Goal: Task Accomplishment & Management: Manage account settings

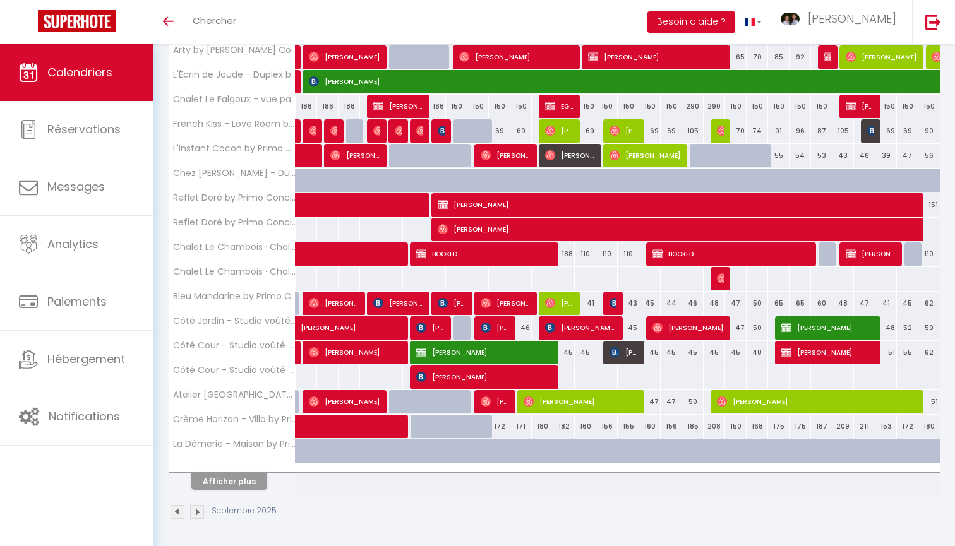
click at [239, 482] on button "Afficher plus" at bounding box center [229, 481] width 76 height 17
select select
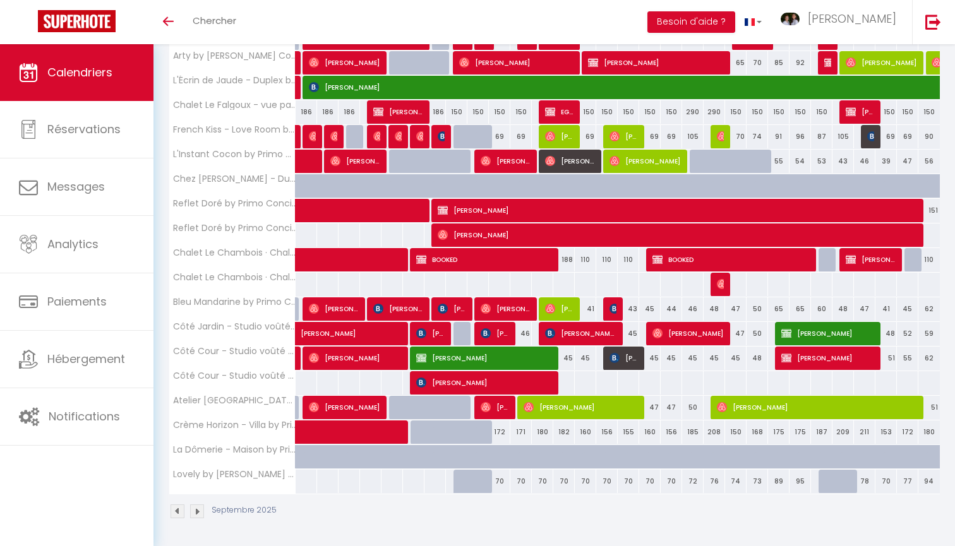
scroll to position [286, 0]
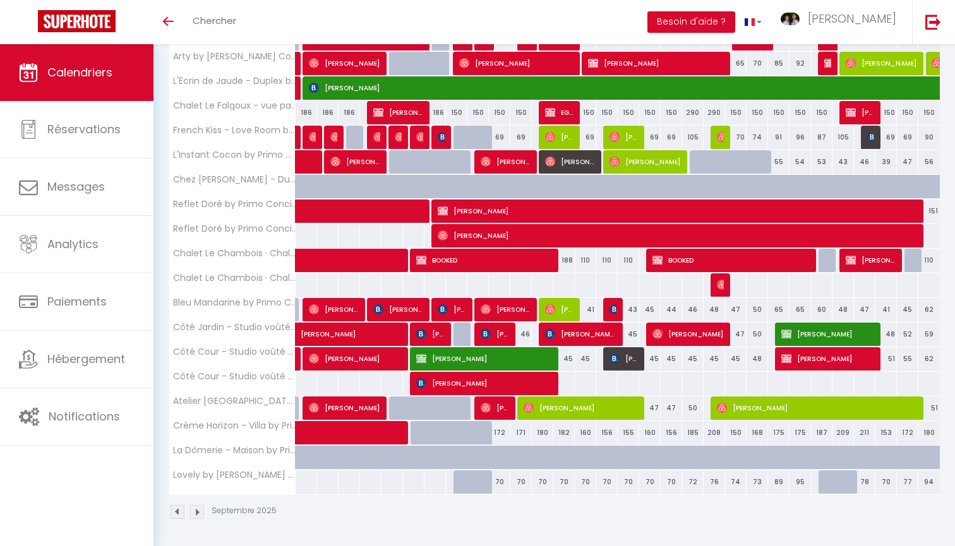
click at [835, 481] on div at bounding box center [843, 483] width 21 height 24
type input "77"
select select "1"
type input "Ven 26 Septembre 2025"
type input "Sam 27 Septembre 2025"
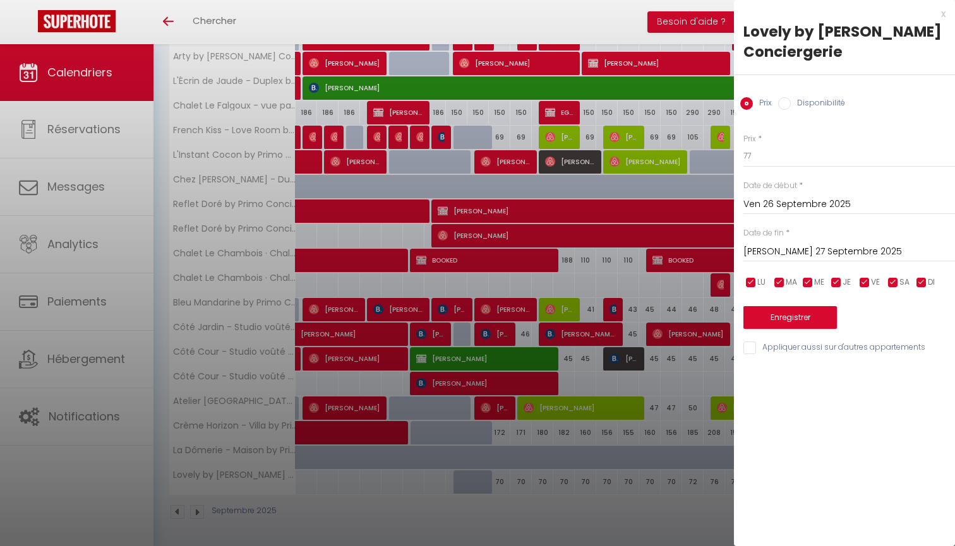
click at [811, 103] on label "Disponibilité" at bounding box center [818, 104] width 54 height 14
click at [791, 103] on input "Disponibilité" at bounding box center [784, 103] width 13 height 13
radio input "true"
radio input "false"
click at [677, 401] on div at bounding box center [477, 273] width 955 height 546
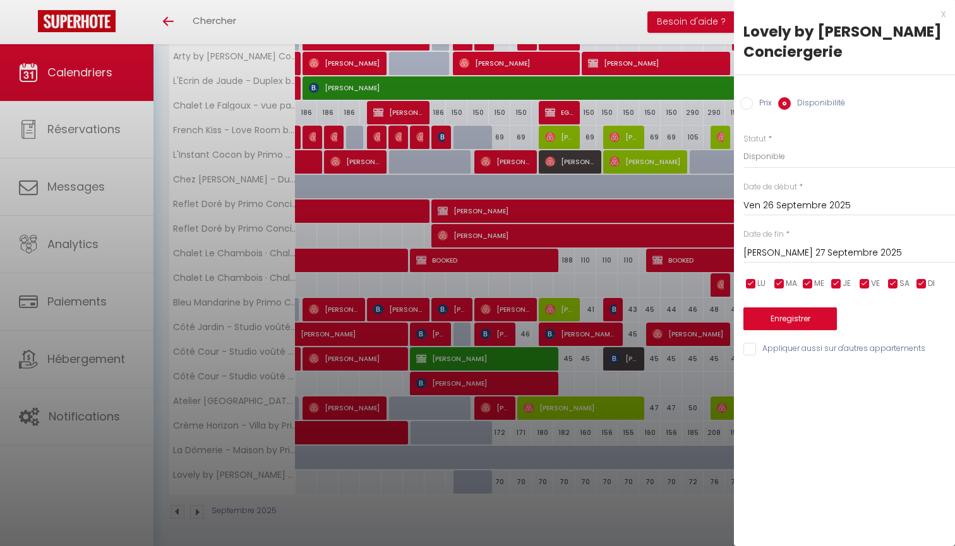
select select
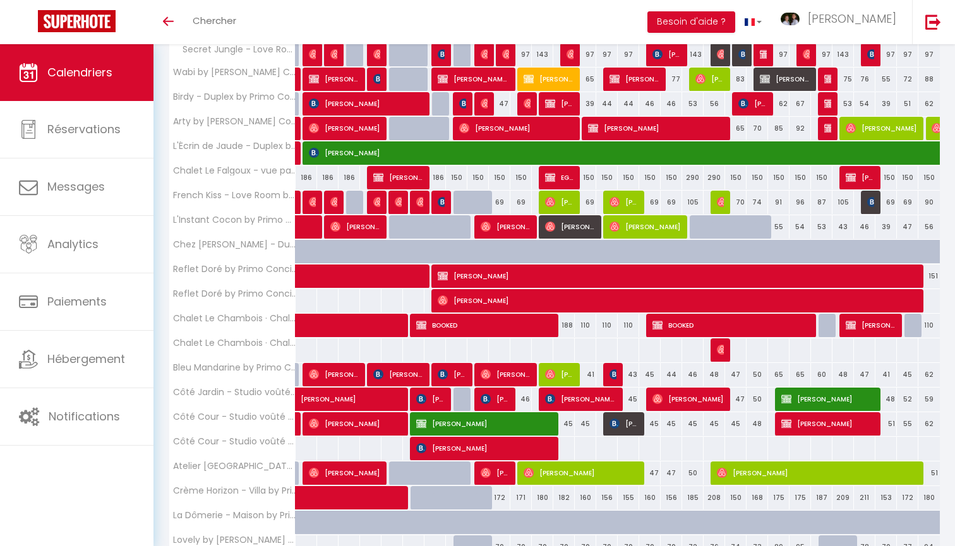
scroll to position [233, 0]
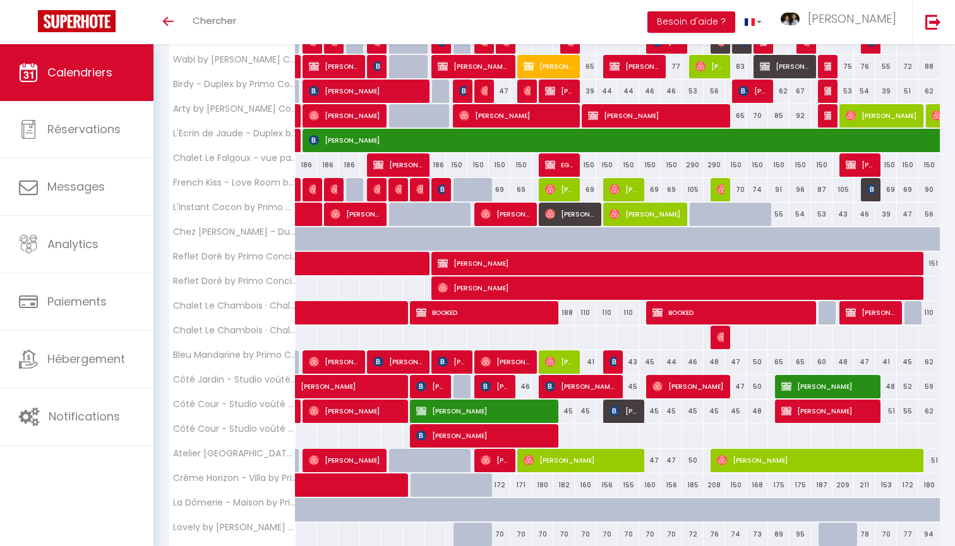
click at [838, 531] on div at bounding box center [843, 535] width 21 height 24
select select "1"
type input "Ven 26 Septembre 2025"
type input "Sam 27 Septembre 2025"
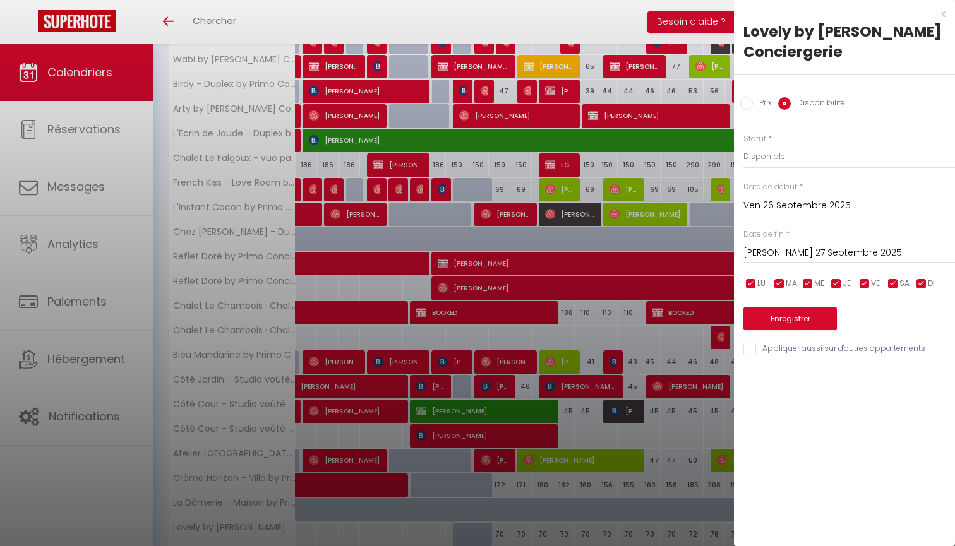
click at [775, 207] on input "Ven 26 Septembre 2025" at bounding box center [850, 206] width 212 height 16
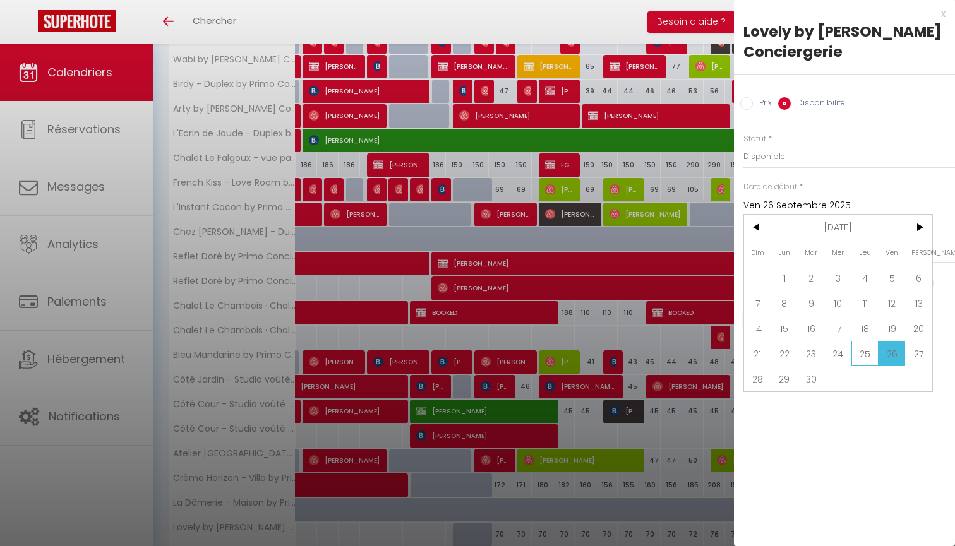
click at [869, 358] on span "25" at bounding box center [865, 353] width 27 height 25
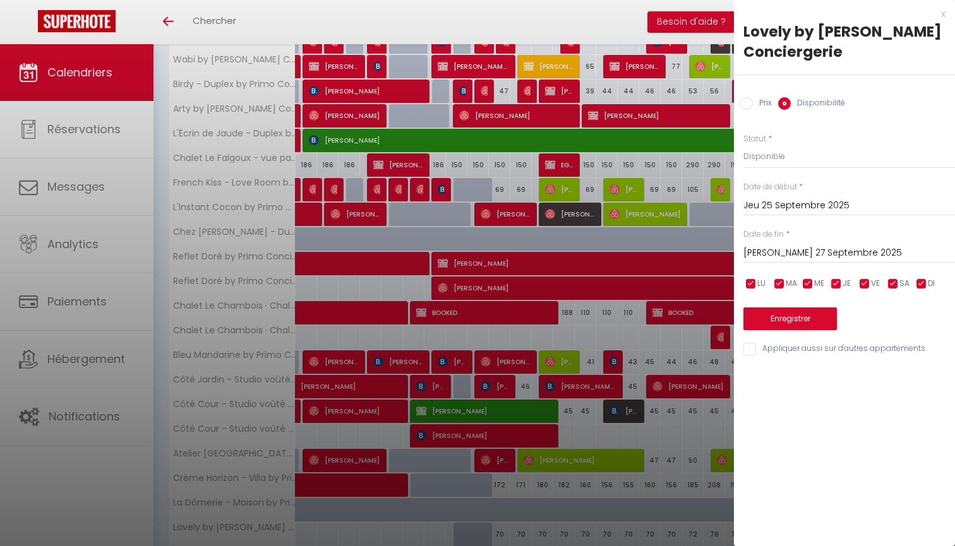
click at [785, 210] on input "Jeu 25 Septembre 2025" at bounding box center [850, 206] width 212 height 16
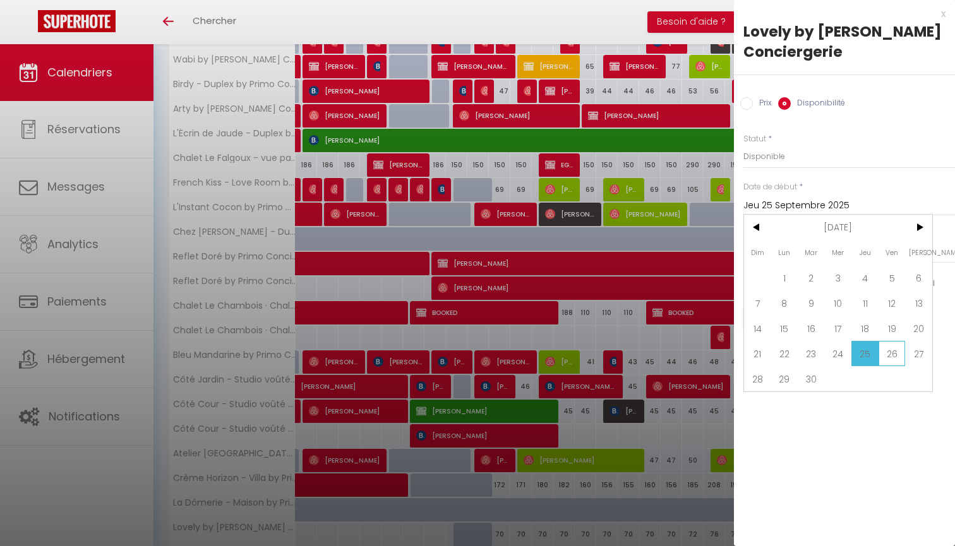
click at [900, 351] on span "26" at bounding box center [892, 353] width 27 height 25
type input "Ven 26 Septembre 2025"
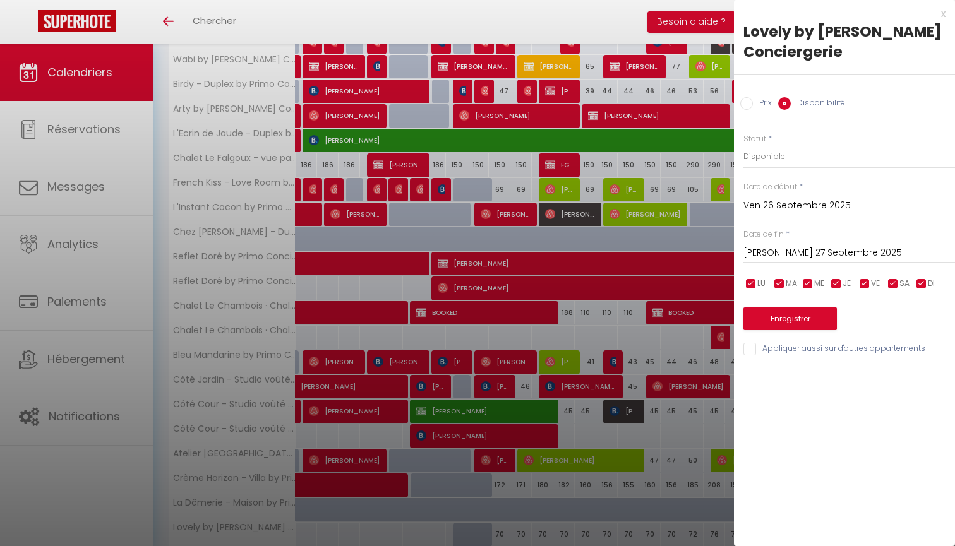
click at [810, 315] on button "Enregistrer" at bounding box center [791, 319] width 94 height 23
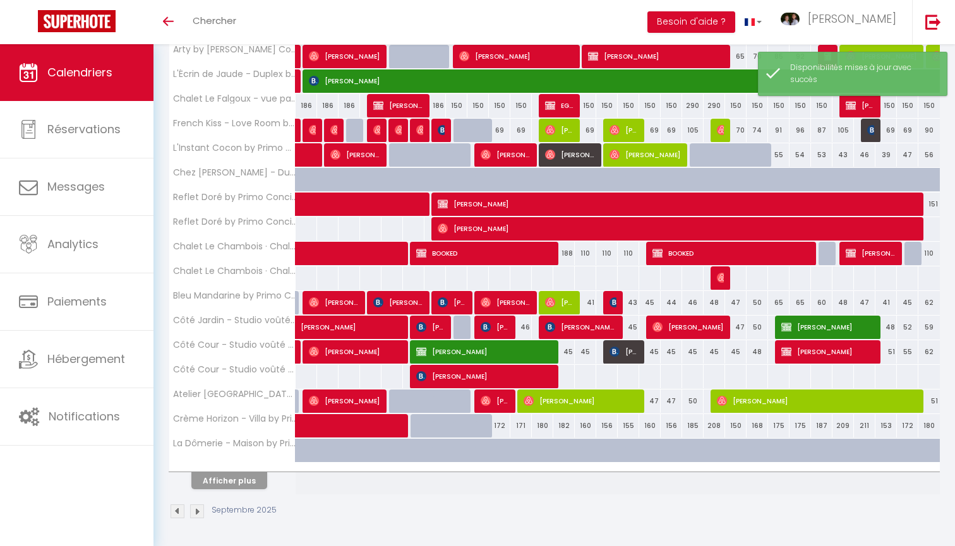
scroll to position [292, 0]
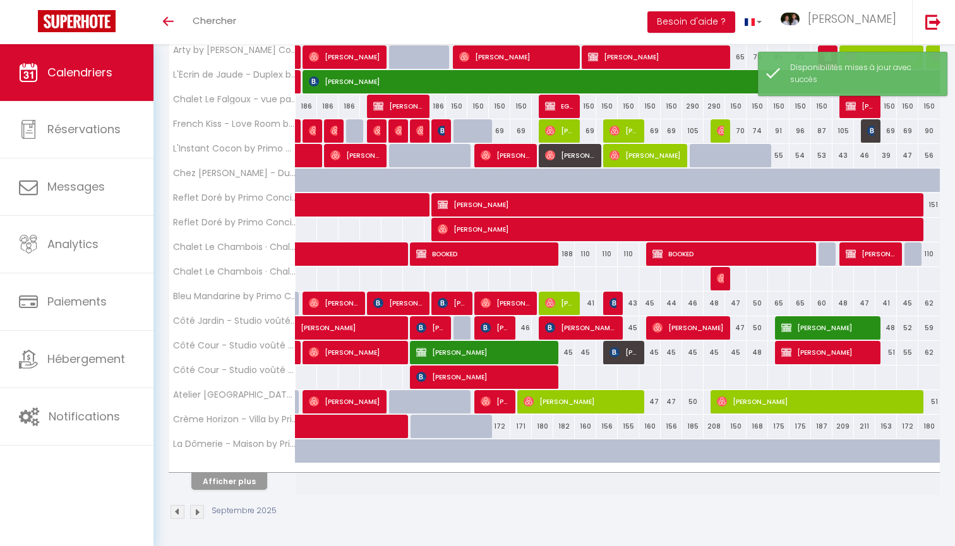
click at [247, 483] on button "Afficher plus" at bounding box center [229, 481] width 76 height 17
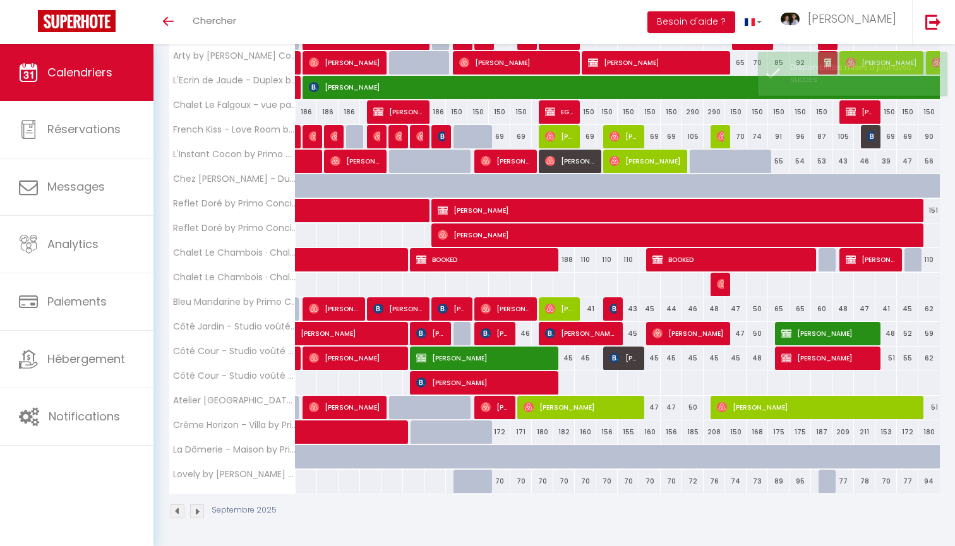
scroll to position [286, 0]
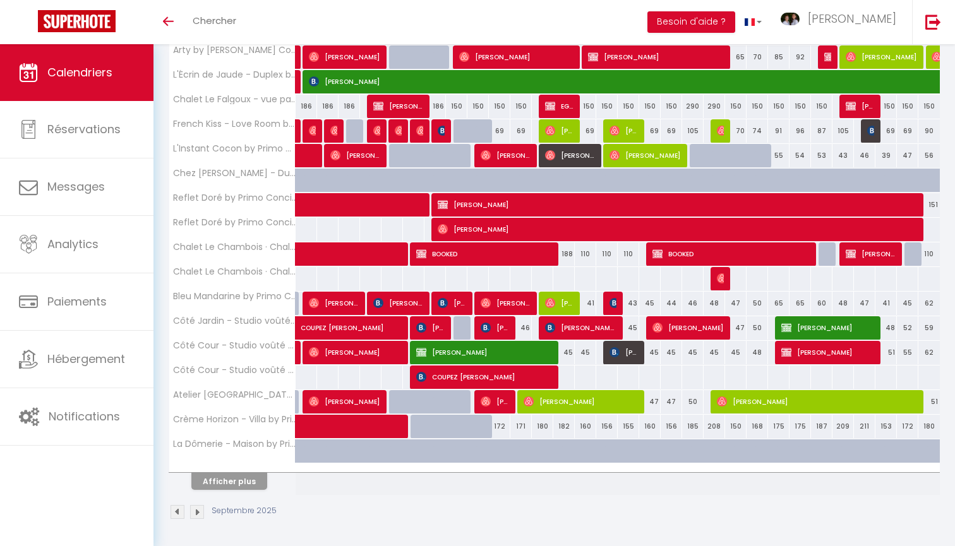
click at [221, 488] on button "Afficher plus" at bounding box center [229, 481] width 76 height 17
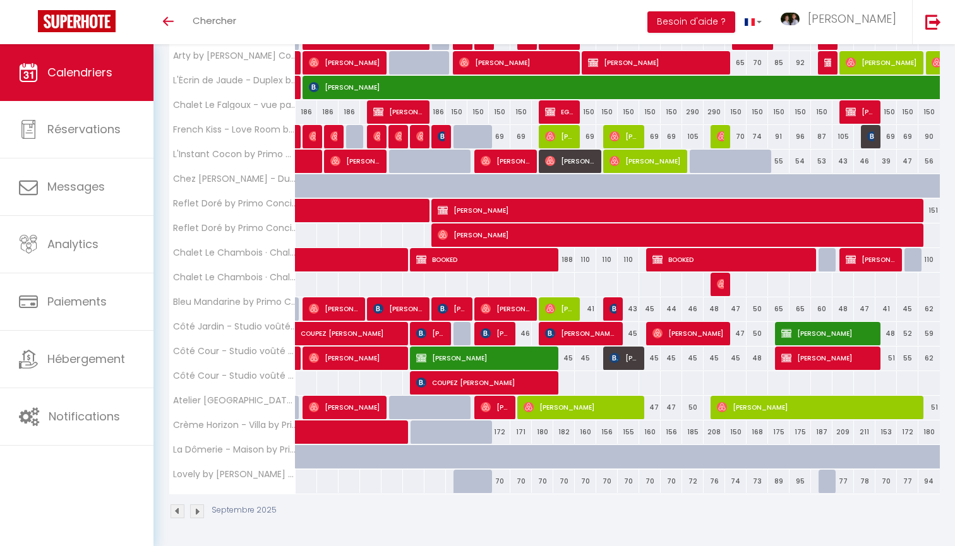
scroll to position [286, 0]
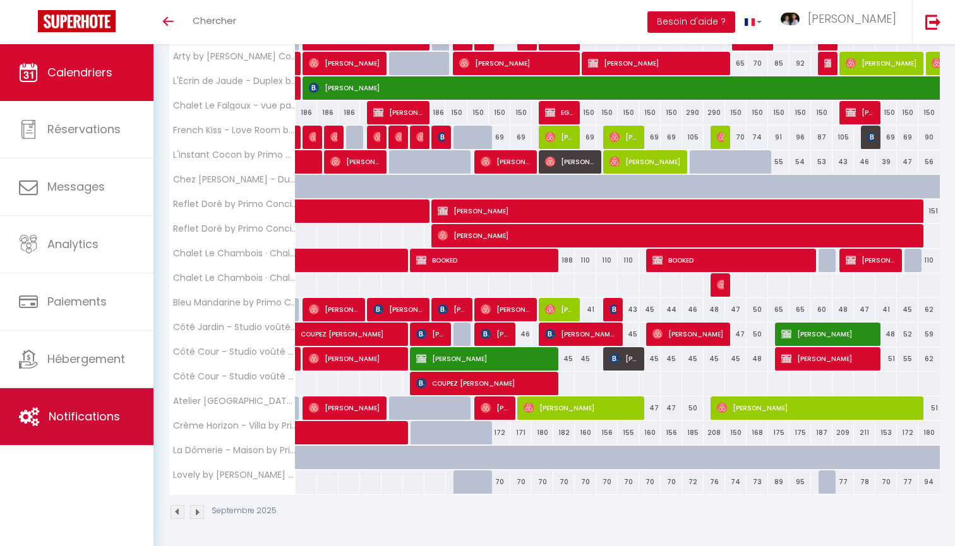
click at [91, 439] on link "Notifications" at bounding box center [77, 417] width 154 height 57
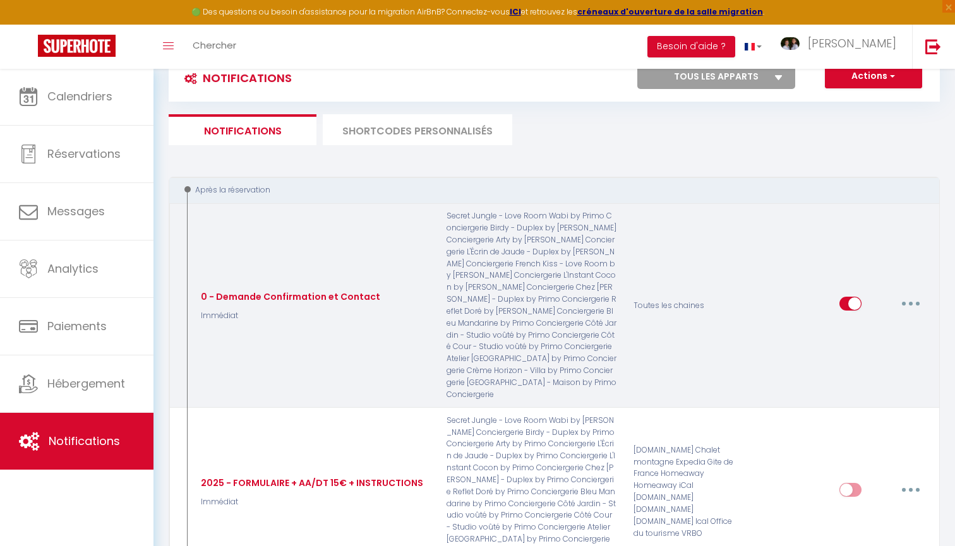
scroll to position [49, 0]
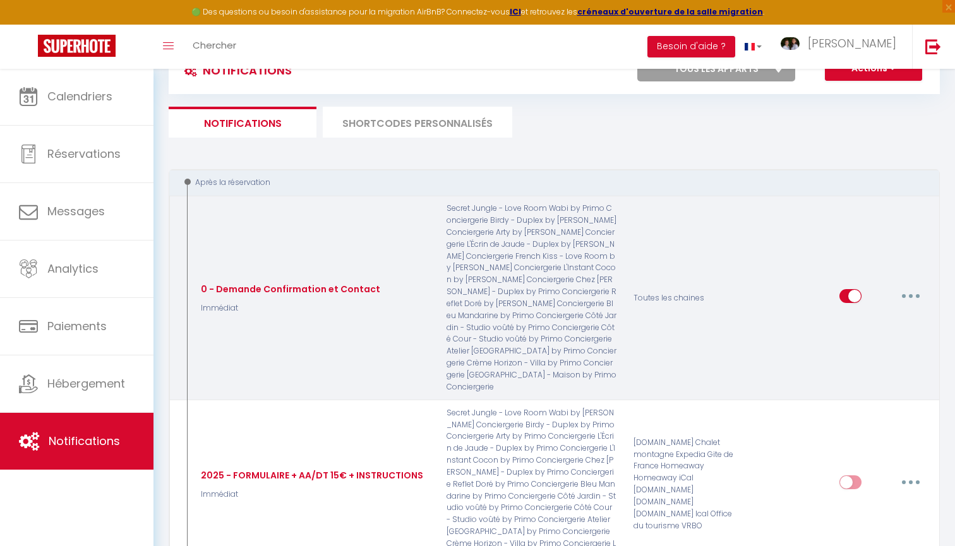
click at [913, 286] on button "button" at bounding box center [910, 296] width 35 height 20
click at [870, 315] on link "Editer" at bounding box center [878, 325] width 94 height 21
type input "0 - Demande Confirmation et Contact"
checkbox input "false"
checkbox input "true"
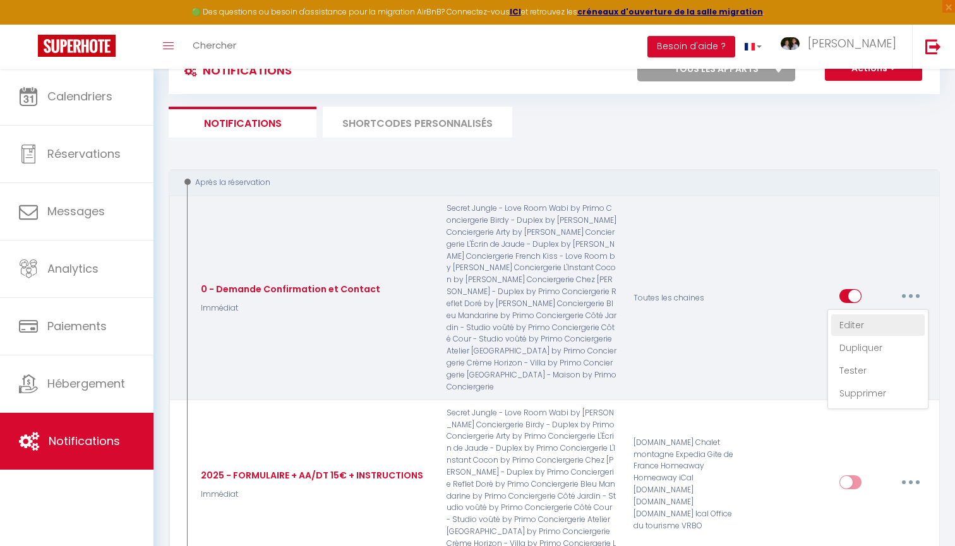
checkbox input "true"
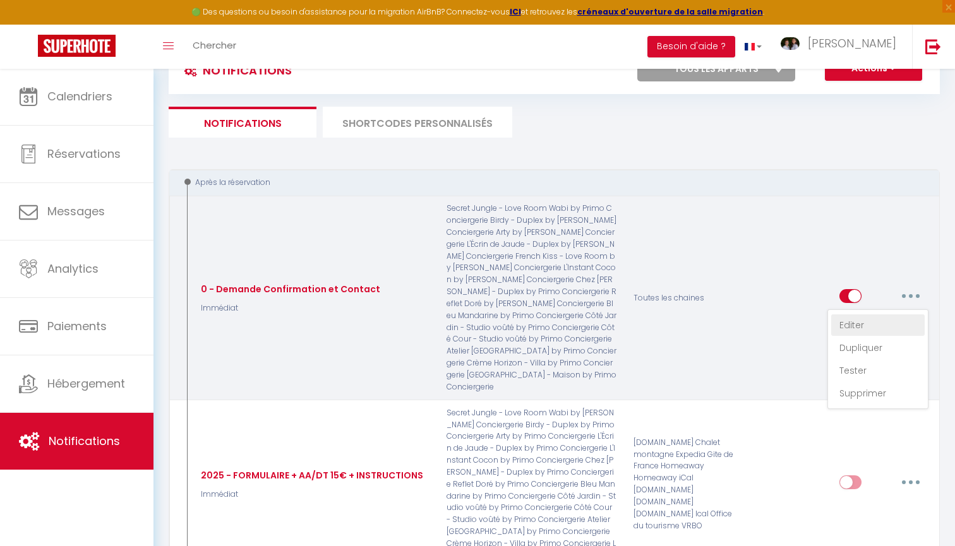
checkbox input "true"
checkbox input "false"
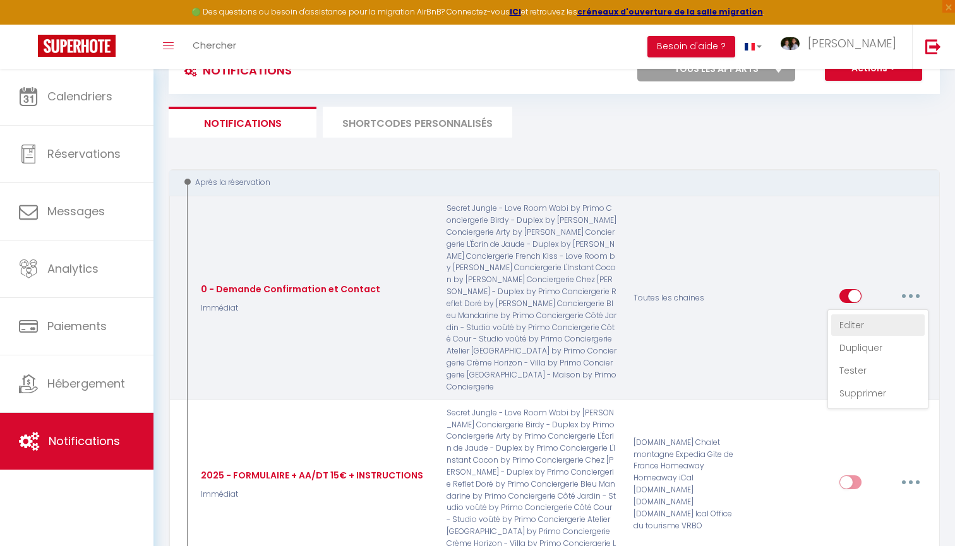
checkbox input "true"
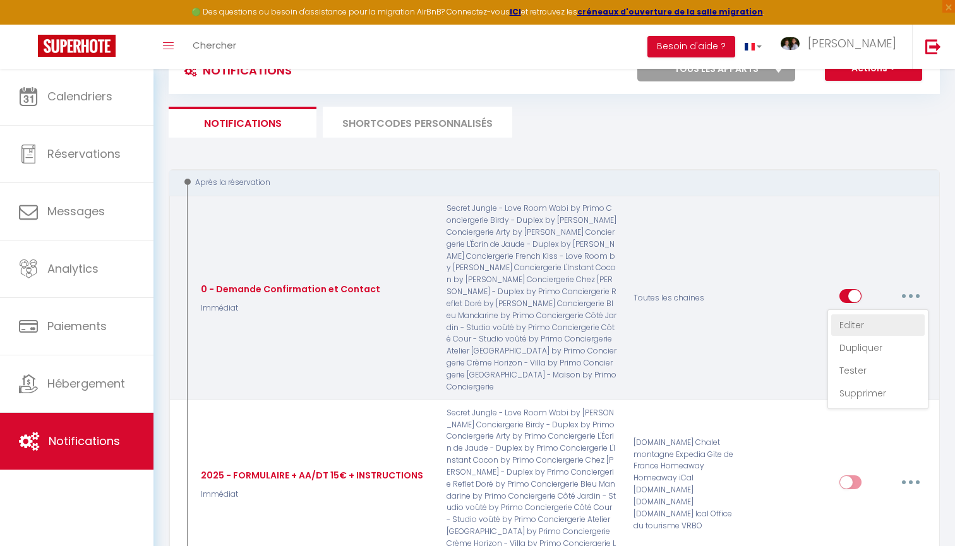
checkbox input "true"
select select "Immédiat"
select select
checkbox input "true"
checkbox input "false"
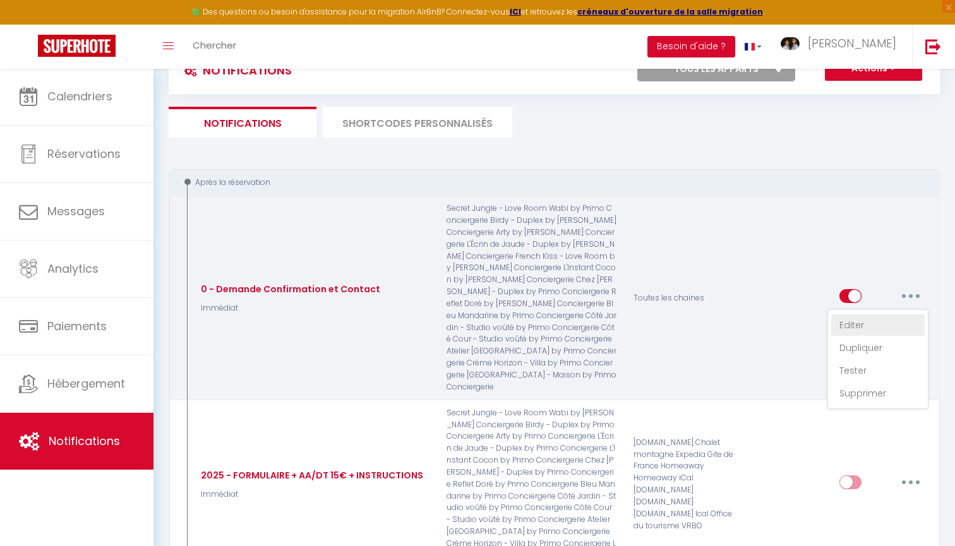
checkbox input "true"
radio input "true"
type input "Merci de confirmer votre réservation - [BOOKING:ID] - [GUEST:FIRST_NAME] [GUEST…"
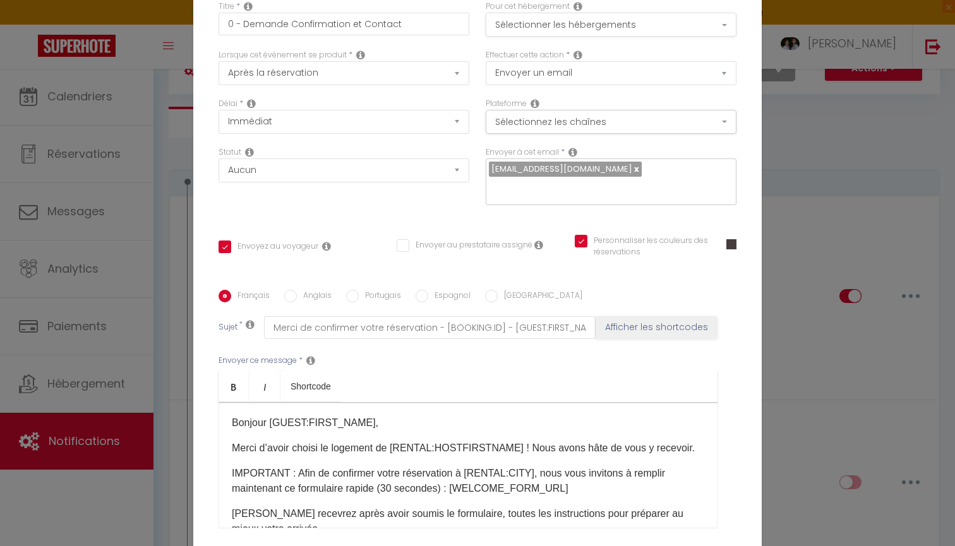
click at [639, 28] on button "Sélectionner les hébergements" at bounding box center [611, 25] width 251 height 24
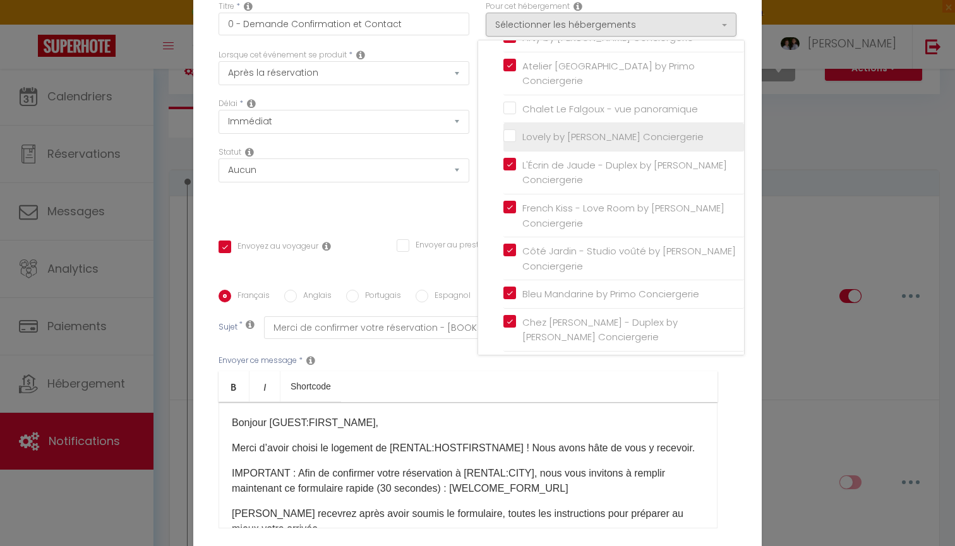
click at [589, 131] on input "Lovely by [PERSON_NAME] Conciergerie" at bounding box center [624, 137] width 241 height 13
checkbox input "true"
checkbox input "false"
checkbox input "true"
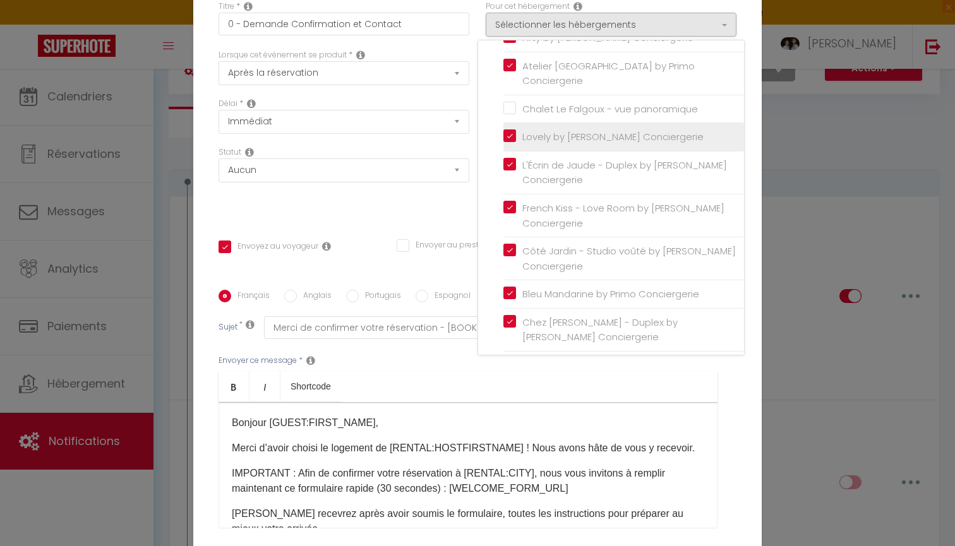
checkbox input "false"
checkbox input "true"
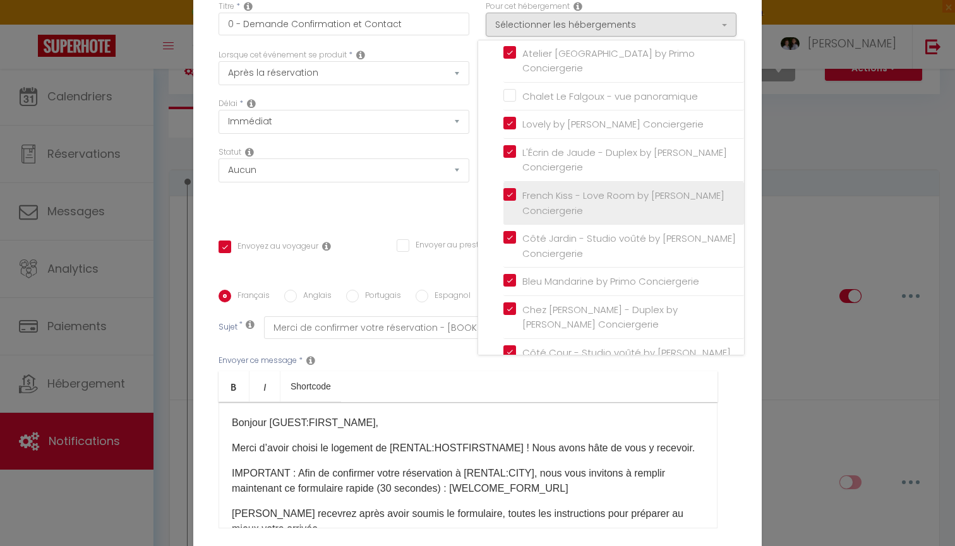
scroll to position [298, 0]
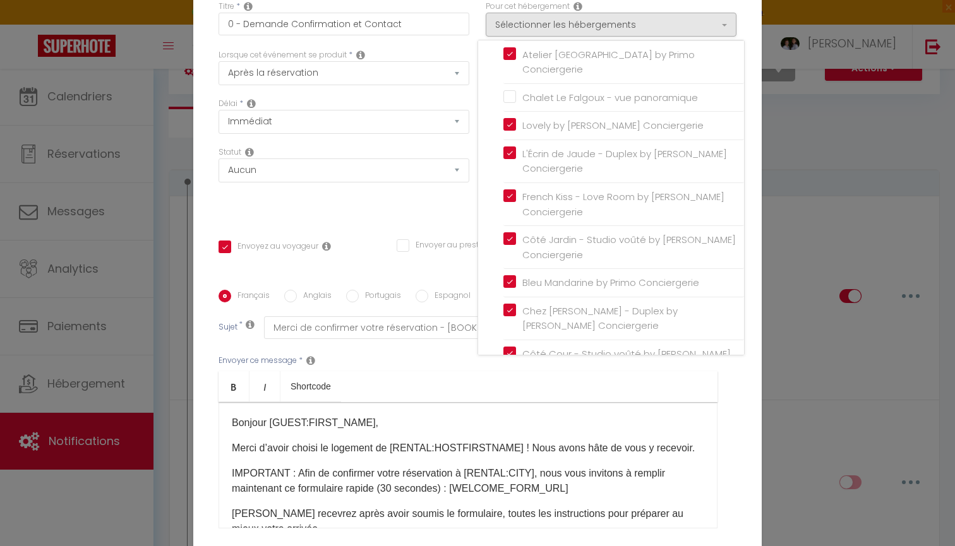
click at [401, 206] on div "Statut Aucun Si la réservation est payée Si réservation non payée Si la caution…" at bounding box center [343, 182] width 267 height 71
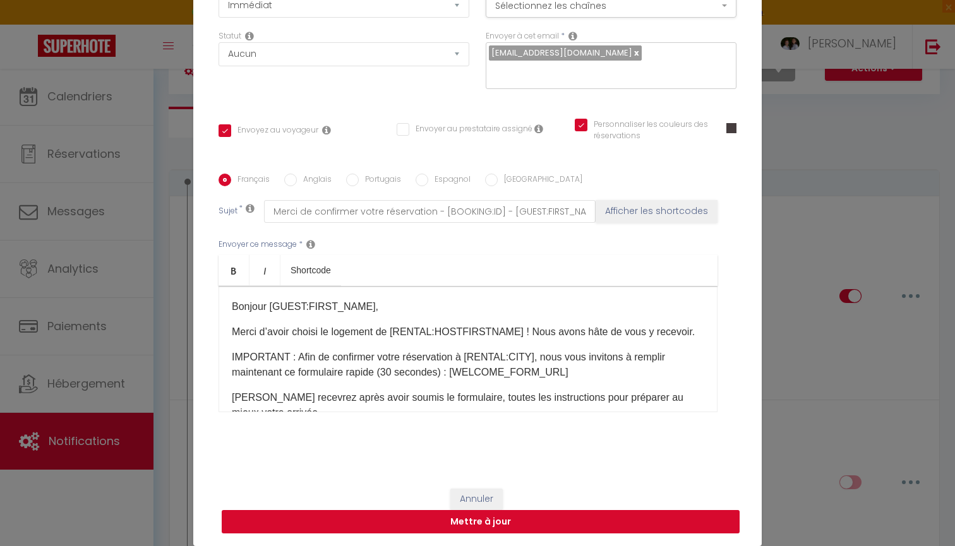
scroll to position [116, 0]
click at [540, 521] on button "Mettre à jour" at bounding box center [481, 522] width 518 height 24
checkbox input "true"
checkbox input "false"
checkbox input "true"
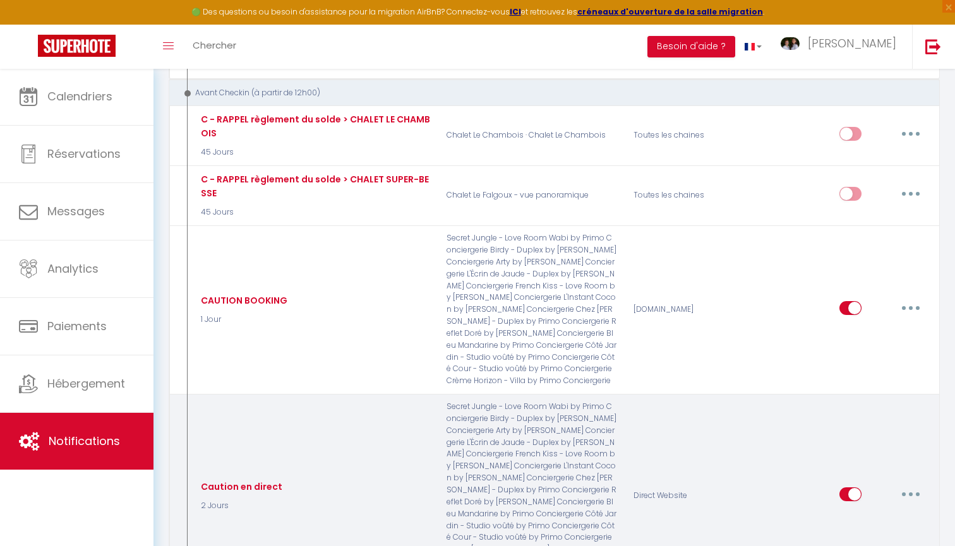
scroll to position [1066, 0]
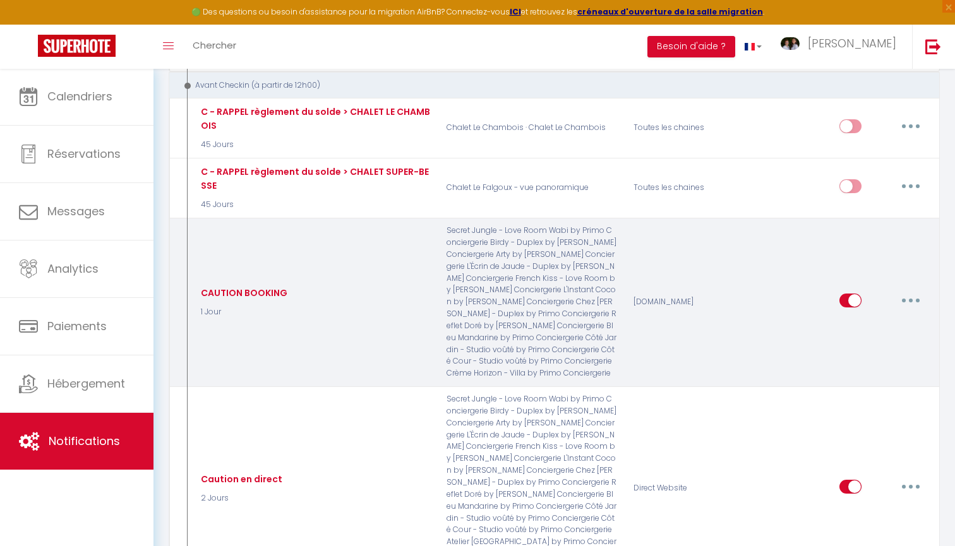
click at [909, 291] on button "button" at bounding box center [910, 301] width 35 height 20
click at [858, 318] on link "Editer" at bounding box center [878, 328] width 94 height 21
type input "CAUTION BOOKING"
select select "1 Jour"
select select "if_booking_is_paid"
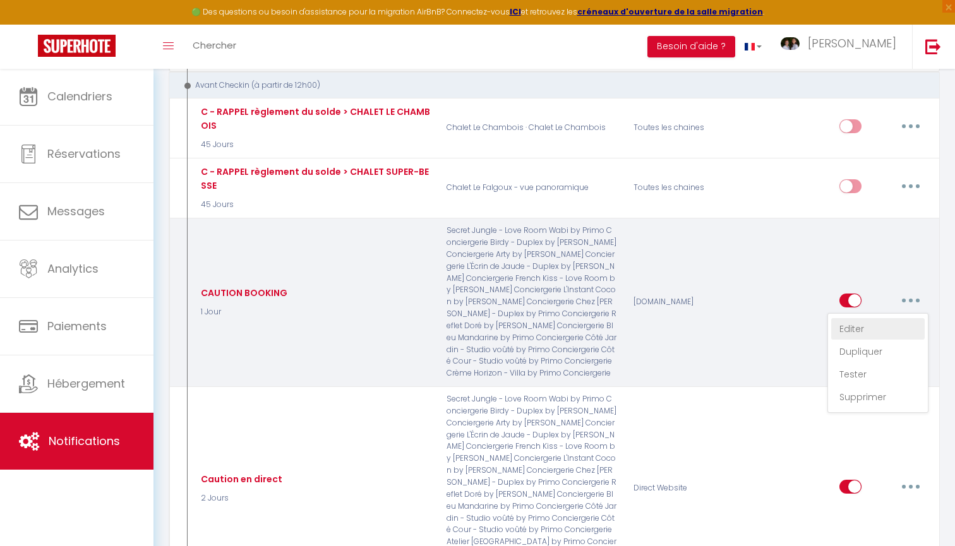
checkbox input "true"
checkbox input "false"
checkbox input "true"
radio input "true"
type input "Valider votre caution - [RENTAL:NAME][GUEST:FIRST_NAME][GUEST:NAME]"
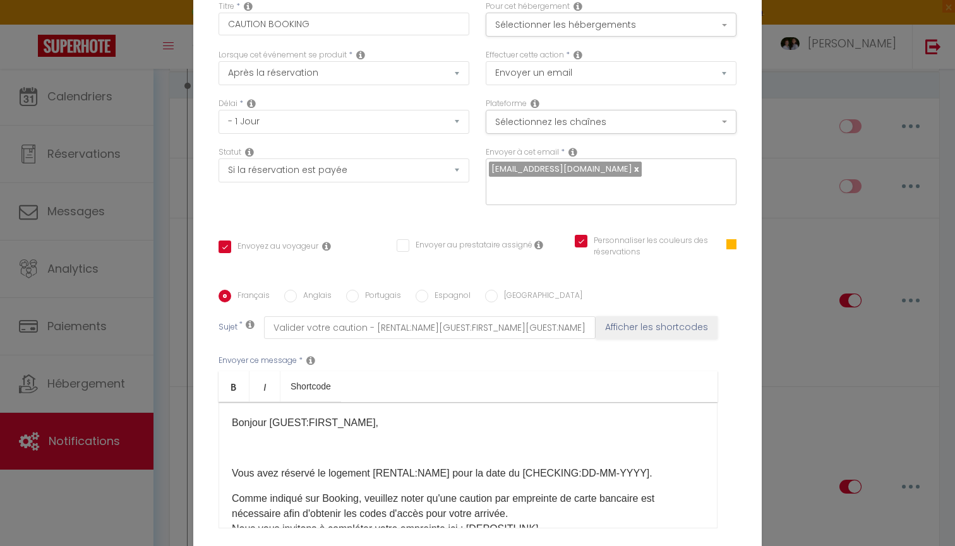
scroll to position [0, 0]
click at [623, 32] on button "Sélectionner les hébergements" at bounding box center [611, 25] width 251 height 24
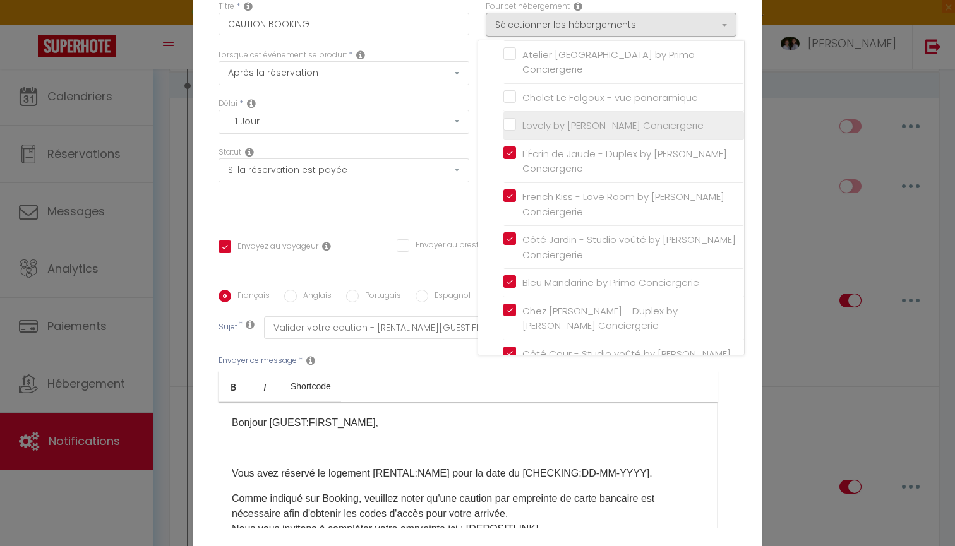
click at [585, 119] on input "Lovely by [PERSON_NAME] Conciergerie" at bounding box center [624, 125] width 241 height 13
checkbox input "true"
checkbox input "false"
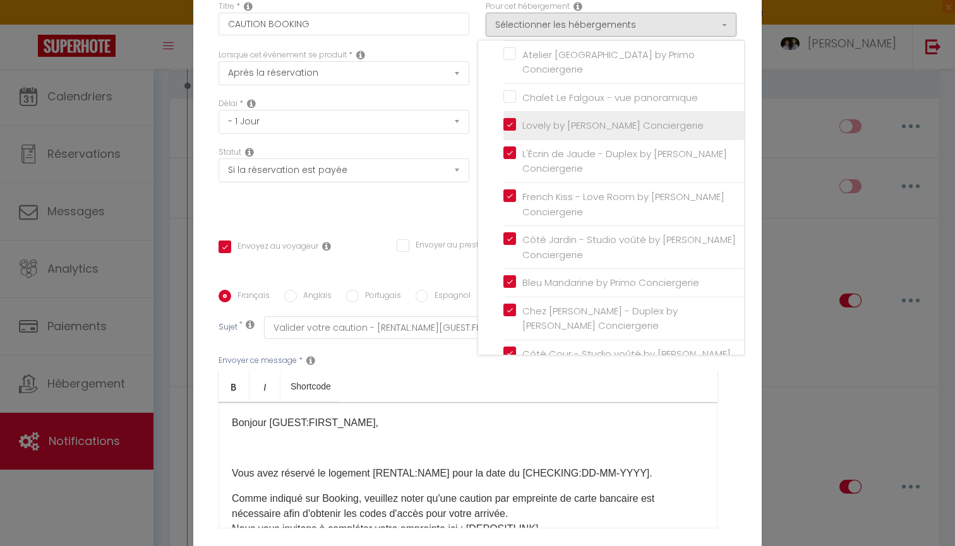
checkbox input "false"
checkbox input "true"
checkbox input "false"
checkbox input "true"
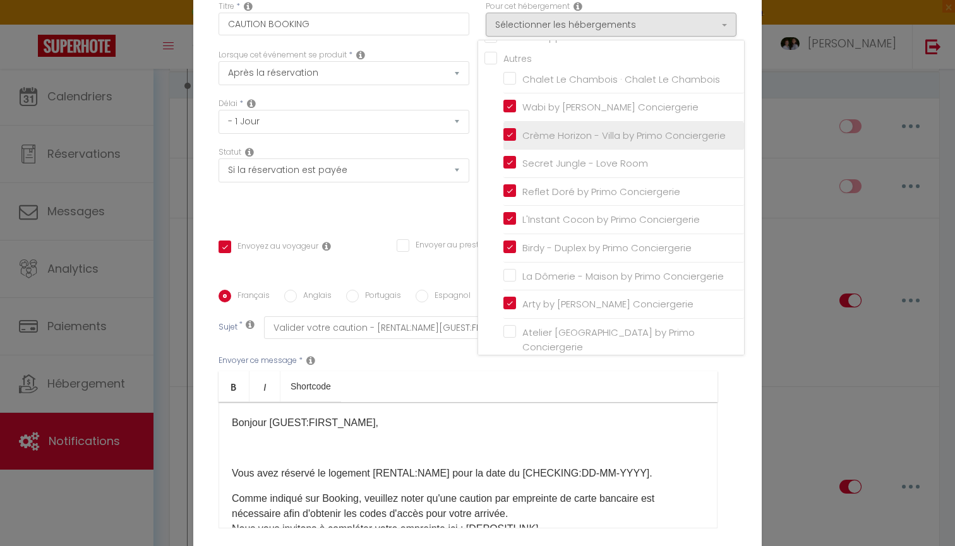
scroll to position [10, 0]
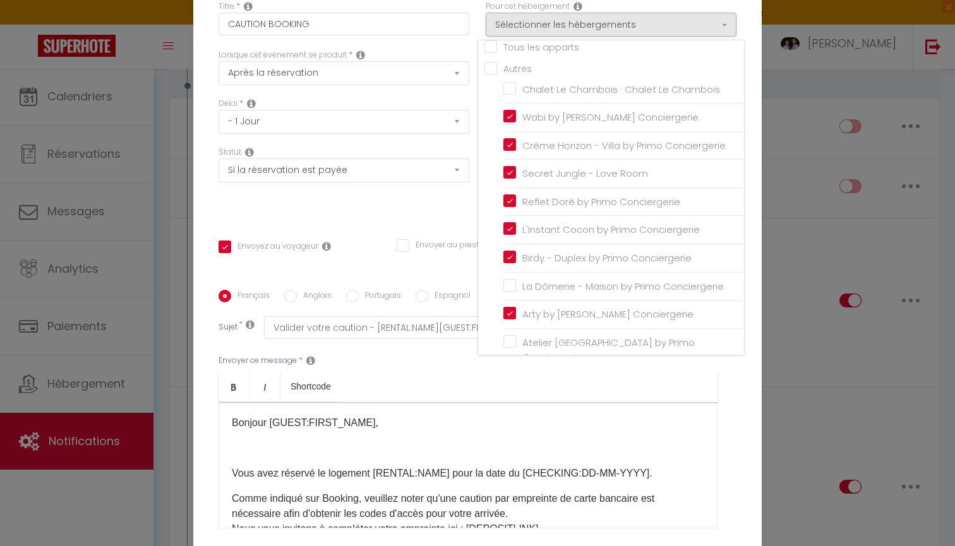
click at [421, 217] on div "Statut Aucun Si la réservation est payée Si réservation non payée Si la caution…" at bounding box center [343, 182] width 267 height 71
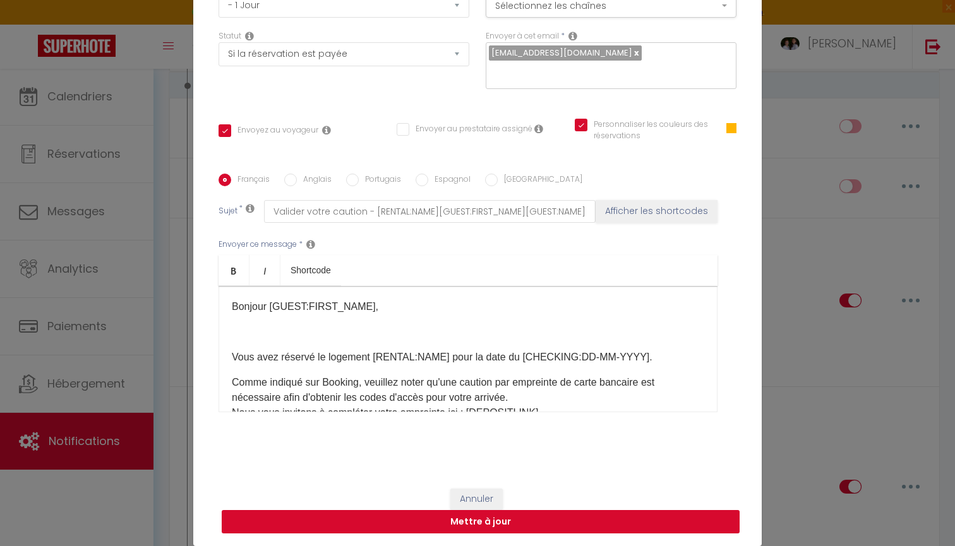
scroll to position [116, 0]
click at [486, 522] on button "Mettre à jour" at bounding box center [481, 522] width 518 height 24
checkbox input "true"
checkbox input "false"
checkbox input "true"
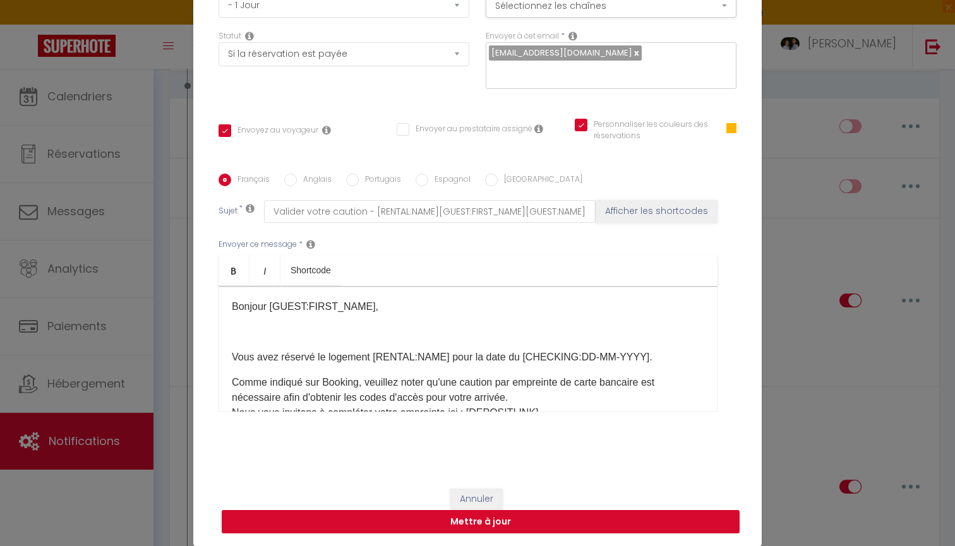
select select "1"
select select
checkbox input "false"
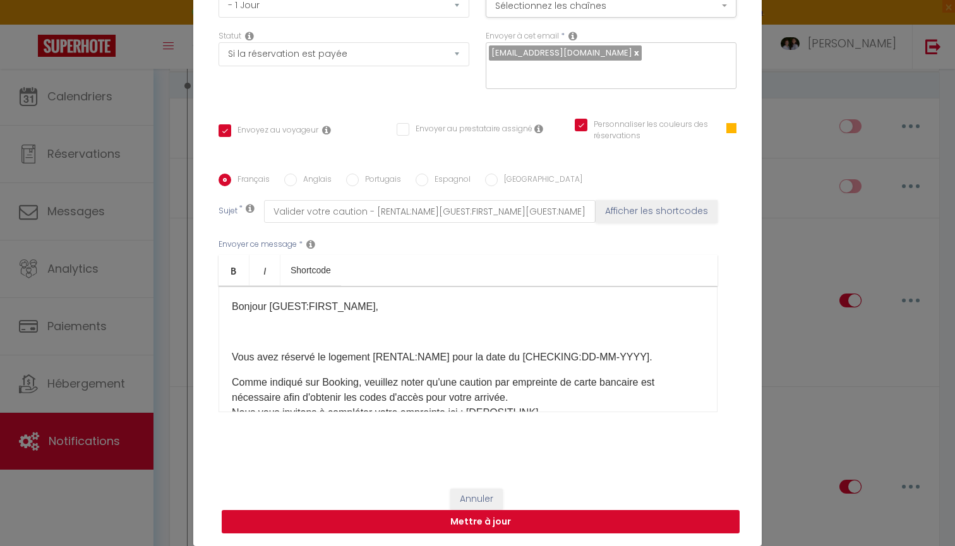
checkbox input "false"
radio input "false"
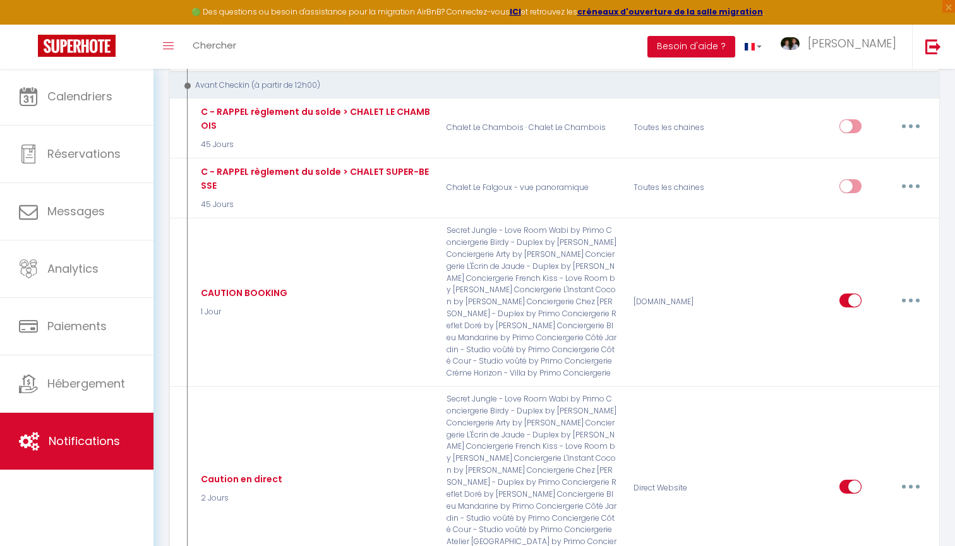
scroll to position [0, 0]
select select
checkbox input "false"
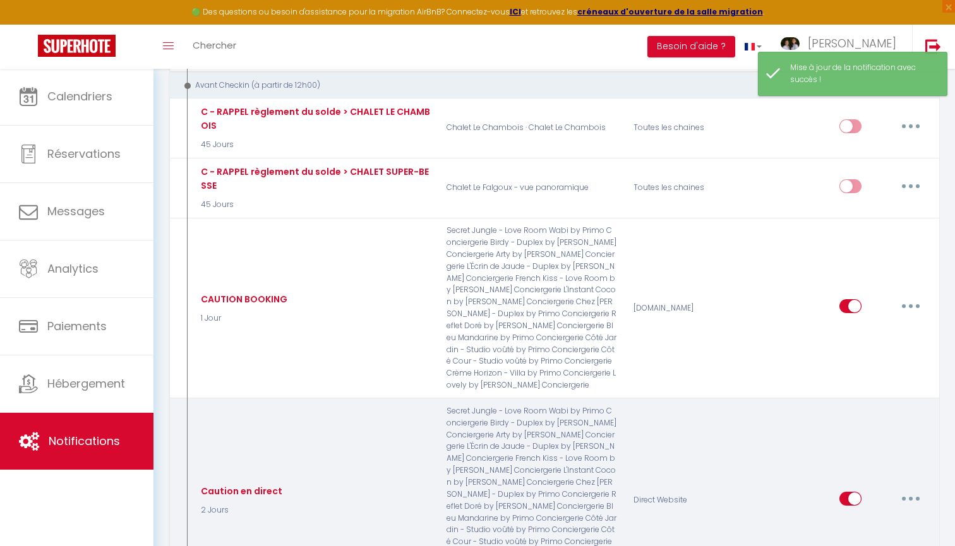
click at [917, 489] on button "button" at bounding box center [910, 499] width 35 height 20
click at [860, 517] on link "Editer" at bounding box center [878, 527] width 94 height 21
type input "Caution en direct"
select select "2 Jours"
select select "if_booking_is_paid"
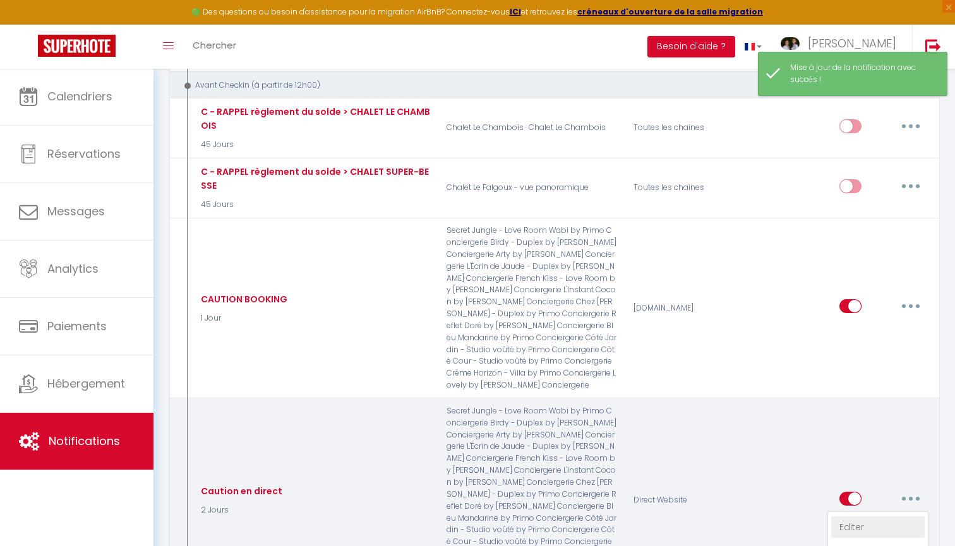
checkbox input "true"
checkbox input "false"
checkbox input "true"
radio input "true"
type input "Important : Validation de votre réservation : [RENTAL:NAME] à [RENTAL:CITY]"
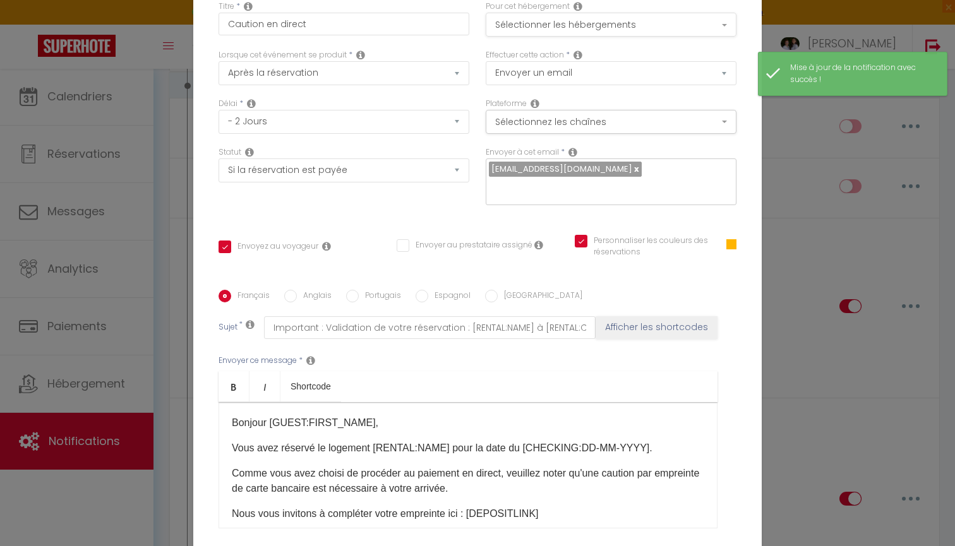
click at [601, 23] on button "Sélectionner les hébergements" at bounding box center [611, 25] width 251 height 24
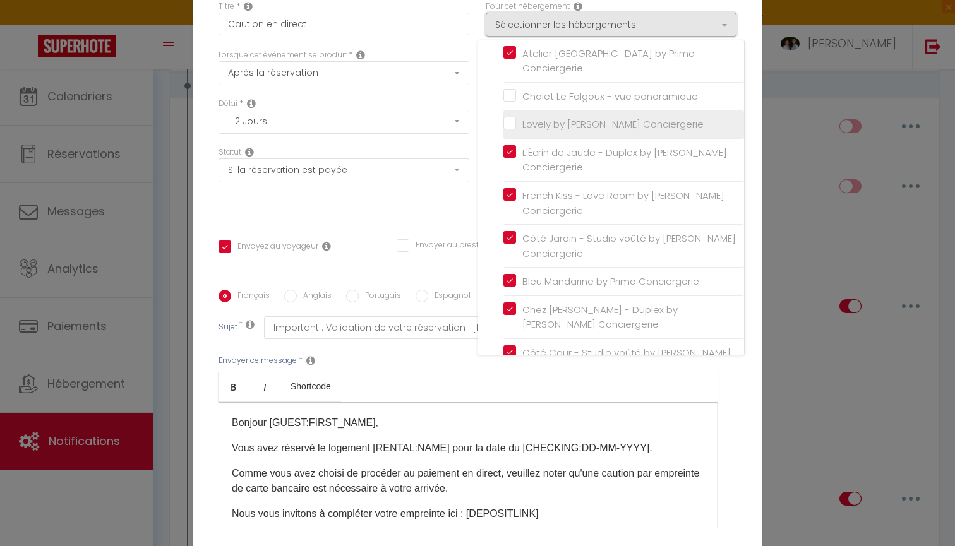
scroll to position [298, 0]
click at [564, 119] on input "Lovely by [PERSON_NAME] Conciergerie" at bounding box center [624, 125] width 241 height 13
checkbox input "true"
checkbox input "false"
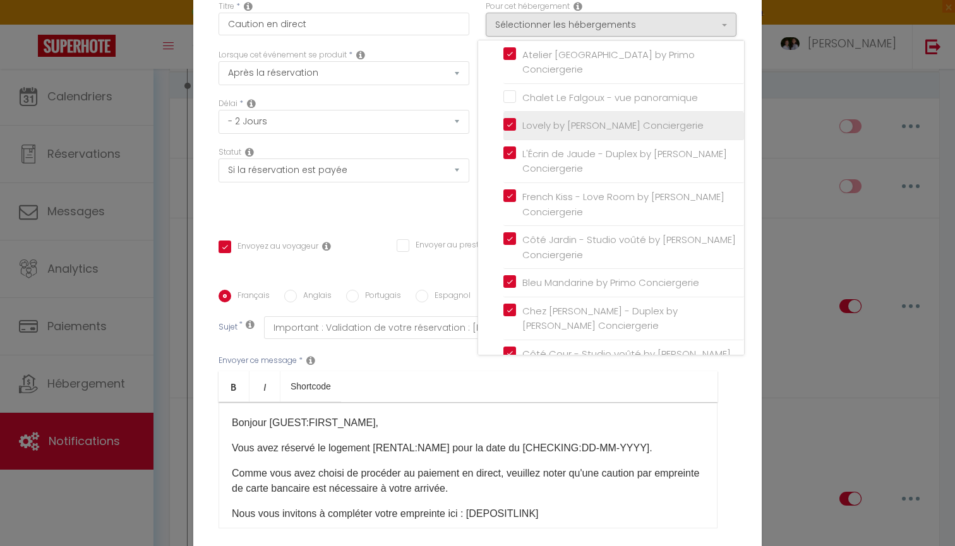
checkbox input "true"
checkbox input "false"
checkbox input "true"
click at [450, 209] on div "Statut Aucun Si la réservation est payée Si réservation non payée Si la caution…" at bounding box center [343, 182] width 267 height 71
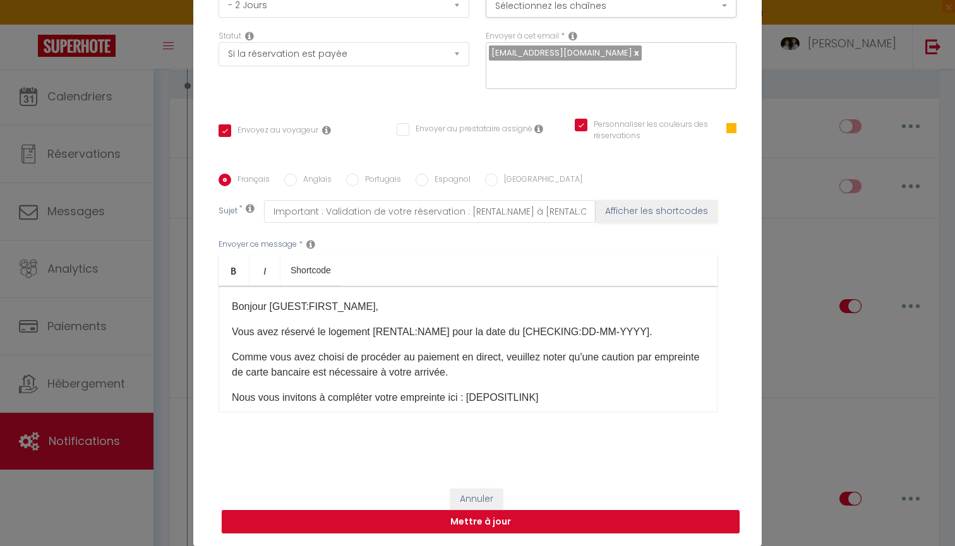
scroll to position [116, 0]
click at [502, 529] on button "Mettre à jour" at bounding box center [481, 522] width 518 height 24
checkbox input "true"
checkbox input "false"
checkbox input "true"
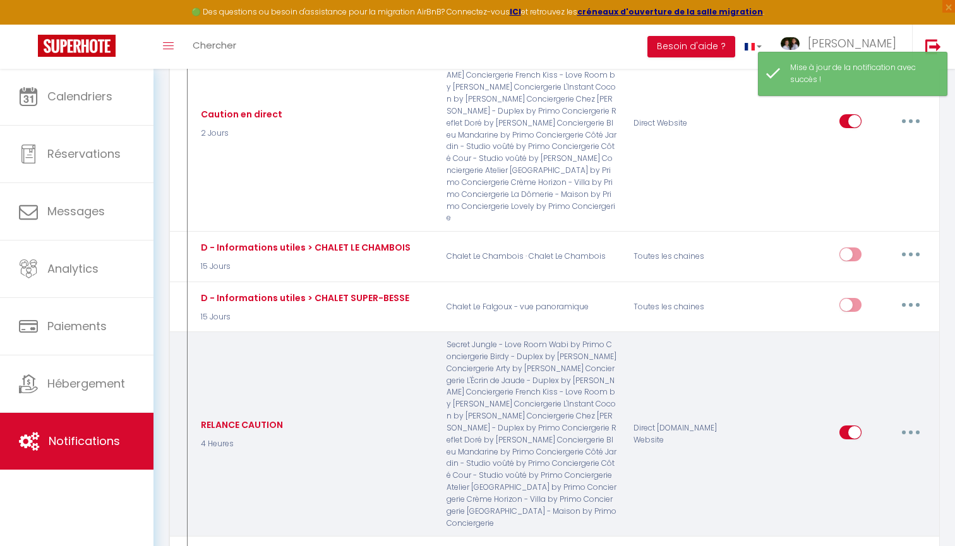
scroll to position [1454, 0]
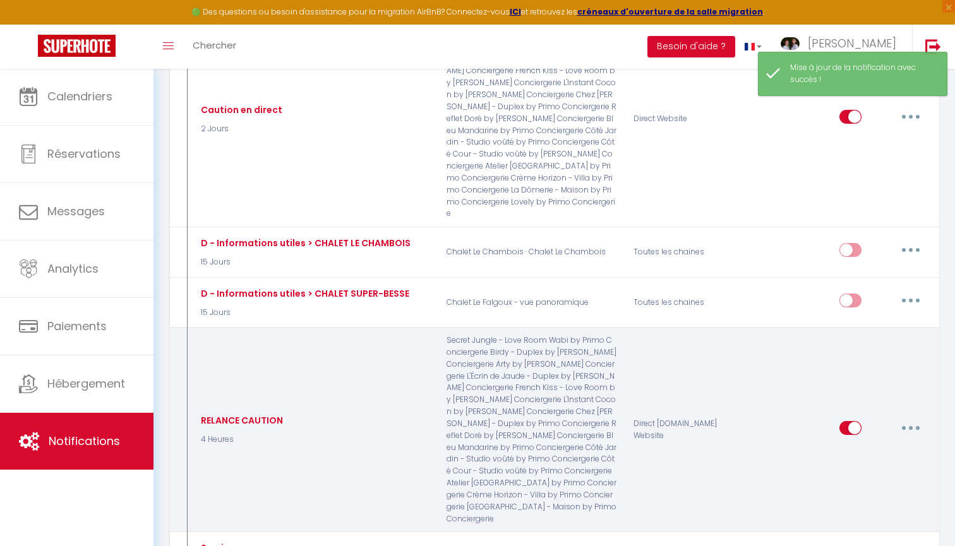
click at [906, 418] on button "button" at bounding box center [910, 428] width 35 height 20
click at [860, 446] on link "Editer" at bounding box center [878, 456] width 94 height 21
type input "RELANCE CAUTION"
select select "4 Heures"
select select "if_deposit_not_paid"
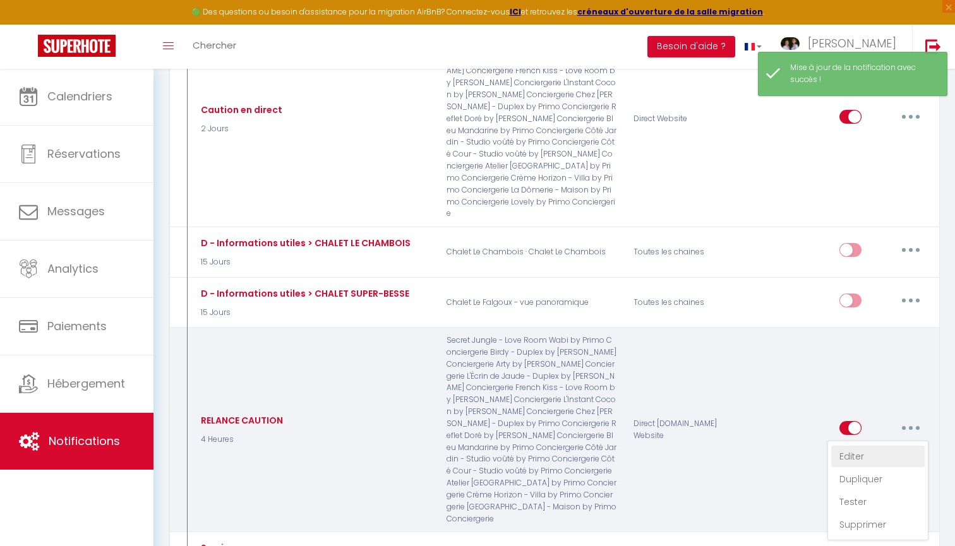
checkbox input "true"
checkbox input "false"
checkbox input "true"
radio input "true"
type input "Relance valider votre caution - [RENTAL:NAME][GUEST:FIRST_NAME][GUEST:LAST_NAME]"
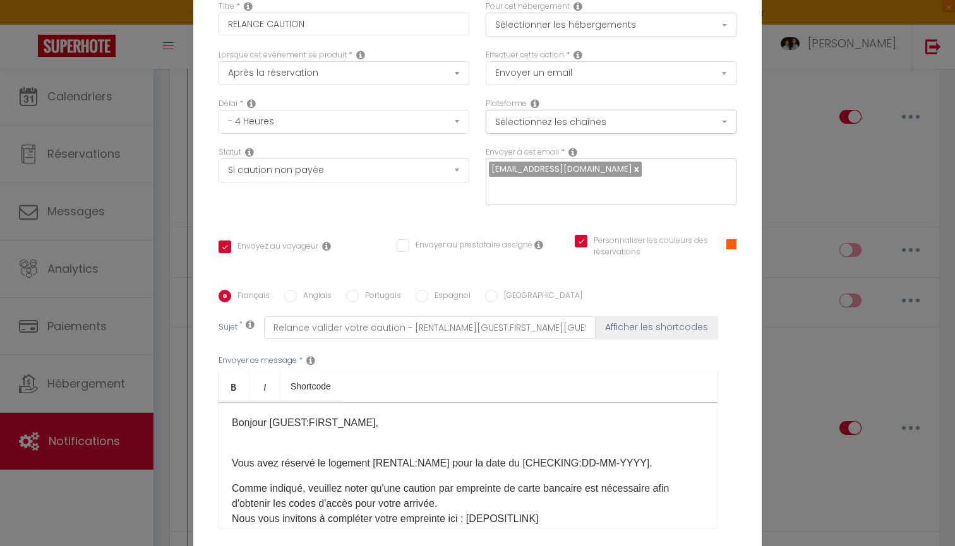
scroll to position [0, 0]
click at [557, 29] on button "Sélectionner les hébergements" at bounding box center [611, 25] width 251 height 24
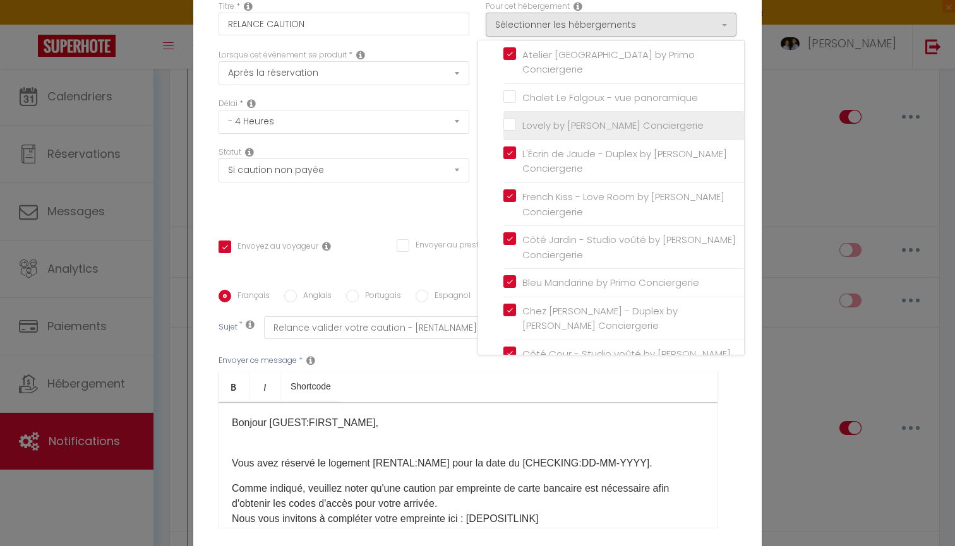
click at [552, 119] on input "Lovely by [PERSON_NAME] Conciergerie" at bounding box center [624, 125] width 241 height 13
checkbox input "true"
checkbox input "false"
checkbox input "true"
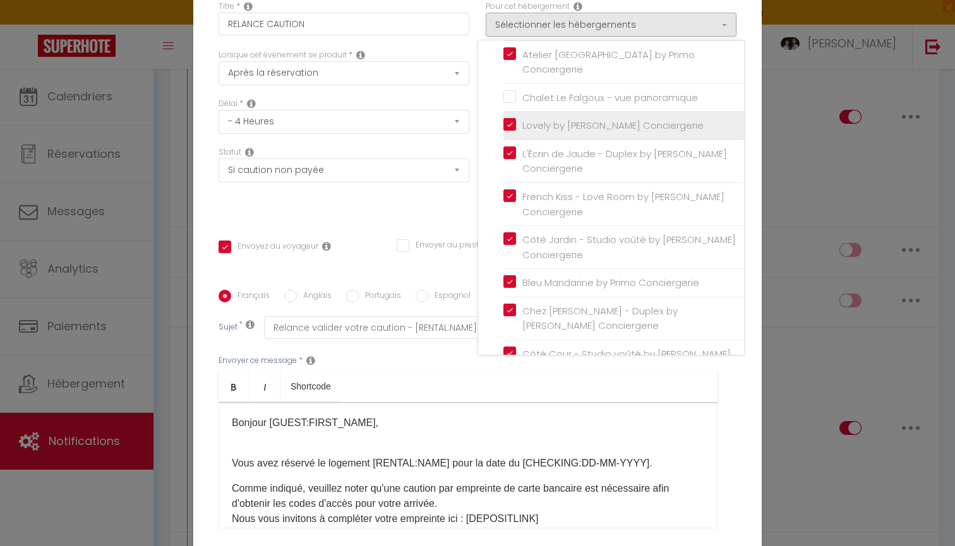
checkbox input "false"
checkbox input "true"
click at [429, 220] on div "Titre * RELANCE CAUTION Pour cet hébergement Sélectionner les hébergements Tous…" at bounding box center [477, 290] width 569 height 605
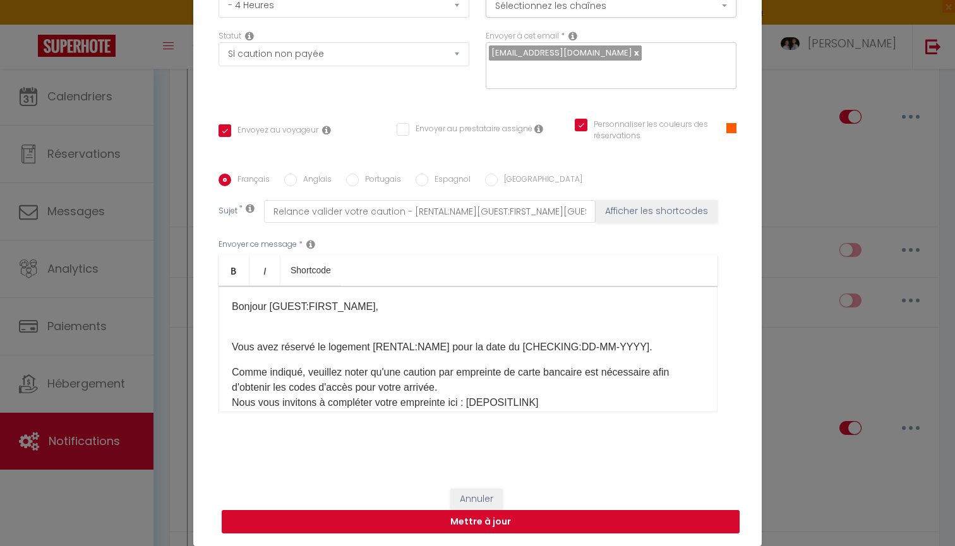
scroll to position [116, 0]
click at [497, 521] on button "Mettre à jour" at bounding box center [481, 522] width 518 height 24
checkbox input "true"
checkbox input "false"
checkbox input "true"
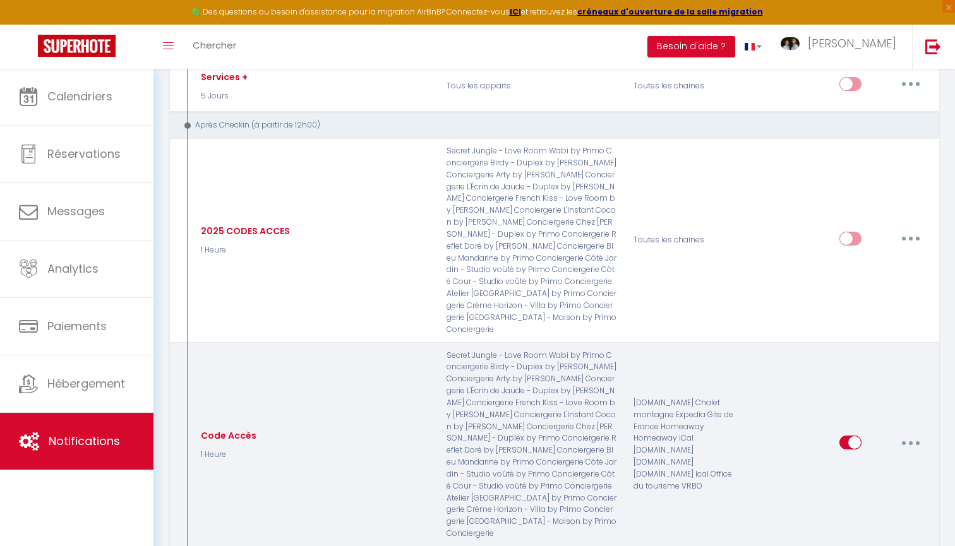
scroll to position [1940, 0]
click at [909, 430] on button "button" at bounding box center [910, 440] width 35 height 20
click at [870, 459] on link "Editer" at bounding box center [878, 469] width 94 height 21
type input "Code Accès"
select select "3"
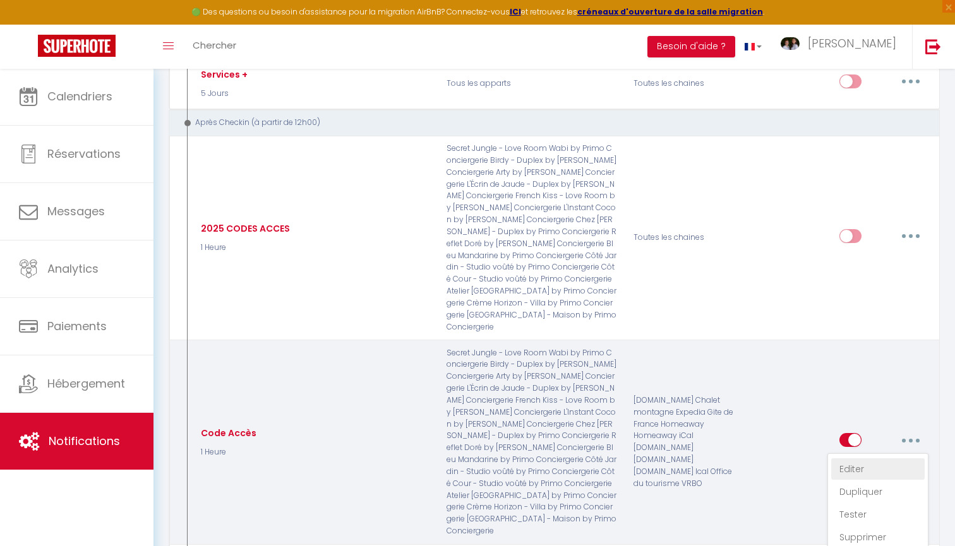
select select "1 Heure"
select select "if_booking_is_paid"
checkbox input "true"
checkbox input "false"
checkbox input "true"
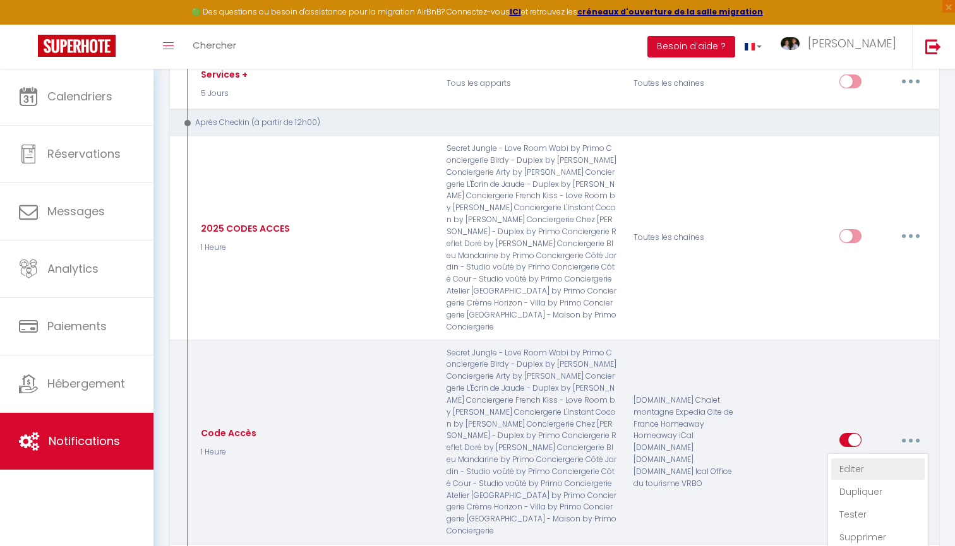
radio input "true"
type input "Code Accès du Logement [RENTAL:NAME] à [RENTAL:CITY]"
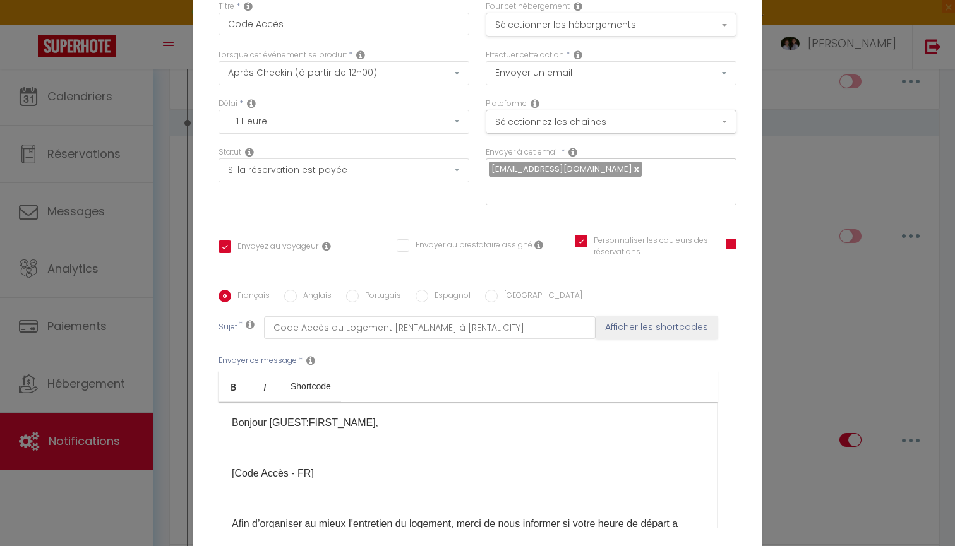
scroll to position [0, 0]
click at [588, 27] on button "Sélectionner les hébergements" at bounding box center [611, 25] width 251 height 24
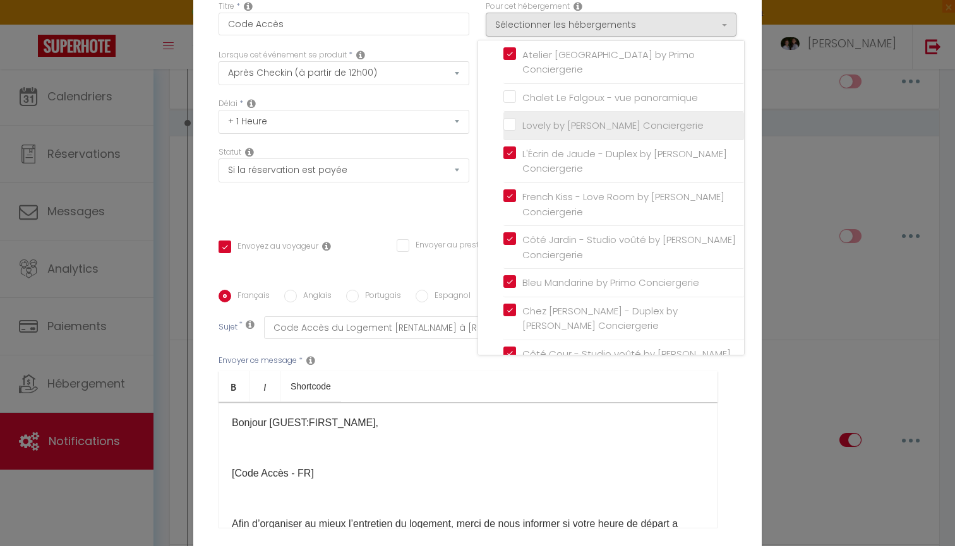
click at [572, 119] on input "Lovely by [PERSON_NAME] Conciergerie" at bounding box center [624, 125] width 241 height 13
checkbox input "true"
checkbox input "false"
checkbox input "true"
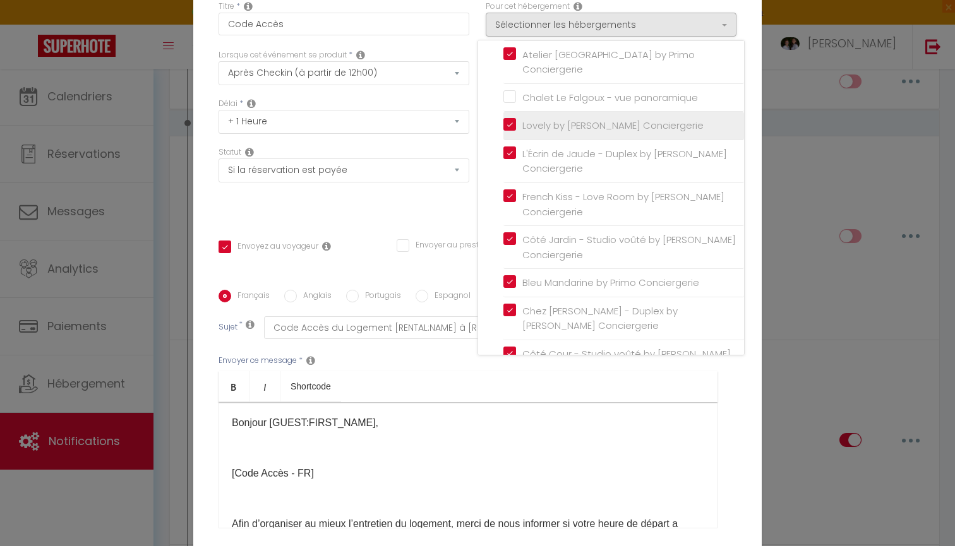
checkbox input "false"
checkbox input "true"
click at [405, 215] on div "Statut Aucun Si la réservation est payée Si réservation non payée Si la caution…" at bounding box center [343, 182] width 267 height 71
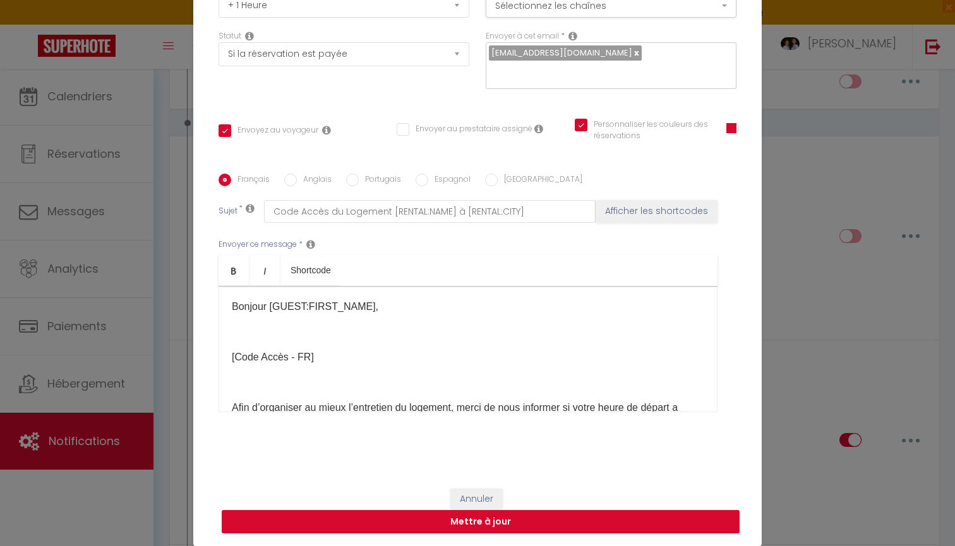
scroll to position [116, 0]
click at [473, 531] on button "Mettre à jour" at bounding box center [481, 522] width 518 height 24
checkbox input "true"
checkbox input "false"
checkbox input "true"
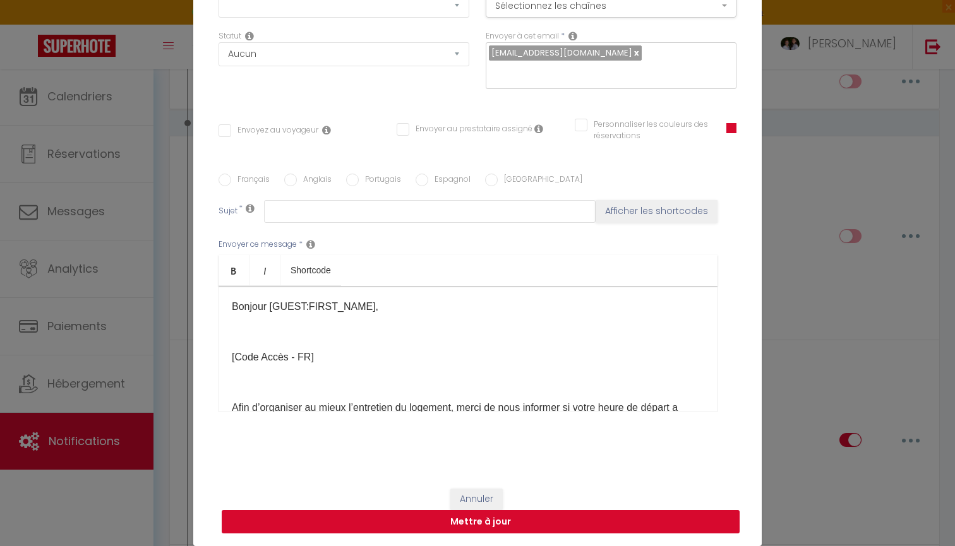
scroll to position [0, 0]
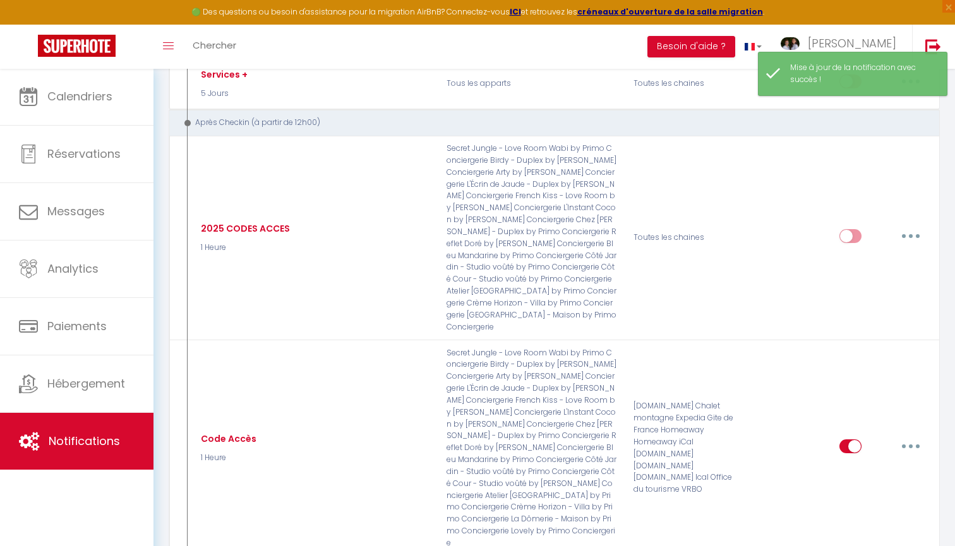
type input "Code Accès"
select select "3"
select select "1 Heure"
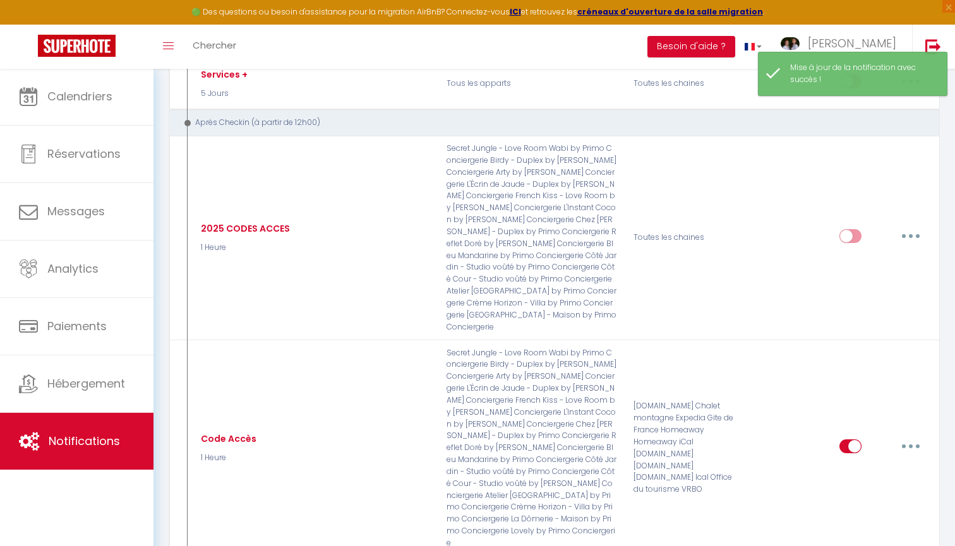
select select "if_deposit_is_paid"
checkbox input "true"
checkbox input "false"
checkbox input "true"
radio input "true"
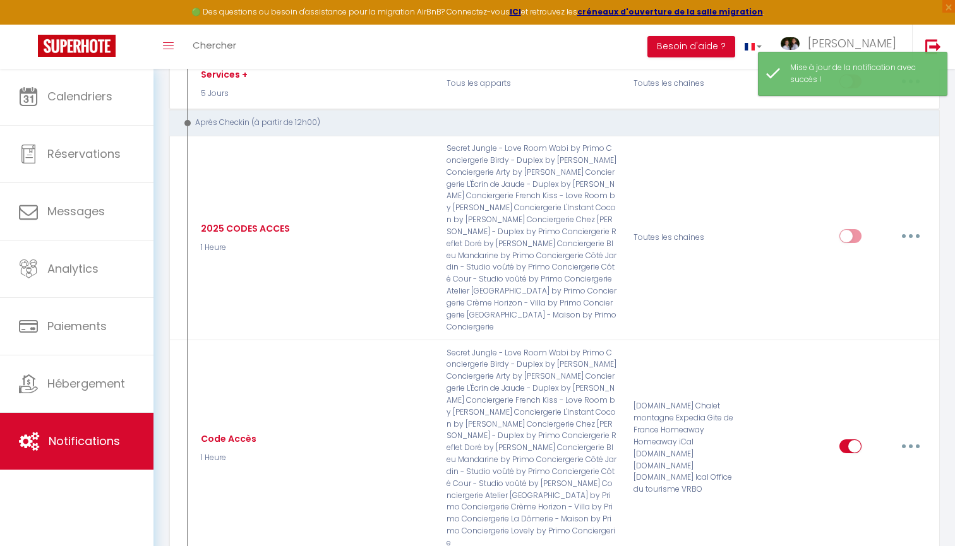
type input "Code Accès du Logement [RENTAL:NAME] à [RENTAL:CITY]"
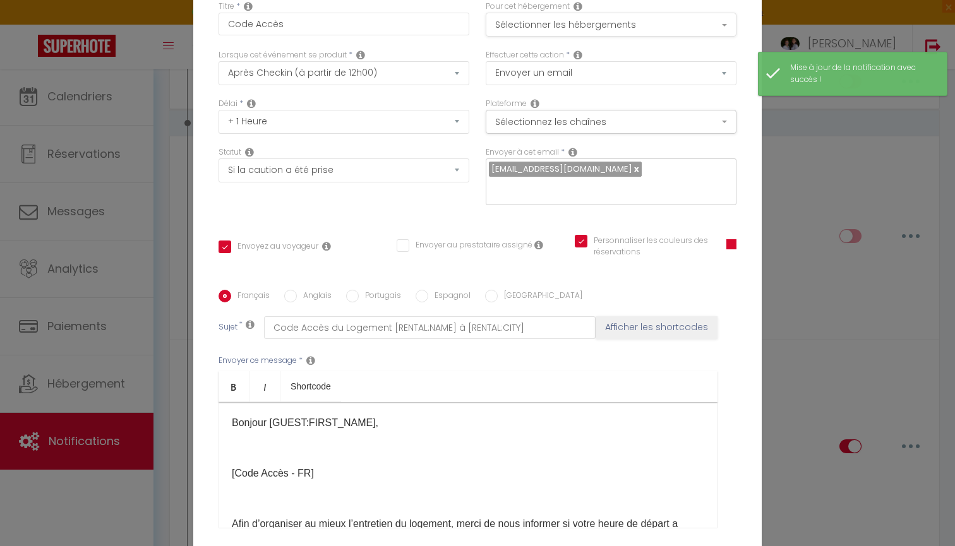
click at [561, 30] on button "Sélectionner les hébergements" at bounding box center [611, 25] width 251 height 24
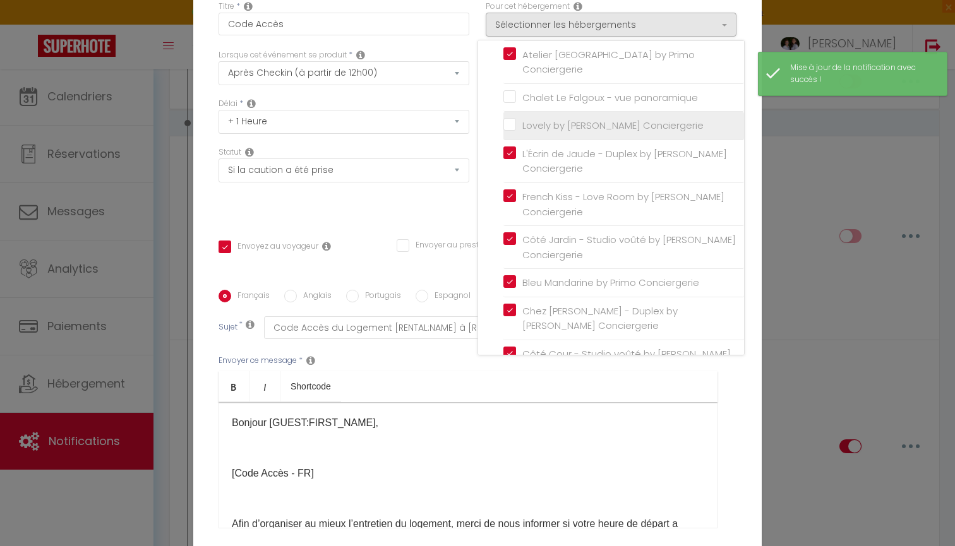
click at [570, 119] on input "Lovely by [PERSON_NAME] Conciergerie" at bounding box center [624, 125] width 241 height 13
checkbox input "true"
checkbox input "false"
checkbox input "true"
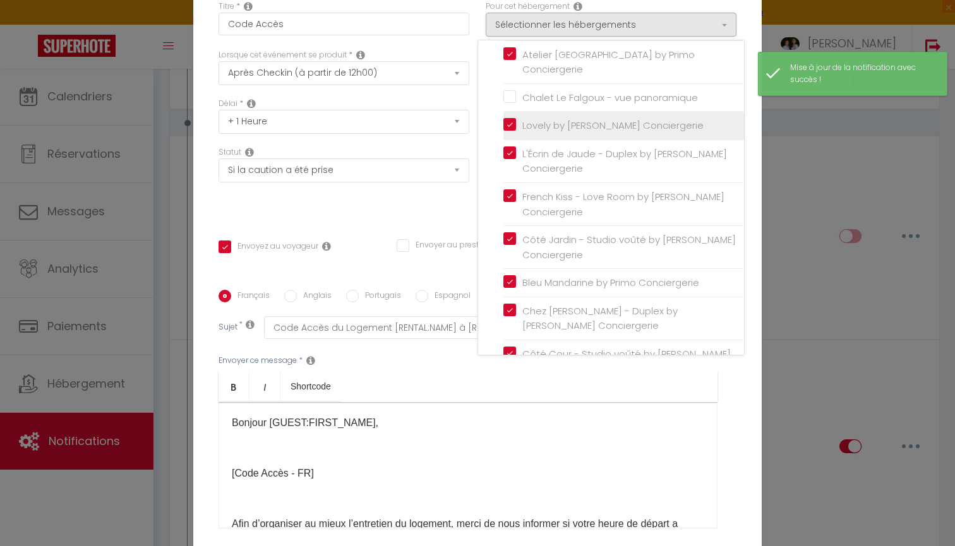
checkbox input "false"
checkbox input "true"
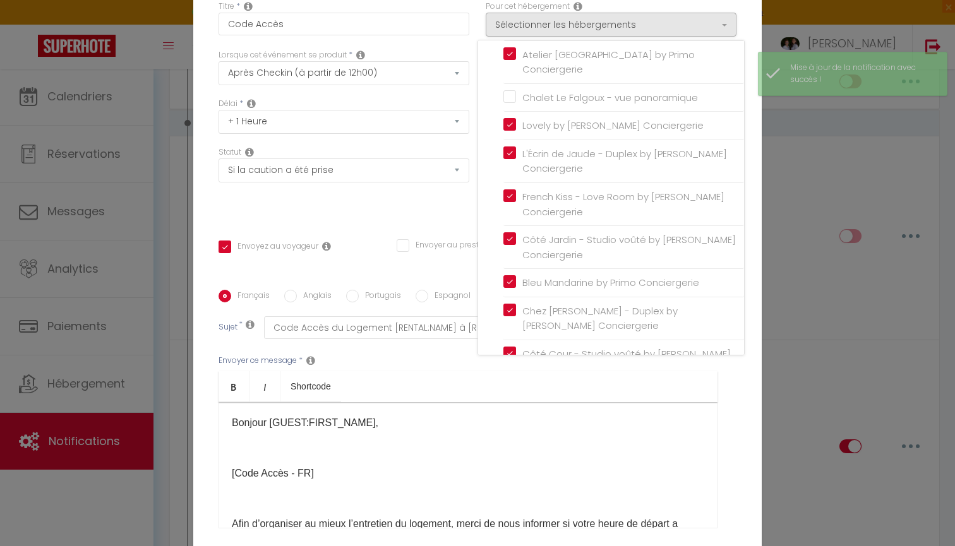
click at [445, 208] on div "Statut Aucun Si la réservation est payée Si réservation non payée Si la caution…" at bounding box center [343, 182] width 267 height 71
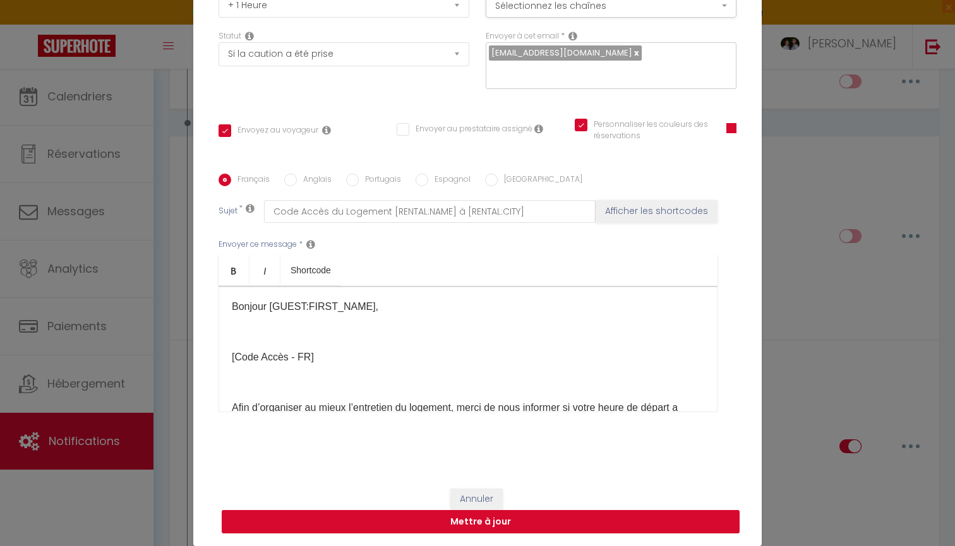
click at [493, 522] on button "Mettre à jour" at bounding box center [481, 522] width 518 height 24
checkbox input "true"
checkbox input "false"
checkbox input "true"
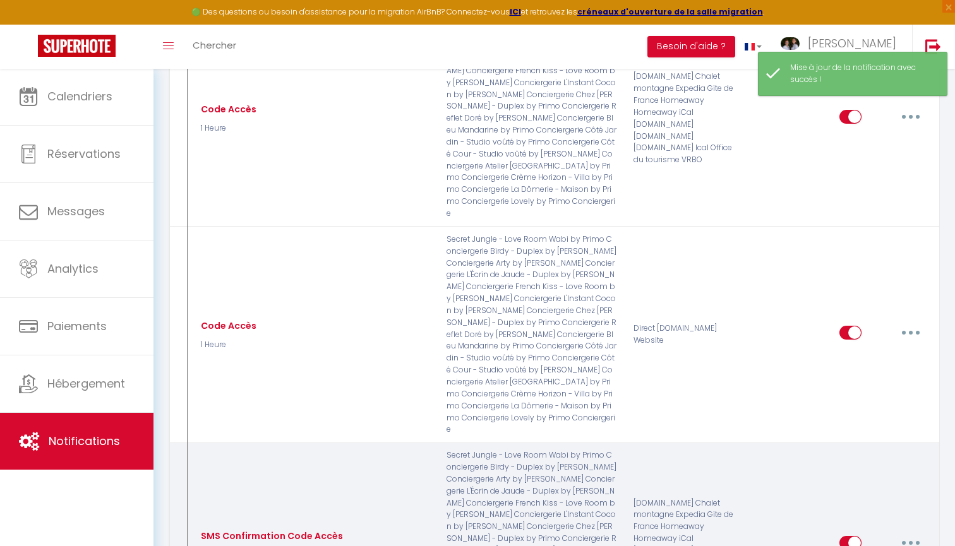
scroll to position [2314, 0]
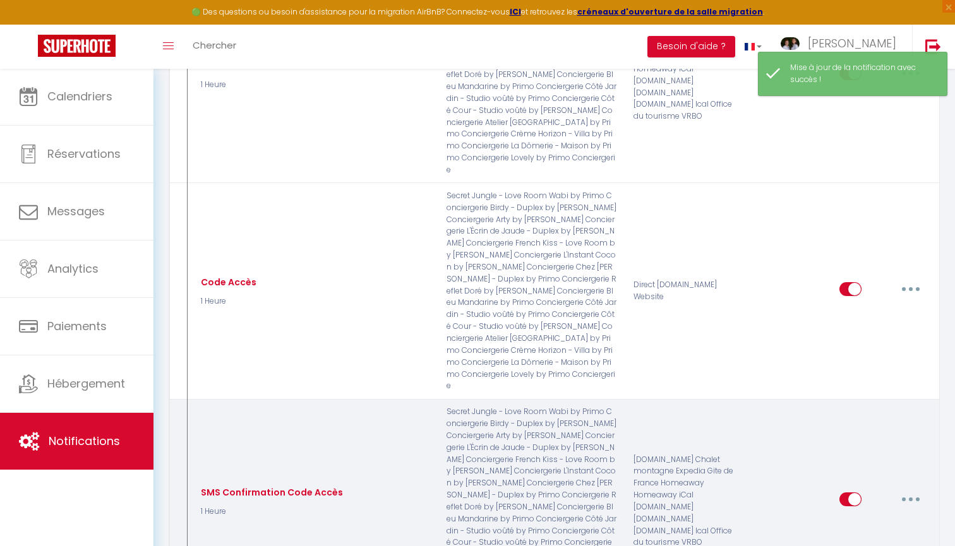
click at [907, 490] on button "button" at bounding box center [910, 500] width 35 height 20
click at [859, 518] on link "Editer" at bounding box center [878, 528] width 94 height 21
type input "SMS Confirmation Code Accès"
checkbox input "false"
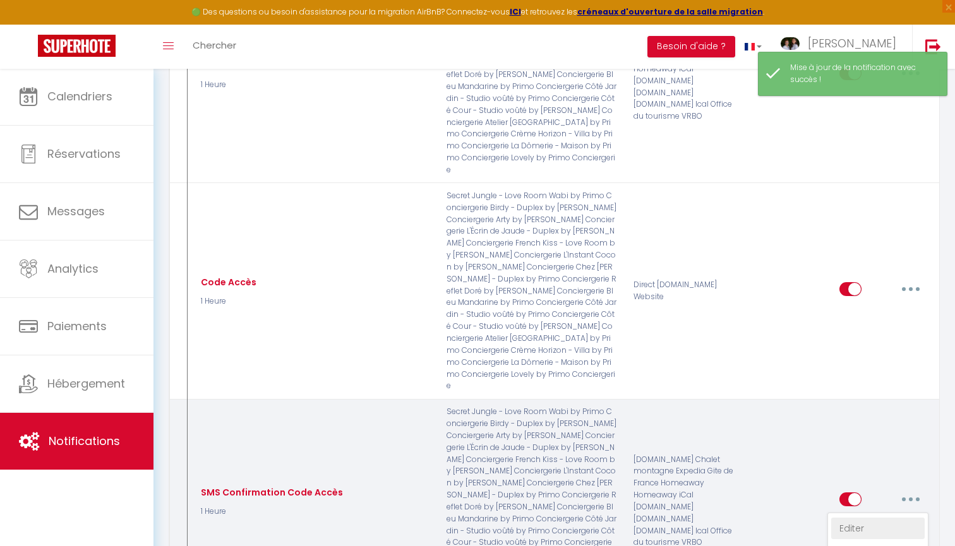
checkbox input "false"
select select "3"
select select "sms"
select select "1 Heure"
select select "if_booking_is_paid"
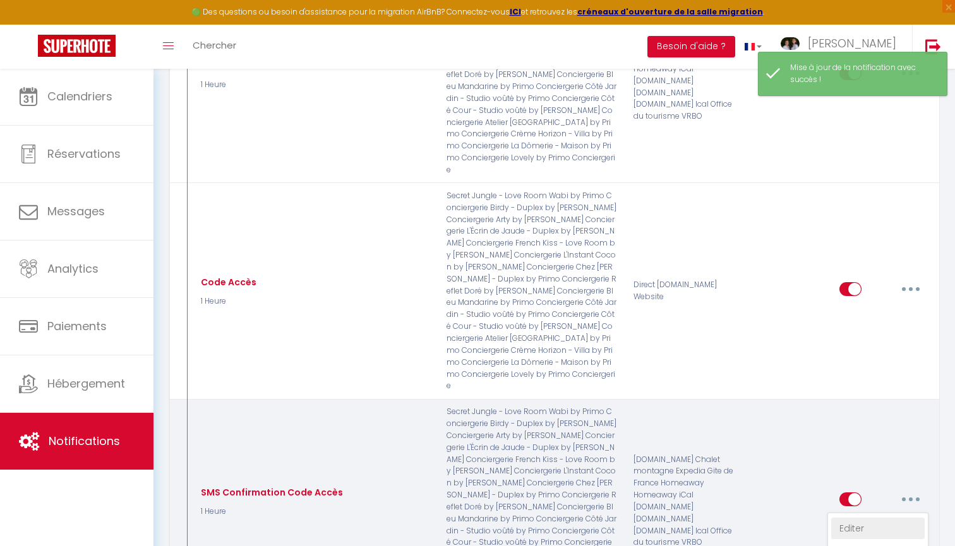
checkbox input "true"
checkbox input "false"
checkbox input "true"
radio input "true"
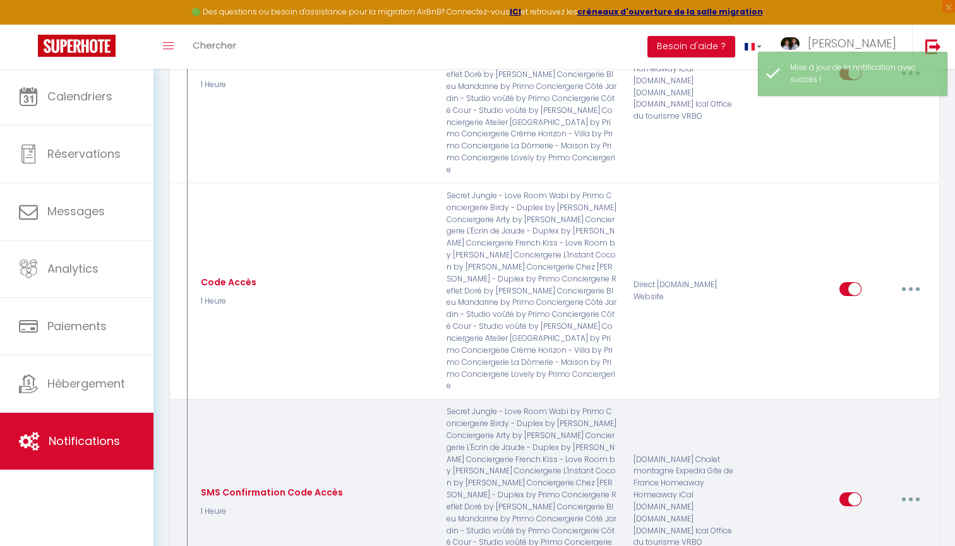
scroll to position [57, 0]
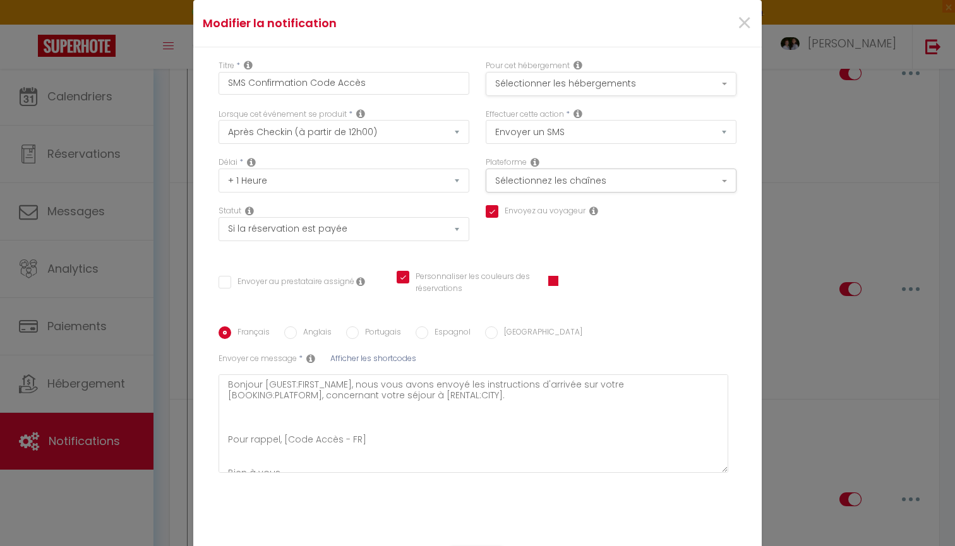
click at [584, 78] on button "Sélectionner les hébergements" at bounding box center [611, 84] width 251 height 24
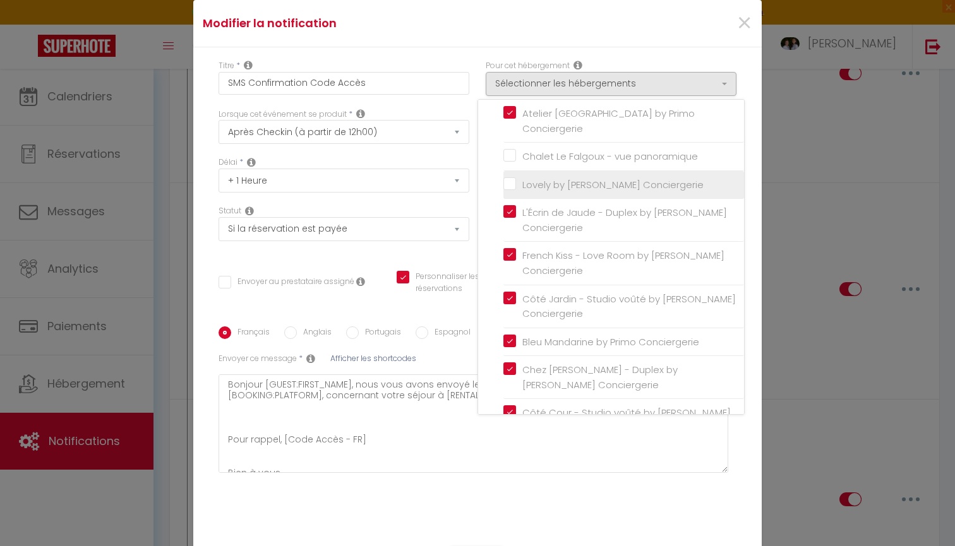
click at [576, 178] on input "Lovely by [PERSON_NAME] Conciergerie" at bounding box center [624, 184] width 241 height 13
checkbox input "true"
checkbox input "false"
checkbox input "true"
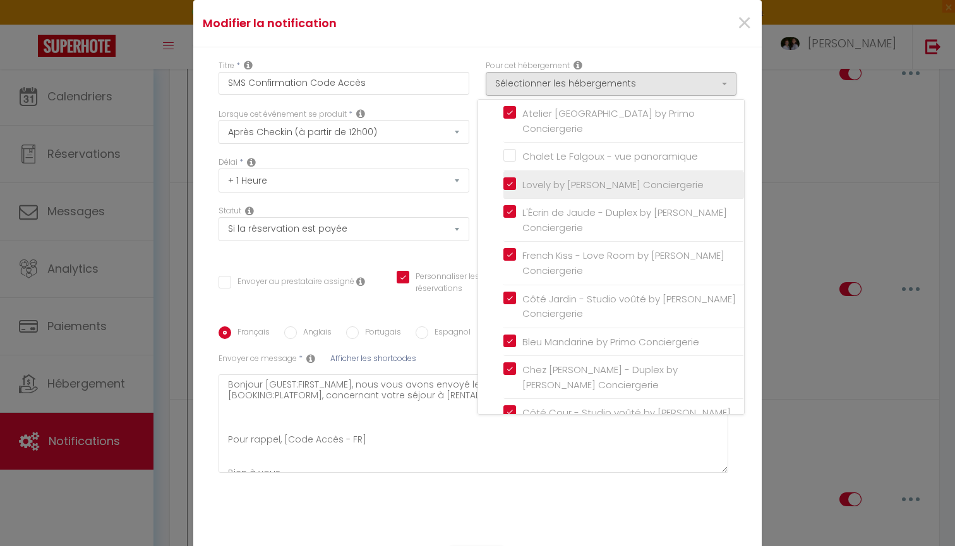
checkbox input "false"
checkbox input "true"
click at [395, 254] on div "Statut Aucun Si la réservation est payée Si réservation non payée Si la caution…" at bounding box center [343, 229] width 267 height 49
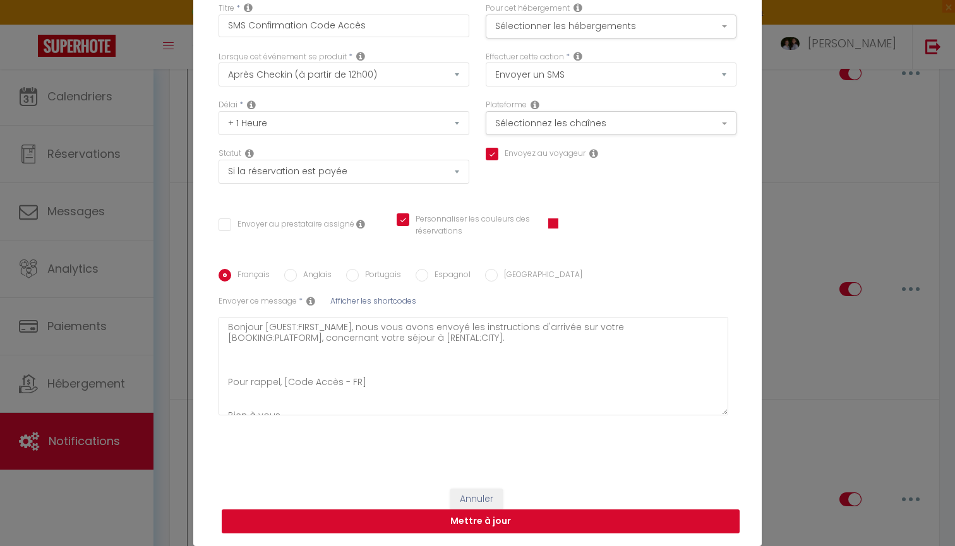
click at [469, 517] on button "Mettre à jour" at bounding box center [481, 522] width 518 height 24
checkbox input "true"
checkbox input "false"
checkbox input "true"
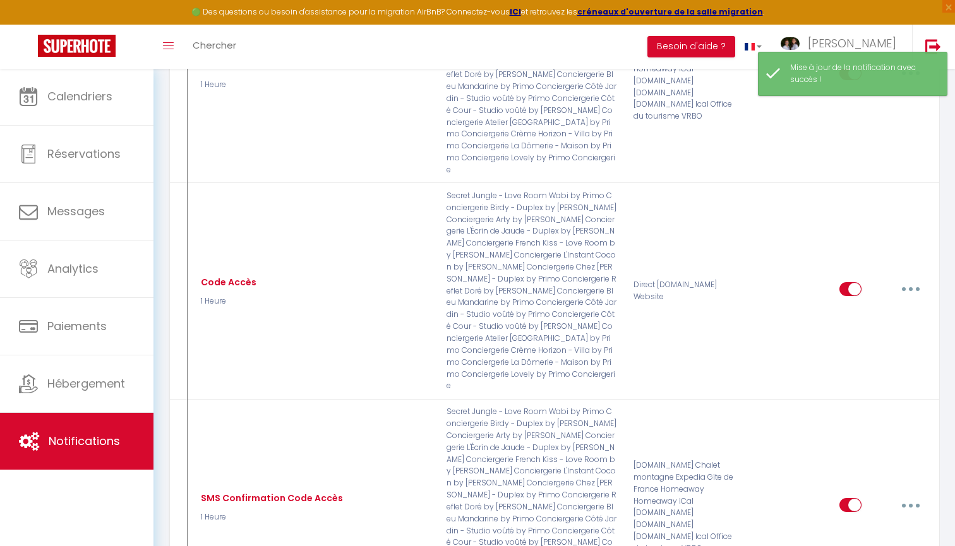
type input "SMS Confirmation Code Accès"
checkbox input "false"
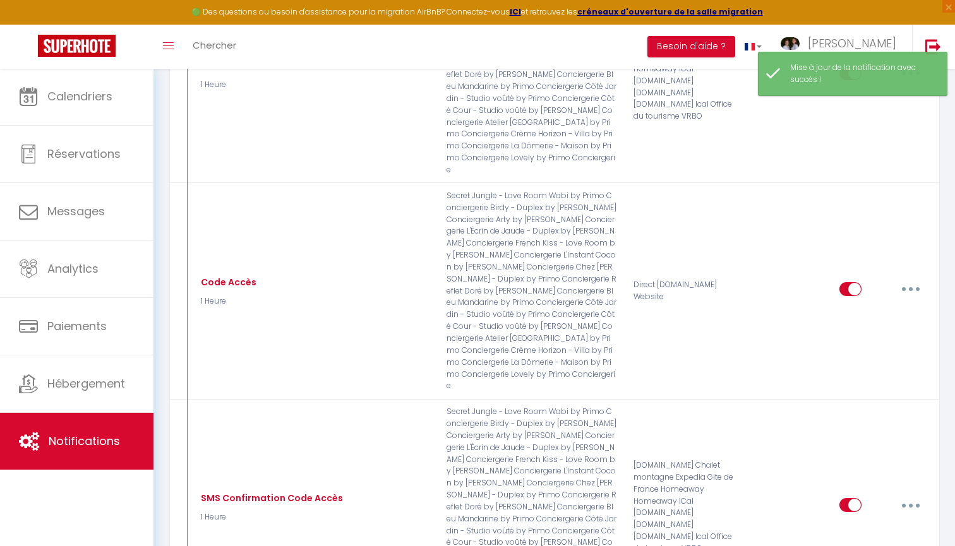
checkbox input "false"
select select "3"
select select "sms"
select select "1 Heure"
select select "if_deposit_is_paid"
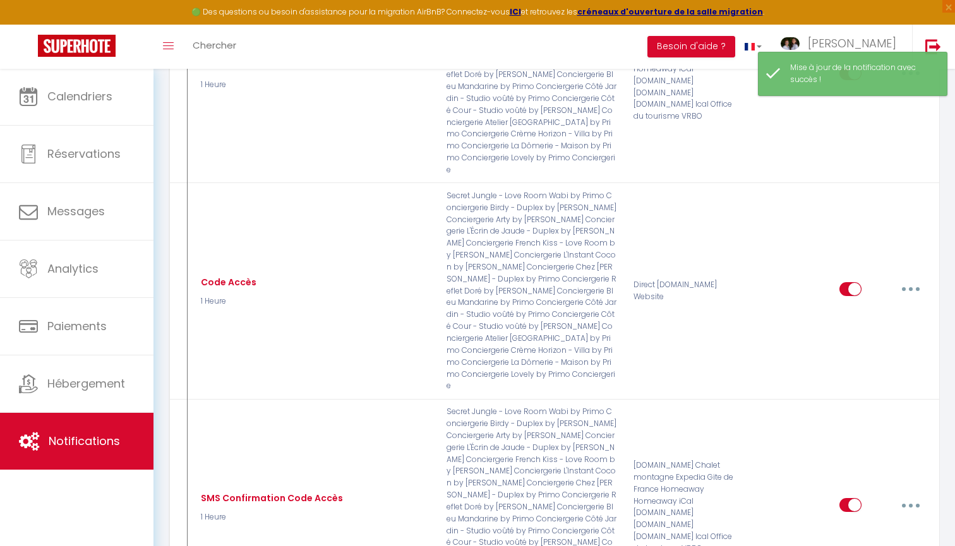
checkbox input "true"
checkbox input "false"
checkbox input "true"
radio input "true"
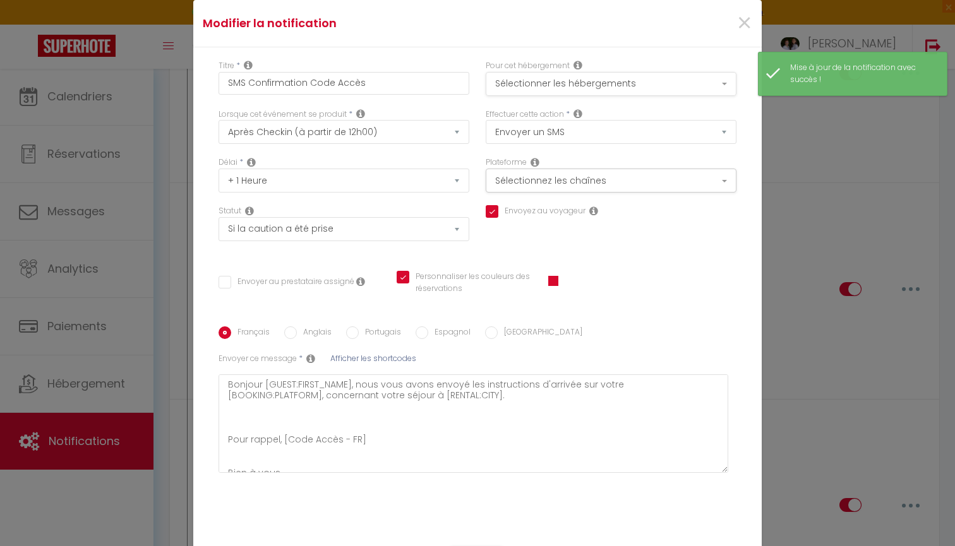
click at [656, 87] on button "Sélectionner les hébergements" at bounding box center [611, 84] width 251 height 24
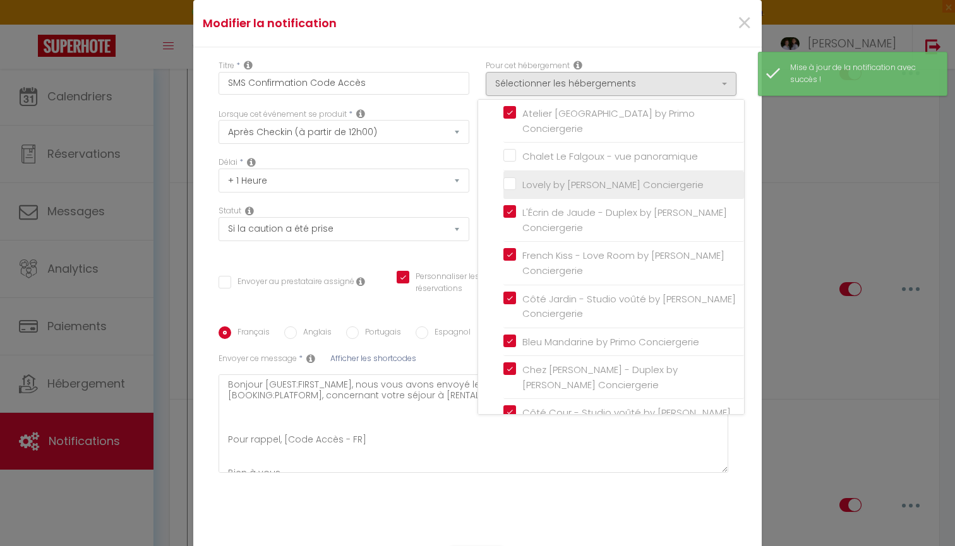
click at [599, 171] on li "Lovely by [PERSON_NAME] Conciergerie" at bounding box center [624, 185] width 241 height 28
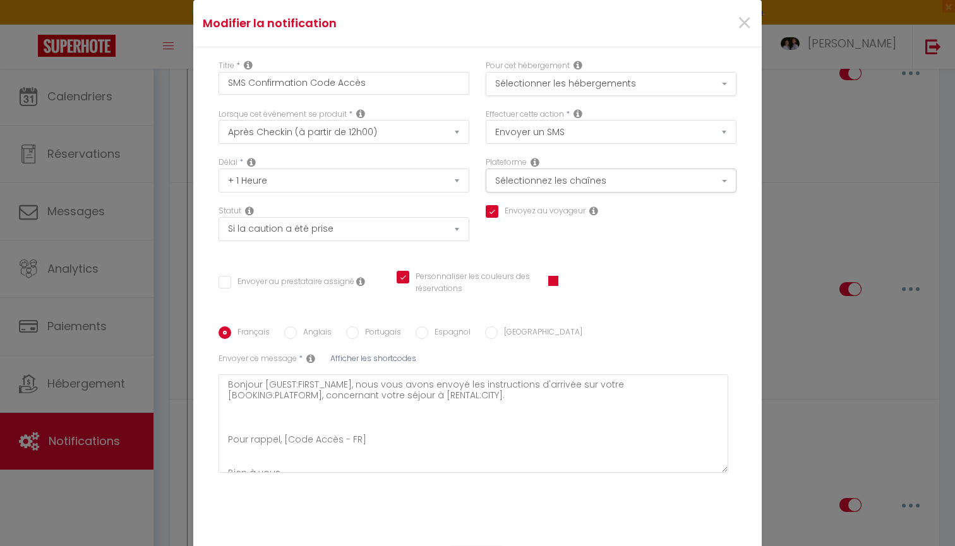
click at [509, 78] on button "Sélectionner les hébergements" at bounding box center [611, 84] width 251 height 24
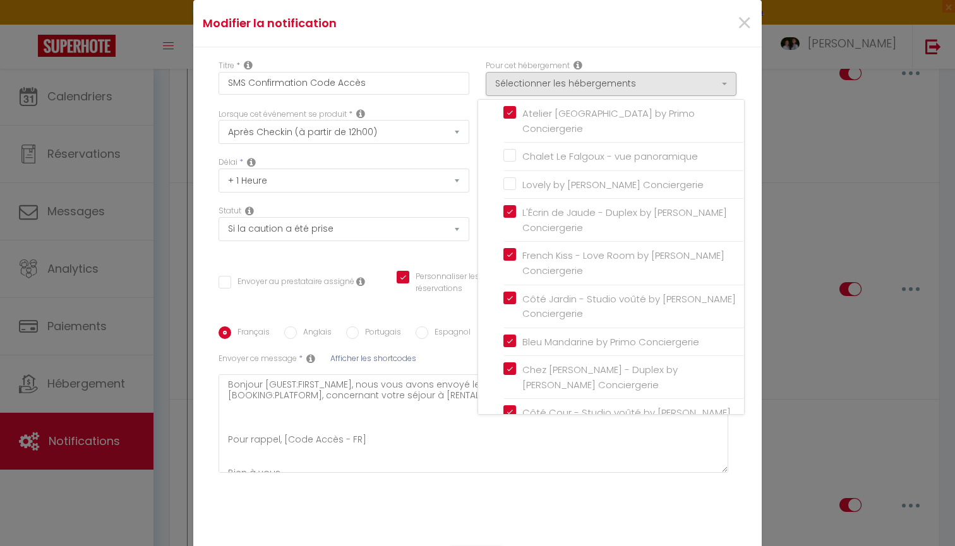
click at [420, 254] on div "Statut Aucun Si la réservation est payée Si réservation non payée Si la caution…" at bounding box center [343, 229] width 267 height 49
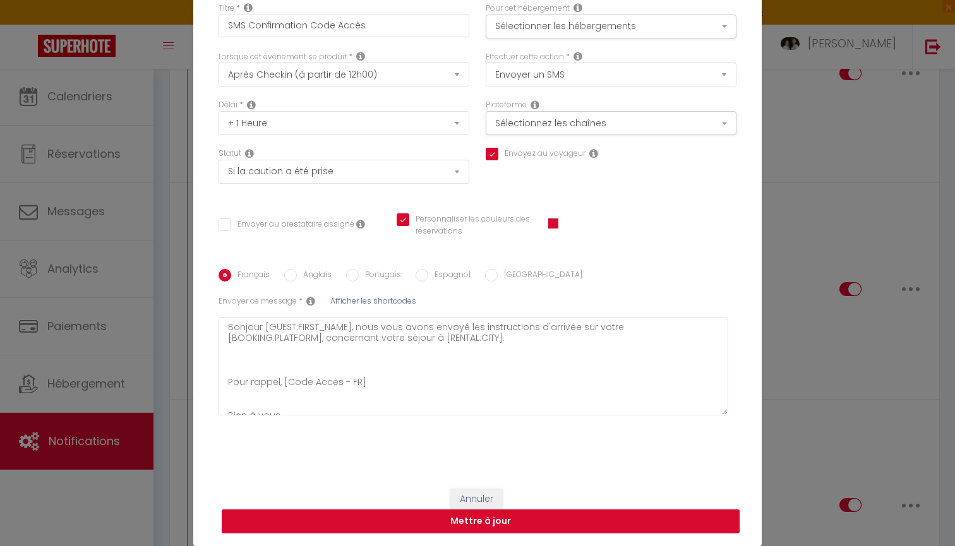
click at [481, 524] on button "Mettre à jour" at bounding box center [481, 522] width 518 height 24
checkbox input "true"
checkbox input "false"
checkbox input "true"
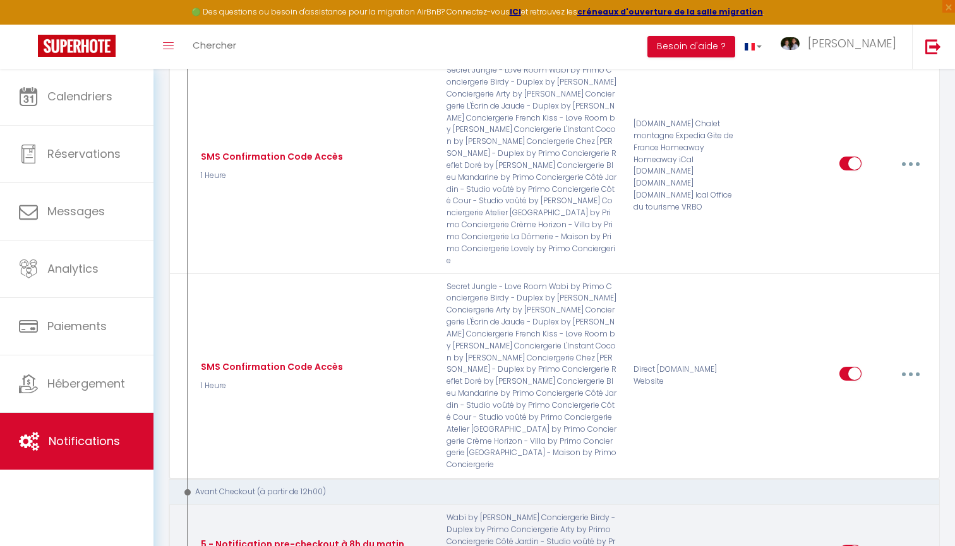
click at [908, 542] on button "button" at bounding box center [910, 552] width 35 height 20
type input "5 - Notification pre-checkout à 8h du matin"
select select "4"
select select "4 Heures"
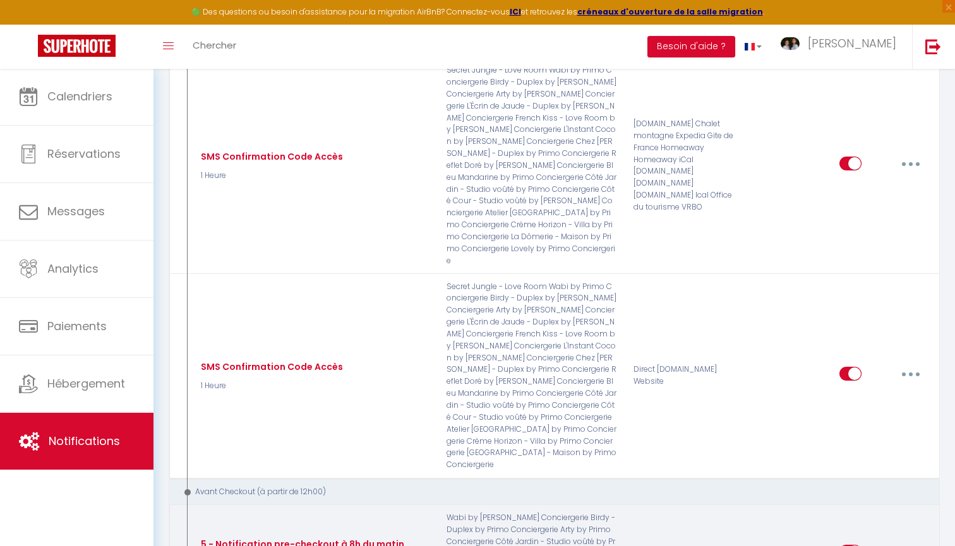
select select "if_booking_is_paid"
checkbox input "true"
checkbox input "false"
radio input "true"
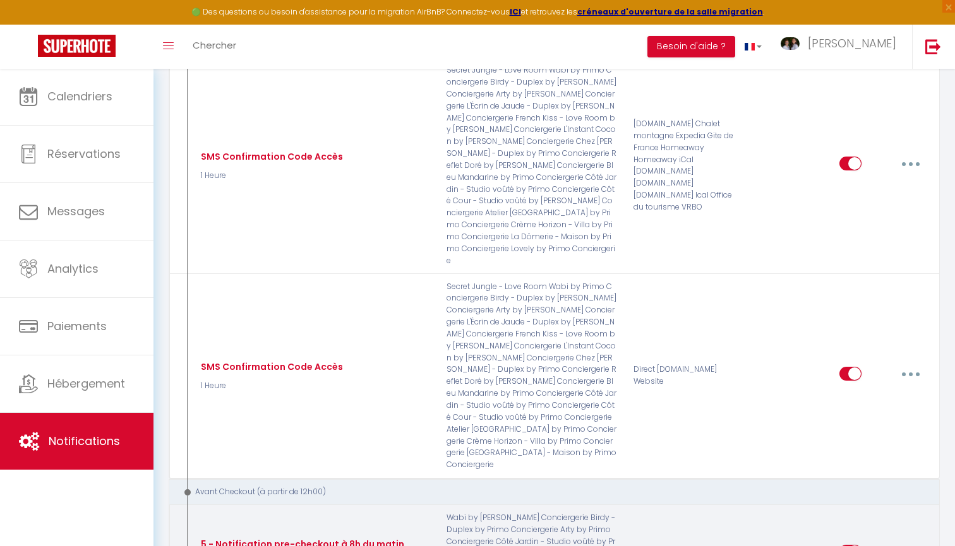
type input "Procédure pour votre départ - [RENTAL:NAME] - [GUEST:FIRST_NAME] [GUEST:NAME]"
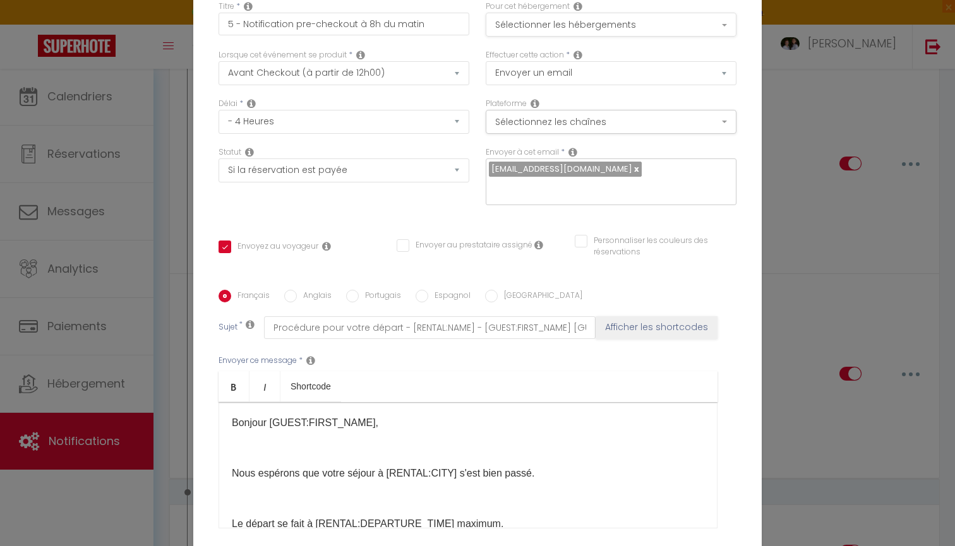
scroll to position [0, 0]
click at [618, 29] on button "Sélectionner les hébergements" at bounding box center [611, 25] width 251 height 24
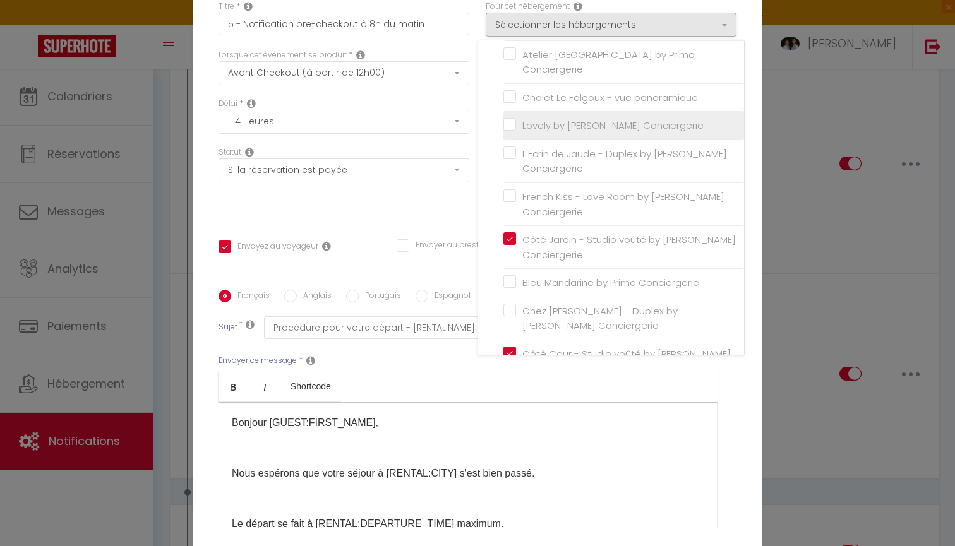
click at [557, 119] on input "Lovely by [PERSON_NAME] Conciergerie" at bounding box center [624, 125] width 241 height 13
checkbox input "true"
checkbox input "false"
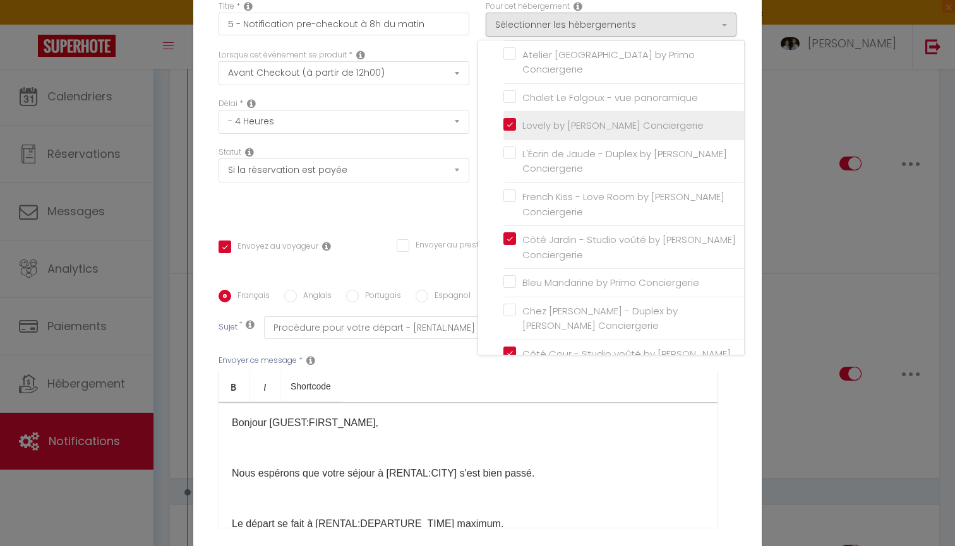
checkbox input "false"
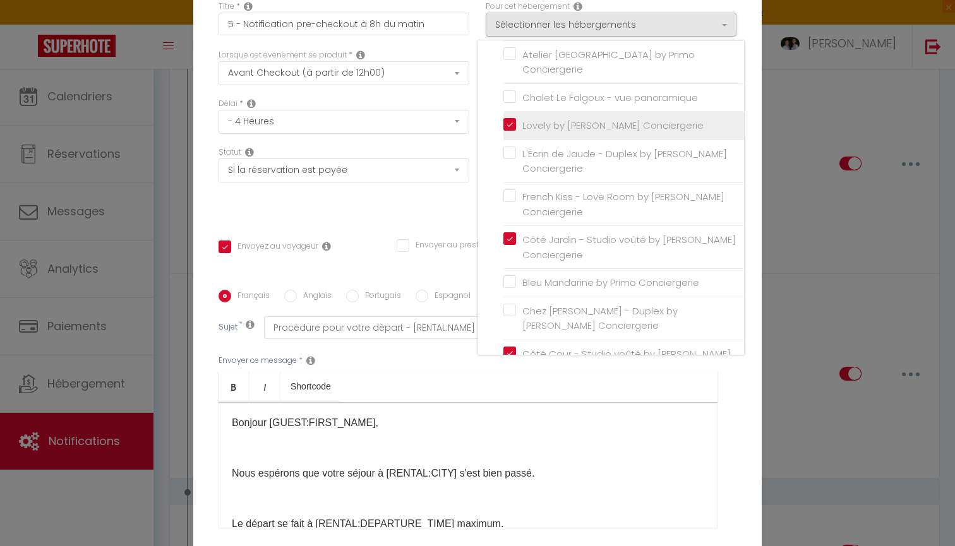
checkbox input "false"
checkbox input "true"
checkbox input "false"
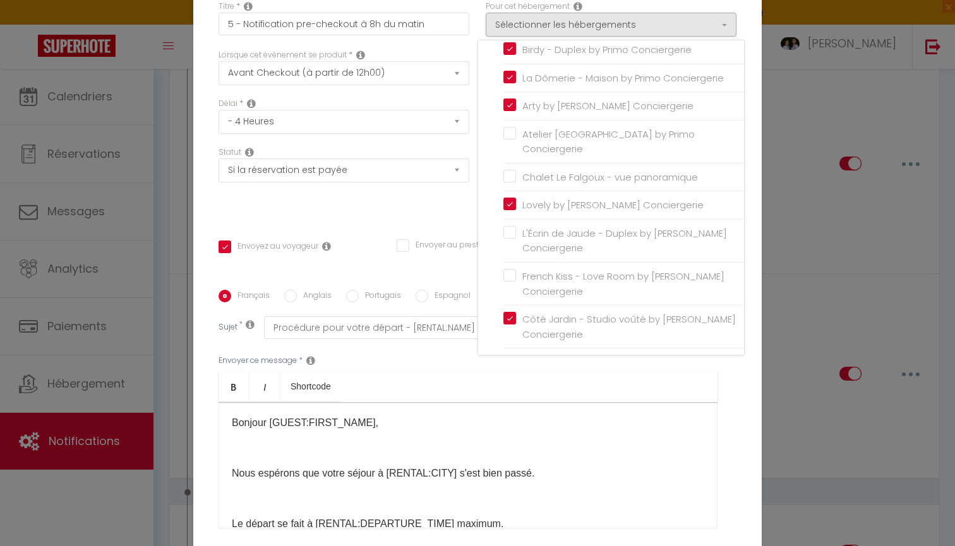
click at [453, 211] on div "Statut Aucun Si la réservation est payée Si réservation non payée Si la caution…" at bounding box center [343, 182] width 267 height 71
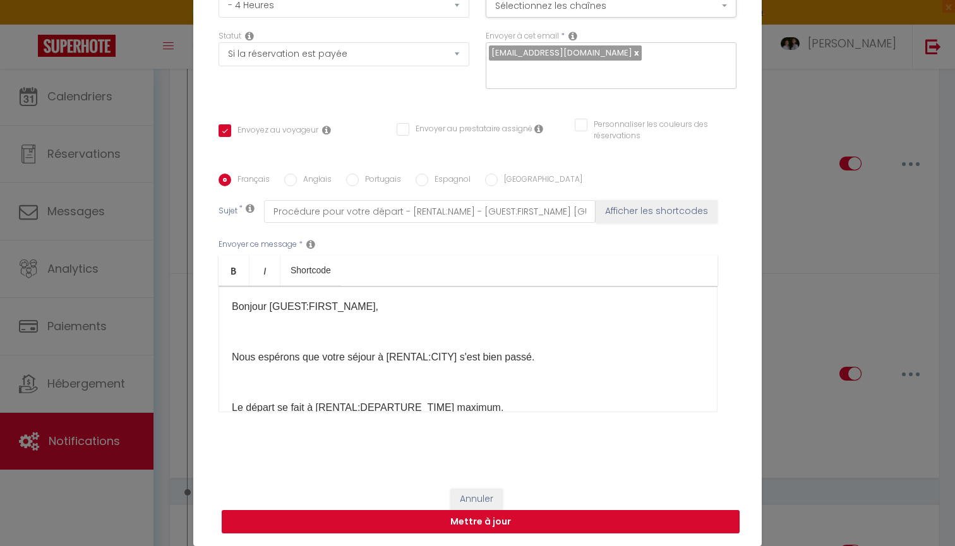
scroll to position [116, 0]
click at [493, 524] on button "Mettre à jour" at bounding box center [481, 522] width 518 height 24
checkbox input "true"
checkbox input "false"
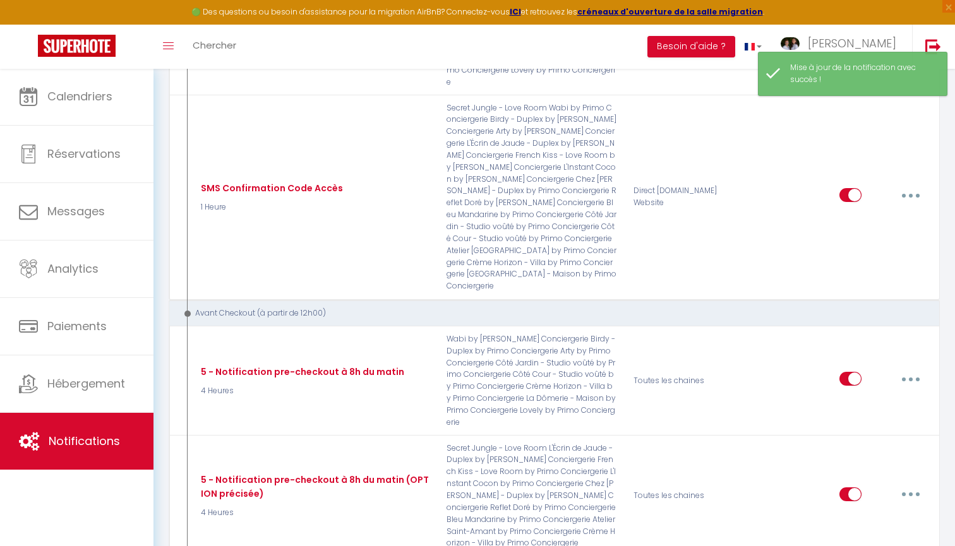
scroll to position [2839, 0]
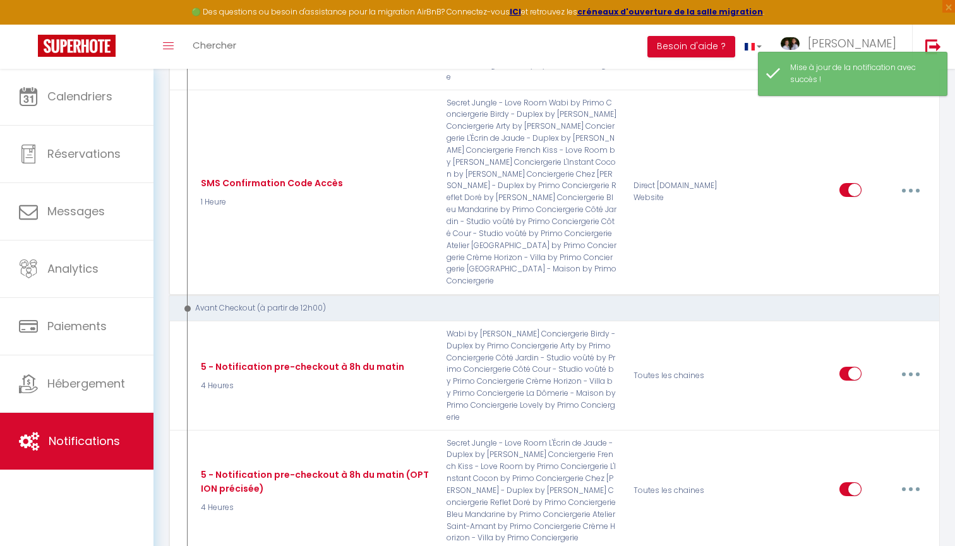
type input "6 - Demande avis Juste Après Checkout Plateforme"
checkbox input "false"
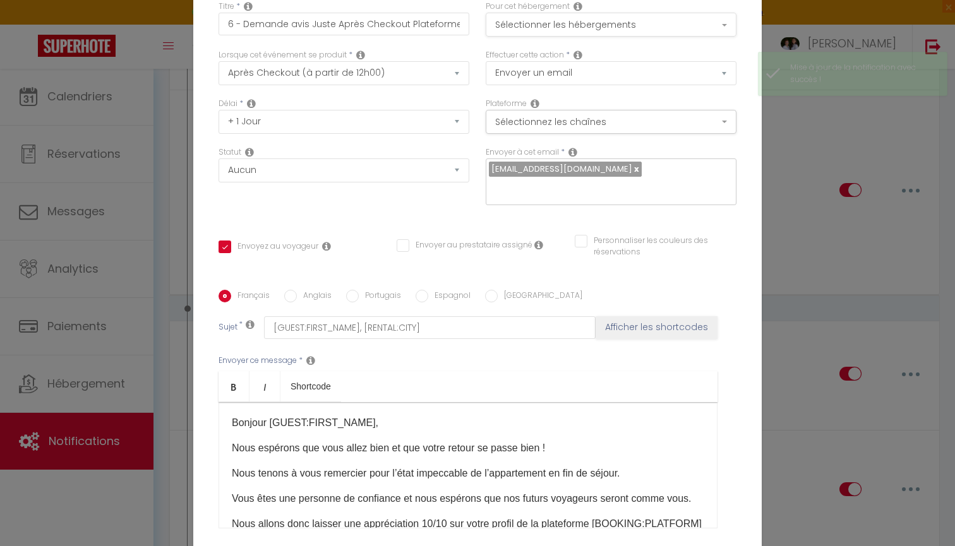
scroll to position [0, 0]
click at [594, 30] on button "Sélectionner les hébergements" at bounding box center [611, 25] width 251 height 24
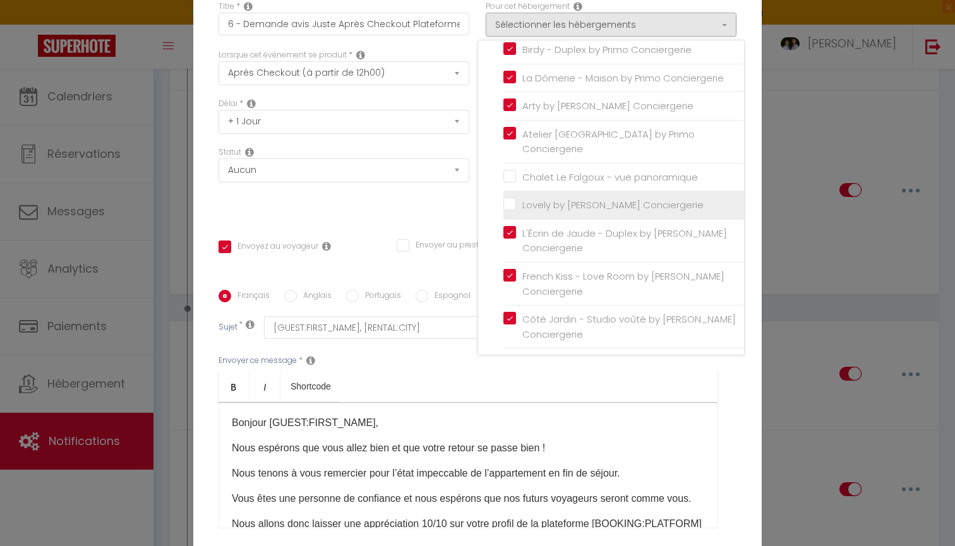
click at [566, 199] on input "Lovely by [PERSON_NAME] Conciergerie" at bounding box center [624, 205] width 241 height 13
click at [431, 211] on div "Statut Aucun Si la réservation est payée Si réservation non payée Si la caution…" at bounding box center [343, 182] width 267 height 71
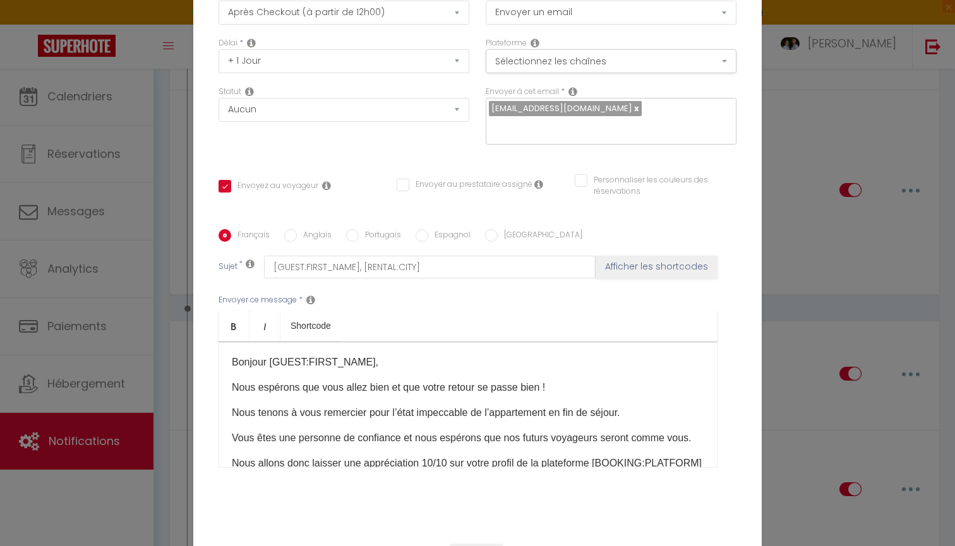
scroll to position [97, 0]
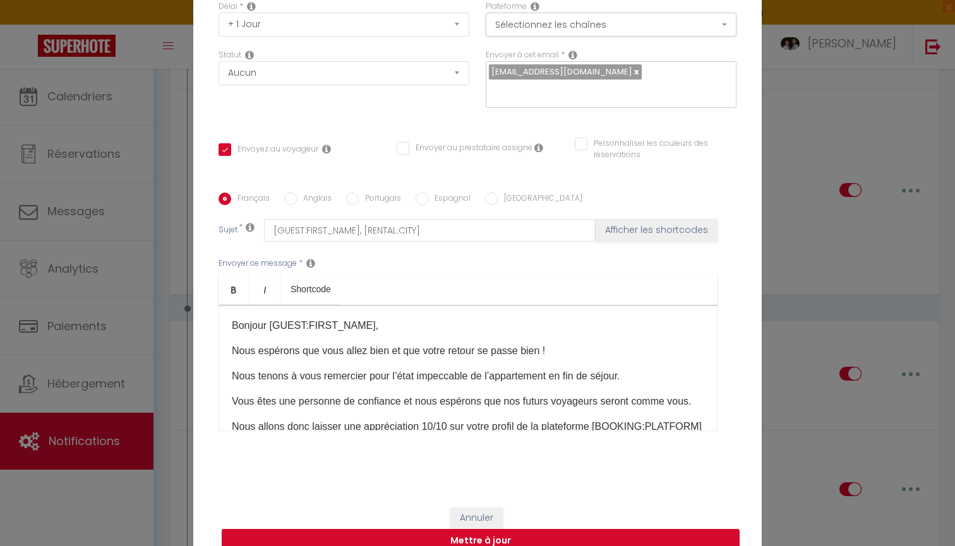
click at [428, 539] on button "Mettre à jour" at bounding box center [481, 541] width 518 height 24
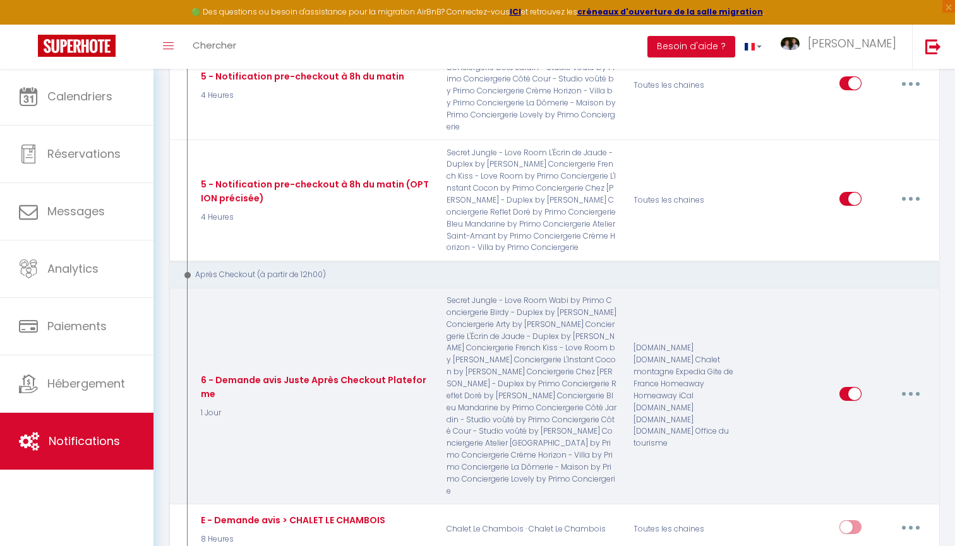
scroll to position [3140, 0]
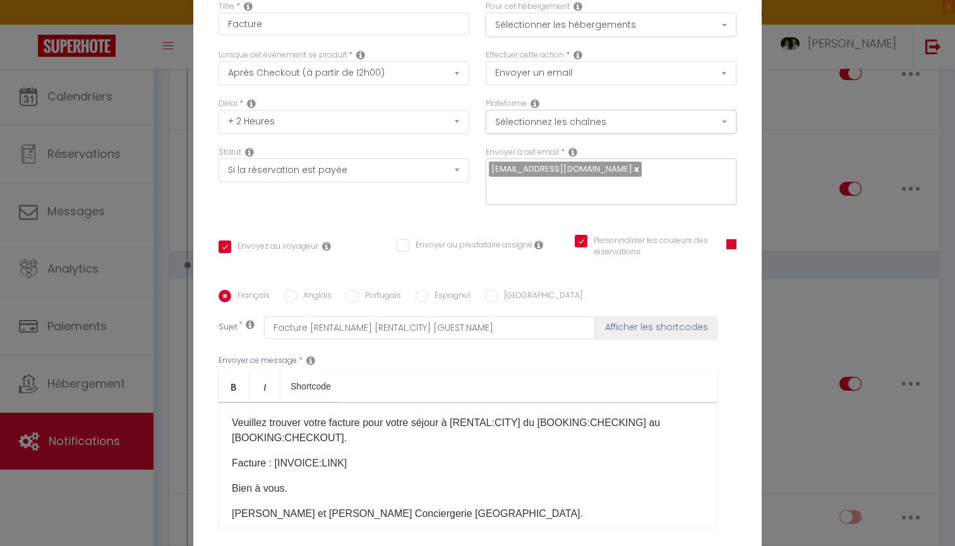
scroll to position [0, 0]
click at [612, 30] on button "Sélectionner les hébergements" at bounding box center [611, 25] width 251 height 24
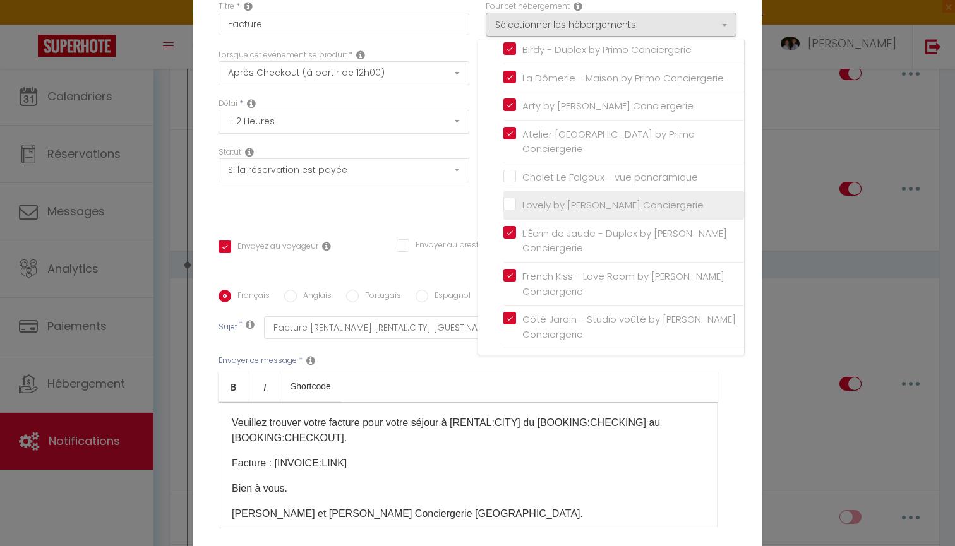
click at [570, 198] on label "Lovely by [PERSON_NAME] Conciergerie" at bounding box center [610, 205] width 188 height 15
click at [570, 199] on input "Lovely by [PERSON_NAME] Conciergerie" at bounding box center [624, 205] width 241 height 13
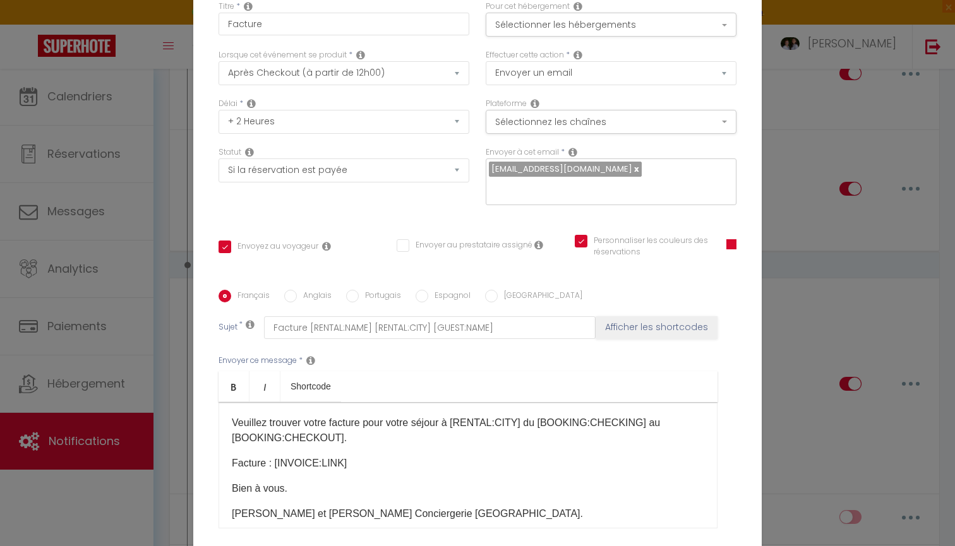
click at [423, 208] on div "Statut Aucun Si la réservation est payée Si réservation non payée Si la caution…" at bounding box center [343, 182] width 267 height 71
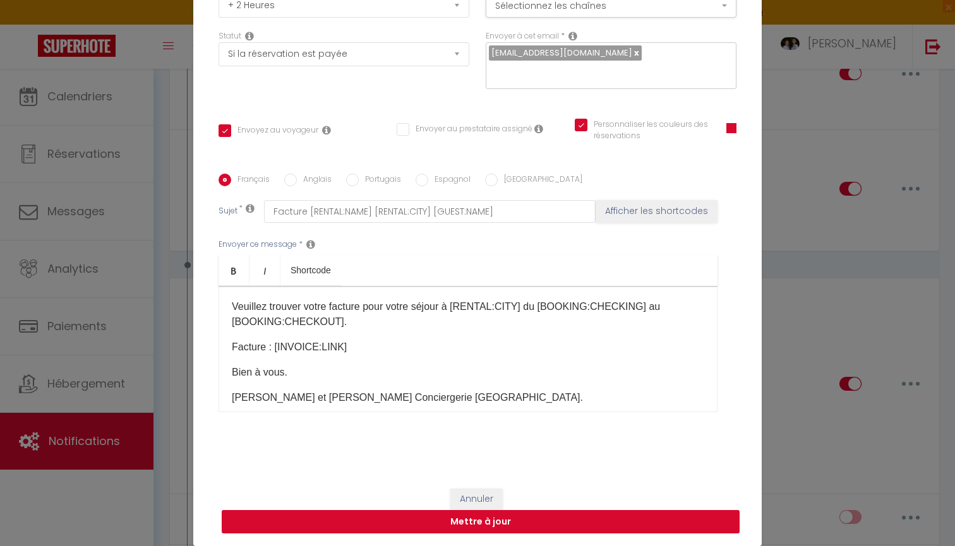
scroll to position [116, 0]
click at [493, 529] on button "Mettre à jour" at bounding box center [481, 522] width 518 height 24
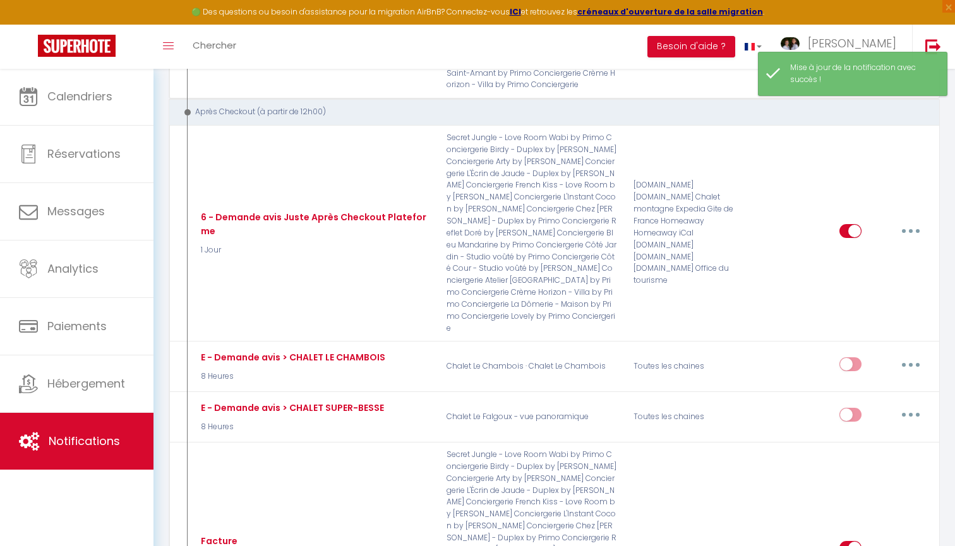
scroll to position [3251, 0]
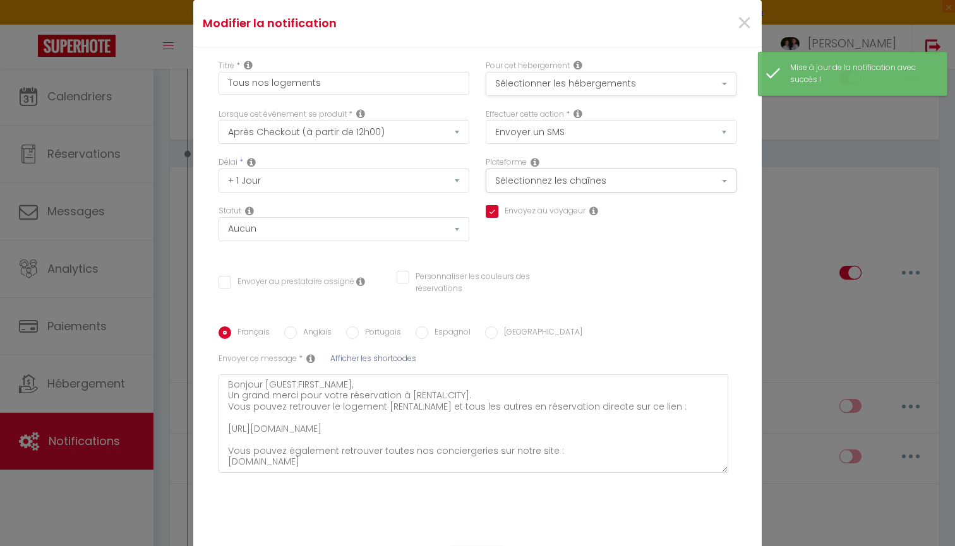
scroll to position [0, 0]
click at [608, 83] on button "Sélectionner les hébergements" at bounding box center [611, 84] width 251 height 24
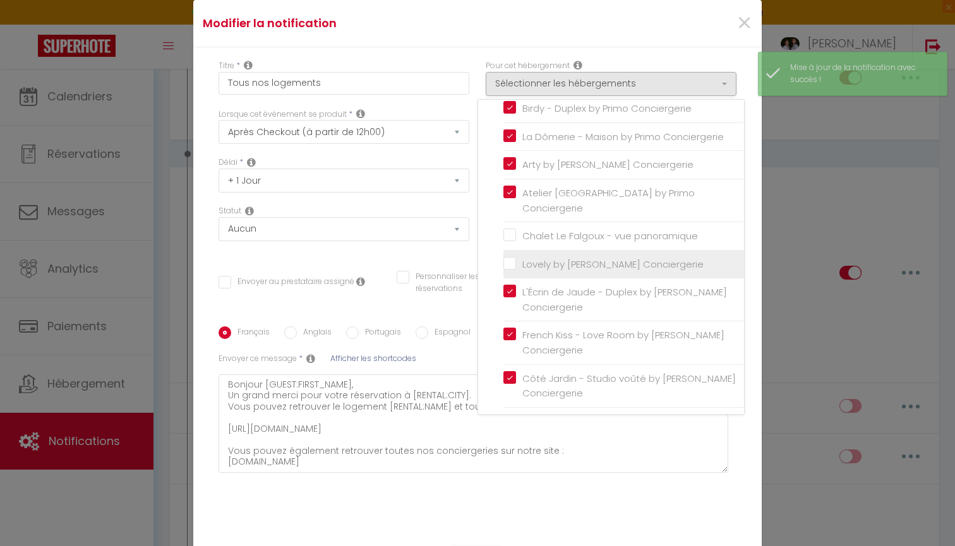
click at [567, 258] on input "Lovely by [PERSON_NAME] Conciergerie" at bounding box center [624, 264] width 241 height 13
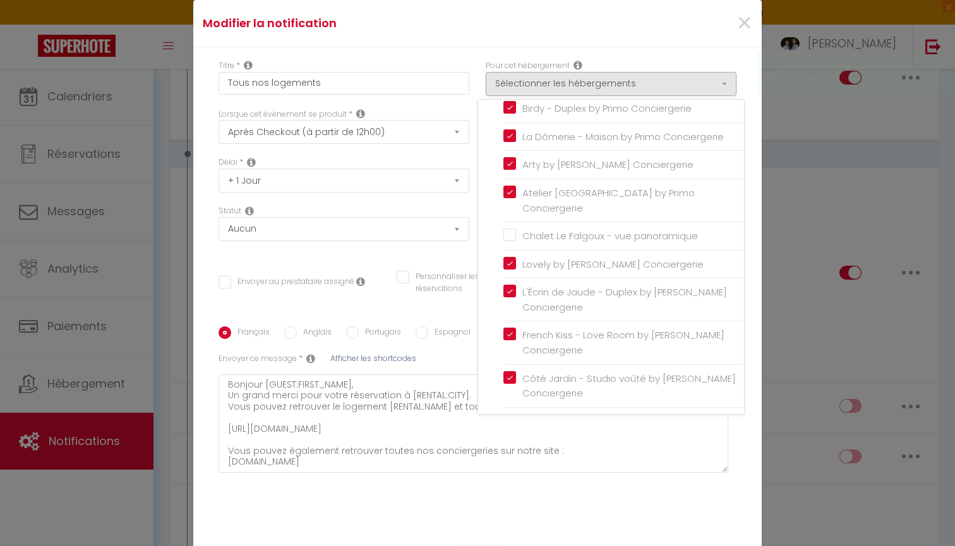
click at [447, 261] on div "Titre * Tous nos logements Pour cet hébergement Sélectionner les hébergements T…" at bounding box center [477, 290] width 569 height 486
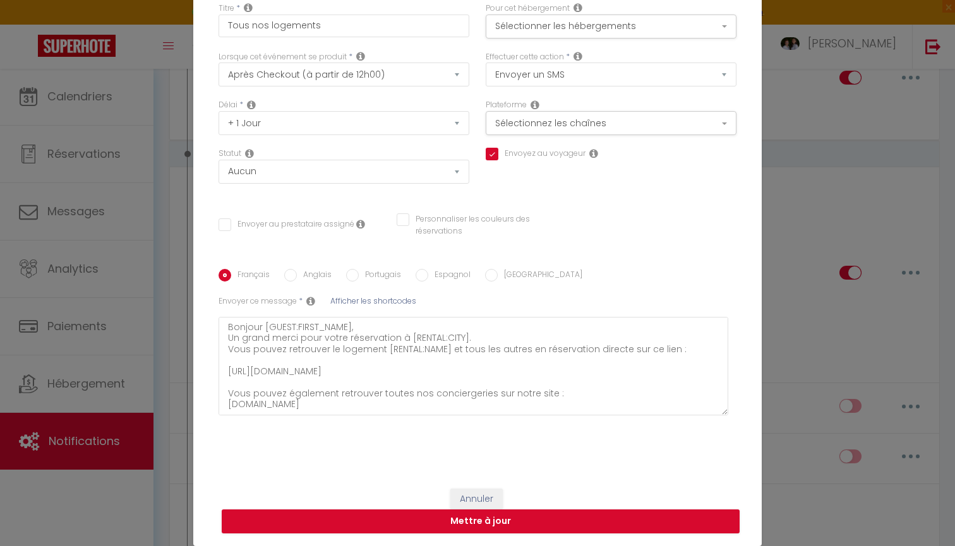
scroll to position [57, 0]
click at [449, 514] on button "Mettre à jour" at bounding box center [481, 522] width 518 height 24
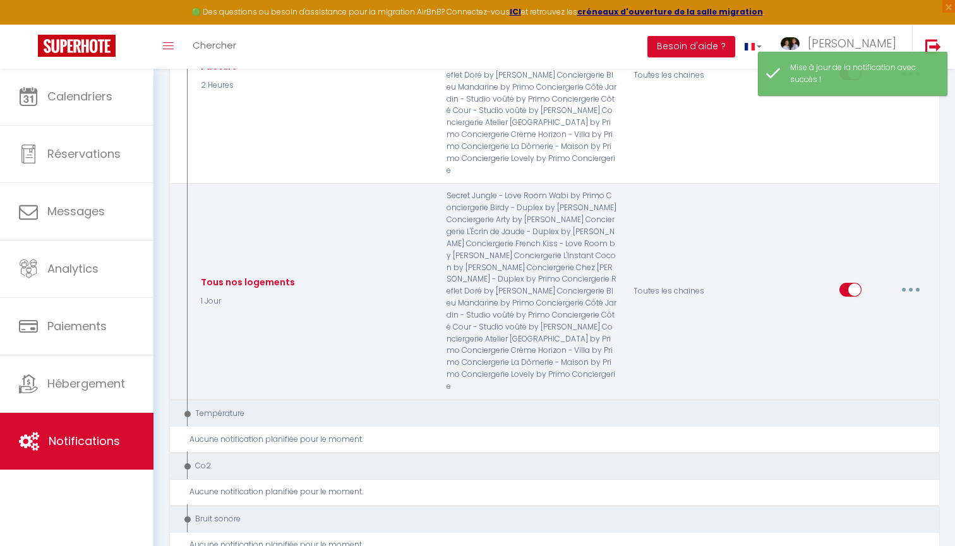
scroll to position [3837, 0]
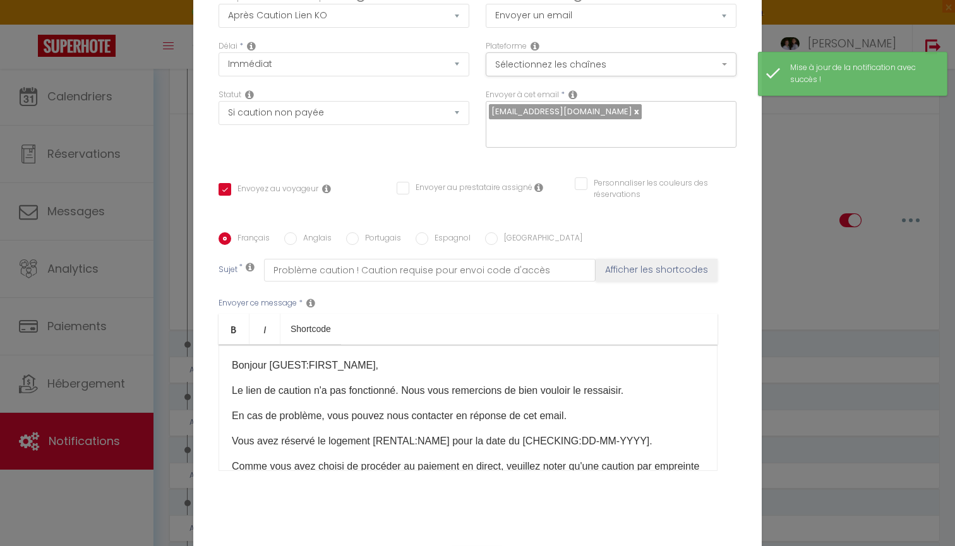
scroll to position [0, 0]
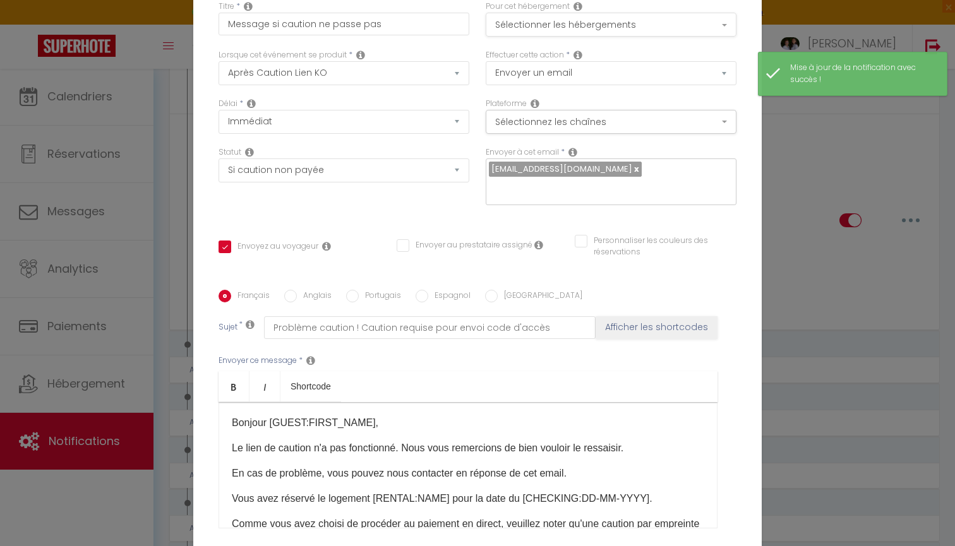
click at [576, 17] on button "Sélectionner les hébergements" at bounding box center [611, 25] width 251 height 24
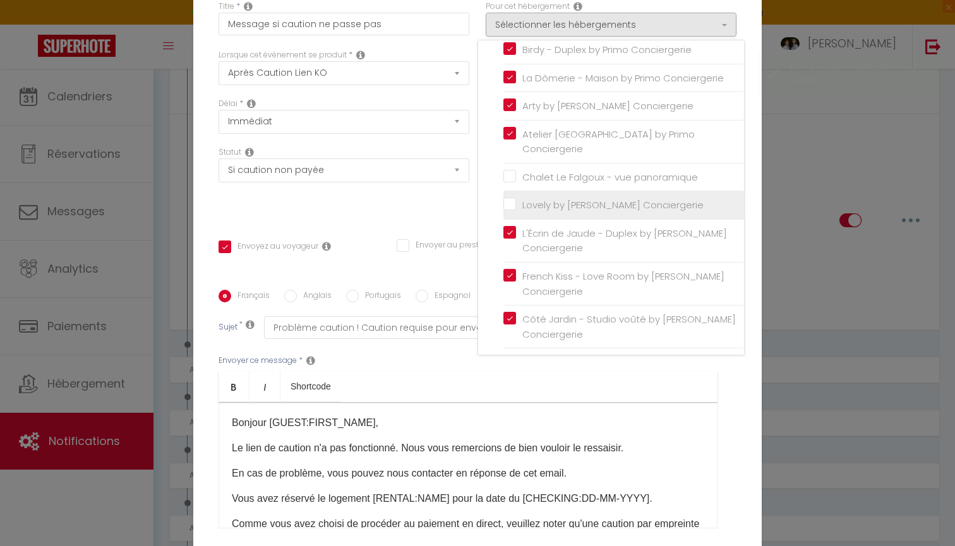
click at [541, 199] on input "Lovely by [PERSON_NAME] Conciergerie" at bounding box center [624, 205] width 241 height 13
click at [442, 206] on div "Statut Aucun Si la réservation est payée Si réservation non payée Si la caution…" at bounding box center [343, 182] width 267 height 71
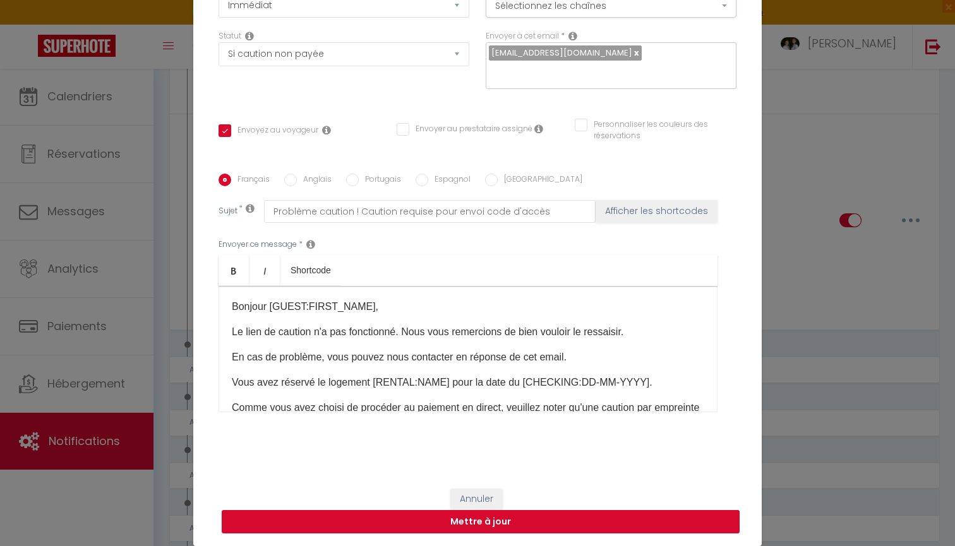
click at [485, 522] on button "Mettre à jour" at bounding box center [481, 522] width 518 height 24
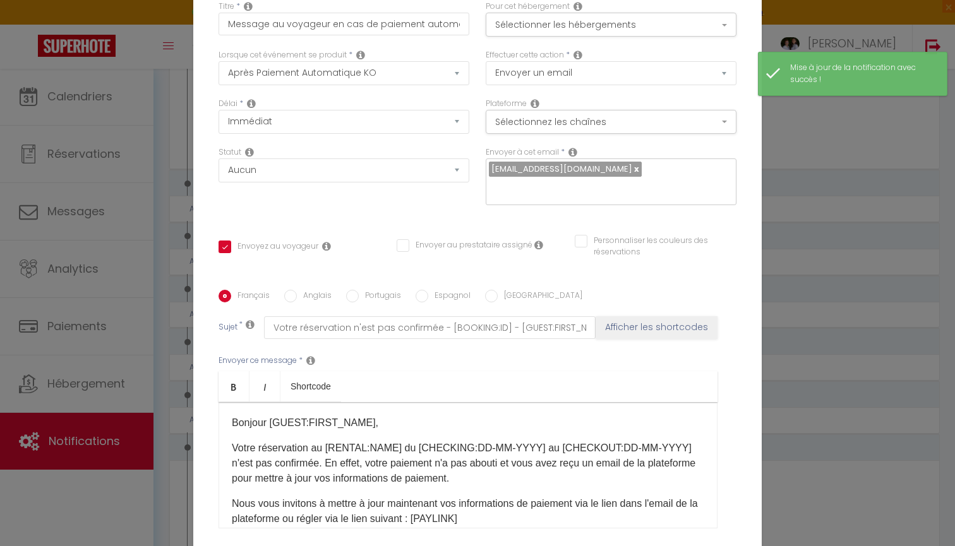
click at [584, 38] on div "Pour cet hébergement Sélectionner les hébergements Tous les apparts Autres Chal…" at bounding box center [611, 25] width 267 height 49
click at [589, 29] on button "Sélectionner les hébergements" at bounding box center [611, 25] width 251 height 24
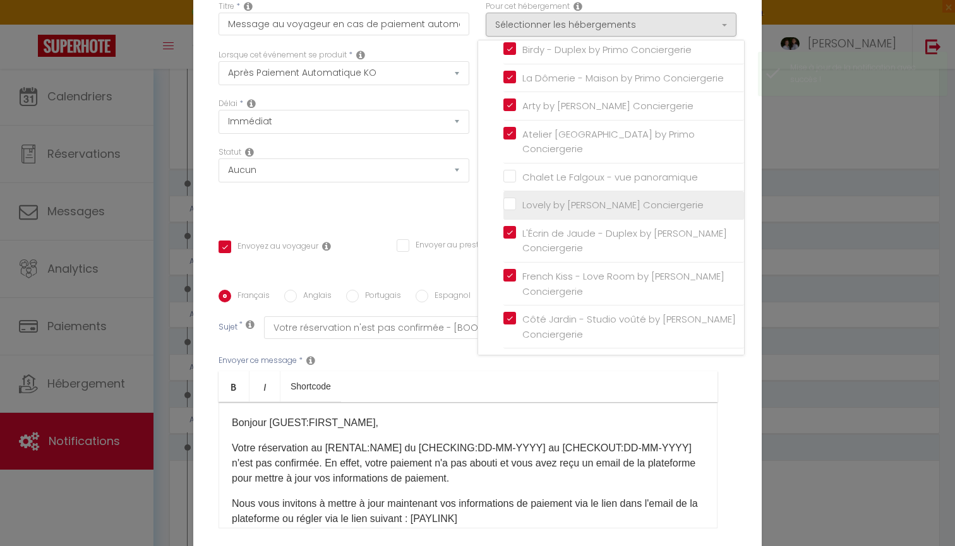
click at [558, 198] on label "Lovely by [PERSON_NAME] Conciergerie" at bounding box center [610, 205] width 188 height 15
click at [558, 199] on input "Lovely by [PERSON_NAME] Conciergerie" at bounding box center [624, 205] width 241 height 13
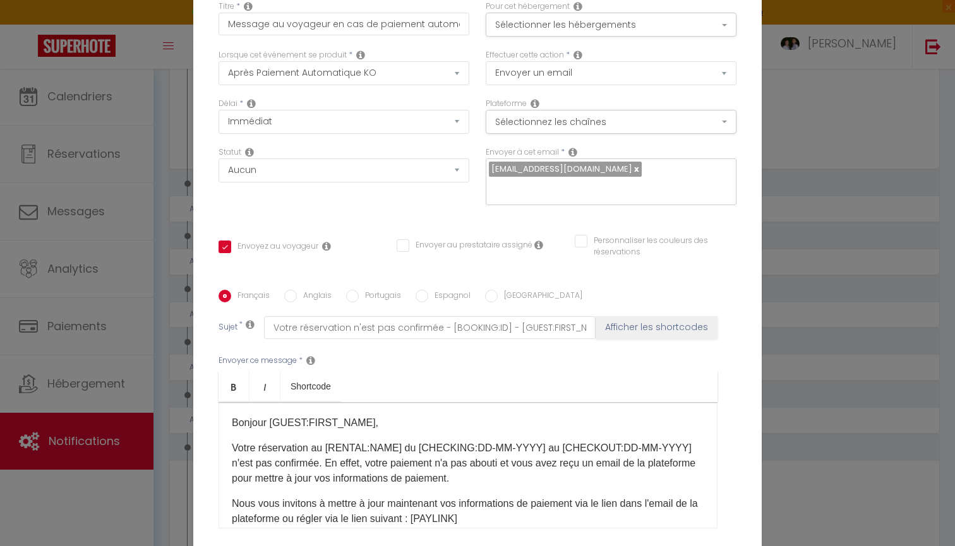
click at [435, 216] on div "Statut Aucun Si la réservation est payée Si réservation non payée Si la caution…" at bounding box center [343, 182] width 267 height 71
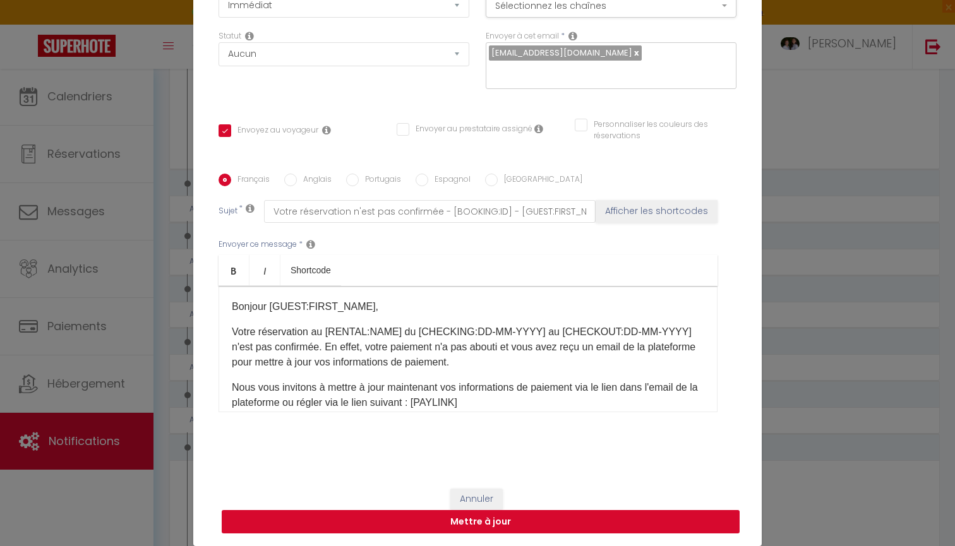
click at [476, 526] on button "Mettre à jour" at bounding box center [481, 522] width 518 height 24
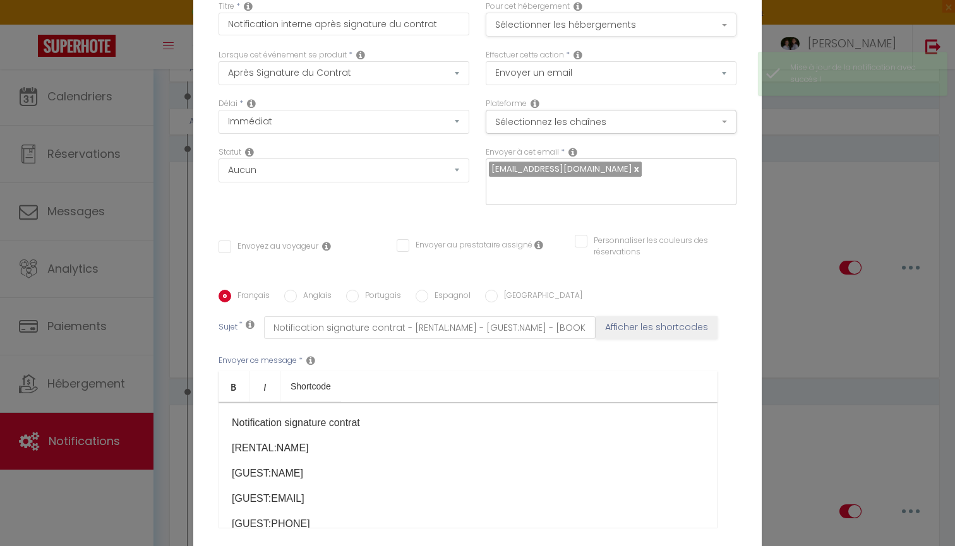
click at [603, 14] on button "Sélectionner les hébergements" at bounding box center [611, 25] width 251 height 24
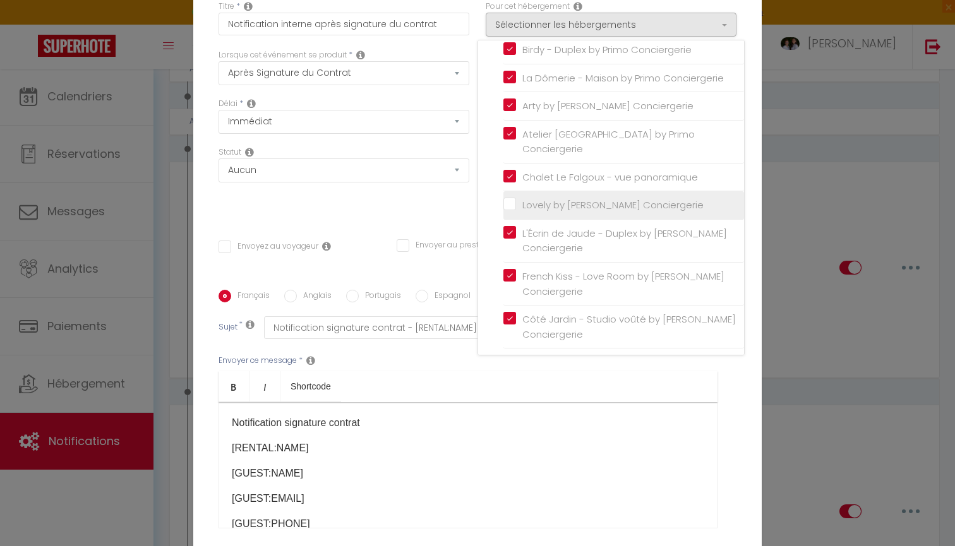
click at [563, 199] on input "Lovely by [PERSON_NAME] Conciergerie" at bounding box center [624, 205] width 241 height 13
click at [409, 224] on div "Titre * Notification interne après signature du contrat Pour cet hébergement Sé…" at bounding box center [477, 290] width 569 height 605
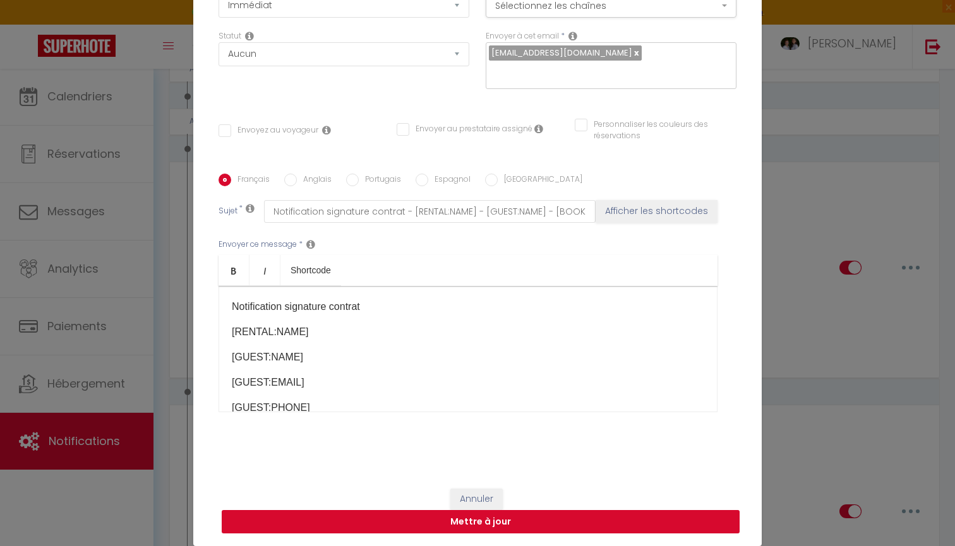
click at [473, 526] on button "Mettre à jour" at bounding box center [481, 522] width 518 height 24
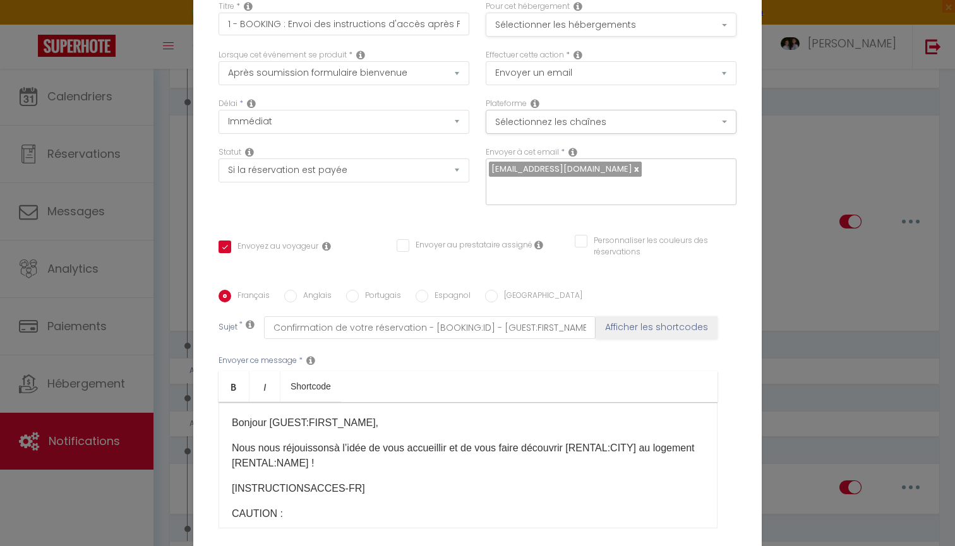
click at [627, 34] on button "Sélectionner les hébergements" at bounding box center [611, 25] width 251 height 24
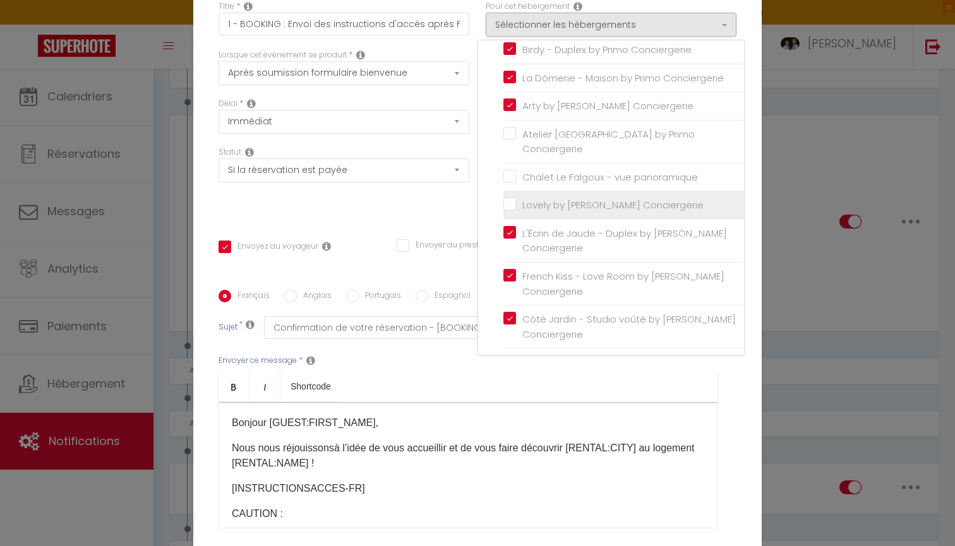
click at [564, 199] on input "Lovely by [PERSON_NAME] Conciergerie" at bounding box center [624, 205] width 241 height 13
click at [433, 208] on div "Statut Aucun Si la réservation est payée Si réservation non payée Si la caution…" at bounding box center [343, 182] width 267 height 71
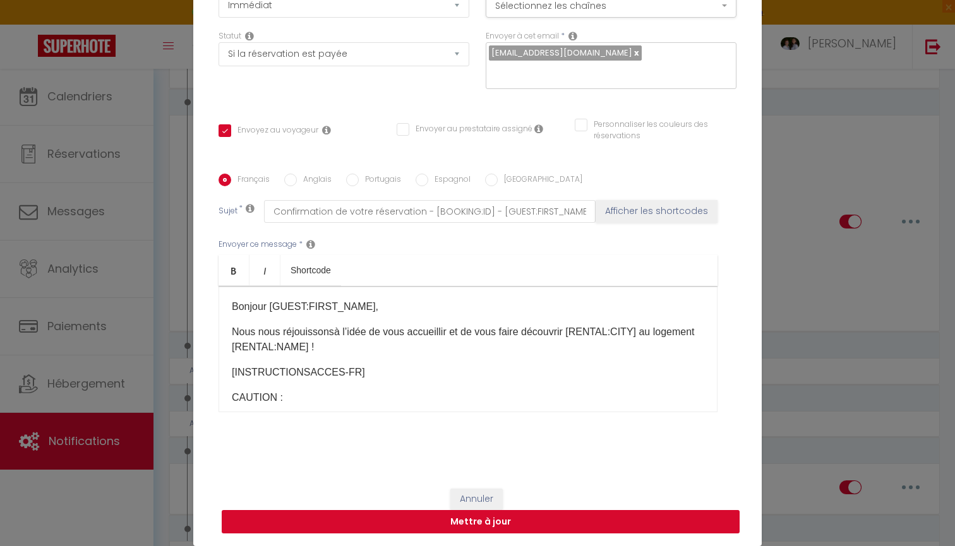
click at [500, 523] on button "Mettre à jour" at bounding box center [481, 522] width 518 height 24
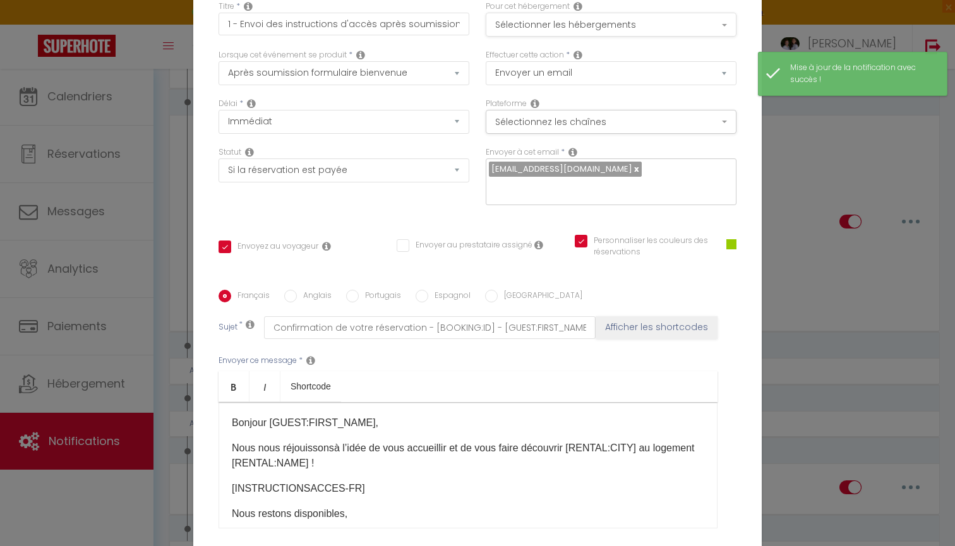
click at [596, 27] on button "Sélectionner les hébergements" at bounding box center [611, 25] width 251 height 24
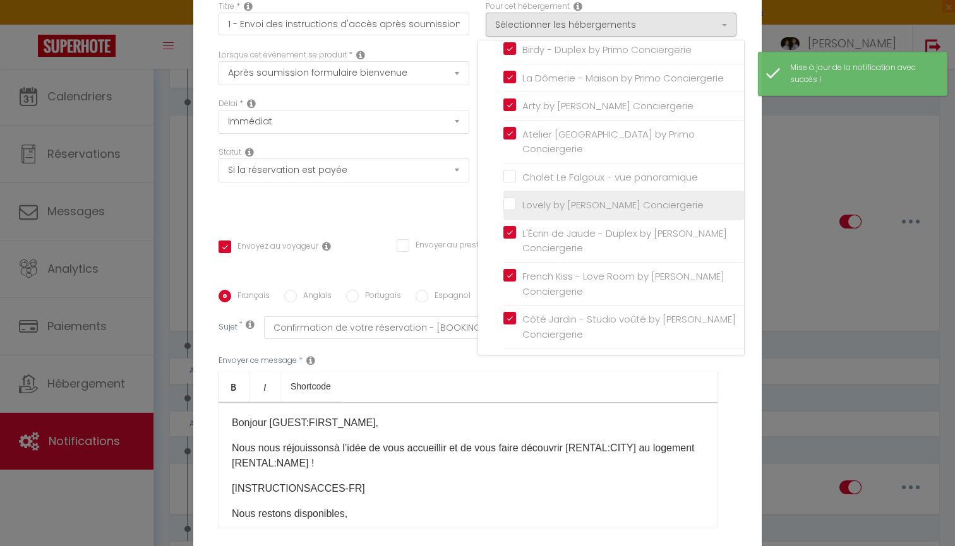
click at [543, 199] on input "Lovely by [PERSON_NAME] Conciergerie" at bounding box center [624, 205] width 241 height 13
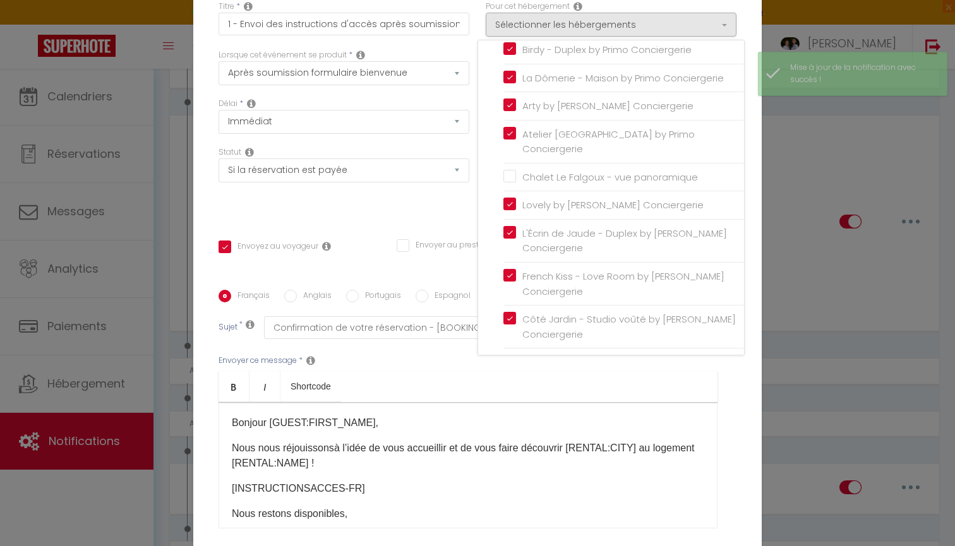
click at [428, 224] on div "Titre * 1 - Envoi des instructions d'accès après soumission Formulaire Bienvenu…" at bounding box center [477, 290] width 569 height 605
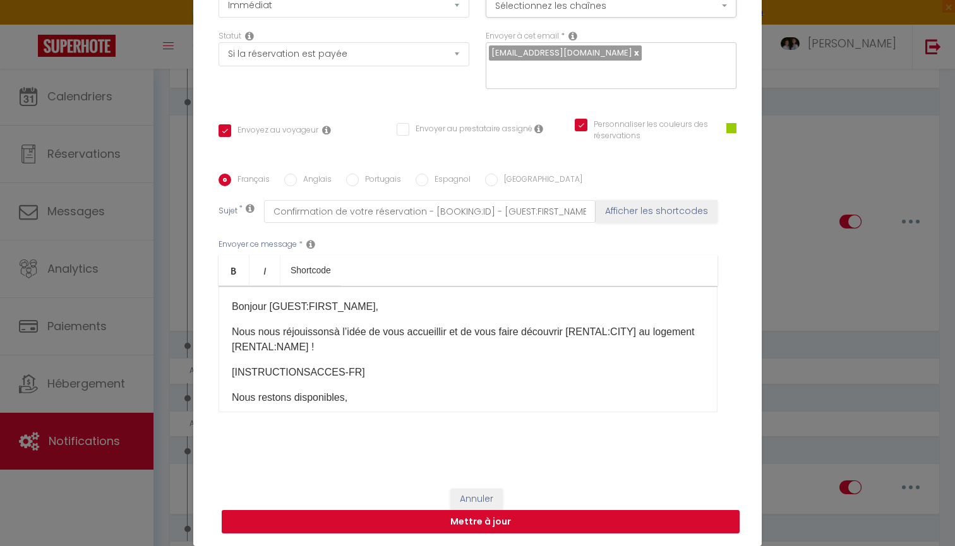
click at [454, 526] on button "Mettre à jour" at bounding box center [481, 522] width 518 height 24
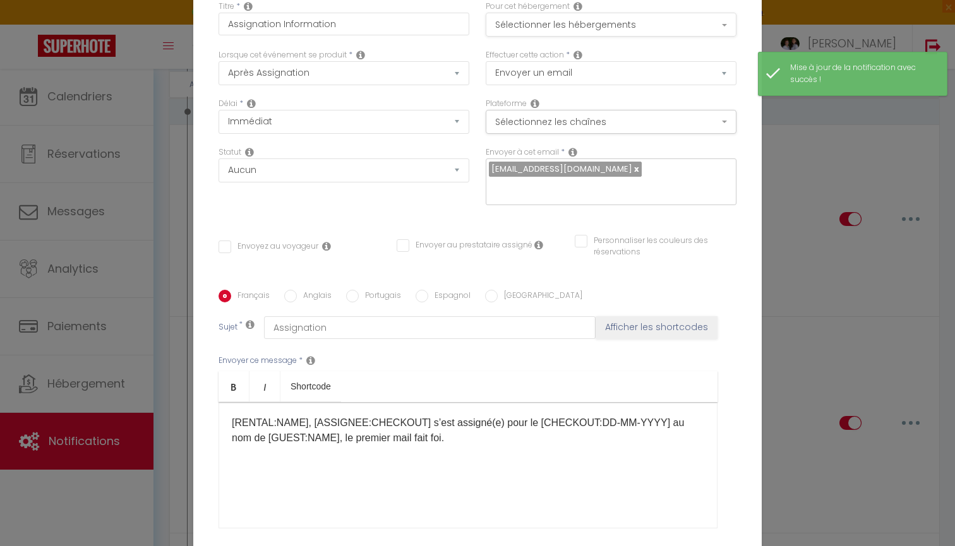
click at [632, 30] on button "Sélectionner les hébergements" at bounding box center [611, 25] width 251 height 24
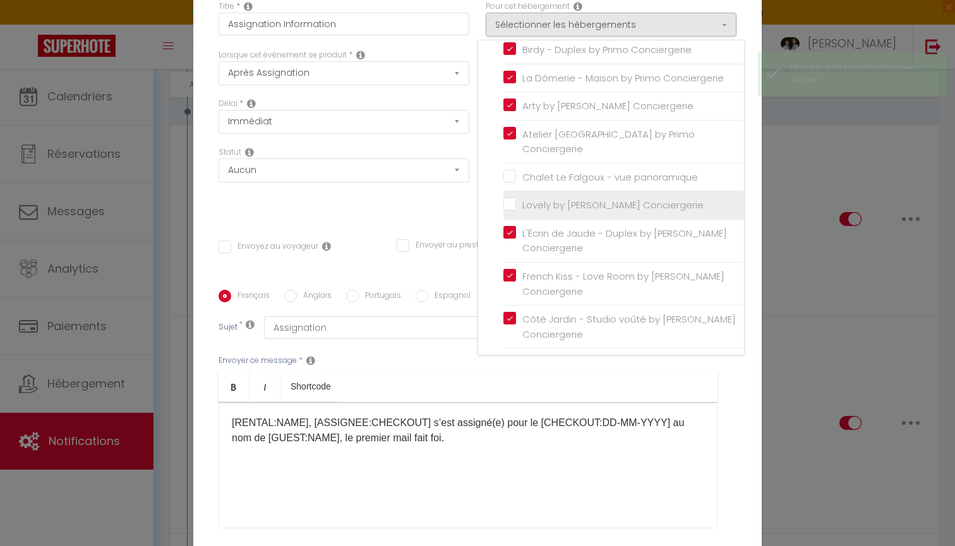
click at [553, 199] on input "Lovely by [PERSON_NAME] Conciergerie" at bounding box center [624, 205] width 241 height 13
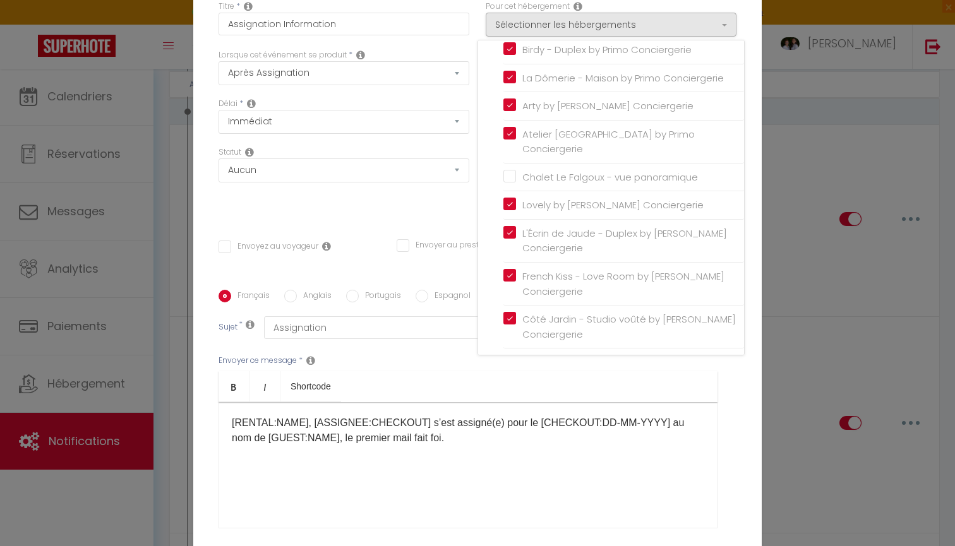
click at [452, 214] on div "Statut Aucun Si la réservation est payée Si réservation non payée Si la caution…" at bounding box center [343, 182] width 267 height 71
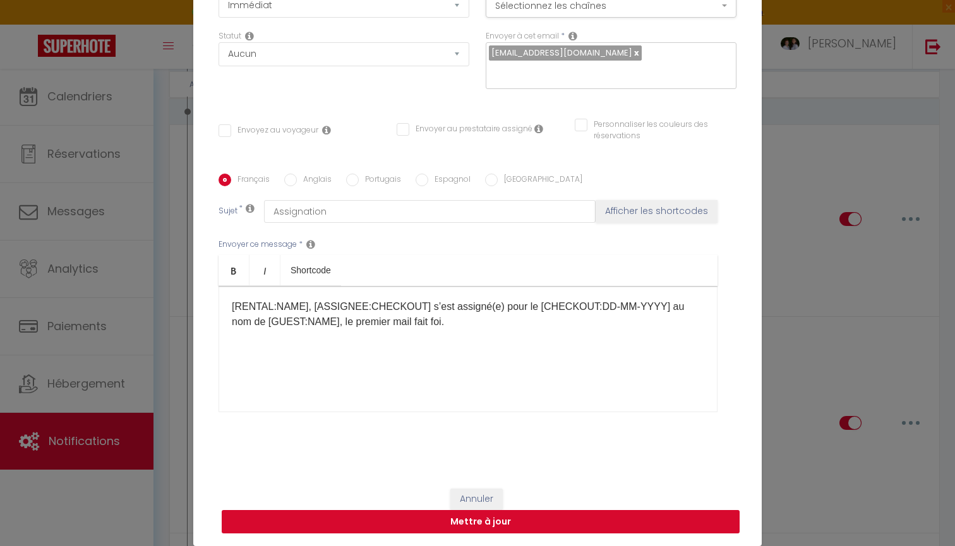
click at [476, 519] on button "Mettre à jour" at bounding box center [481, 522] width 518 height 24
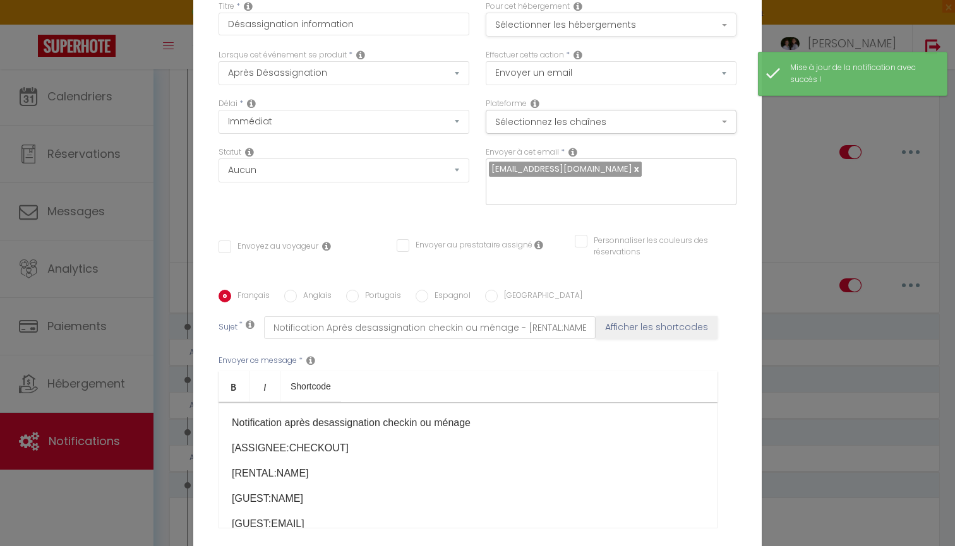
click at [612, 26] on button "Sélectionner les hébergements" at bounding box center [611, 25] width 251 height 24
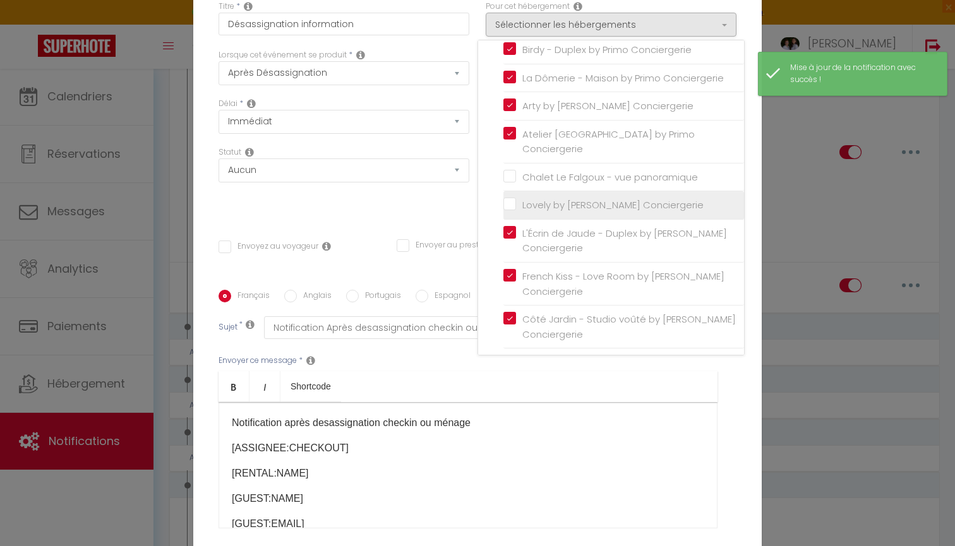
click at [577, 199] on input "Lovely by [PERSON_NAME] Conciergerie" at bounding box center [624, 205] width 241 height 13
click at [450, 209] on div "Statut Aucun Si la réservation est payée Si réservation non payée Si la caution…" at bounding box center [343, 182] width 267 height 71
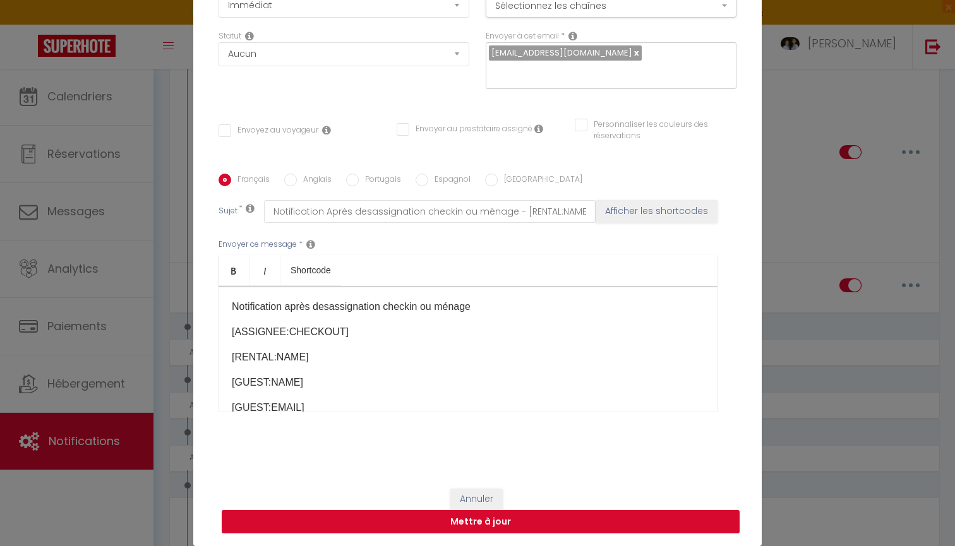
click at [500, 529] on button "Mettre à jour" at bounding box center [481, 522] width 518 height 24
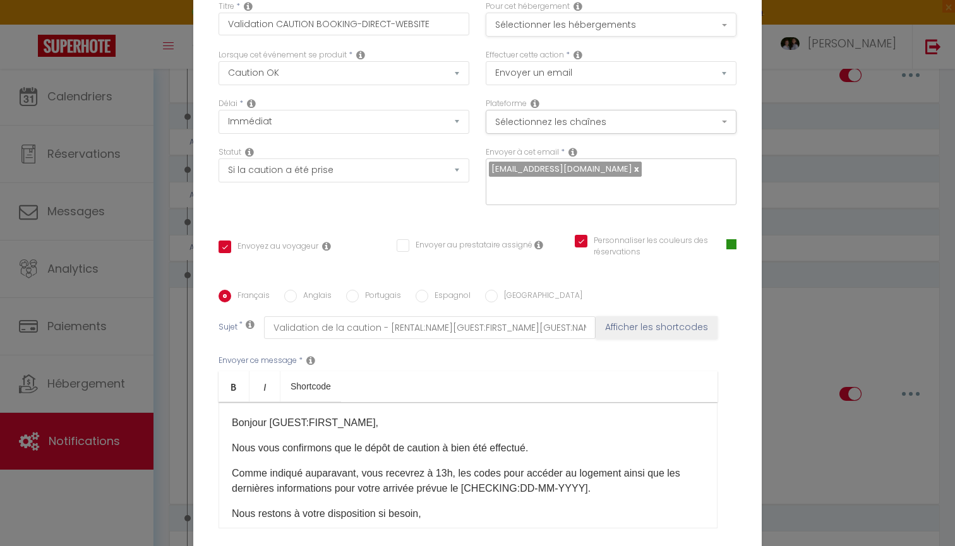
click at [562, 18] on button "Sélectionner les hébergements" at bounding box center [611, 25] width 251 height 24
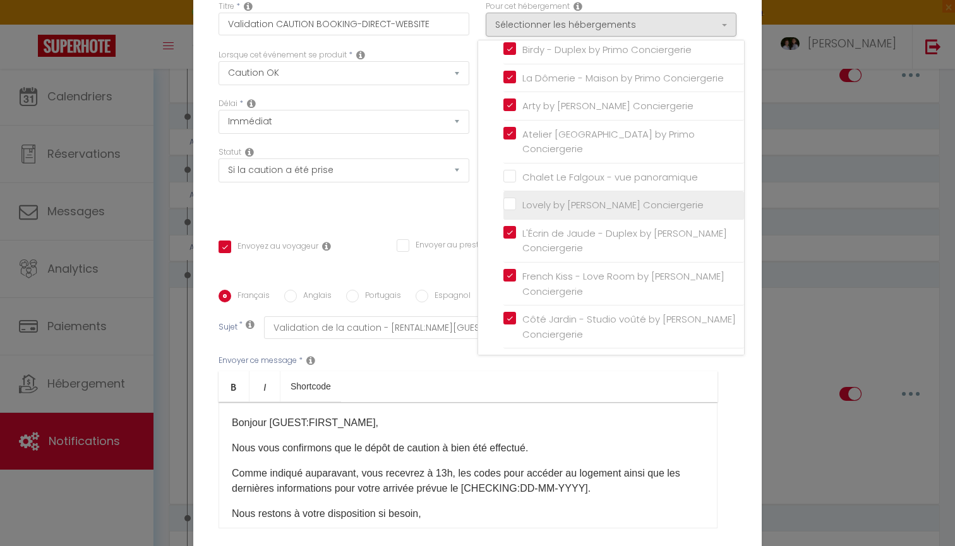
click at [509, 199] on input "Lovely by [PERSON_NAME] Conciergerie" at bounding box center [624, 205] width 241 height 13
click at [439, 214] on div "Statut Aucun Si la réservation est payée Si réservation non payée Si la caution…" at bounding box center [343, 182] width 267 height 71
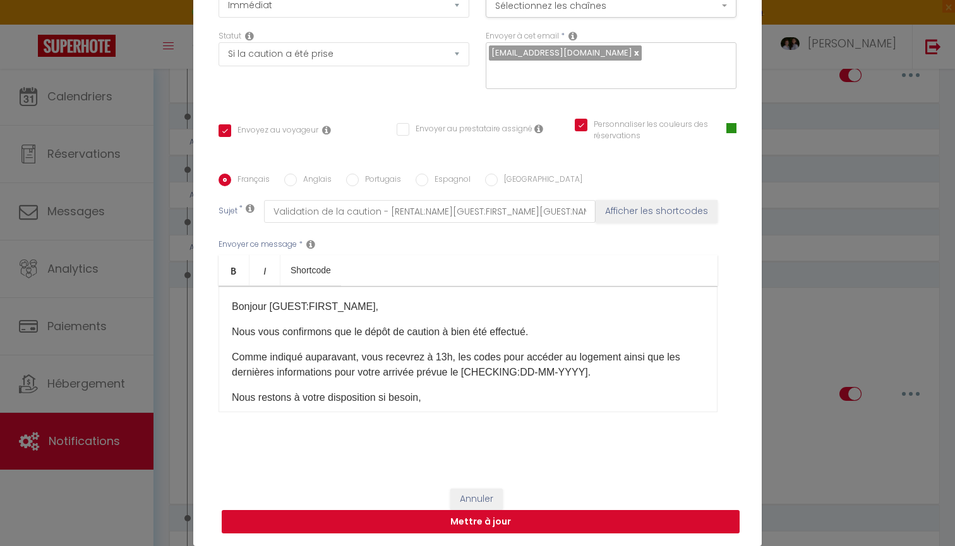
click at [488, 524] on button "Mettre à jour" at bounding box center [481, 522] width 518 height 24
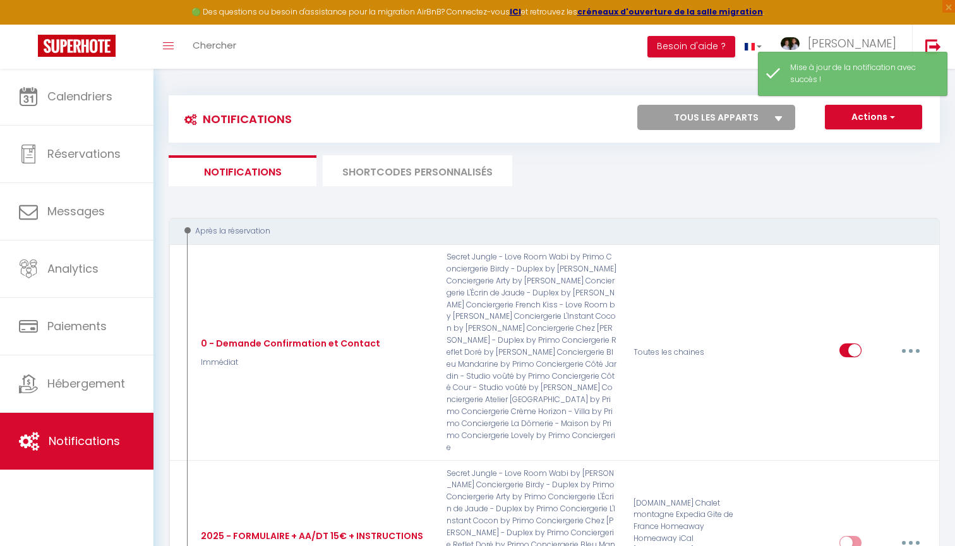
click at [407, 174] on li "SHORTCODES PERSONNALISÉS" at bounding box center [418, 170] width 190 height 31
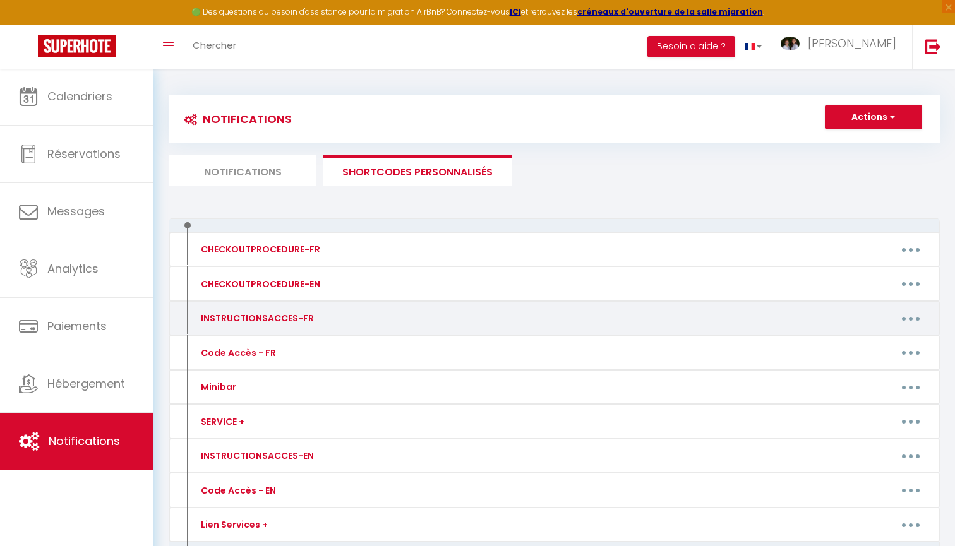
click at [912, 315] on button "button" at bounding box center [910, 318] width 35 height 20
click at [849, 343] on link "Editer" at bounding box center [878, 347] width 94 height 21
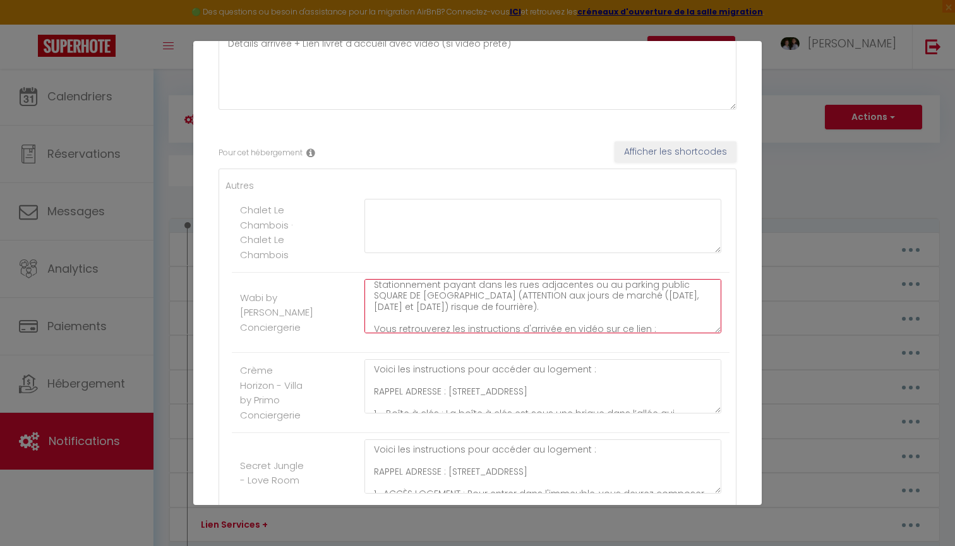
drag, startPoint x: 375, startPoint y: 292, endPoint x: 416, endPoint y: 353, distance: 73.6
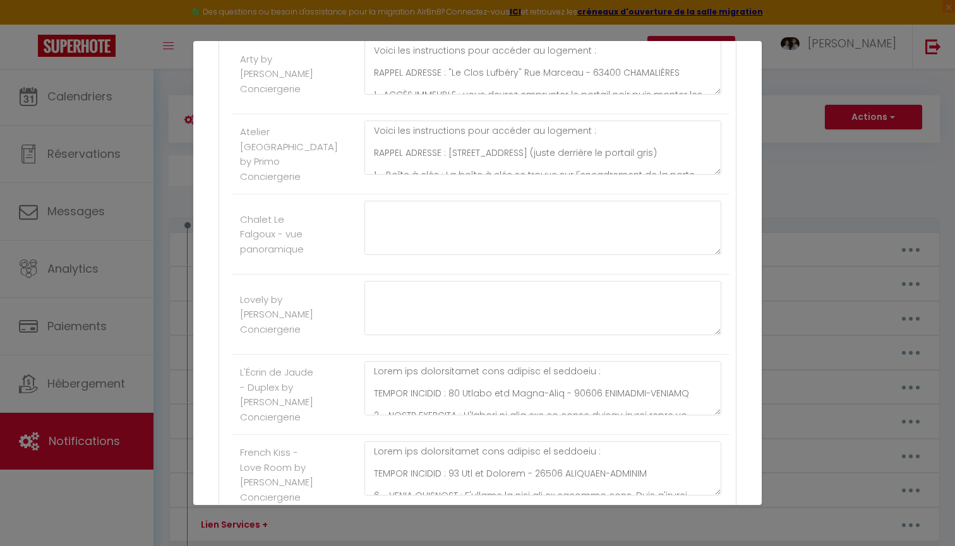
scroll to position [941, 0]
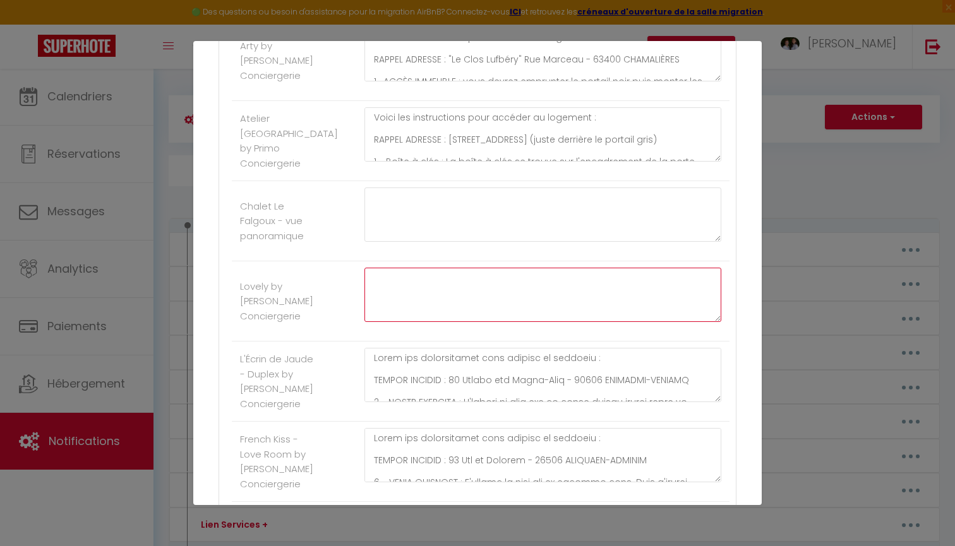
click at [386, 282] on textarea at bounding box center [543, 295] width 357 height 54
paste textarea "Voici les instructions pour accéder au logement : RAPPEL ADRESSE : "Le Clos Luf…"
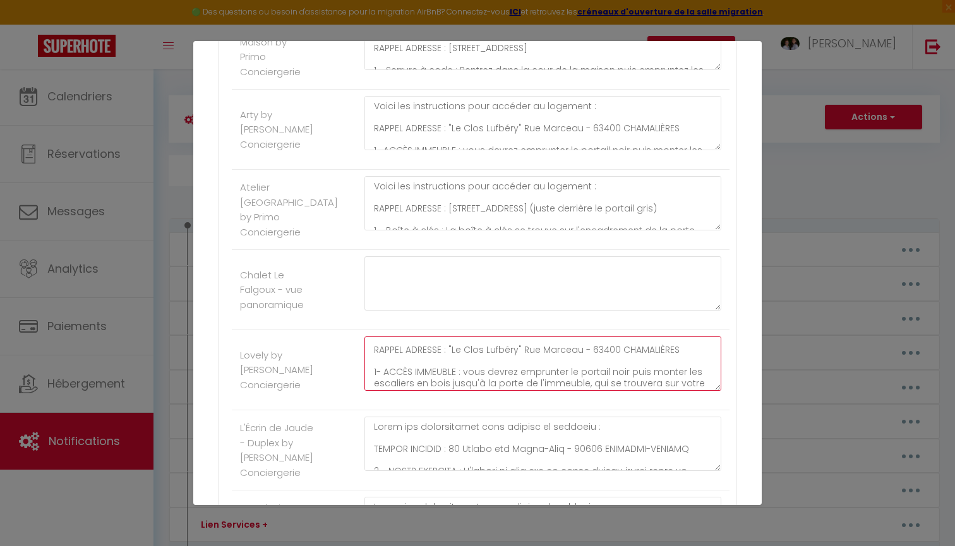
scroll to position [40, 0]
click at [446, 361] on textarea "Voici les instructions pour accéder au logement : RAPPEL ADRESSE : "Le Clos Luf…" at bounding box center [543, 364] width 357 height 54
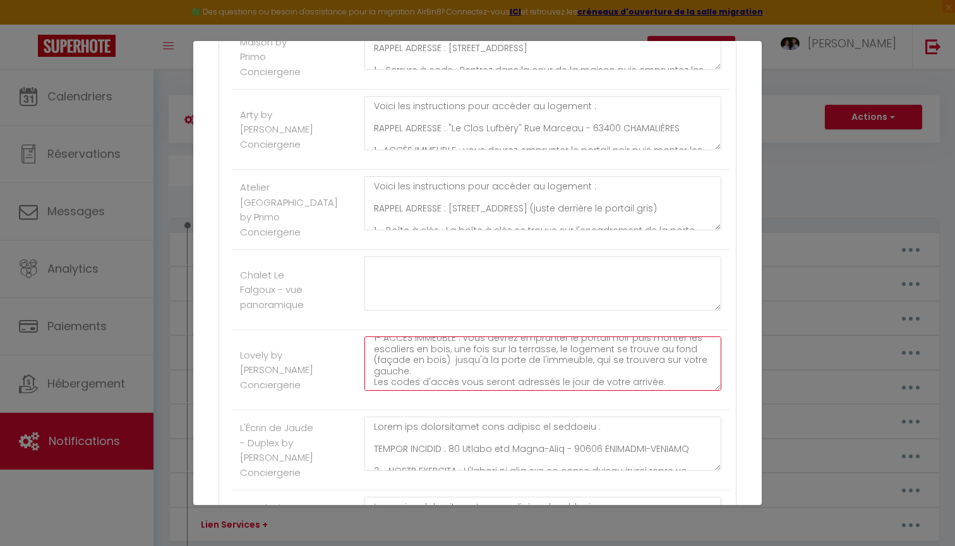
drag, startPoint x: 450, startPoint y: 361, endPoint x: 450, endPoint y: 367, distance: 6.3
click at [450, 367] on textarea "Voici les instructions pour accéder au logement : RAPPEL ADRESSE : "Le Clos Luf…" at bounding box center [543, 364] width 357 height 54
click at [437, 365] on textarea "Voici les instructions pour accéder au logement : RAPPEL ADRESSE : "Le Clos Luf…" at bounding box center [543, 364] width 357 height 54
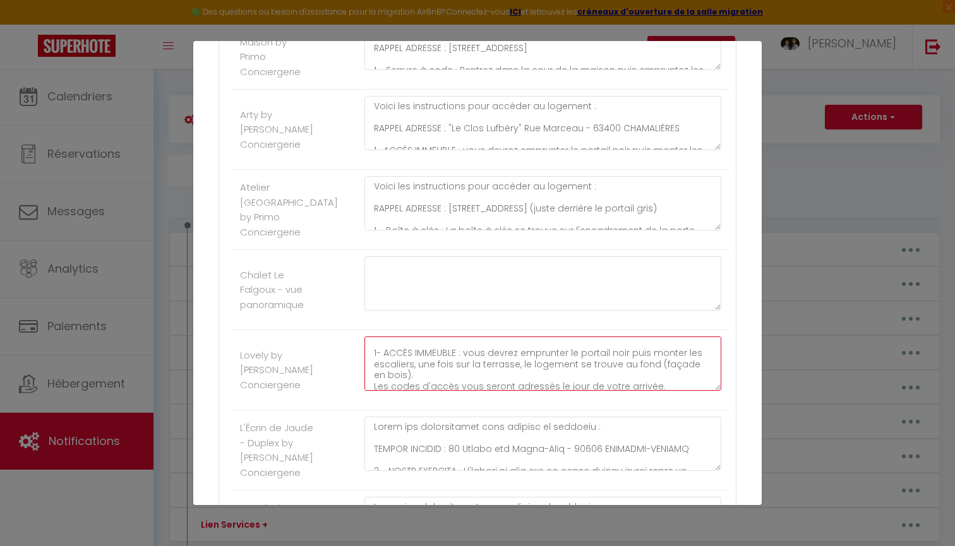
click at [423, 365] on textarea "Voici les instructions pour accéder au logement : RAPPEL ADRESSE : "Le Clos Luf…" at bounding box center [543, 364] width 357 height 54
click at [482, 377] on textarea "Voici les instructions pour accéder au logement : RAPPEL ADRESSE : "Le Clos Luf…" at bounding box center [543, 364] width 357 height 54
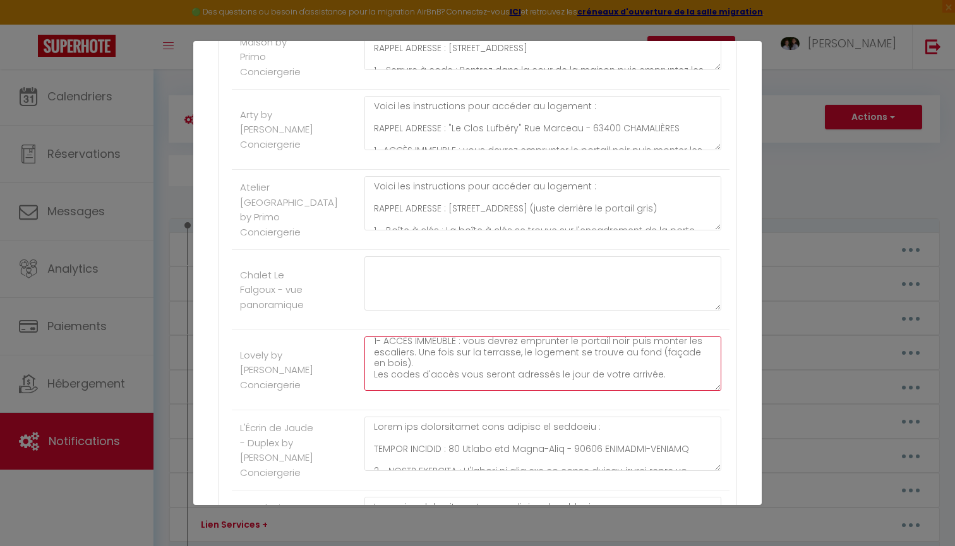
click at [641, 351] on textarea "Voici les instructions pour accéder au logement : RAPPEL ADRESSE : "Le Clos Luf…" at bounding box center [543, 364] width 357 height 54
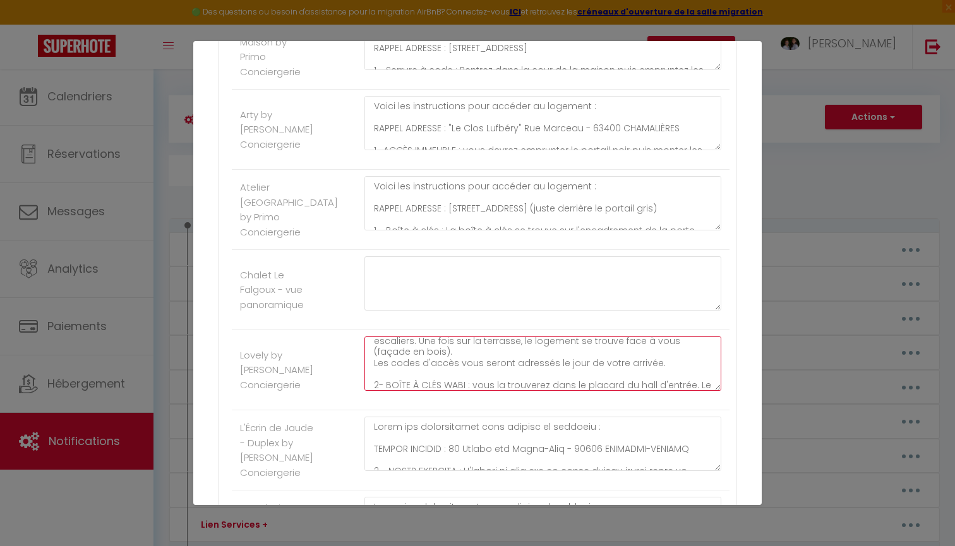
click at [661, 360] on textarea "Voici les instructions pour accéder au logement : RAPPEL ADRESSE : "Le Clos Luf…" at bounding box center [543, 364] width 357 height 54
click at [455, 356] on textarea "Voici les instructions pour accéder au logement : RAPPEL ADRESSE : "Le Clos Luf…" at bounding box center [543, 364] width 357 height 54
drag, startPoint x: 524, startPoint y: 360, endPoint x: 660, endPoint y: 358, distance: 136.5
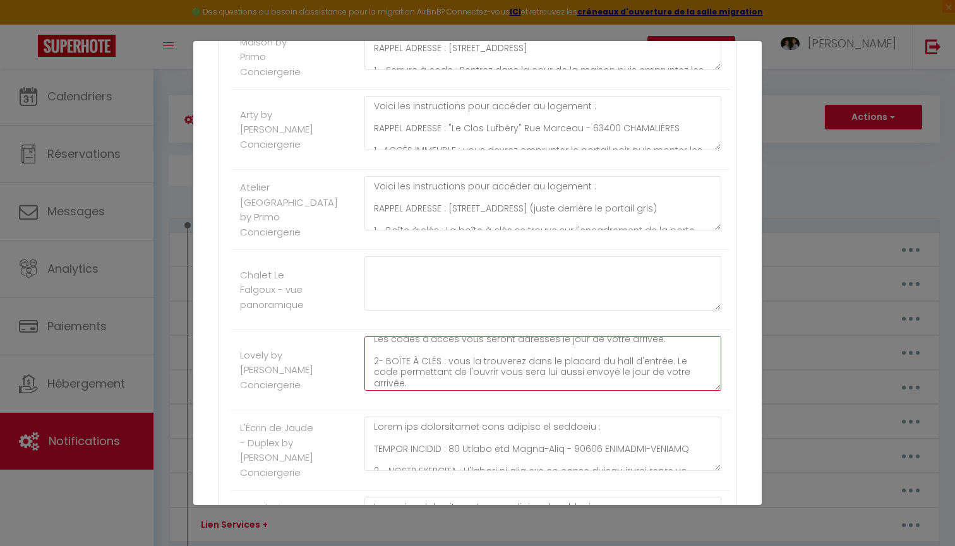
click at [660, 358] on textarea "Voici les instructions pour accéder au logement : RAPPEL ADRESSE : "Le Clos Luf…" at bounding box center [543, 364] width 357 height 54
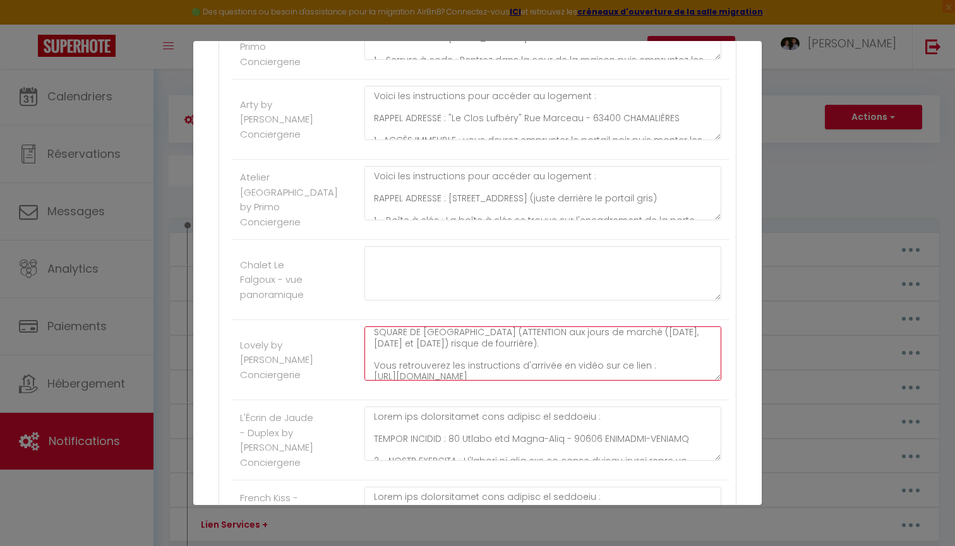
drag, startPoint x: 608, startPoint y: 372, endPoint x: 366, endPoint y: 371, distance: 242.6
click at [366, 371] on textarea "Voici les instructions pour accéder au logement : RAPPEL ADRESSE : "Le Clos Luf…" at bounding box center [543, 354] width 357 height 54
paste textarea "https://clermont.primoconciergerie.fr/appartement-lovely/"
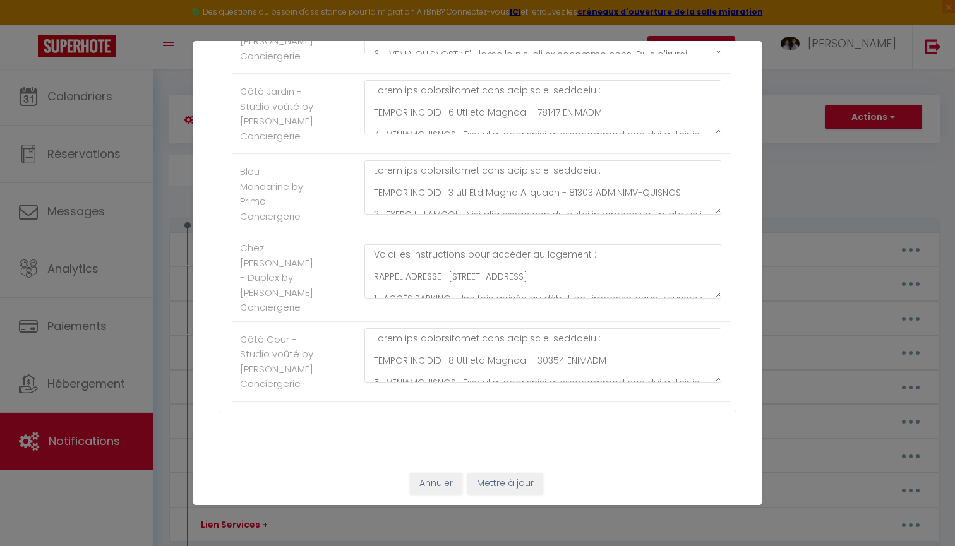
scroll to position [1368, 0]
click at [495, 480] on button "Mettre à jour" at bounding box center [506, 484] width 76 height 21
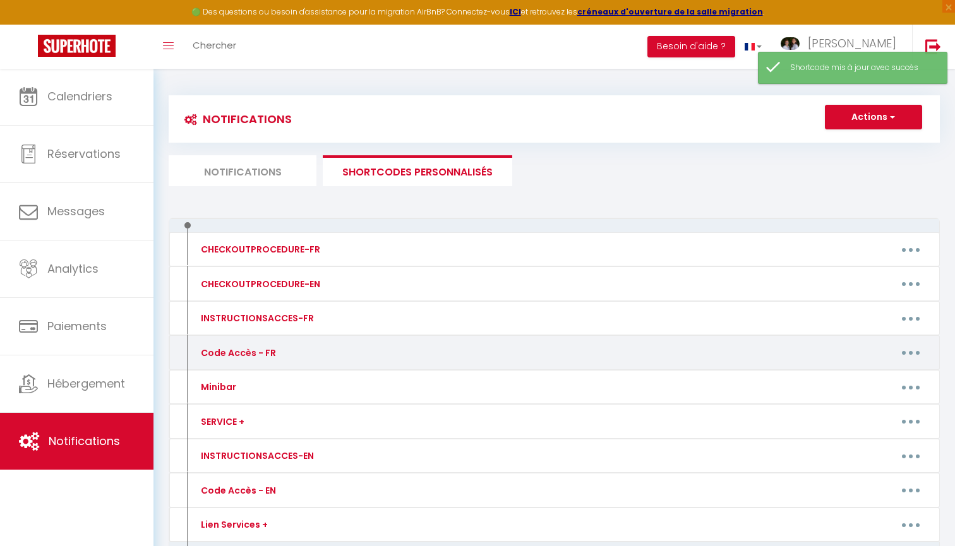
click at [908, 352] on button "button" at bounding box center [910, 353] width 35 height 20
click at [855, 373] on link "Editer" at bounding box center [878, 381] width 94 height 21
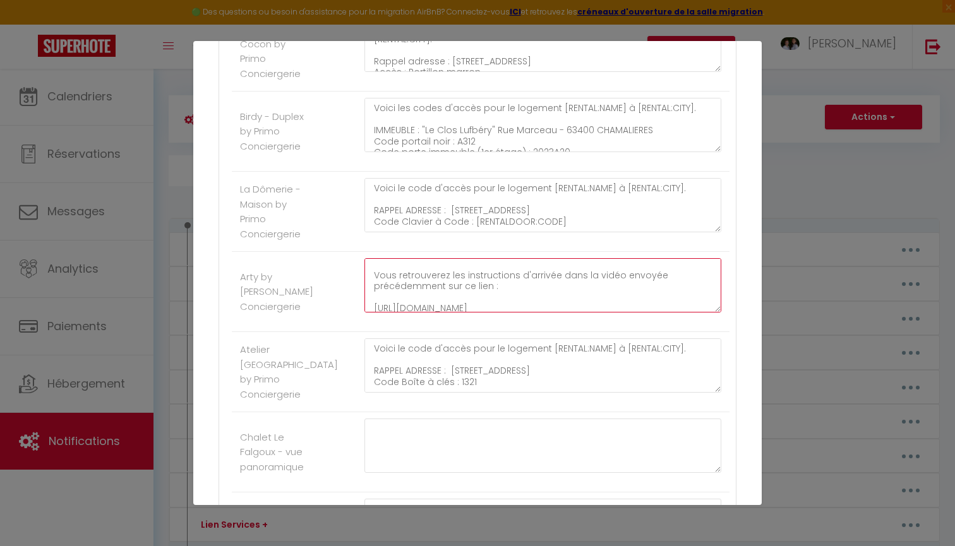
scroll to position [138, 0]
drag, startPoint x: 373, startPoint y: 267, endPoint x: 402, endPoint y: 317, distance: 57.8
click at [402, 317] on div "Voici les codes d'accès pour le logement [RENTAL:NAME] à [RENTAL:CITY]. IMMEUBL…" at bounding box center [542, 291] width 373 height 67
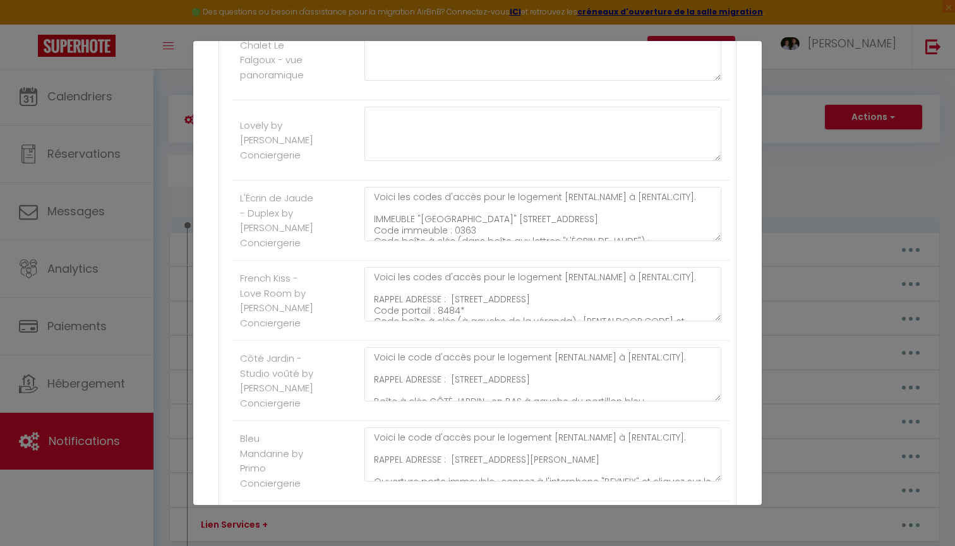
scroll to position [1093, 0]
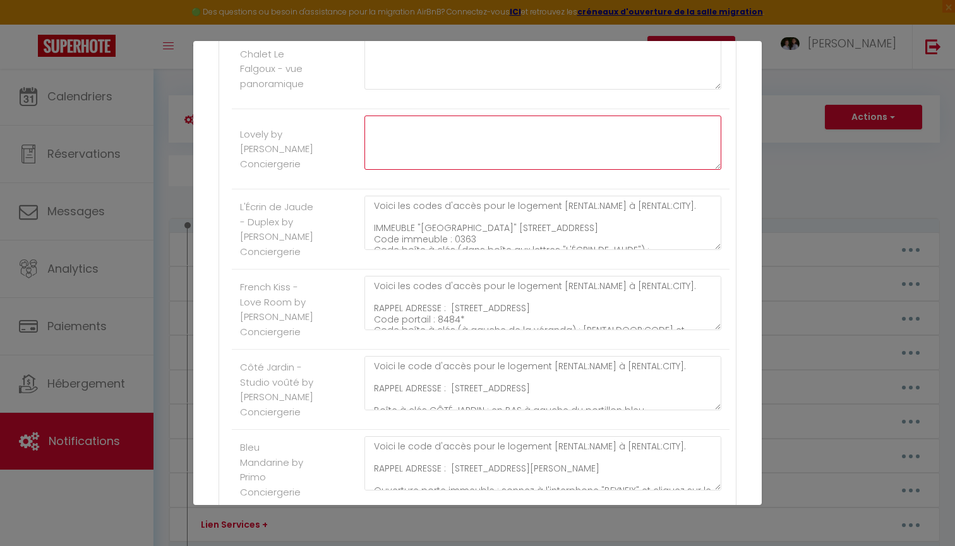
click at [395, 153] on textarea at bounding box center [543, 143] width 357 height 54
paste textarea "Voici les codes d'accès pour le logement [RENTAL:NAME] à [RENTAL:CITY]. IMMEUBL…"
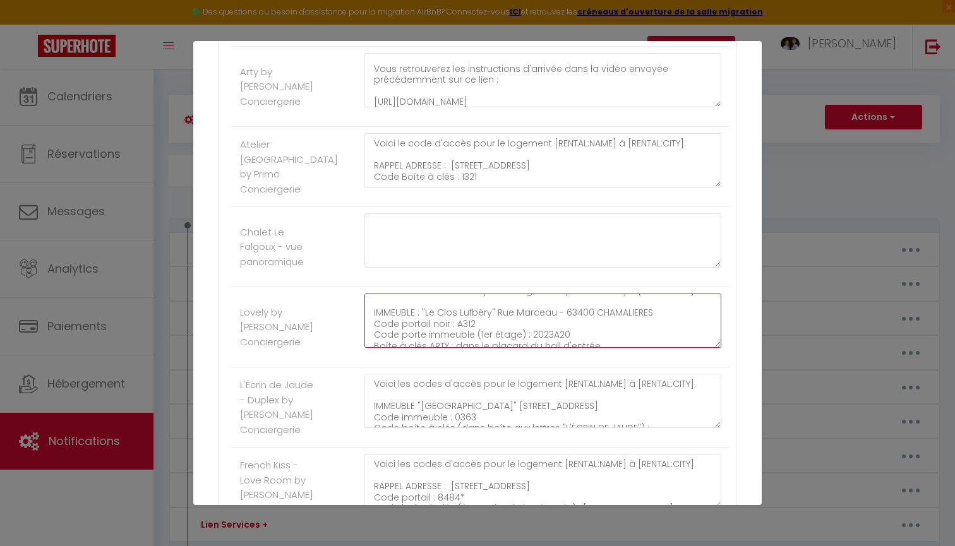
scroll to position [15, 0]
drag, startPoint x: 570, startPoint y: 329, endPoint x: 375, endPoint y: 334, distance: 195.3
click at [375, 334] on textarea "Voici les codes d'accès pour le logement [RENTAL:NAME] à [RENTAL:CITY]. IMMEUBL…" at bounding box center [543, 321] width 357 height 54
click at [434, 333] on textarea "Voici les codes d'accès pour le logement [RENTAL:NAME] à [RENTAL:CITY]. IMMEUBL…" at bounding box center [543, 321] width 357 height 54
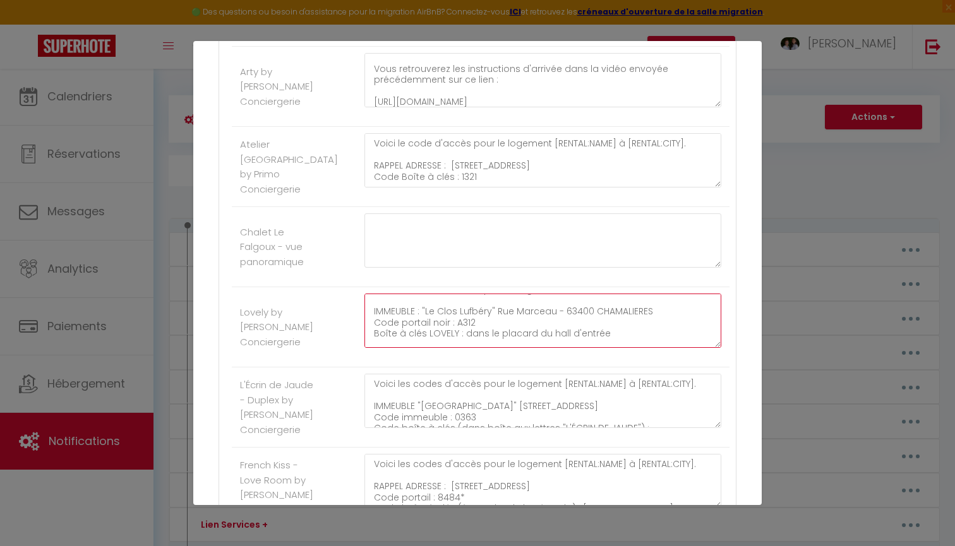
drag, startPoint x: 464, startPoint y: 334, endPoint x: 617, endPoint y: 337, distance: 153.6
click at [617, 337] on textarea "Voici les codes d'accès pour le logement [RENTAL:NAME] à [RENTAL:CITY]. IMMEUBL…" at bounding box center [543, 321] width 357 height 54
drag, startPoint x: 591, startPoint y: 338, endPoint x: 373, endPoint y: 334, distance: 218.0
click at [373, 334] on textarea "Voici les codes d'accès pour le logement [RENTAL:NAME] à [RENTAL:CITY]. IMMEUBL…" at bounding box center [543, 321] width 357 height 54
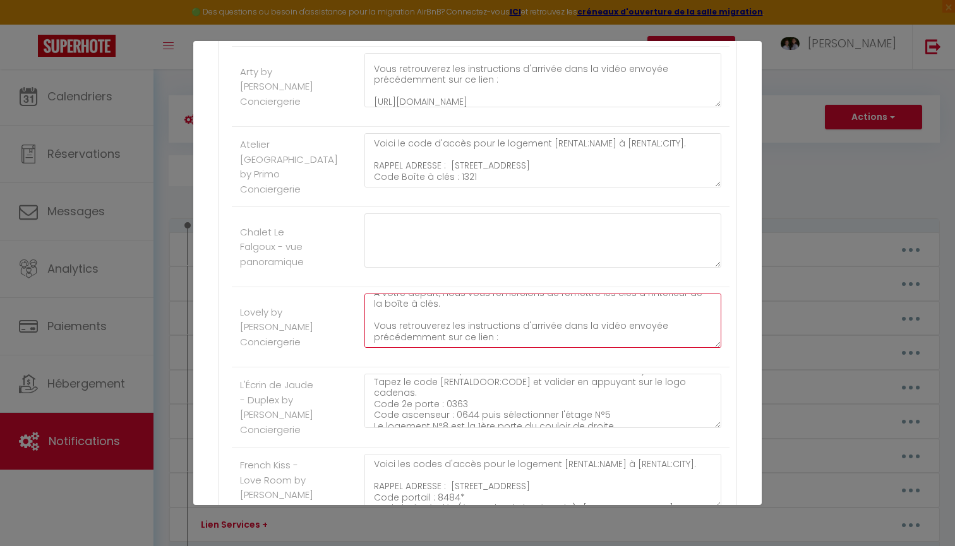
scroll to position [117, 0]
paste textarea "https://clermont.primoconciergerie.fr/appartement-lovely/"
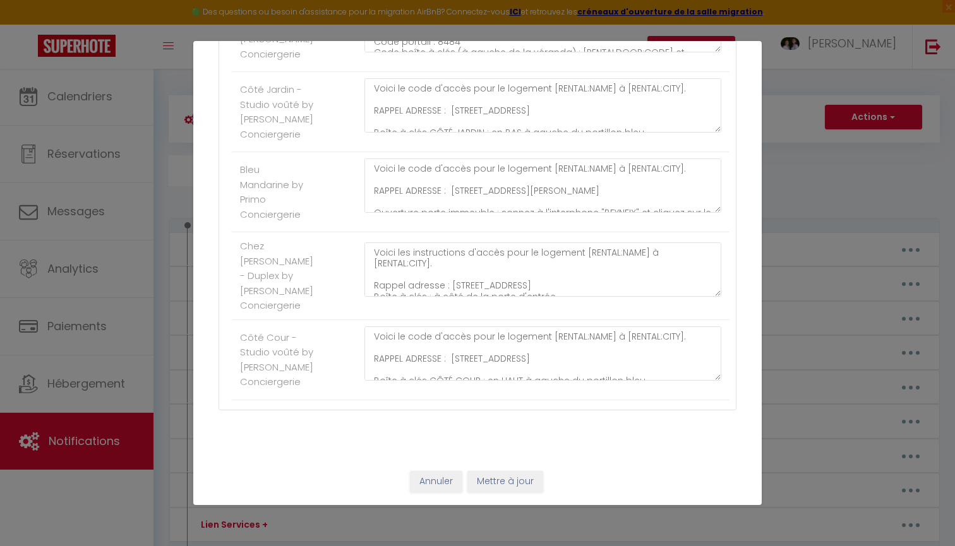
scroll to position [1368, 0]
click at [511, 483] on button "Mettre à jour" at bounding box center [506, 484] width 76 height 21
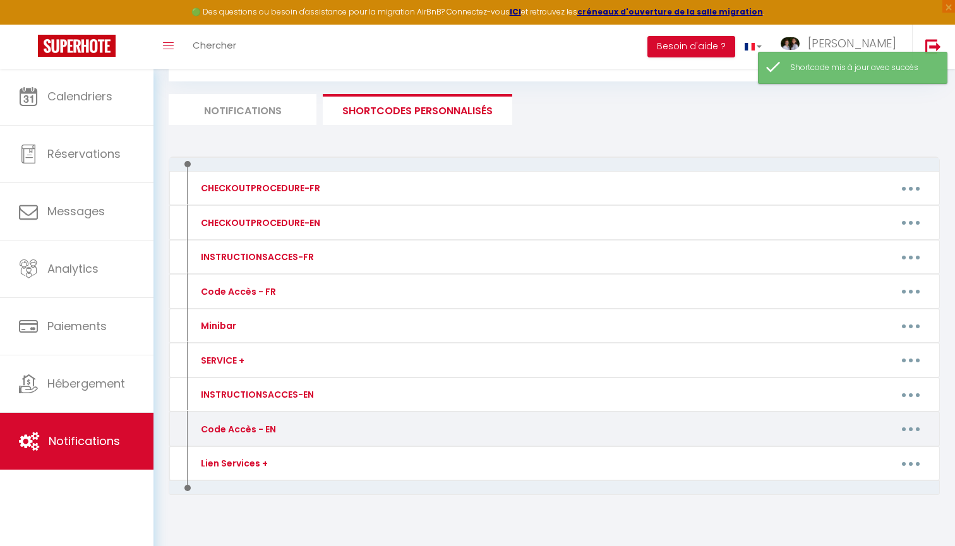
scroll to position [61, 0]
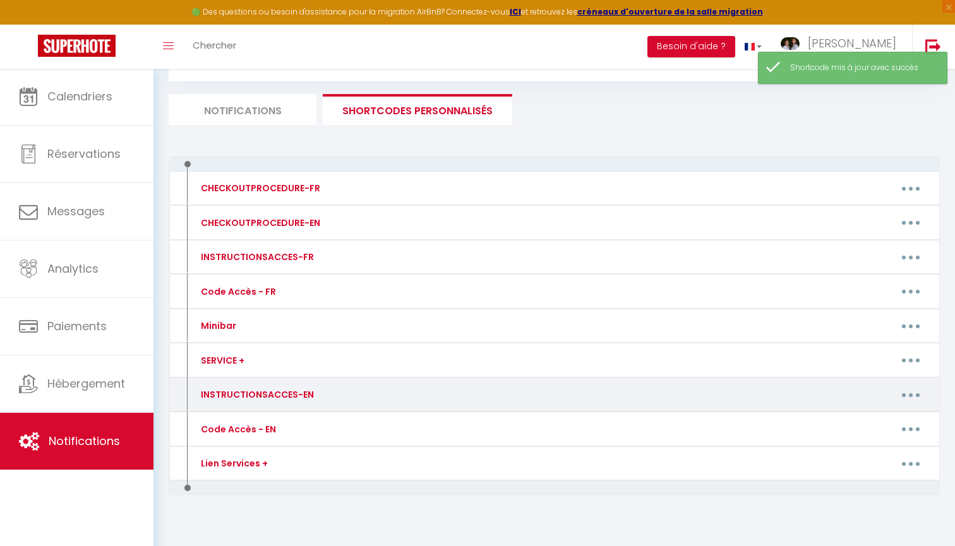
click at [915, 394] on button "button" at bounding box center [910, 395] width 35 height 20
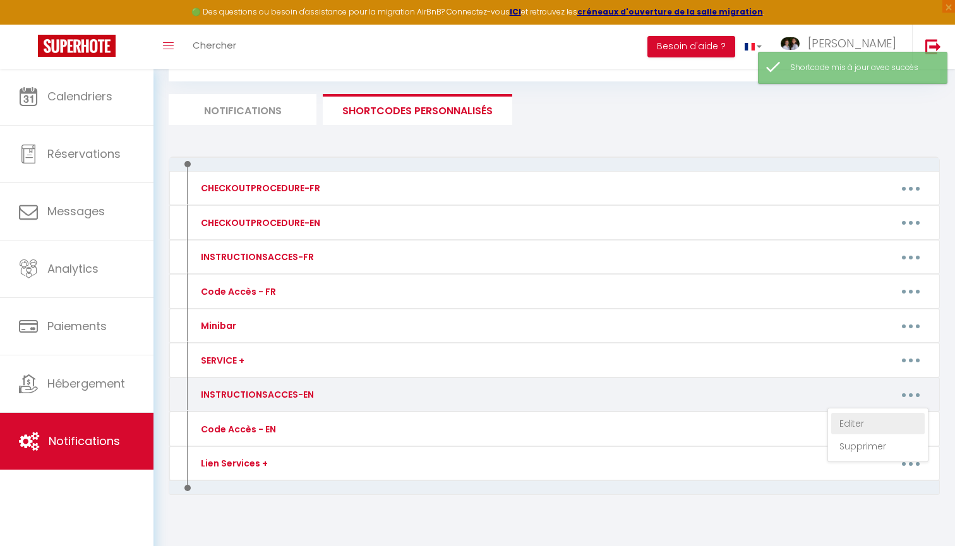
click at [873, 416] on link "Editer" at bounding box center [878, 423] width 94 height 21
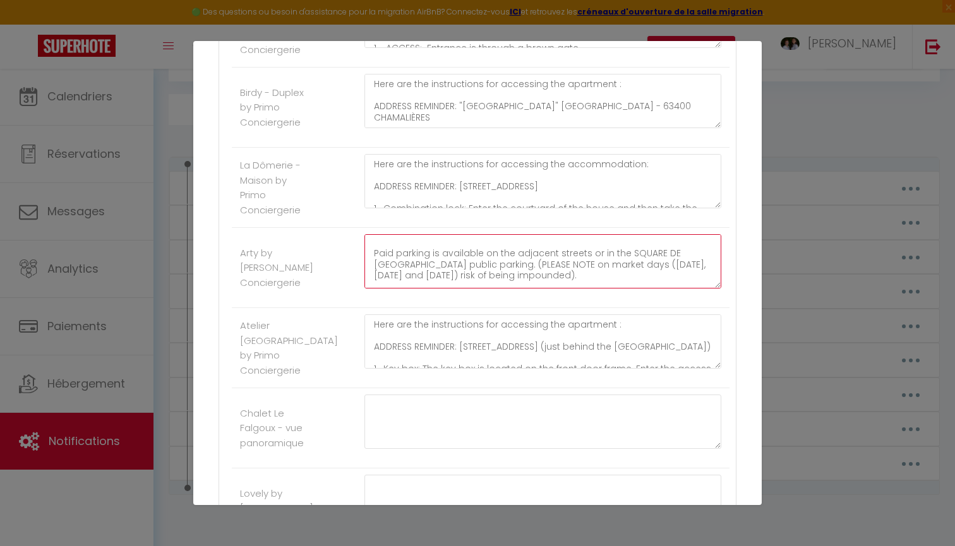
scroll to position [160, 0]
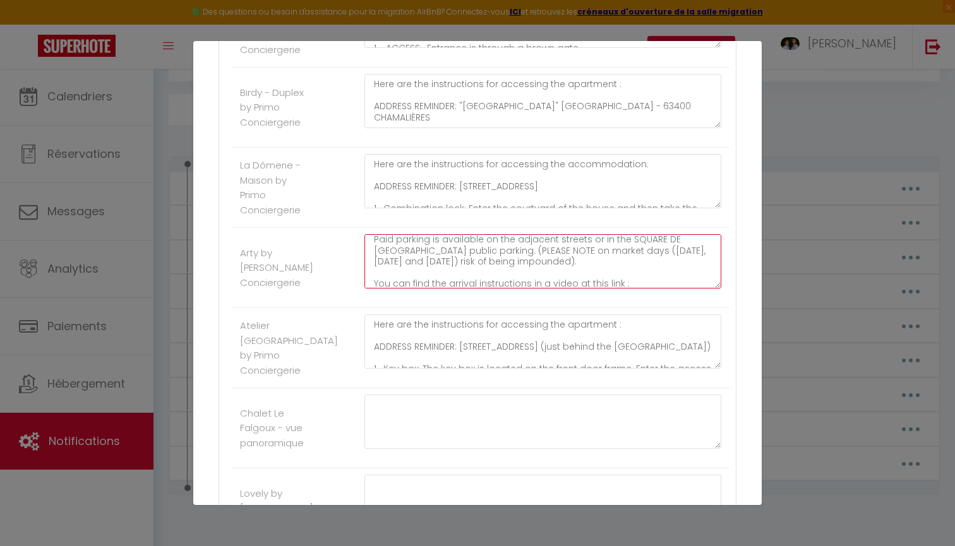
drag, startPoint x: 375, startPoint y: 245, endPoint x: 391, endPoint y: 306, distance: 62.8
click at [391, 306] on li "Arty by Primo Conciergerie Here are the instructions for accessing the apartmen…" at bounding box center [481, 268] width 498 height 80
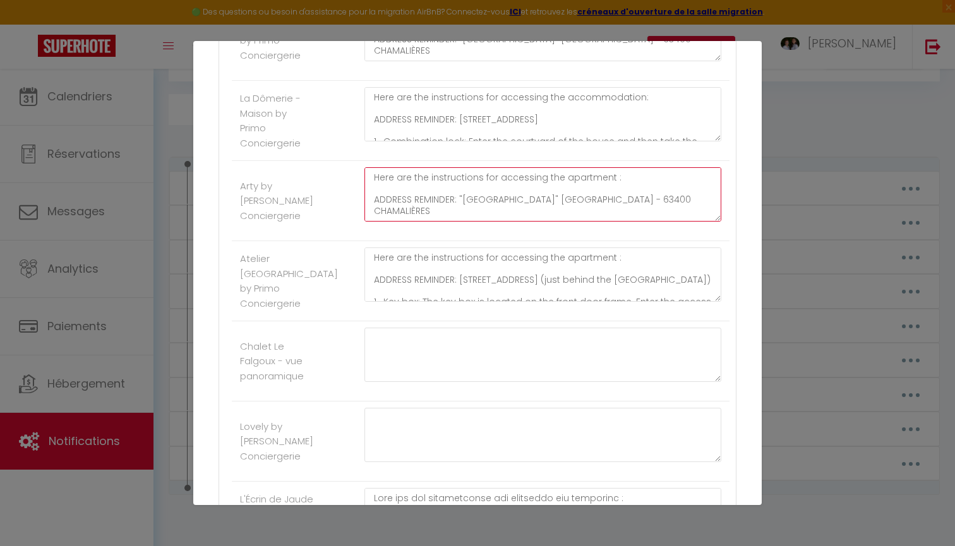
scroll to position [826, 0]
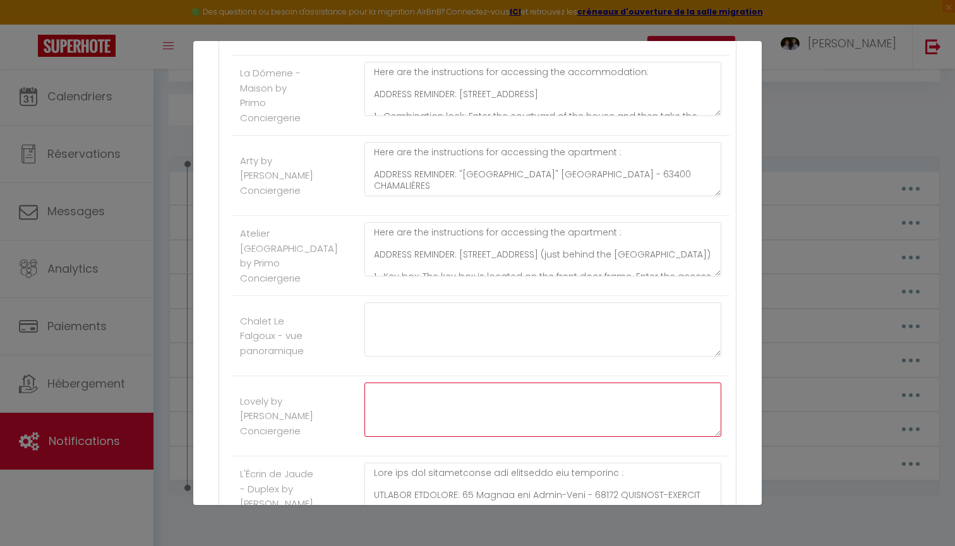
click at [379, 400] on textarea at bounding box center [543, 410] width 357 height 54
paste textarea "Here are the instructions for accessing the apartment : ADDRESS REMINDER: "Le C…"
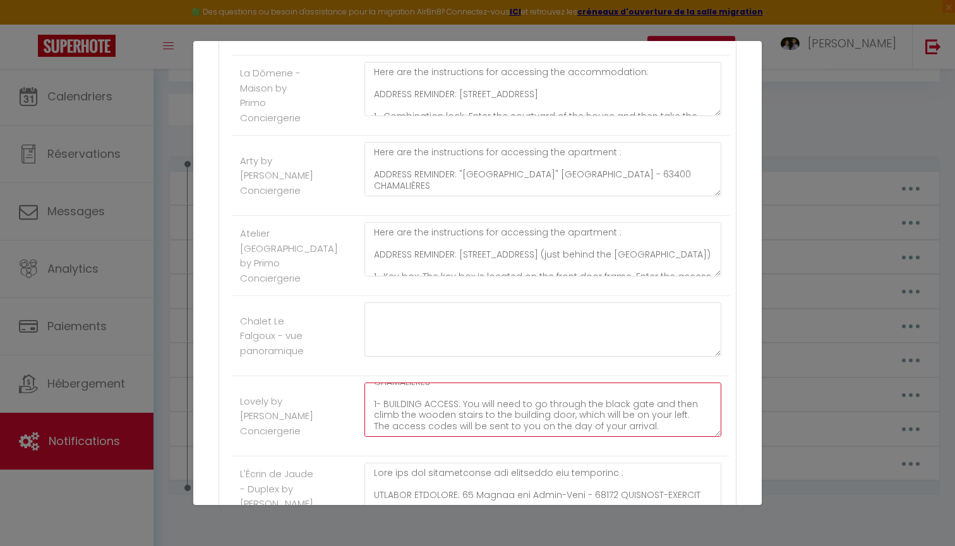
scroll to position [41, 0]
click at [436, 407] on textarea "Here are the instructions for accessing the apartment : ADDRESS REMINDER: "Le C…" at bounding box center [543, 410] width 357 height 54
click at [490, 407] on textarea "Here are the instructions for accessing the apartment : ADDRESS REMINDER: "Le C…" at bounding box center [543, 410] width 357 height 54
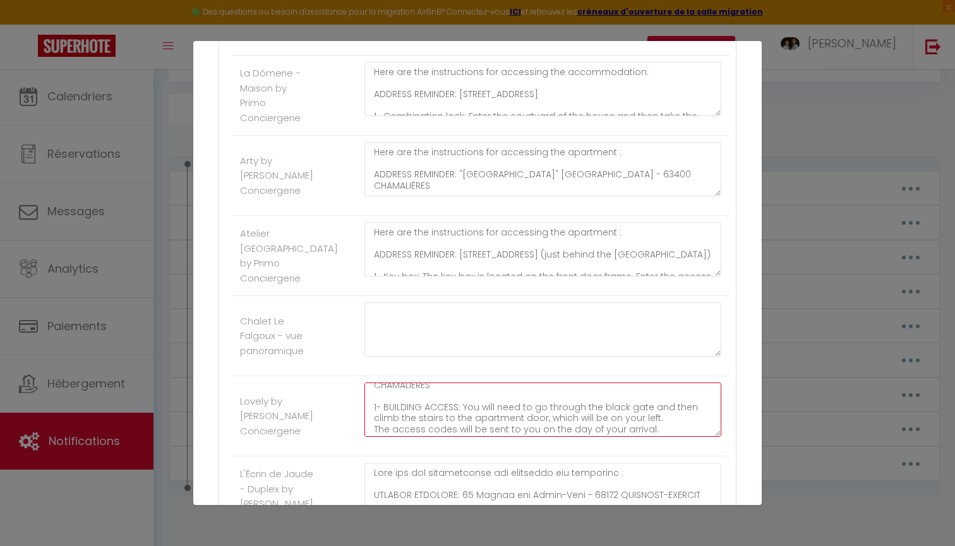
click at [550, 412] on textarea "Here are the instructions for accessing the apartment : ADDRESS REMINDER: "Le C…" at bounding box center [543, 410] width 357 height 54
click at [505, 407] on textarea "Here are the instructions for accessing the apartment : ADDRESS REMINDER: "Le C…" at bounding box center [543, 410] width 357 height 54
click at [539, 414] on textarea "Here are the instructions for accessing the apartment : ADDRESS REMINDER: "Le C…" at bounding box center [543, 410] width 357 height 54
click at [652, 406] on textarea "Here are the instructions for accessing the apartment : ADDRESS REMINDER: "Le C…" at bounding box center [543, 410] width 357 height 54
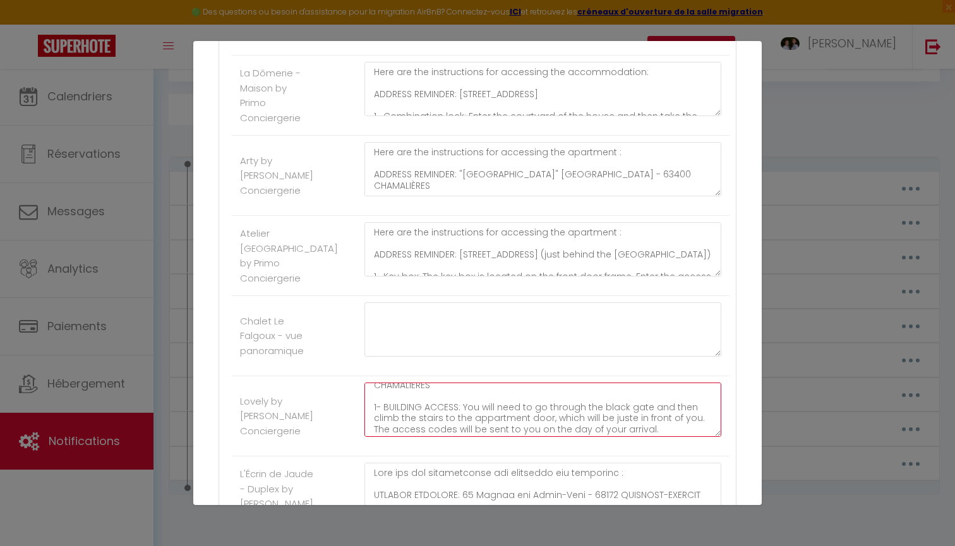
click at [612, 419] on textarea "Here are the instructions for accessing the apartment : ADDRESS REMINDER: "Le C…" at bounding box center [543, 410] width 357 height 54
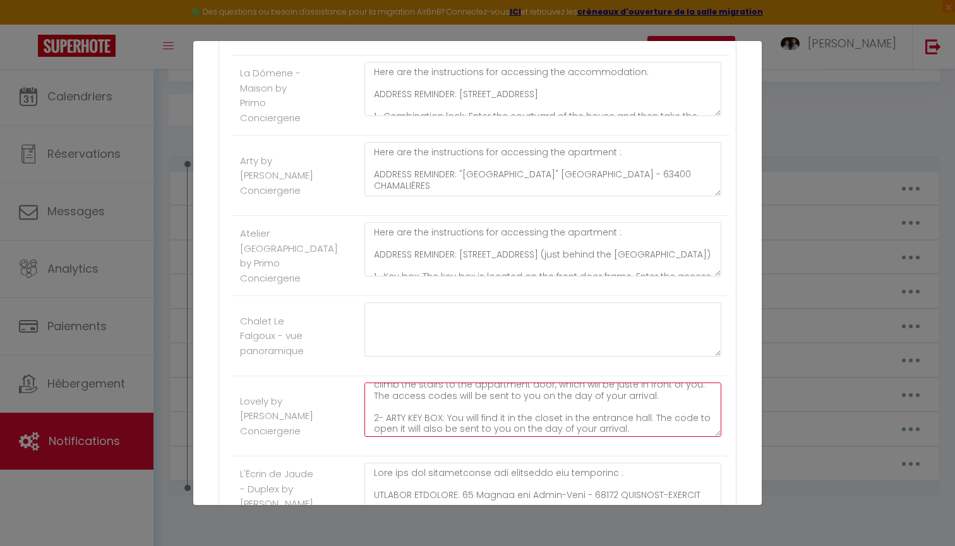
scroll to position [62, 0]
click at [435, 418] on textarea "Here are the instructions for accessing the apartment : ADDRESS REMINDER: "Le C…" at bounding box center [543, 410] width 357 height 54
click at [391, 420] on textarea "Here are the instructions for accessing the apartment : ADDRESS REMINDER: "Le C…" at bounding box center [543, 410] width 357 height 54
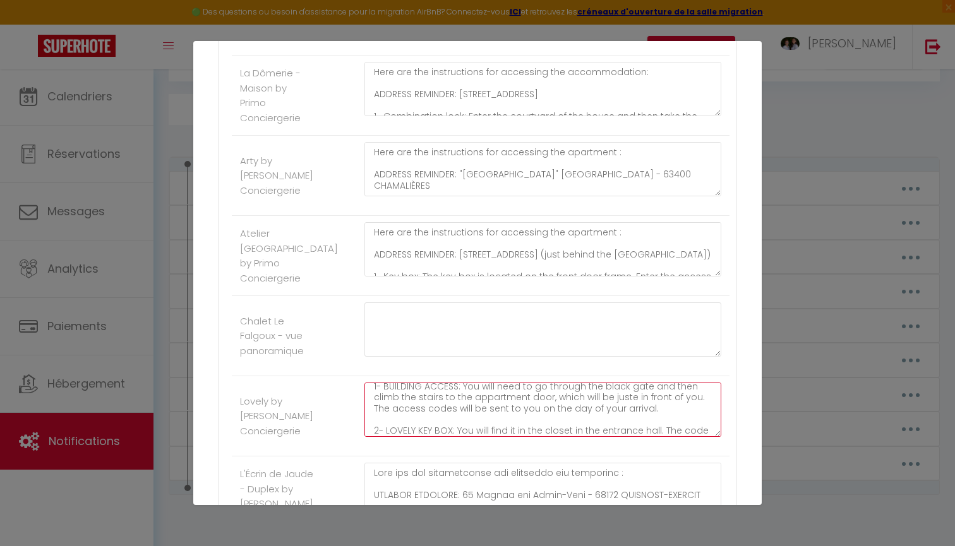
drag, startPoint x: 517, startPoint y: 418, endPoint x: 656, endPoint y: 415, distance: 138.4
click at [656, 415] on textarea "Here are the instructions for accessing the apartment : ADDRESS REMINDER: "Le C…" at bounding box center [543, 410] width 357 height 54
paste textarea "on the facade to the right of the apartment's entrance door."
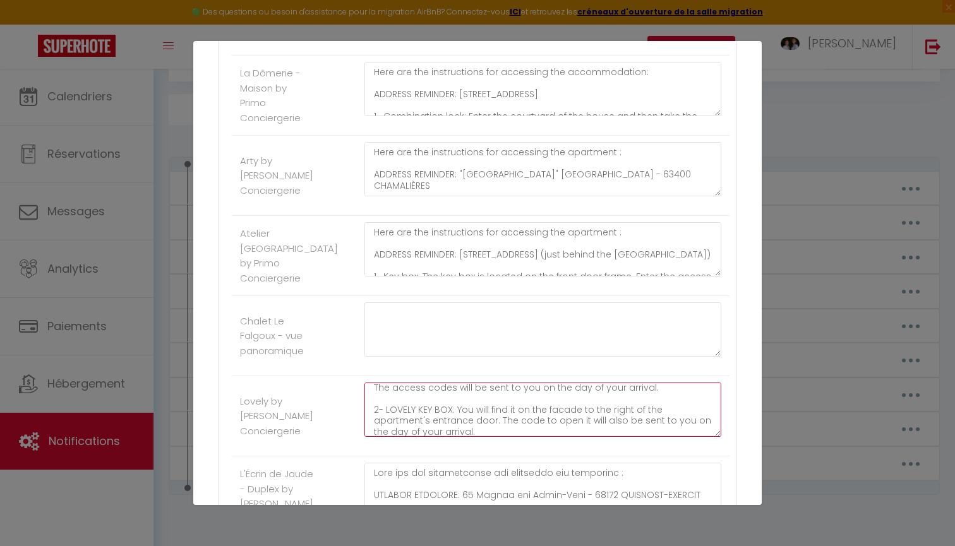
click at [605, 419] on textarea "Here are the instructions for accessing the apartment : ADDRESS REMINDER: "Le C…" at bounding box center [543, 410] width 357 height 54
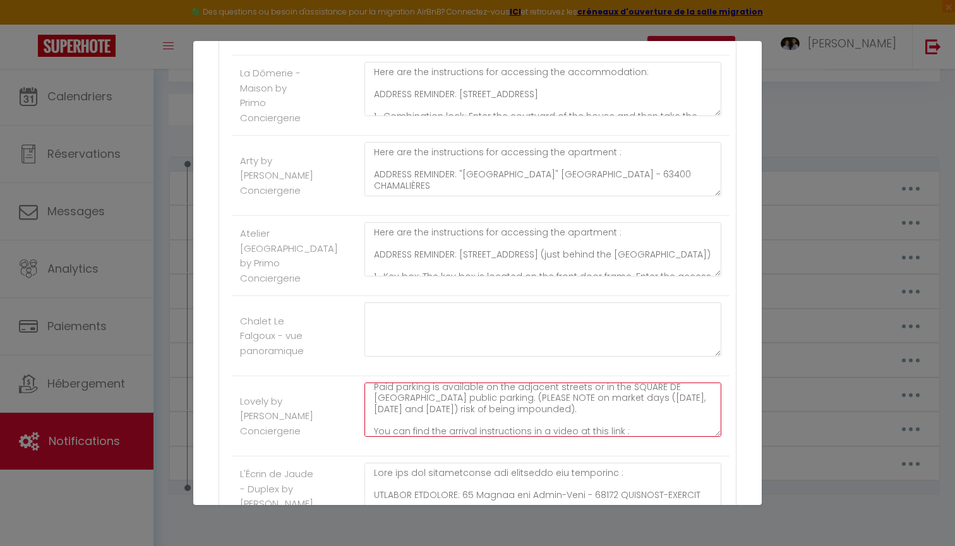
scroll to position [171, 0]
drag, startPoint x: 576, startPoint y: 426, endPoint x: 344, endPoint y: 424, distance: 231.9
click at [344, 424] on li "Lovely by Primo Conciergerie Here are the instructions for accessing the apartm…" at bounding box center [481, 417] width 498 height 80
paste textarea "https://clermont.primoconciergerie.fr/appartement-lovely/"
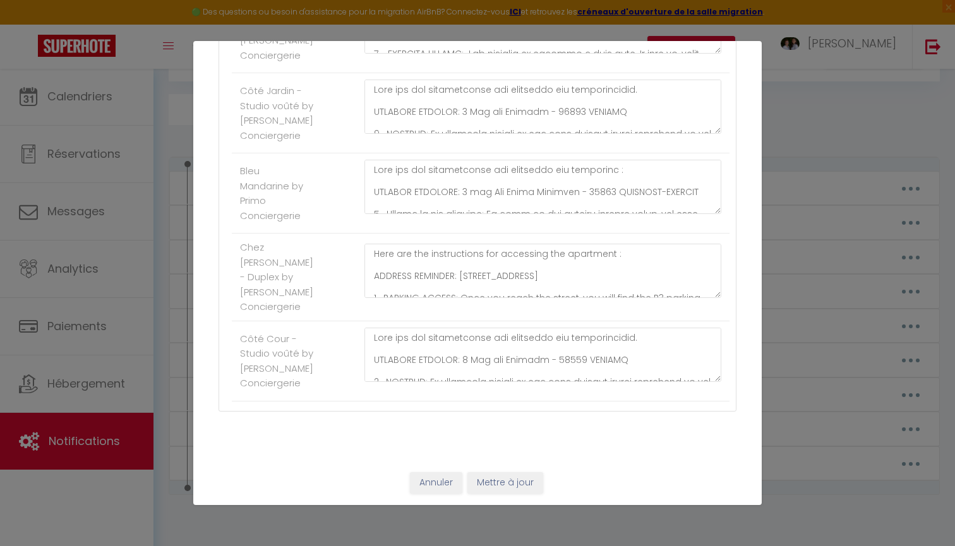
scroll to position [1368, 0]
click at [487, 482] on button "Mettre à jour" at bounding box center [506, 484] width 76 height 21
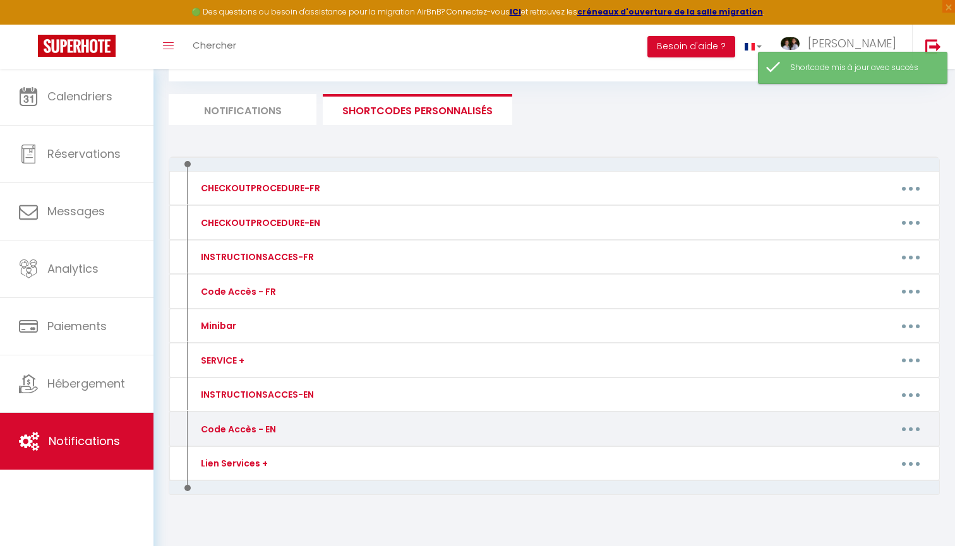
click at [915, 424] on button "button" at bounding box center [910, 429] width 35 height 20
click at [847, 459] on link "Editer" at bounding box center [878, 457] width 94 height 21
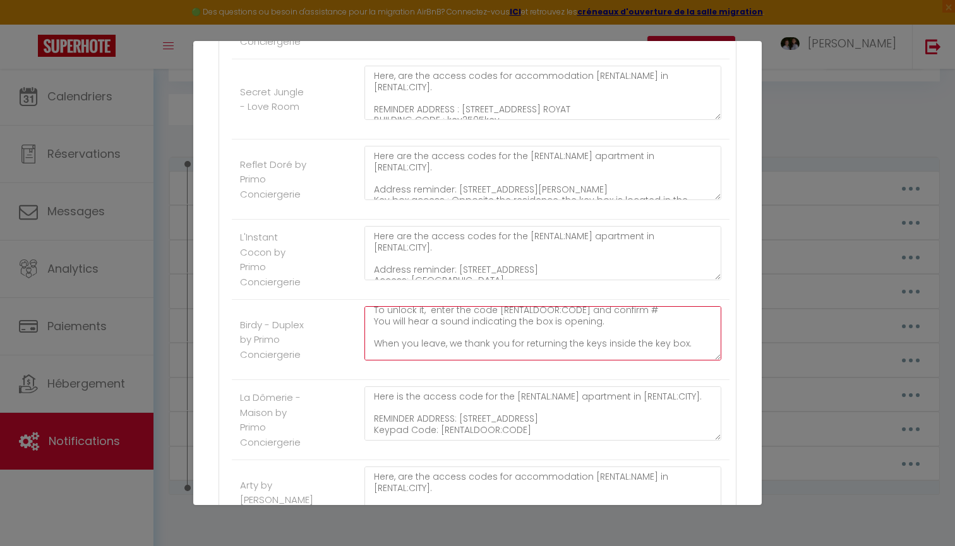
scroll to position [128, 0]
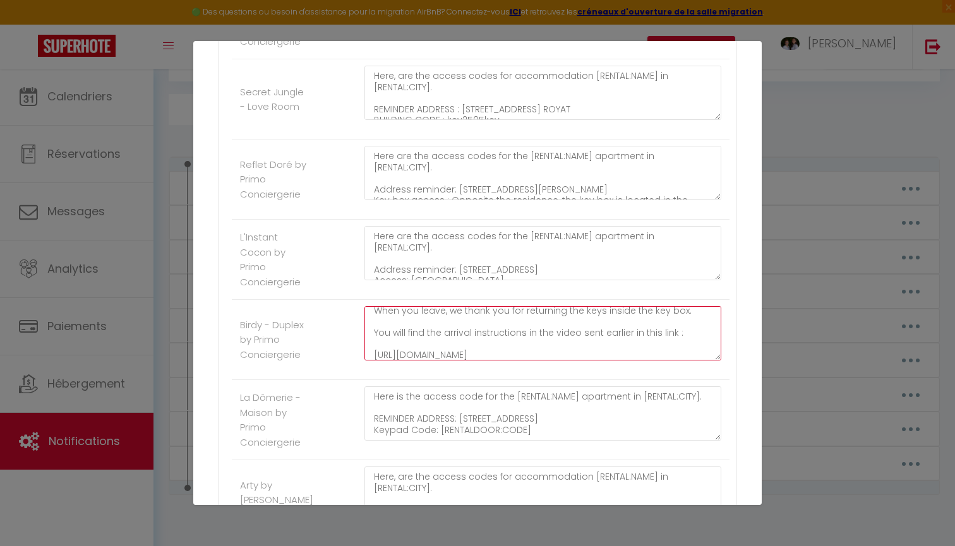
drag, startPoint x: 374, startPoint y: 315, endPoint x: 394, endPoint y: 371, distance: 59.8
click at [394, 371] on div "Here, are the access codes for accommodation [RENTAL:NAME] in [RENTAL:CITY]. BU…" at bounding box center [542, 339] width 373 height 67
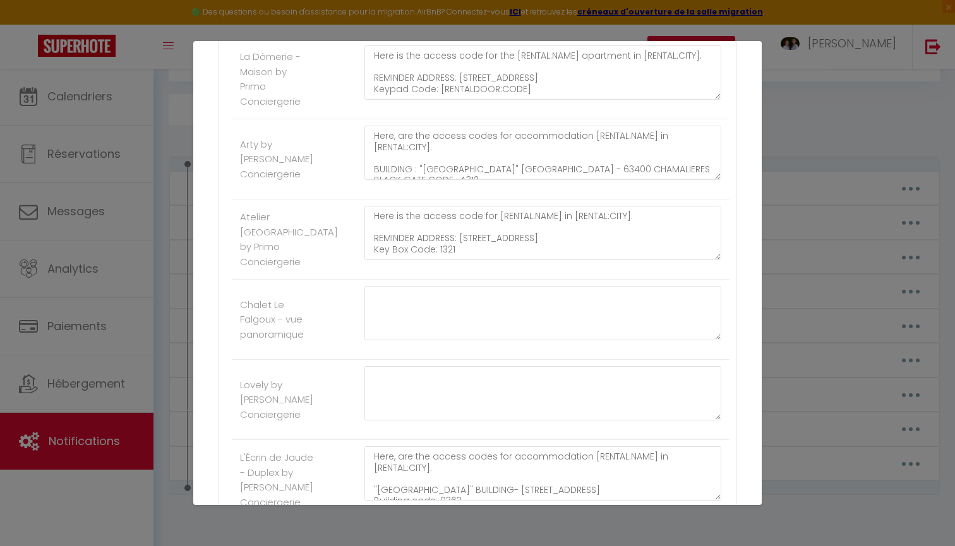
scroll to position [969, 0]
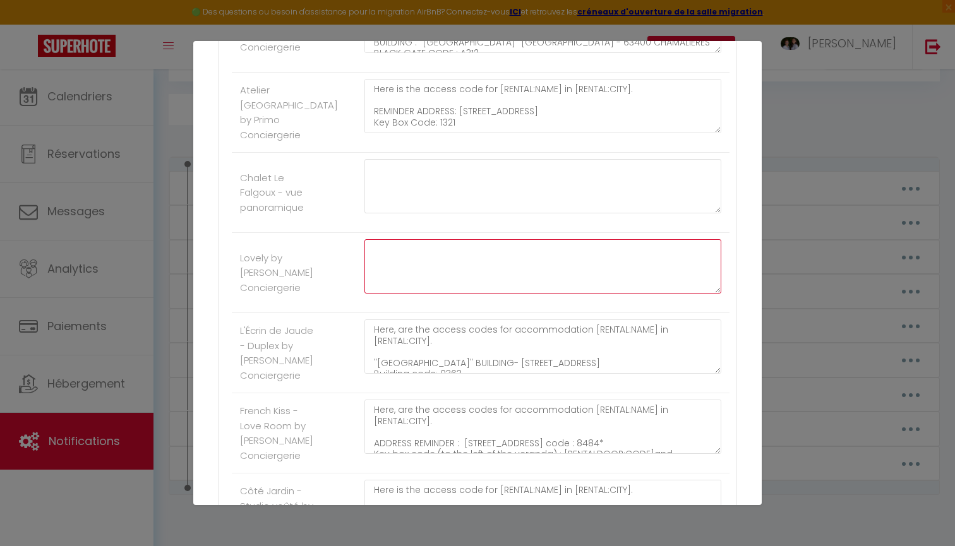
click at [388, 260] on textarea at bounding box center [543, 266] width 357 height 54
paste textarea "Here, are the access codes for accommodation [RENTAL:NAME] in [RENTAL:CITY]. BU…"
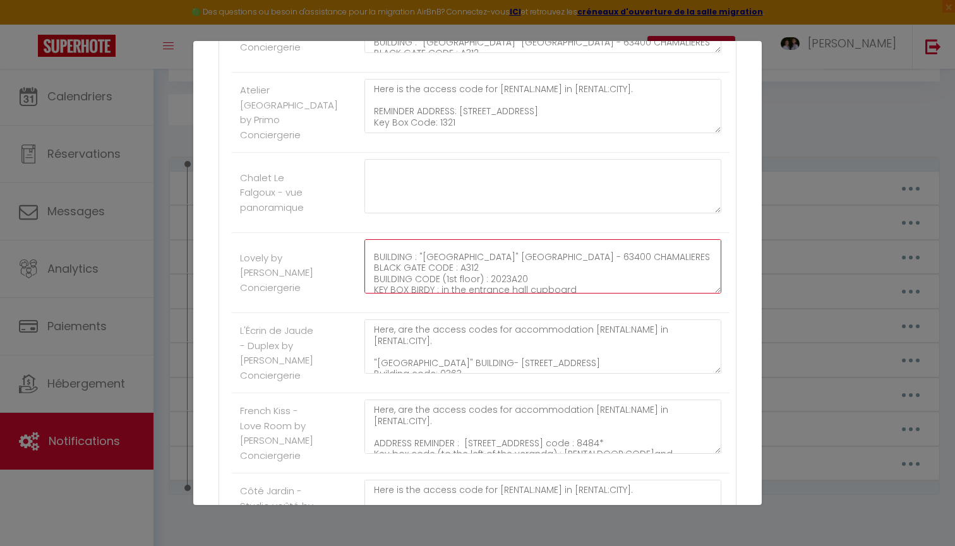
scroll to position [30, 0]
drag, startPoint x: 373, startPoint y: 272, endPoint x: 592, endPoint y: 272, distance: 219.2
click at [592, 272] on textarea "Here, are the access codes for accommodation [RENTAL:NAME] in [RENTAL:CITY]. BU…" at bounding box center [543, 266] width 357 height 54
click at [420, 274] on textarea "Here, are the access codes for accommodation [RENTAL:NAME] in [RENTAL:CITY]. BU…" at bounding box center [543, 266] width 357 height 54
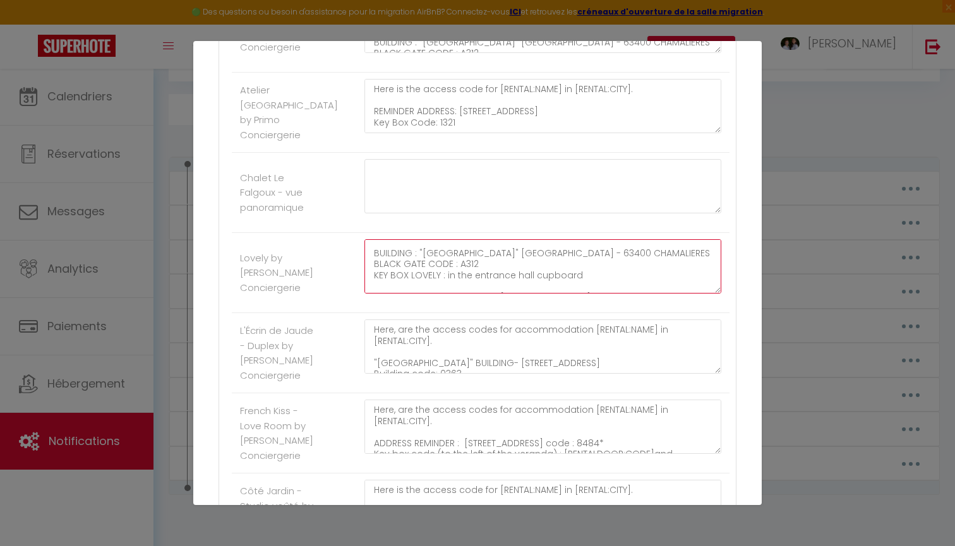
drag, startPoint x: 583, startPoint y: 272, endPoint x: 446, endPoint y: 271, distance: 137.1
click at [446, 271] on textarea "Here, are the access codes for accommodation [RENTAL:NAME] in [RENTAL:CITY]. BU…" at bounding box center [543, 266] width 357 height 54
paste textarea "on the facade to the right of the apartment's entrance door."
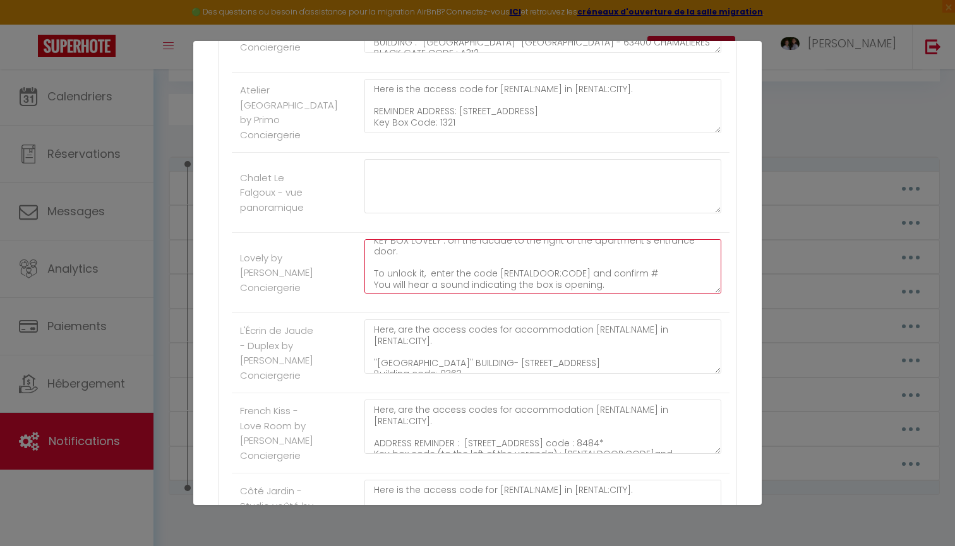
scroll to position [66, 0]
click at [428, 258] on textarea "Here, are the access codes for accommodation [RENTAL:NAME] in [RENTAL:CITY]. BU…" at bounding box center [543, 266] width 357 height 54
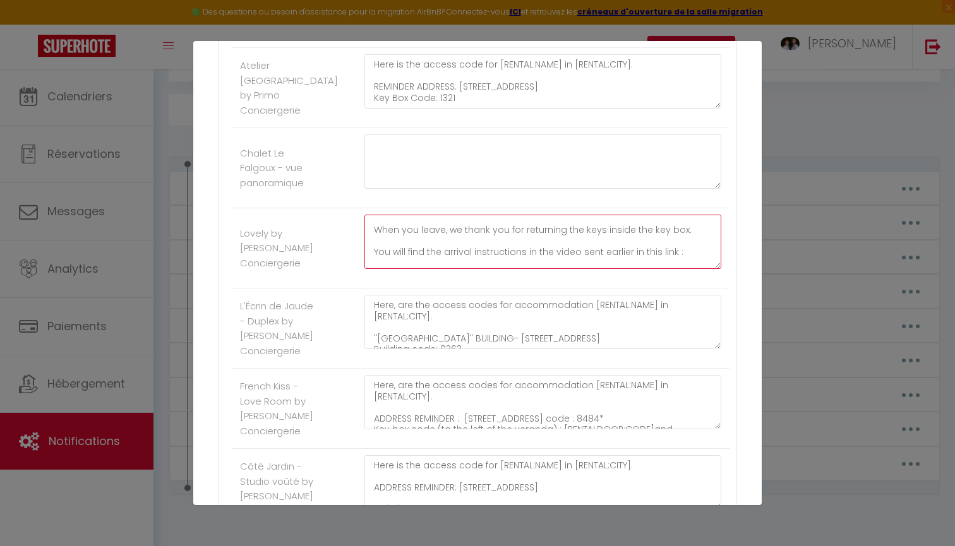
drag, startPoint x: 601, startPoint y: 262, endPoint x: 361, endPoint y: 262, distance: 239.4
click at [361, 262] on div "Here, are the access codes for accommodation [RENTAL:NAME] in [RENTAL:CITY]. BU…" at bounding box center [542, 248] width 373 height 67
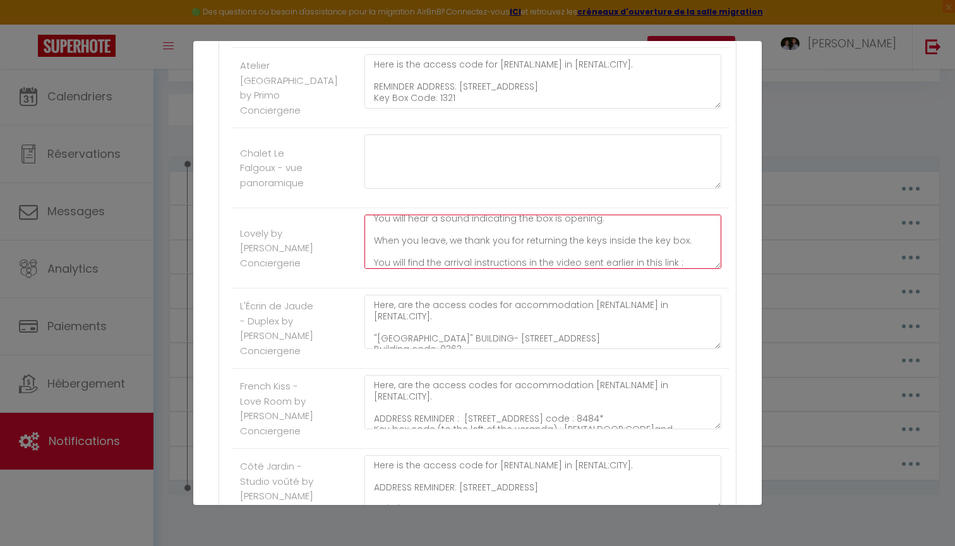
paste textarea "https://clermont.primoconciergerie.fr/appartement-lovely/"
click at [301, 265] on label "Lovely by [PERSON_NAME] Conciergerie" at bounding box center [276, 248] width 73 height 45
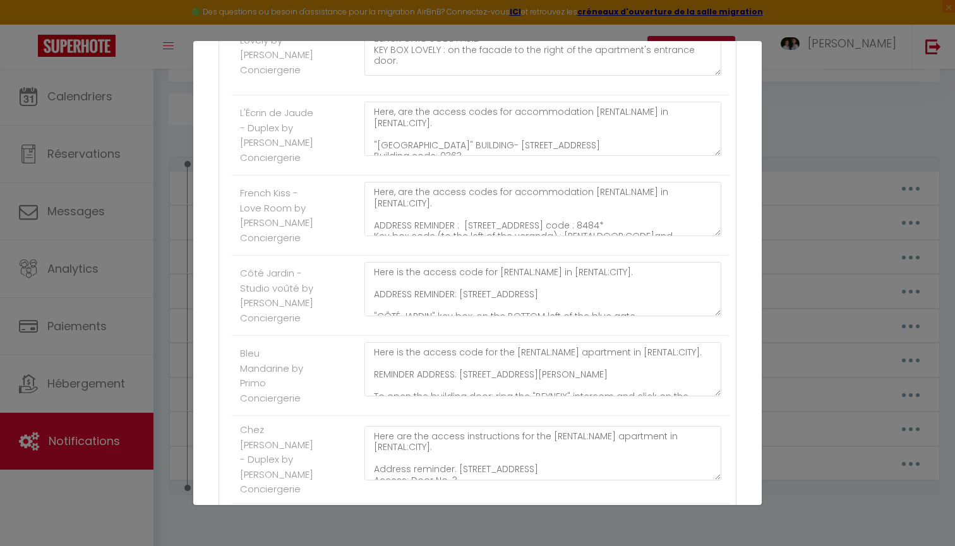
scroll to position [1355, 0]
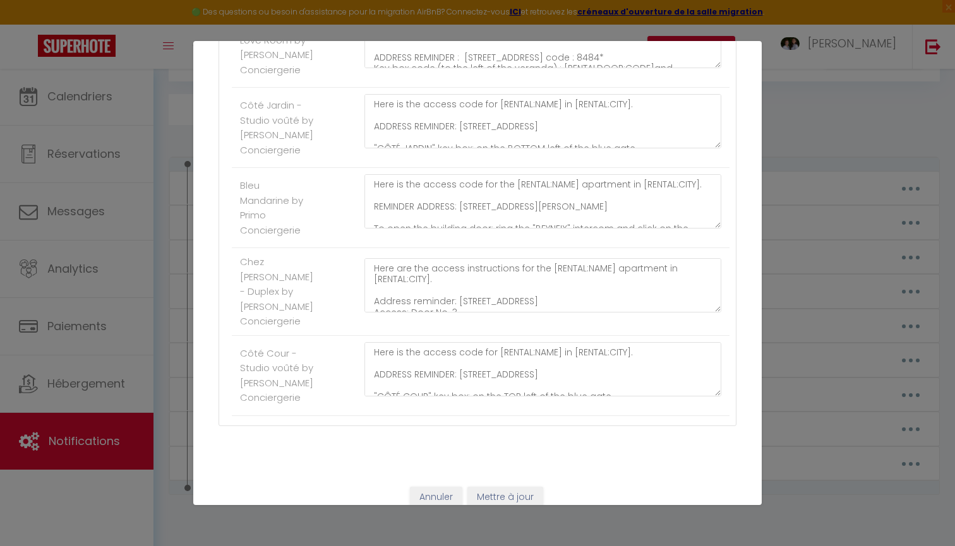
click at [489, 490] on button "Mettre à jour" at bounding box center [506, 497] width 76 height 21
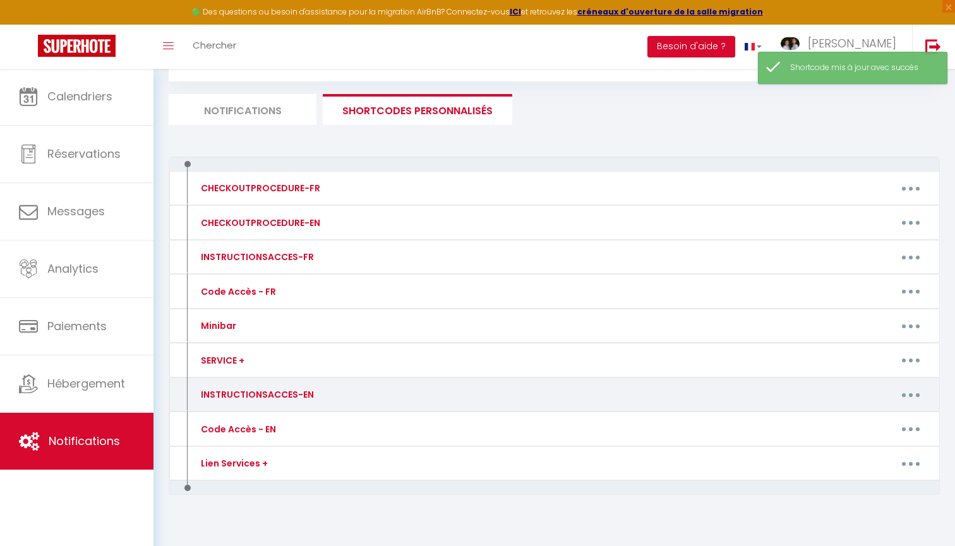
click at [917, 389] on button "button" at bounding box center [910, 395] width 35 height 20
click at [846, 423] on link "Editer" at bounding box center [878, 423] width 94 height 21
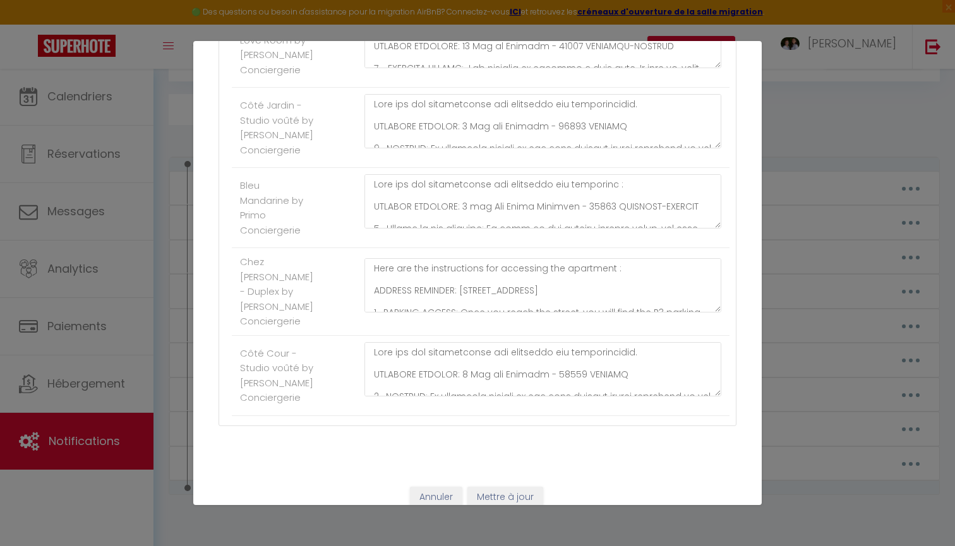
click at [521, 487] on button "Mettre à jour" at bounding box center [506, 497] width 76 height 21
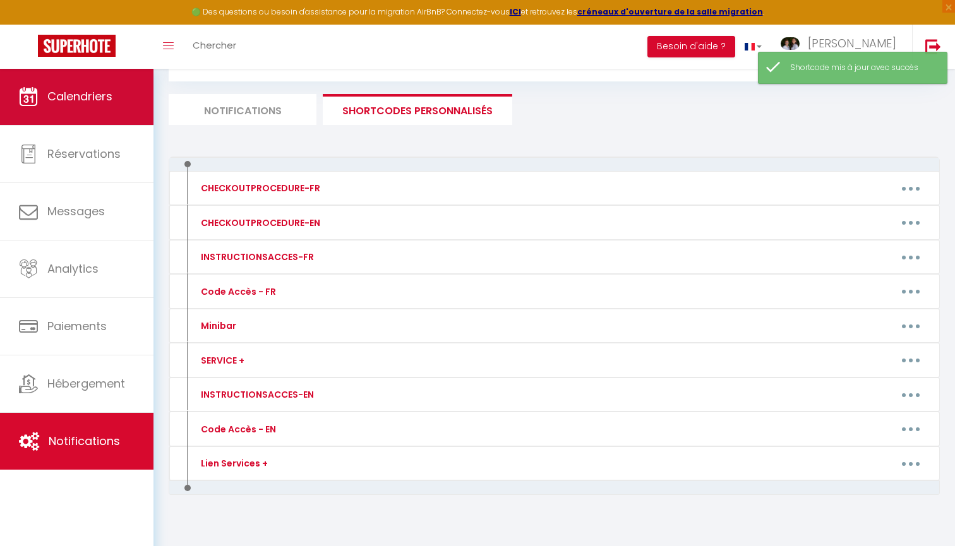
click at [114, 90] on link "Calendriers" at bounding box center [77, 96] width 154 height 57
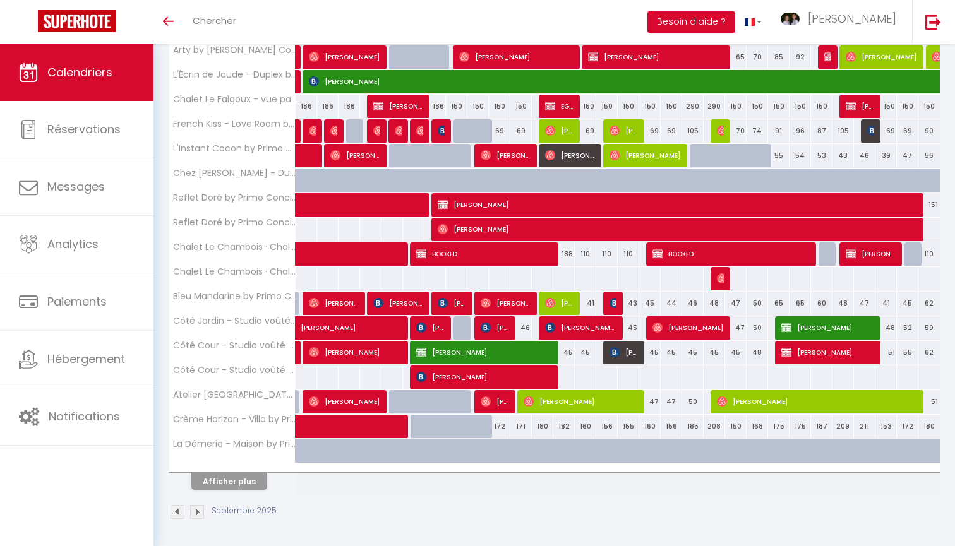
click at [237, 475] on button "Afficher plus" at bounding box center [229, 481] width 76 height 17
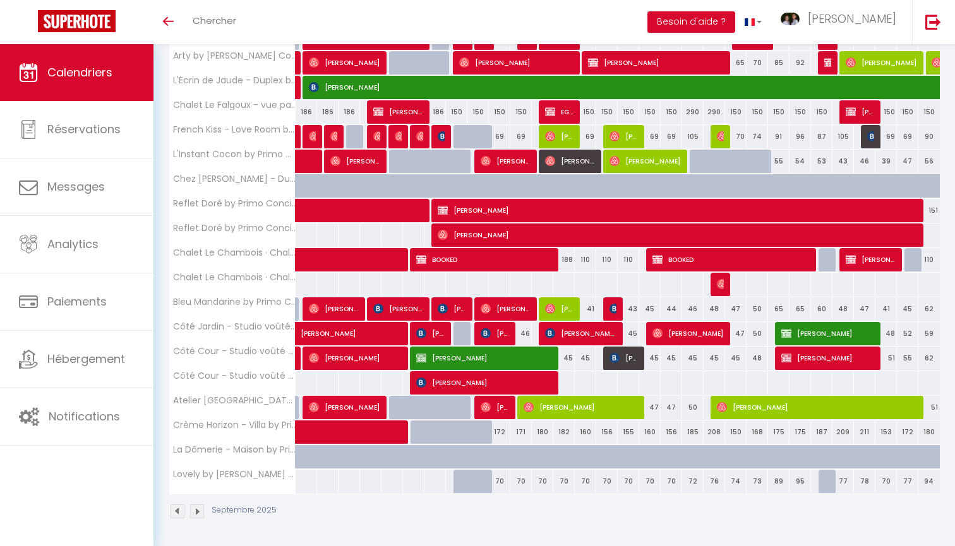
scroll to position [286, 0]
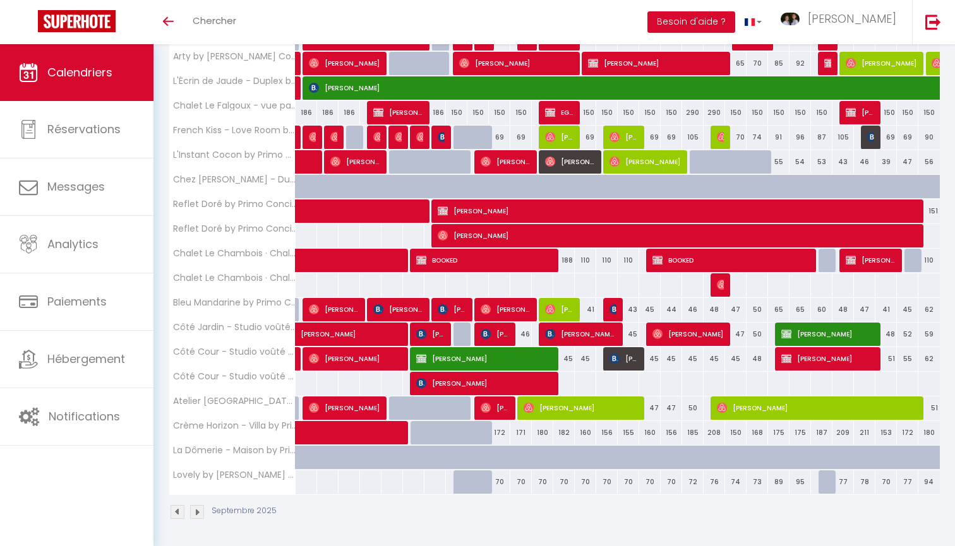
click at [107, 92] on link "Calendriers" at bounding box center [77, 72] width 154 height 57
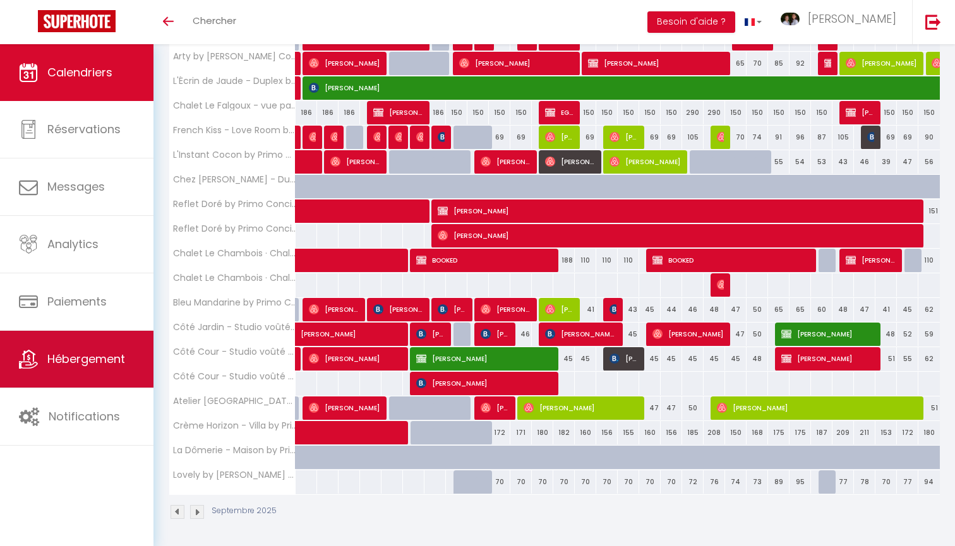
click at [100, 373] on link "Hébergement" at bounding box center [77, 359] width 154 height 57
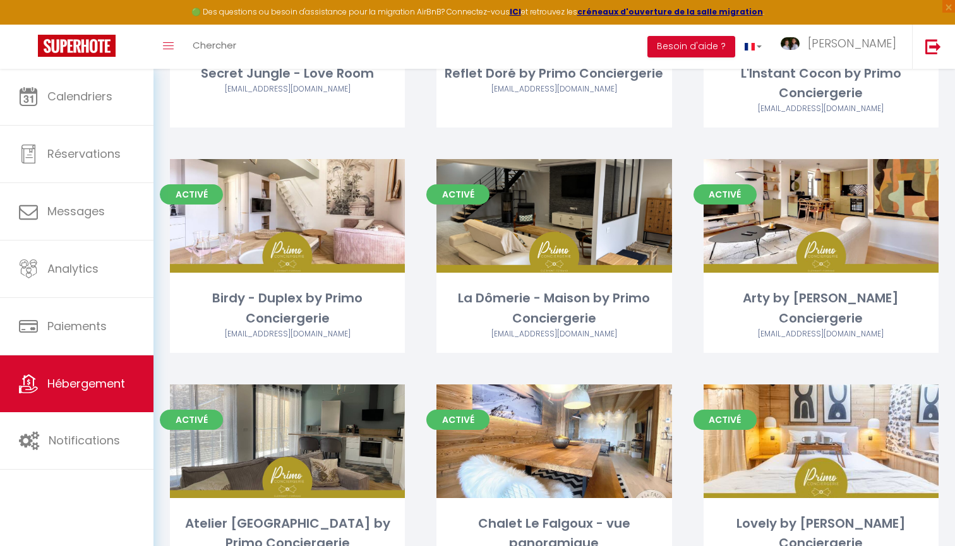
scroll to position [513, 0]
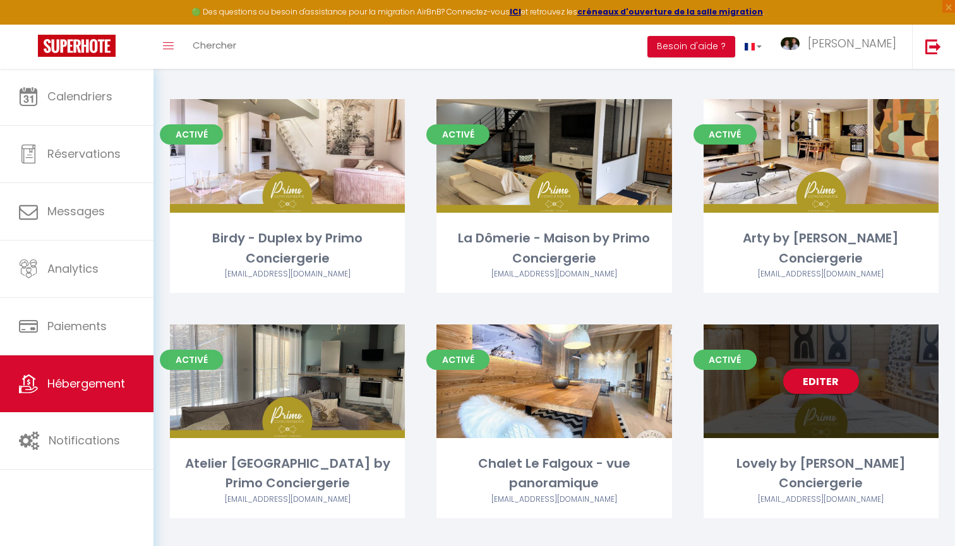
click at [810, 382] on link "Editer" at bounding box center [821, 381] width 76 height 25
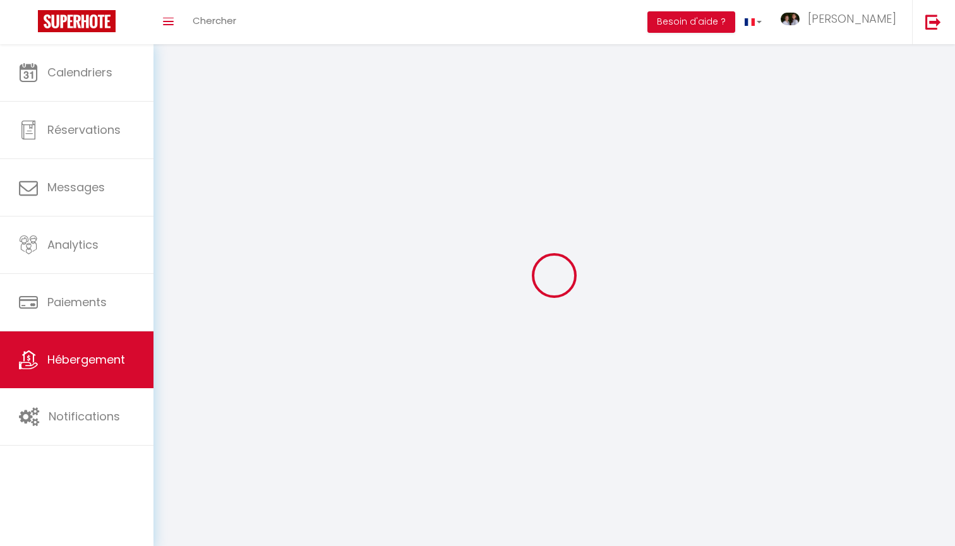
select select
select select "28"
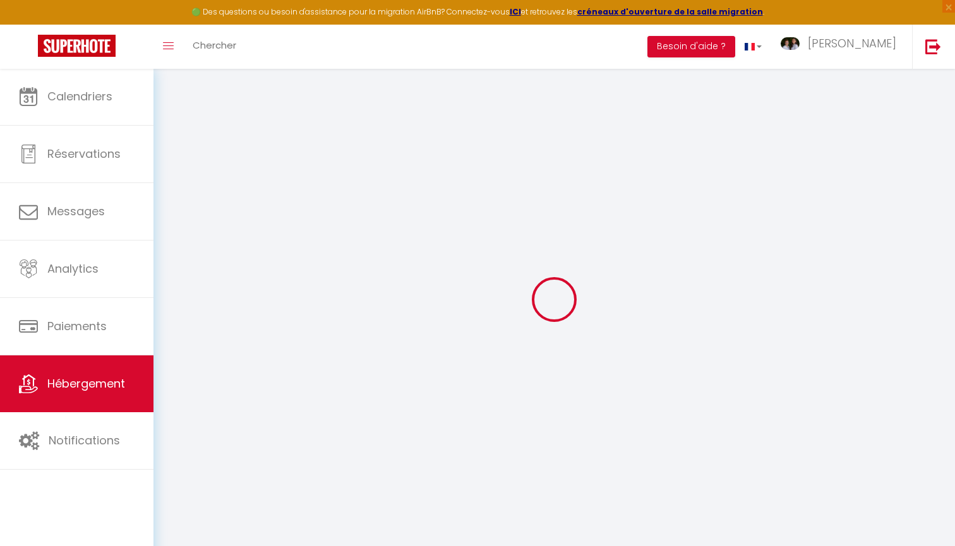
select select
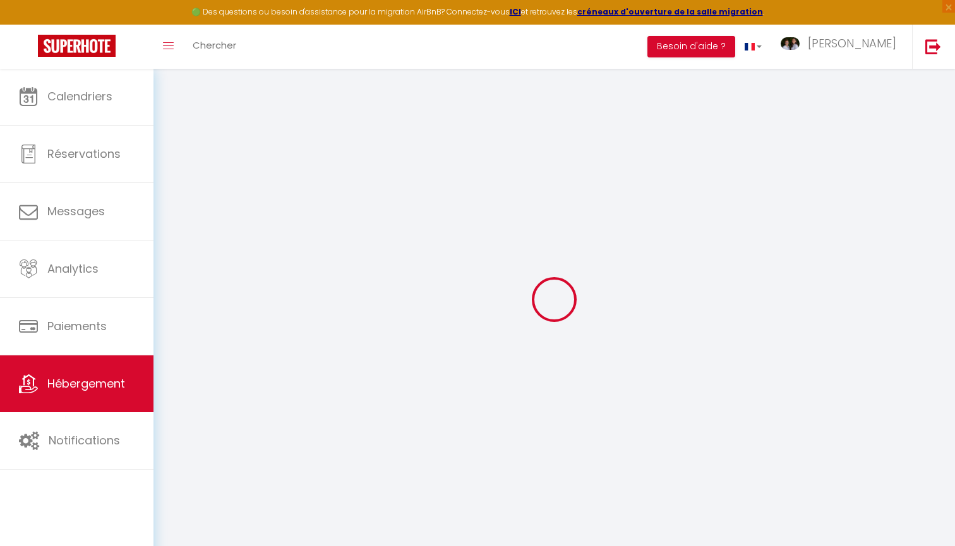
select select
checkbox input "false"
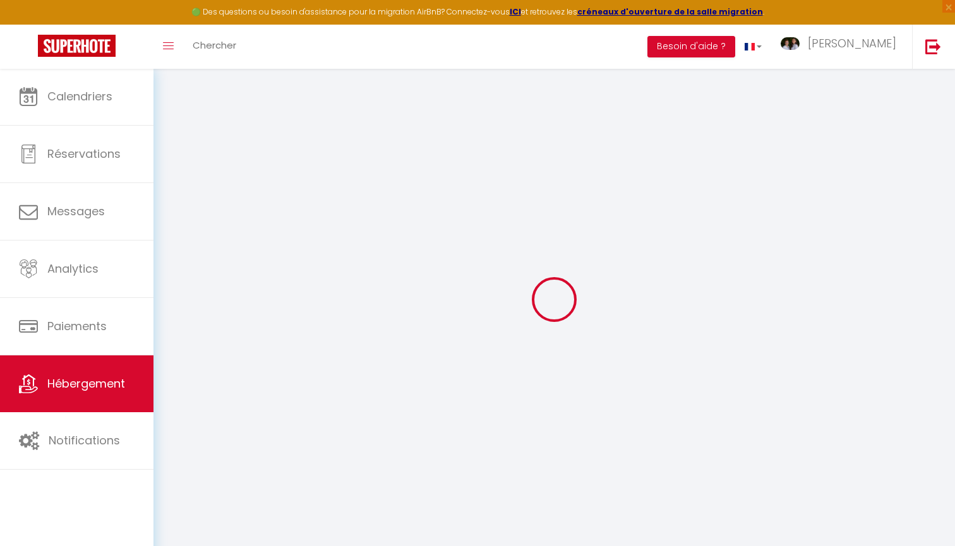
select select
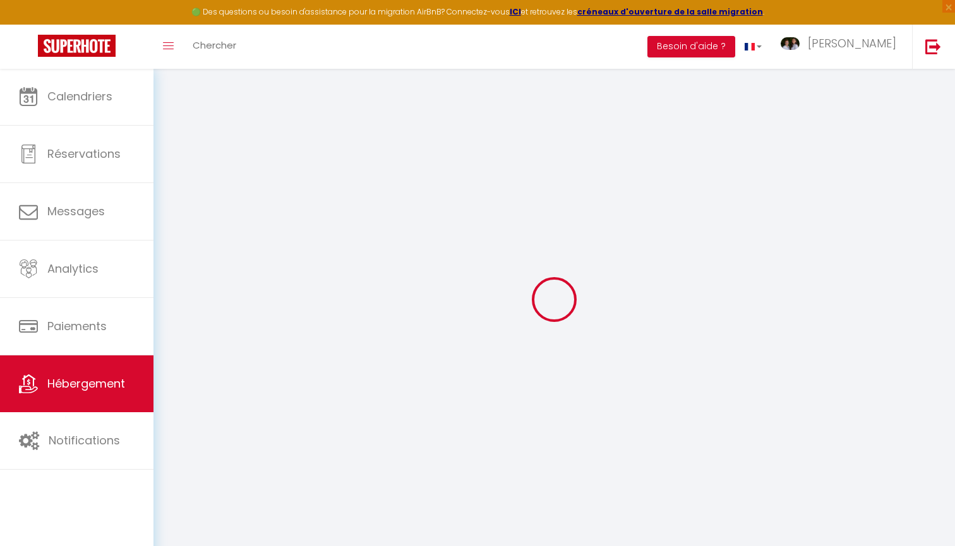
select select
checkbox input "false"
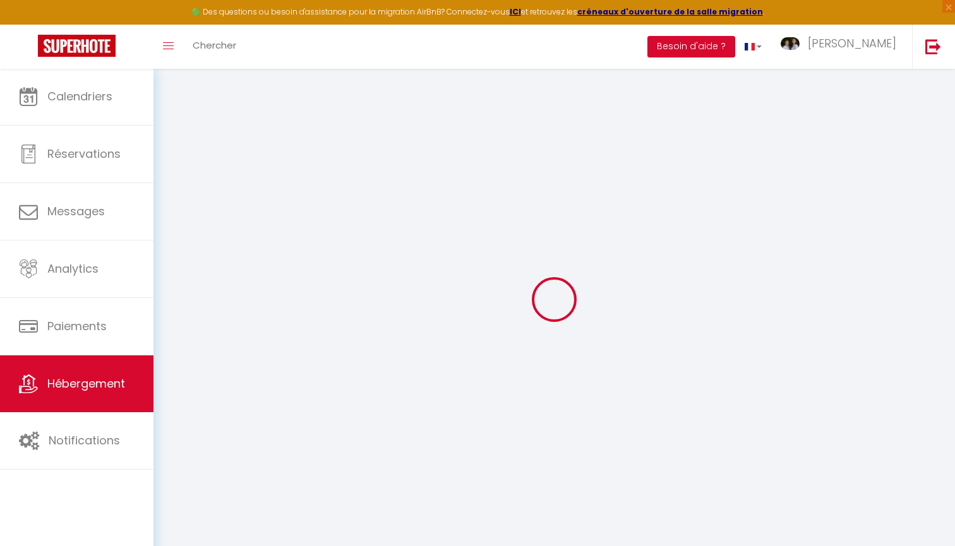
checkbox input "false"
select select
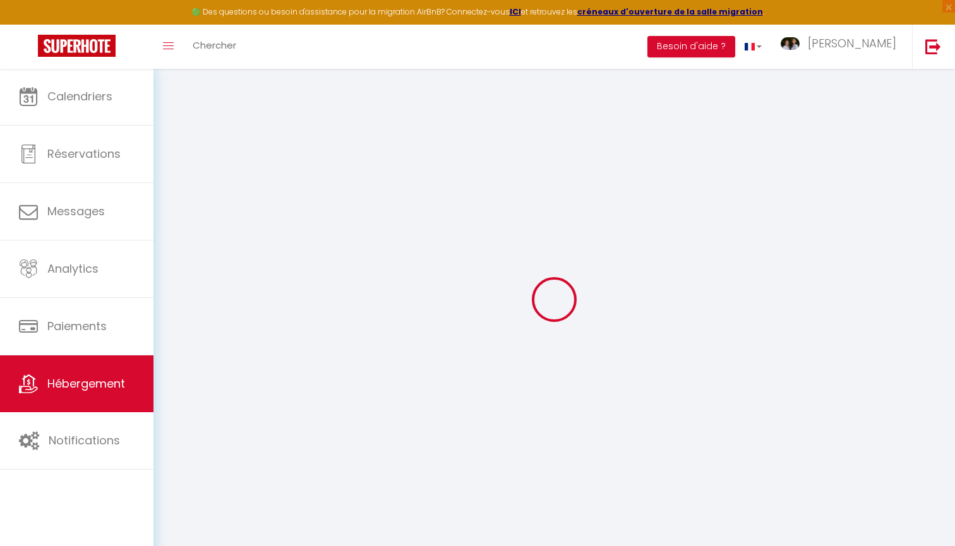
select select
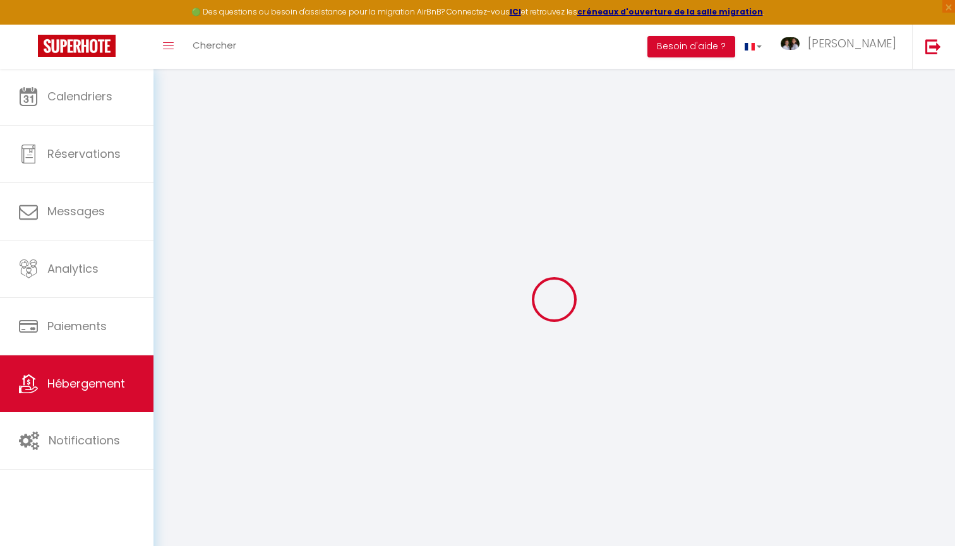
checkbox input "false"
select select
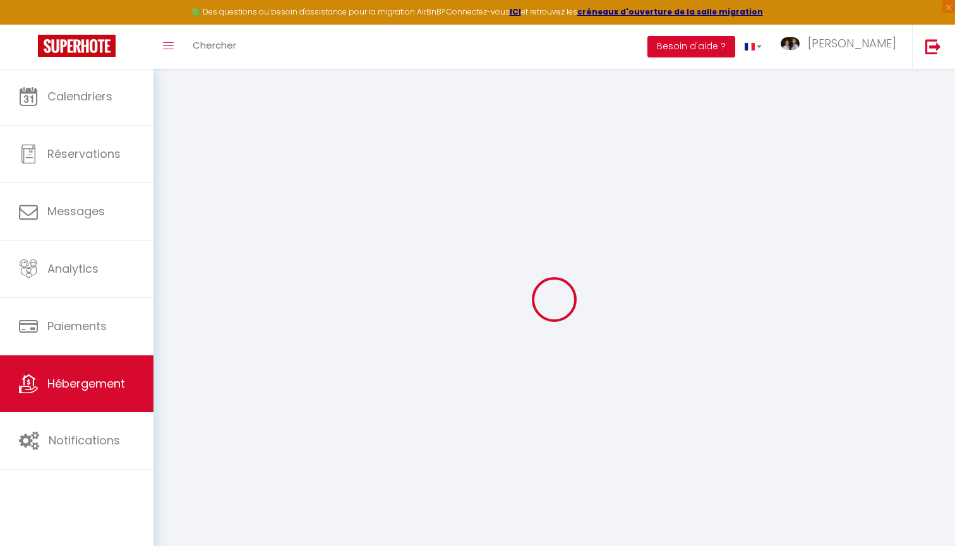
select select
type input "Lovely by [PERSON_NAME] Conciergerie"
type input "[PERSON_NAME]"
type input "SNC LE CLOS LUFBERY"
type input "[STREET_ADDRESS]"
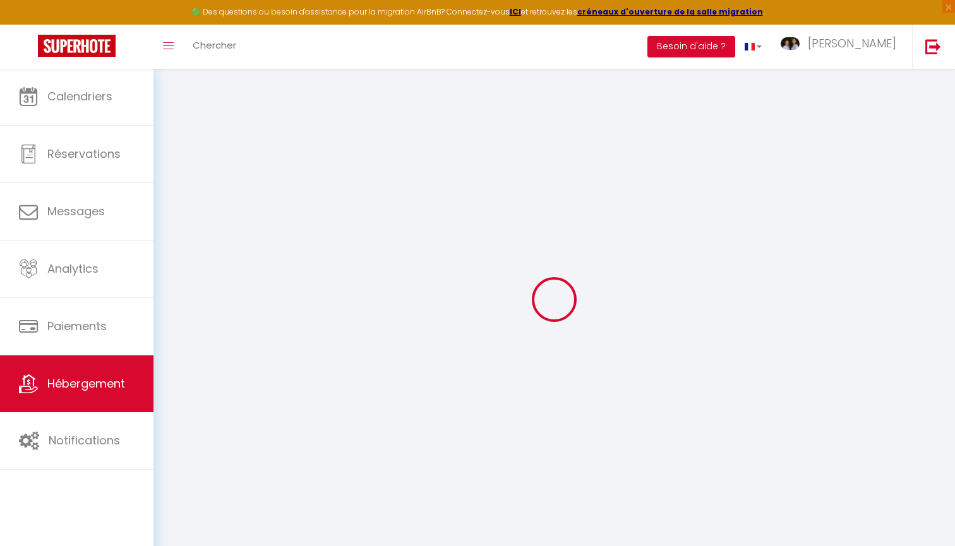
type input "63130"
type input "ROYAT"
select select "2"
type input "150"
type input "45"
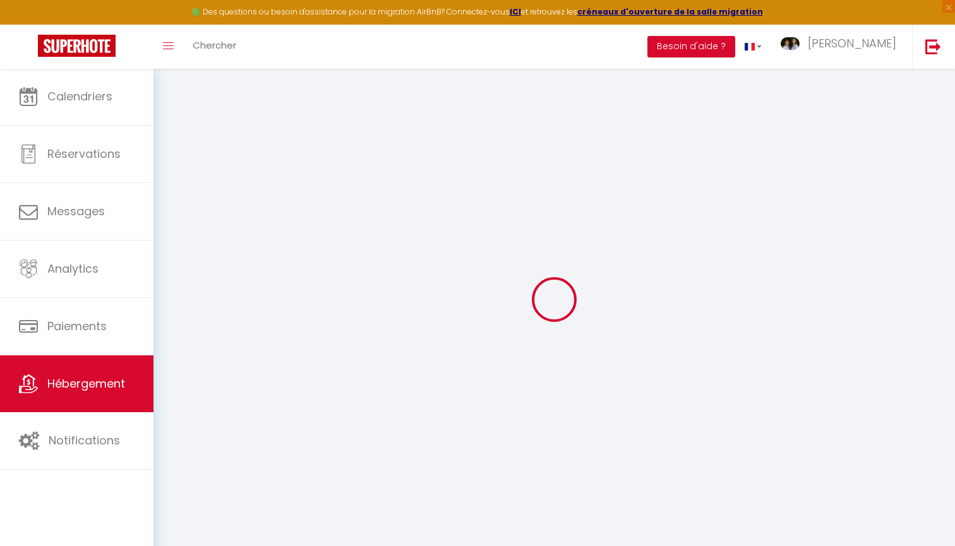
type input "5"
type input "4"
type input "400"
select select
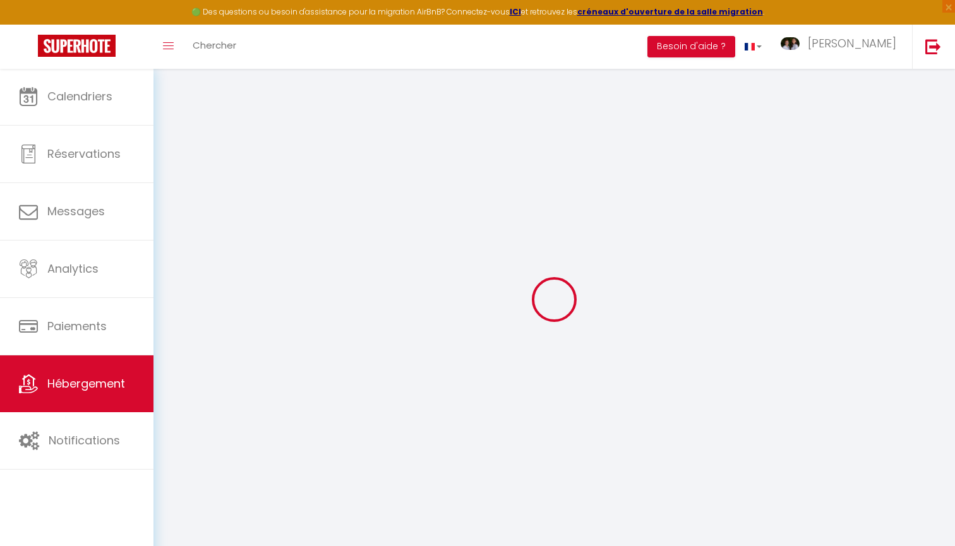
select select
type input "Rue Marceau"
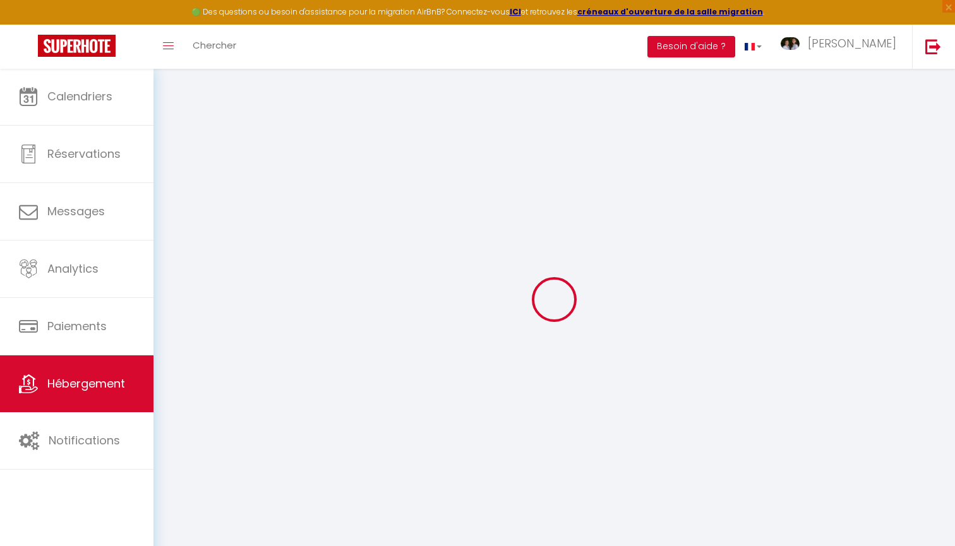
type input "63400"
type input "Chamalières"
type input "[EMAIL_ADDRESS][DOMAIN_NAME]"
select select "10278"
checkbox input "true"
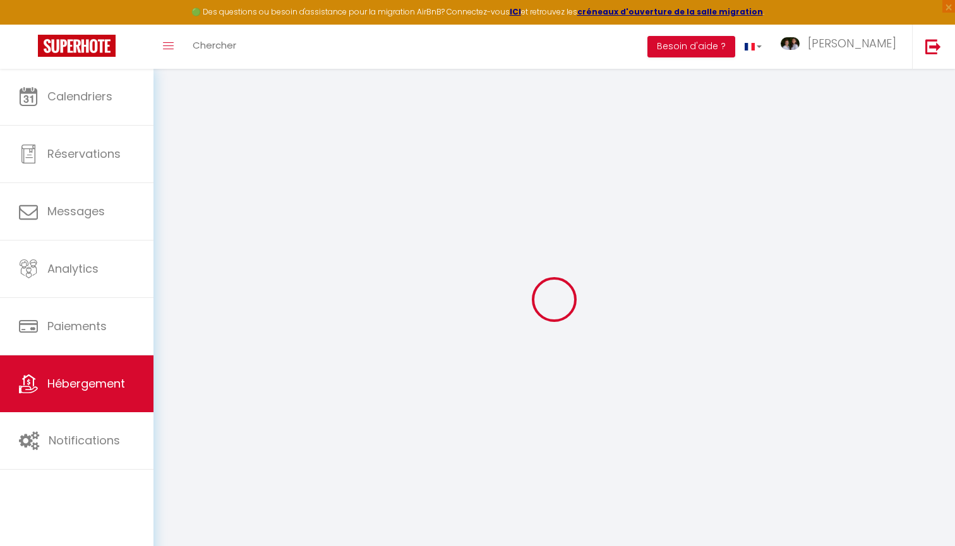
checkbox input "false"
radio input "true"
type input "0"
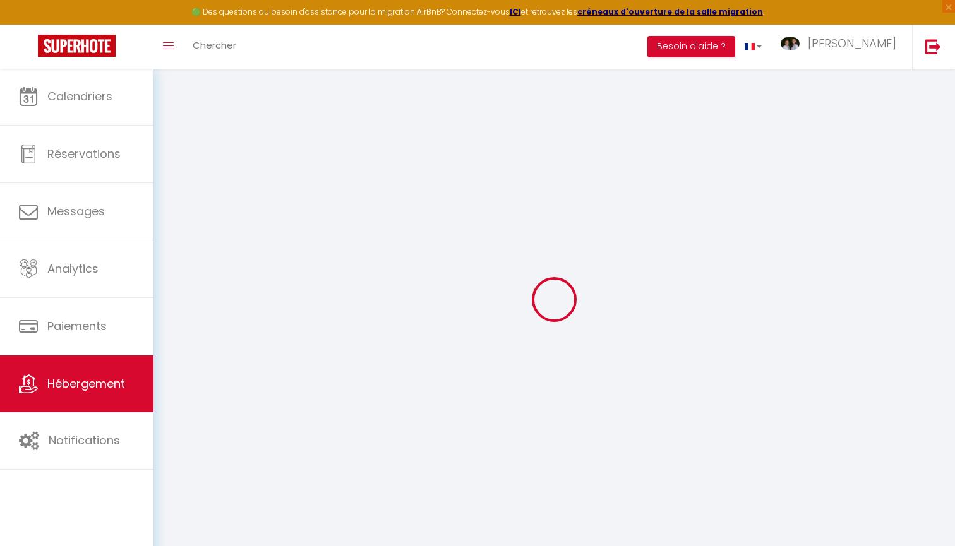
type input "0"
select select
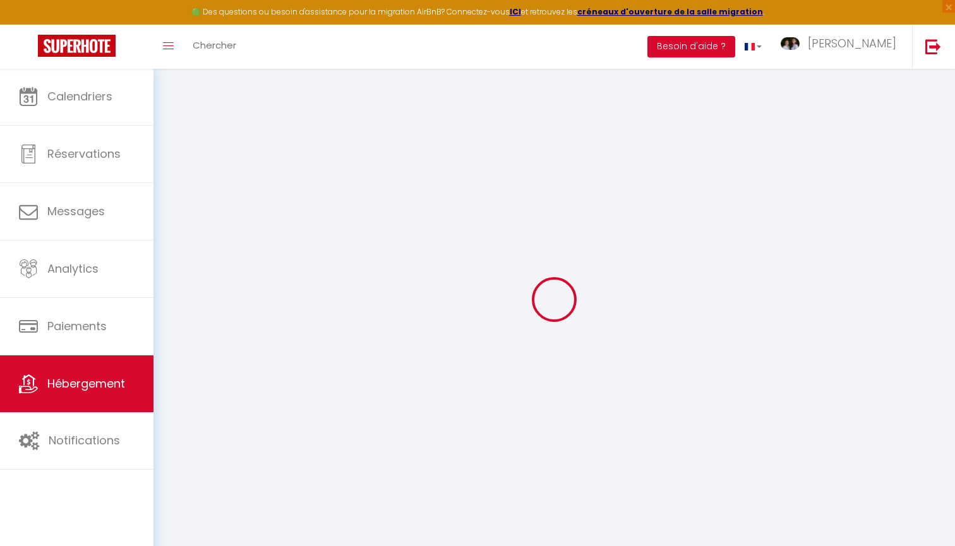
select select
checkbox input "true"
checkbox input "false"
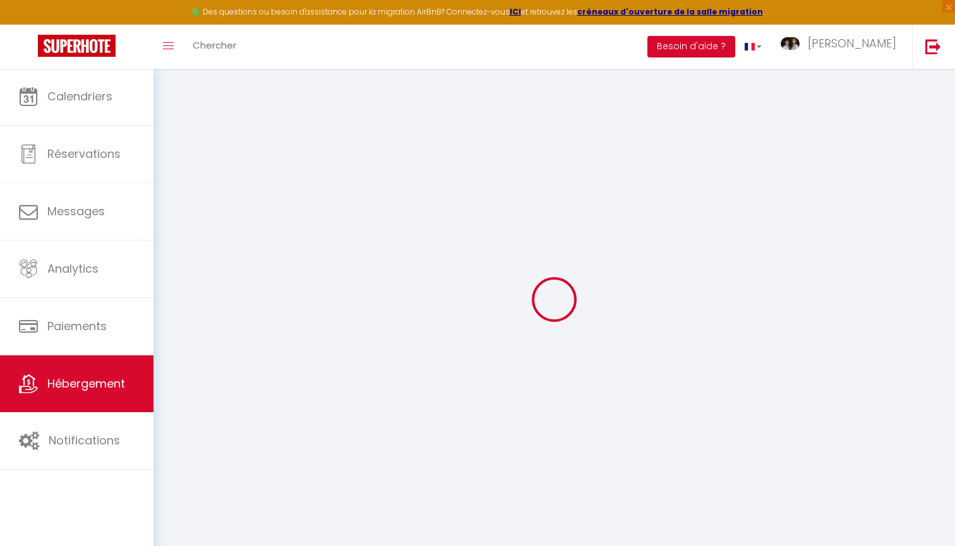
checkbox input "false"
select select
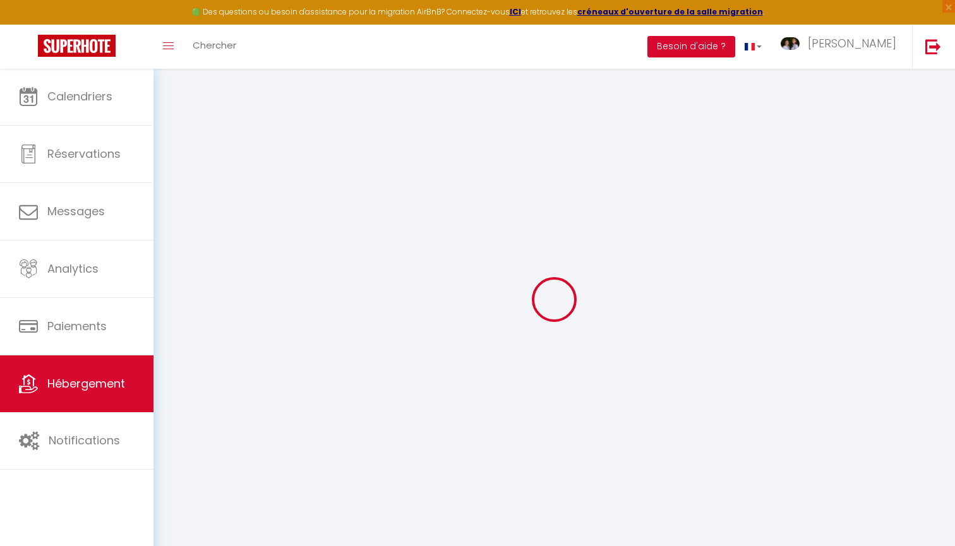
select select
checkbox input "true"
checkbox input "false"
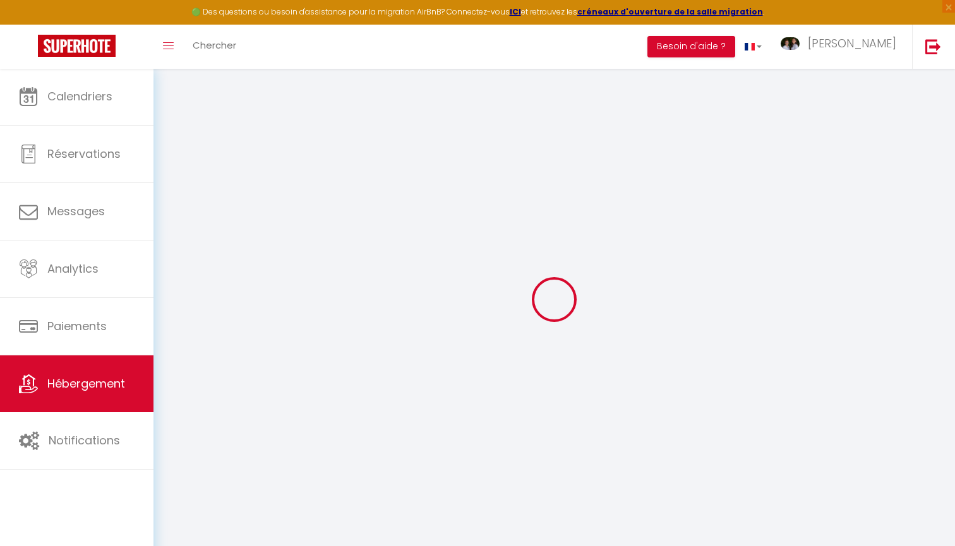
checkbox input "false"
checkbox input "true"
checkbox input "false"
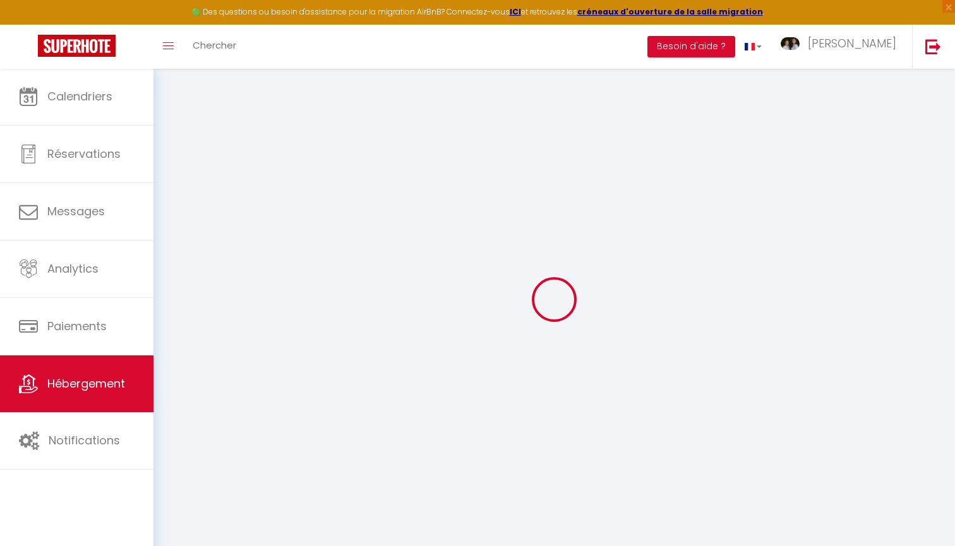
checkbox input "false"
checkbox input "true"
checkbox input "false"
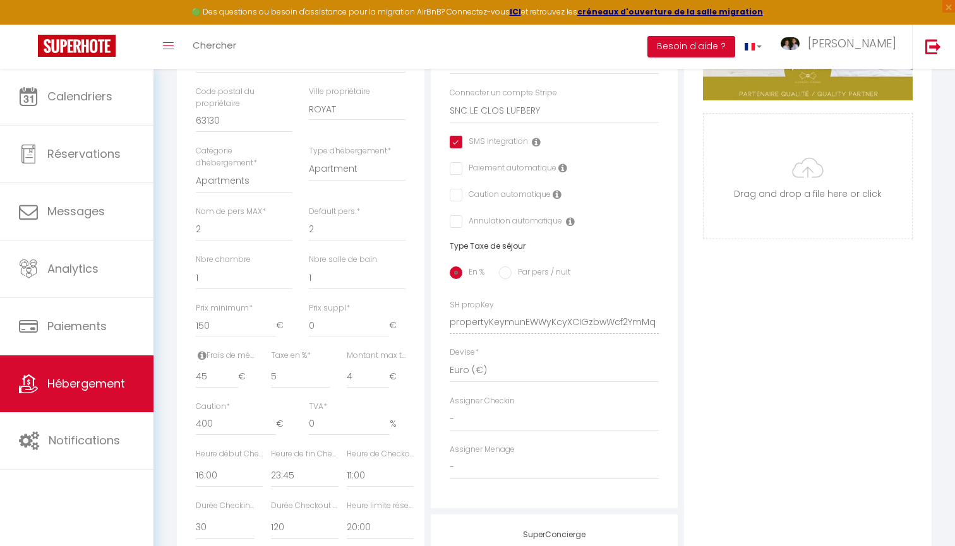
scroll to position [341, 0]
click at [222, 320] on input "150" at bounding box center [236, 326] width 80 height 23
type input "7"
checkbox input "true"
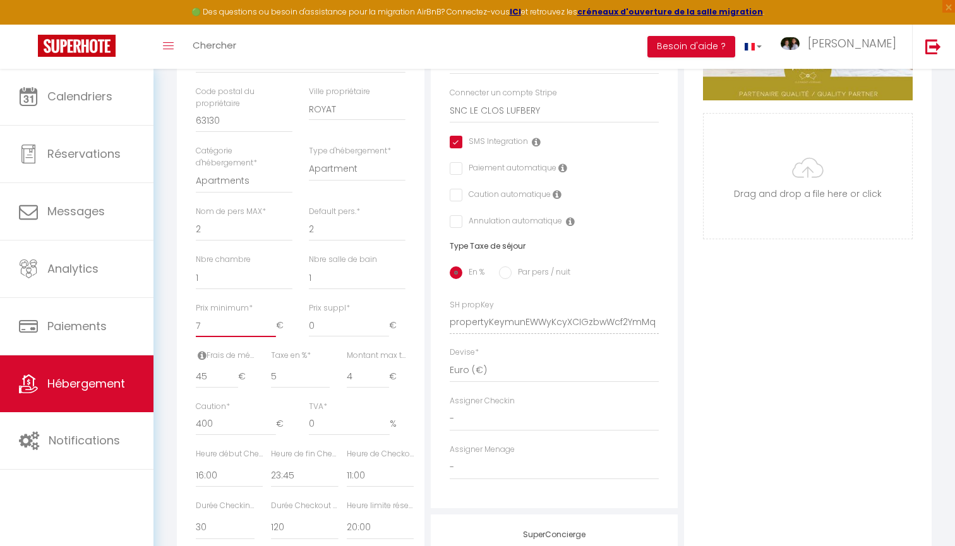
checkbox input "false"
type input "70"
checkbox input "true"
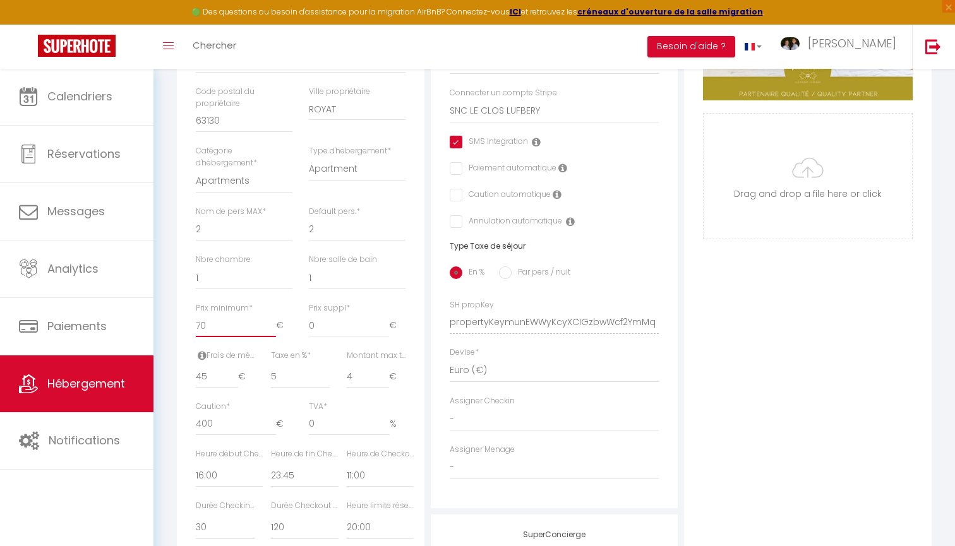
checkbox input "false"
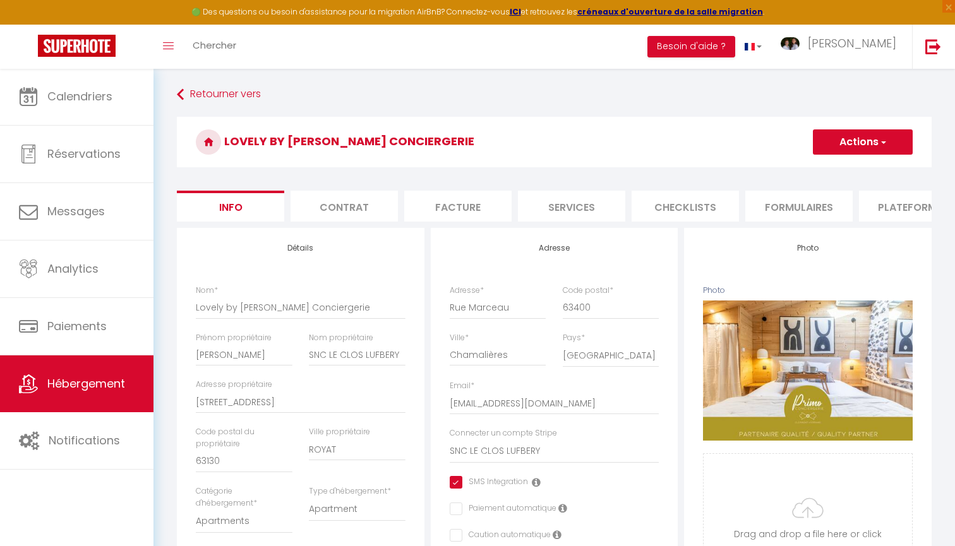
scroll to position [0, 0]
type input "70"
click at [857, 142] on button "Actions" at bounding box center [863, 142] width 100 height 25
click at [829, 171] on input "Enregistrer" at bounding box center [813, 170] width 47 height 13
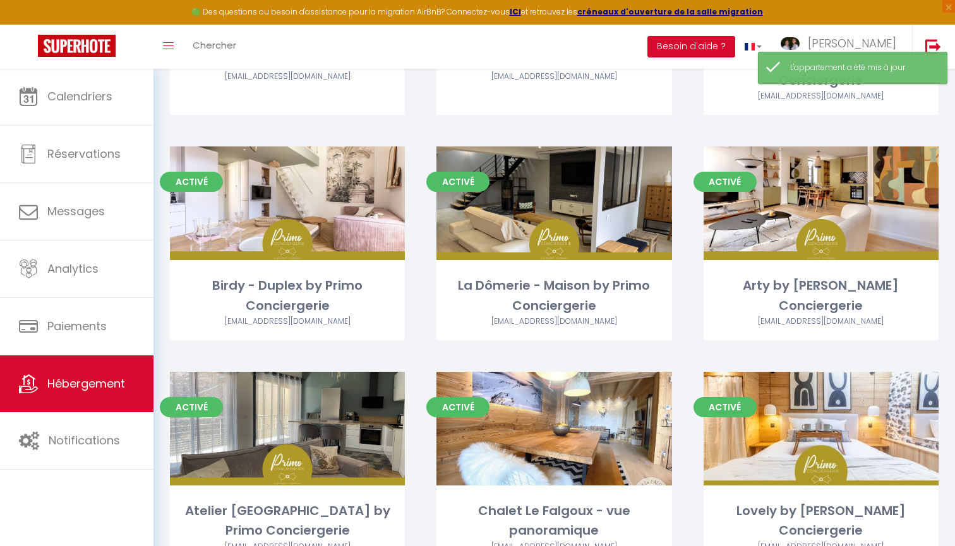
scroll to position [480, 0]
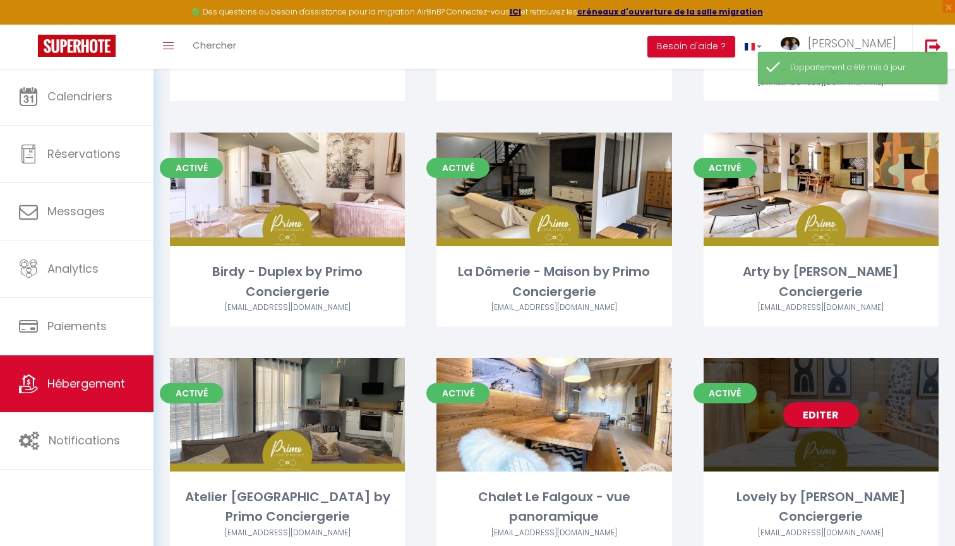
click at [822, 414] on link "Editer" at bounding box center [821, 414] width 76 height 25
select select "3"
select select "2"
select select "1"
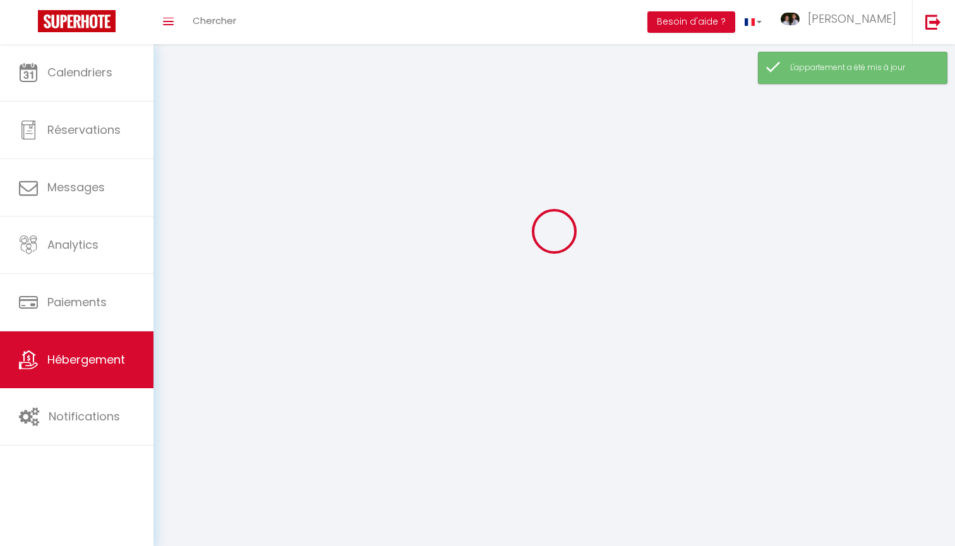
select select
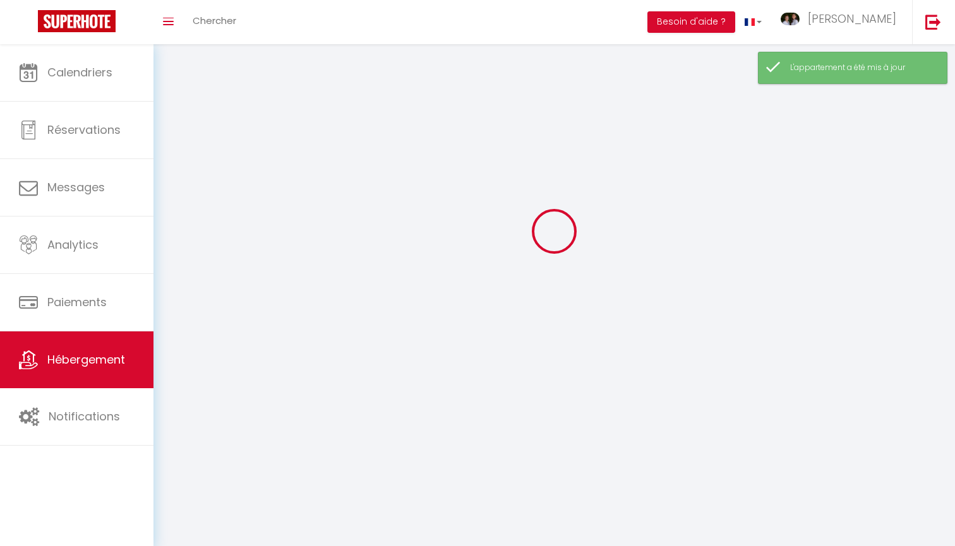
checkbox input "false"
select select
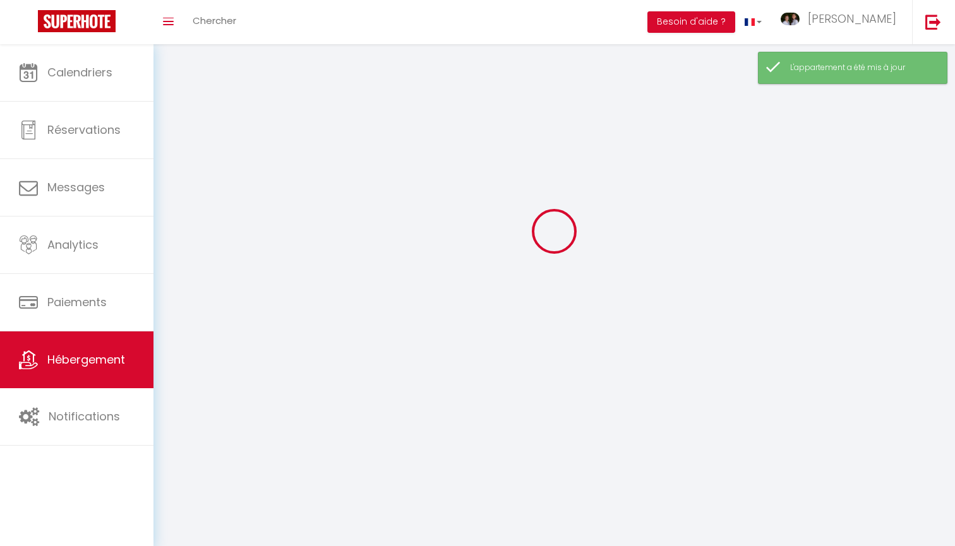
select select
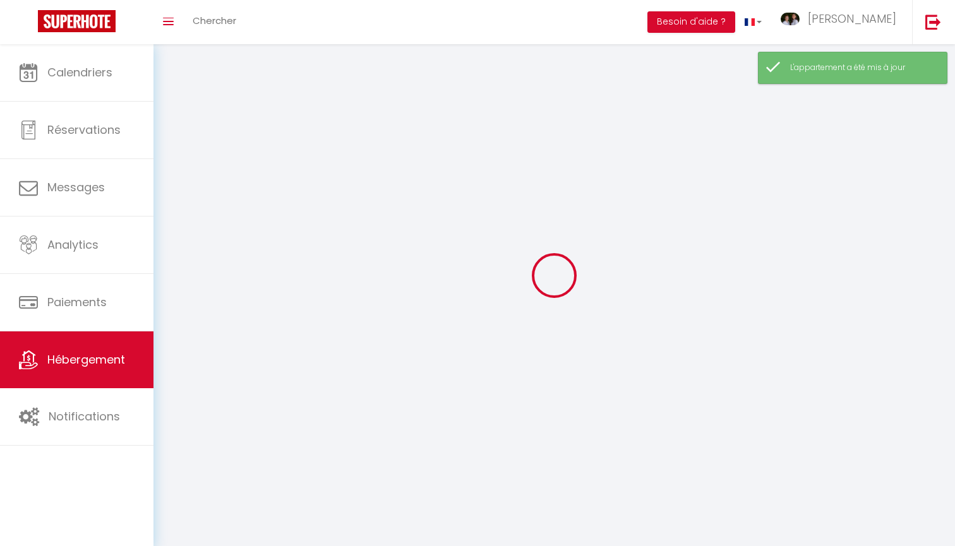
select select
checkbox input "false"
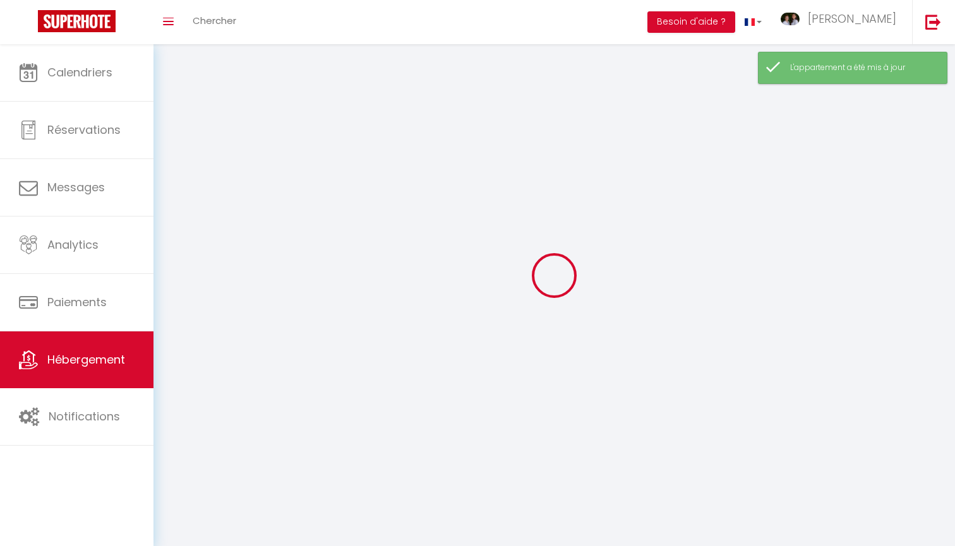
select select
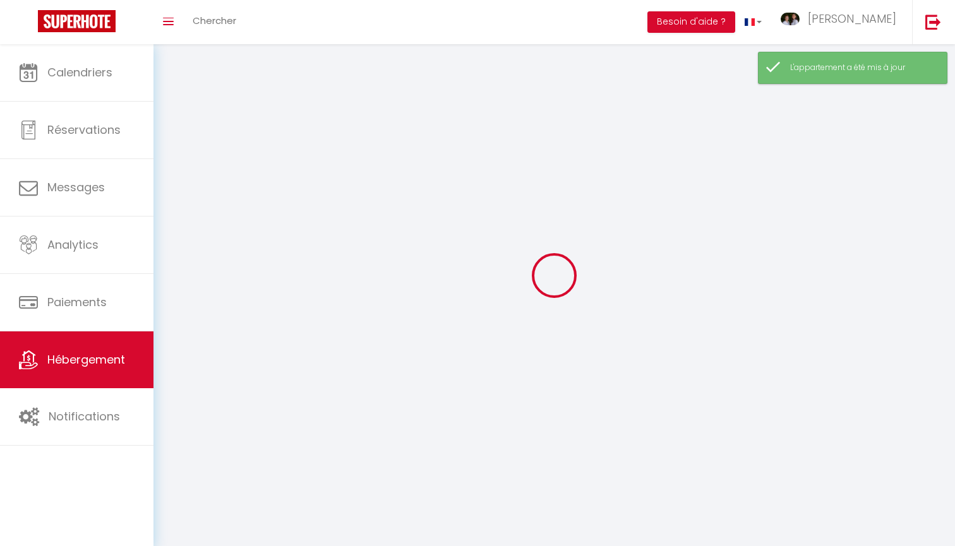
select select
checkbox input "false"
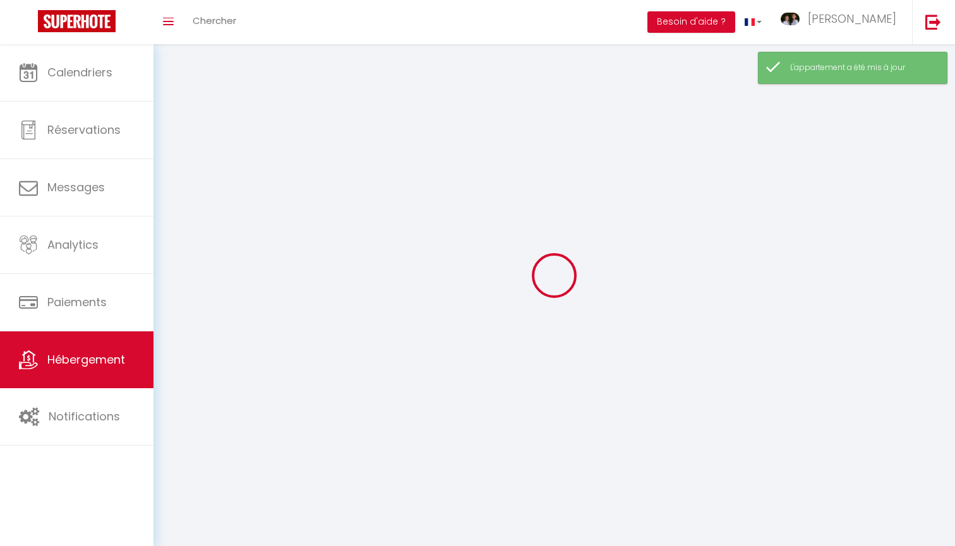
checkbox input "false"
select select
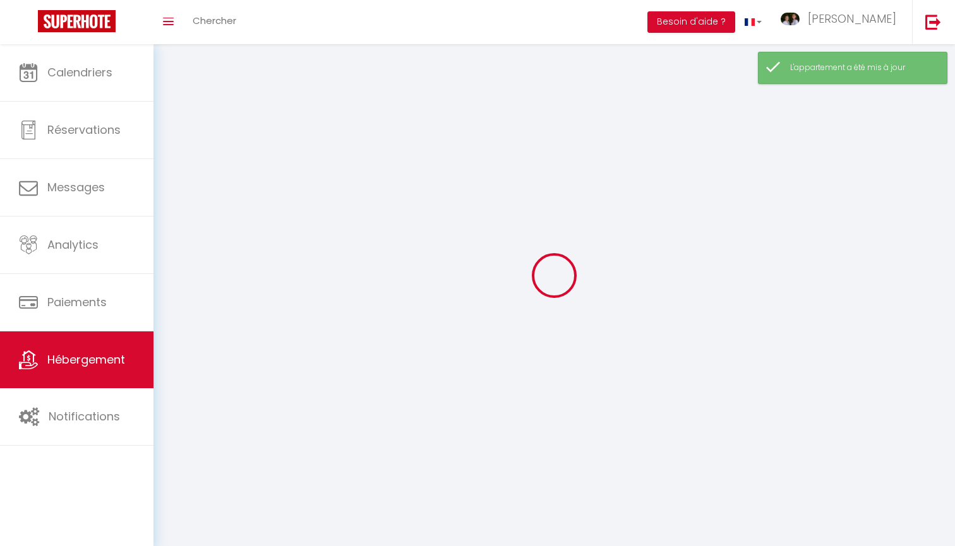
select select
checkbox input "false"
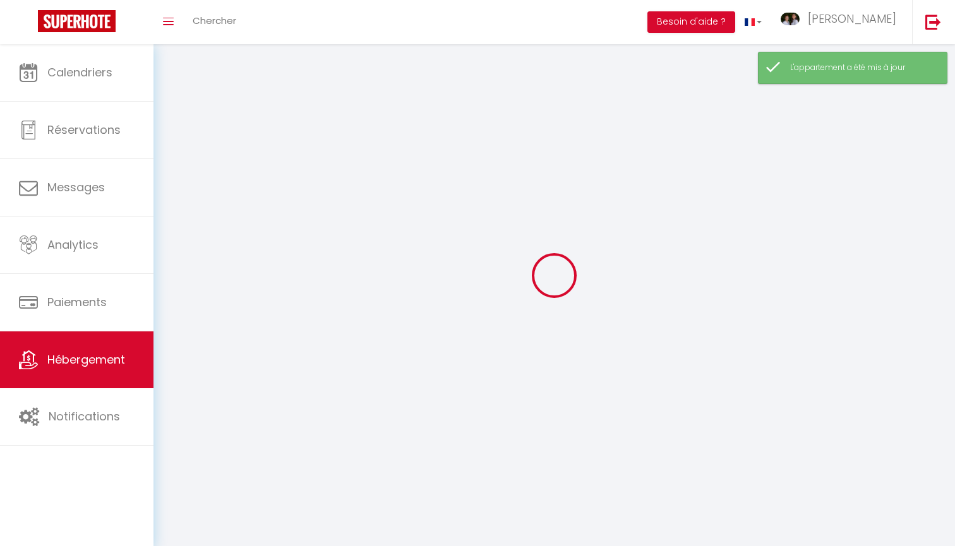
checkbox input "false"
select select
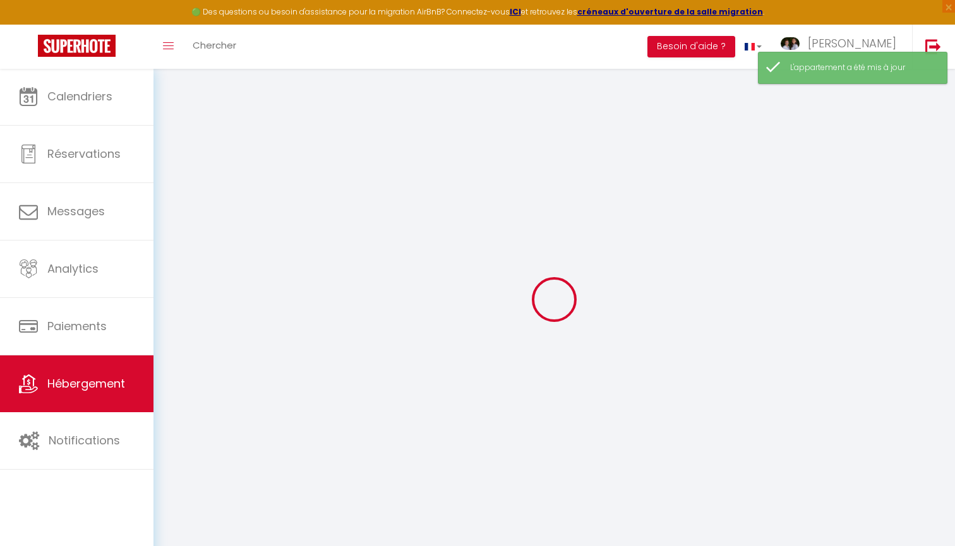
type input "Oups ! Les dates sélectionnées sont indisponibles."
type textarea "Malheureusement les dates sélectionnées sont indisponibles. Nous vous invitons …"
type input "45.7761306"
type input "3.0676980"
checkbox input "false"
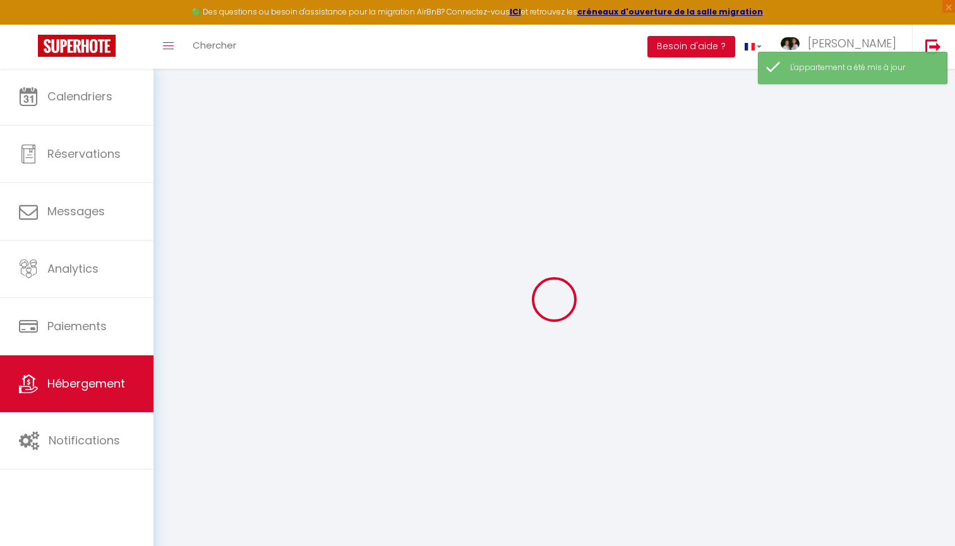
checkbox input "false"
checkbox input "true"
checkbox input "false"
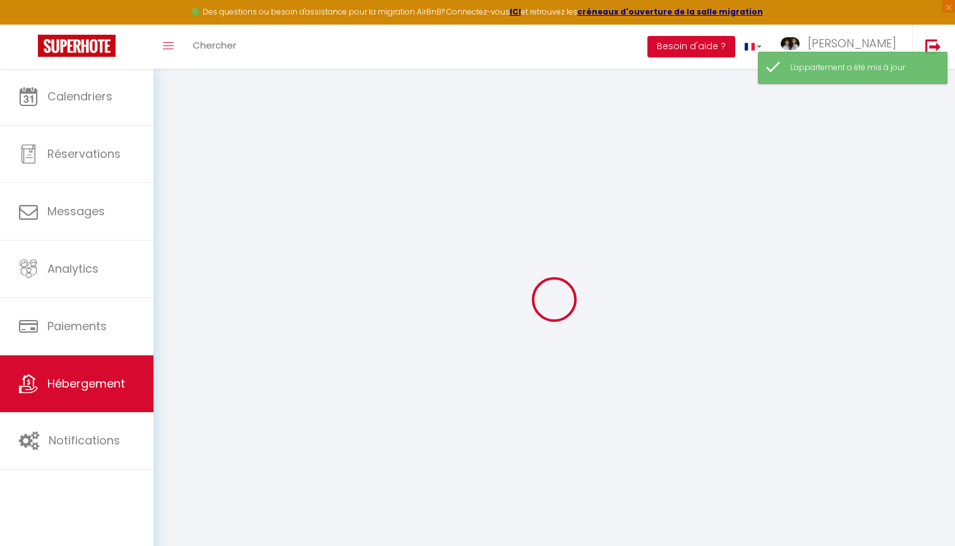
checkbox input "false"
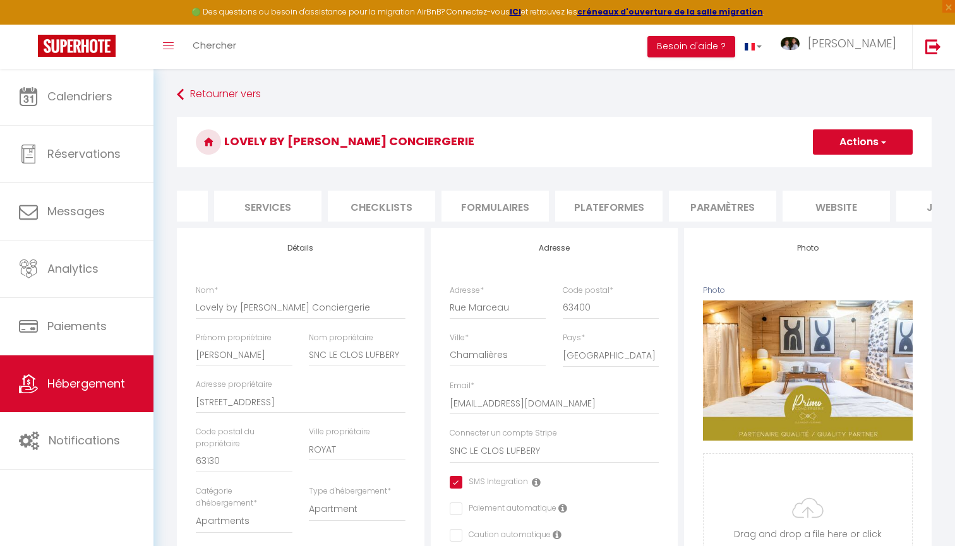
scroll to position [0, 313]
click at [795, 205] on li "website" at bounding box center [826, 206] width 107 height 31
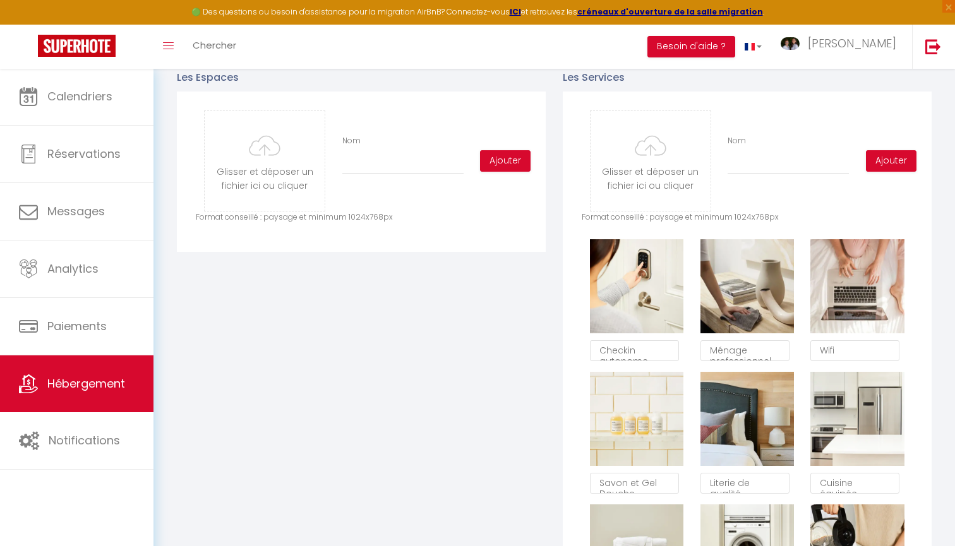
scroll to position [564, 0]
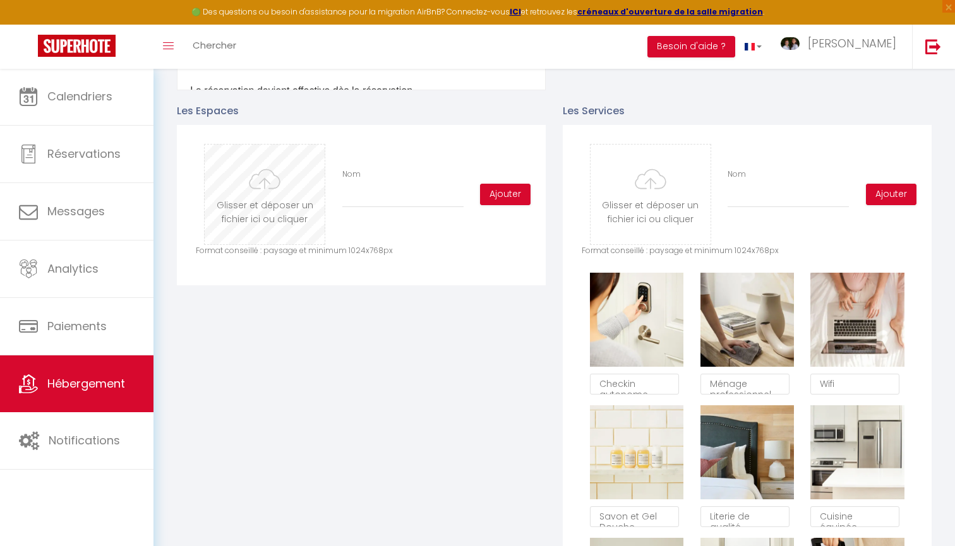
click at [265, 193] on input "file" at bounding box center [265, 195] width 120 height 100
type input "C:\fakepath\Photographe_immobilier_Clermont-Ferrand_Clfd-Capture-13.jpg"
checkbox input "false"
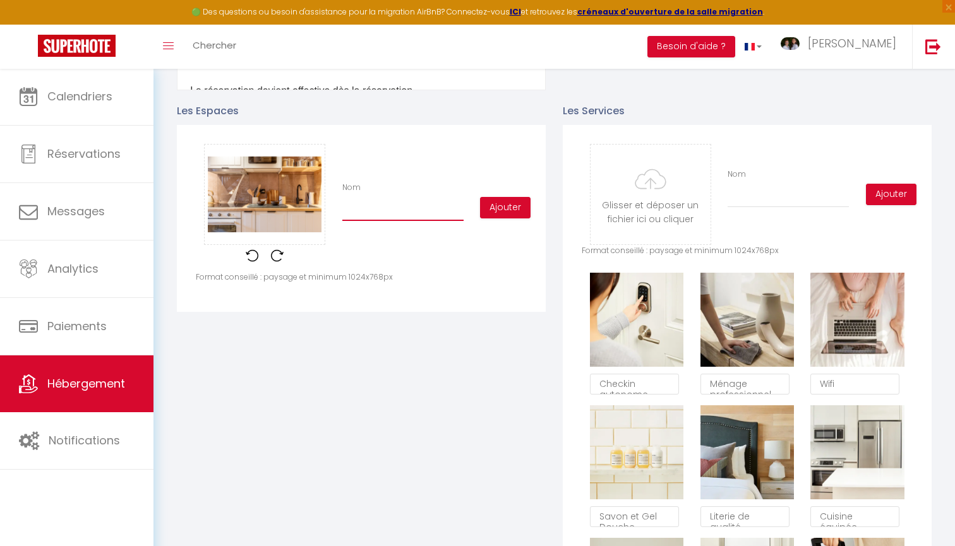
click at [440, 215] on input "Nom" at bounding box center [402, 209] width 121 height 23
type input "C"
checkbox input "false"
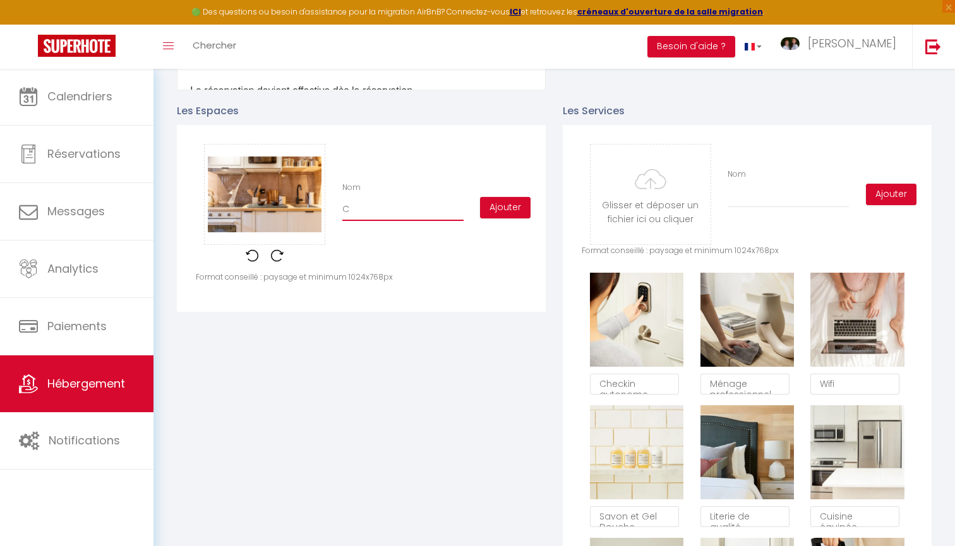
type input "CU"
checkbox input "false"
type input "CUI"
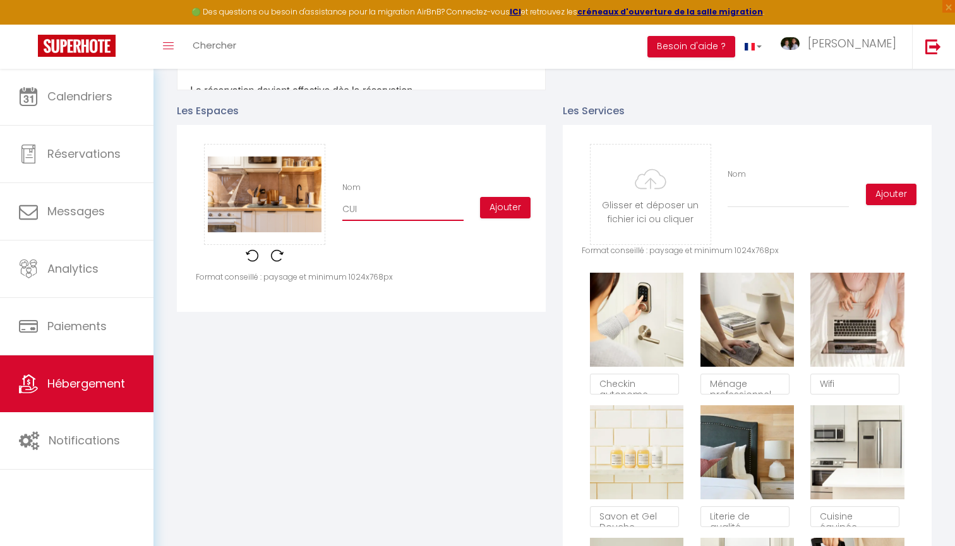
checkbox input "false"
type input "CUIS"
checkbox input "false"
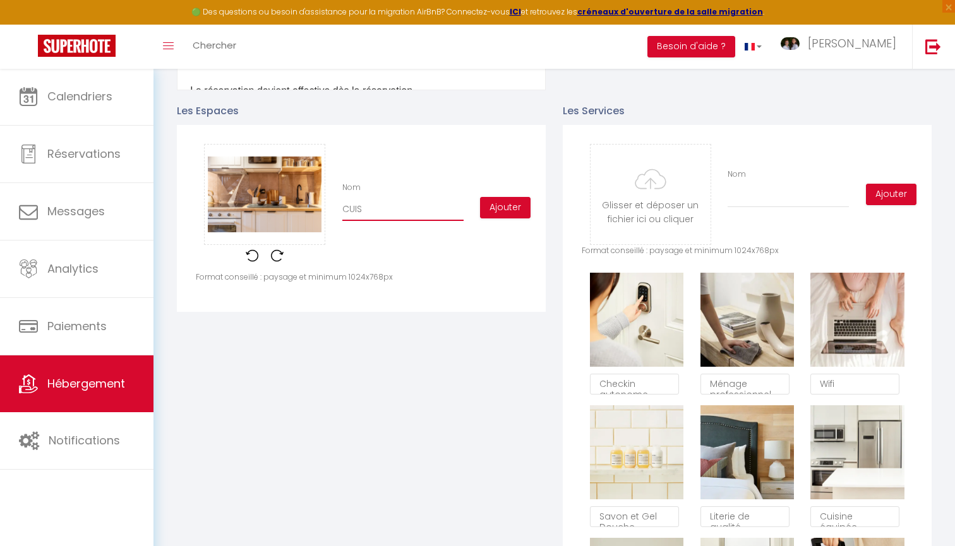
checkbox input "false"
type input "CUISI"
checkbox input "false"
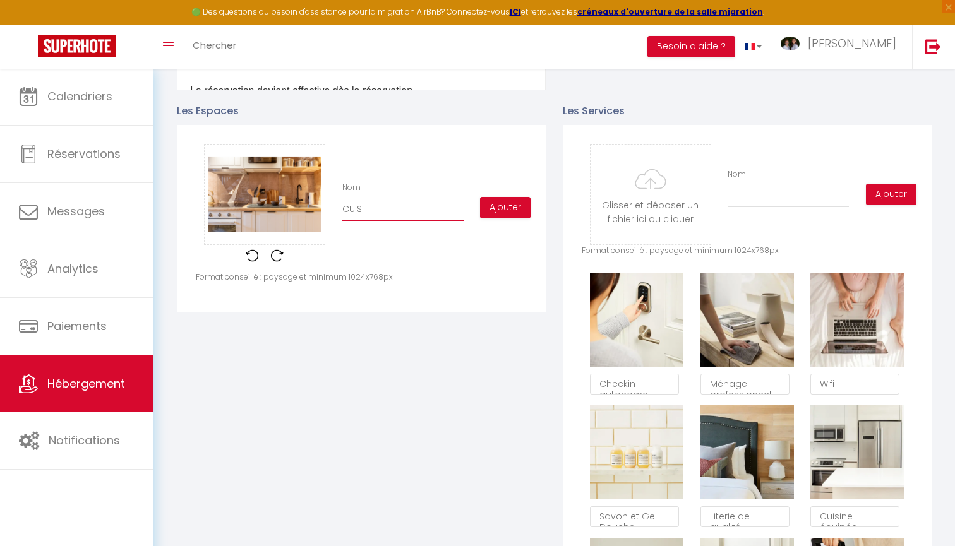
checkbox input "false"
type input "CUISIN"
checkbox input "false"
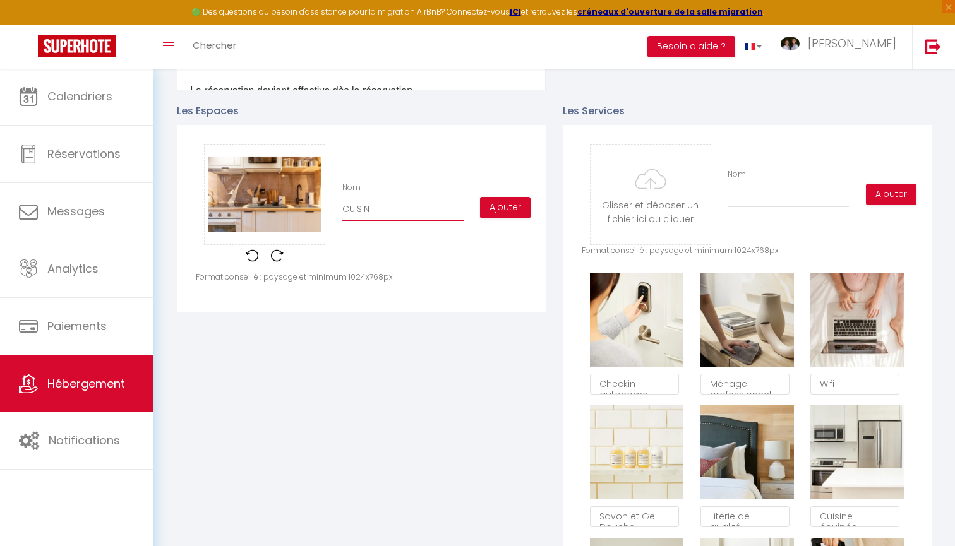
type input "CUISINE"
checkbox input "false"
type input "CUISINE"
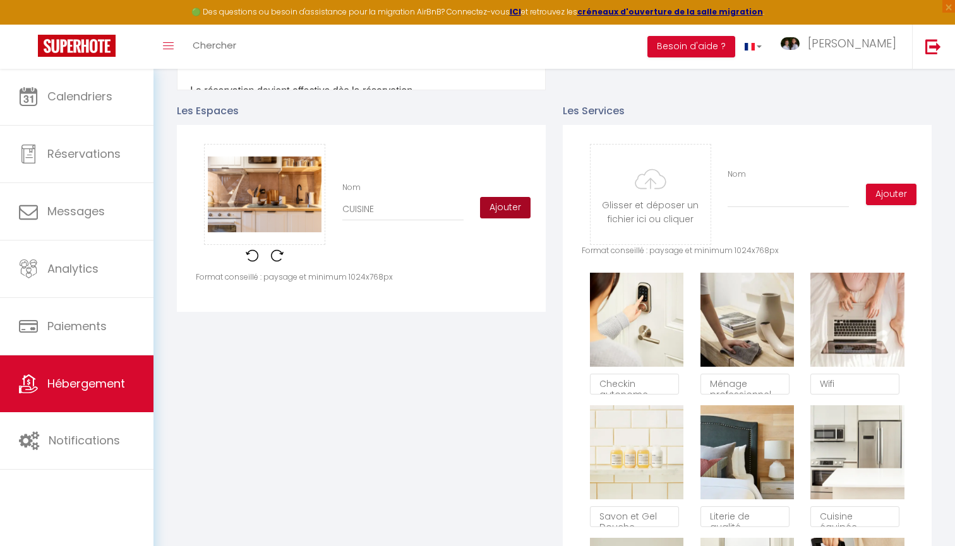
click at [517, 207] on button "Ajouter" at bounding box center [505, 207] width 51 height 21
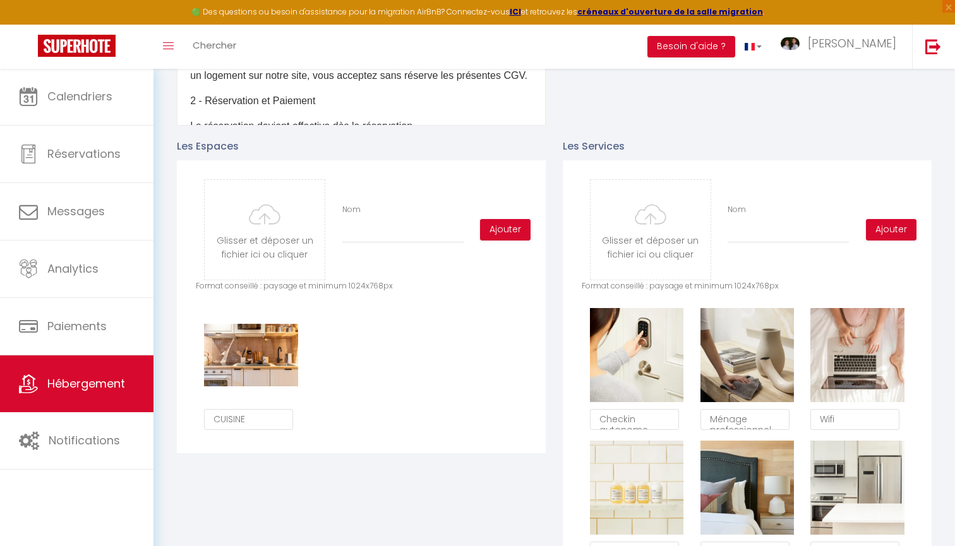
click at [346, 281] on p "Format conseillé : paysage et minimum 1024x768px" at bounding box center [361, 287] width 331 height 12
click at [285, 237] on input "file" at bounding box center [265, 230] width 120 height 100
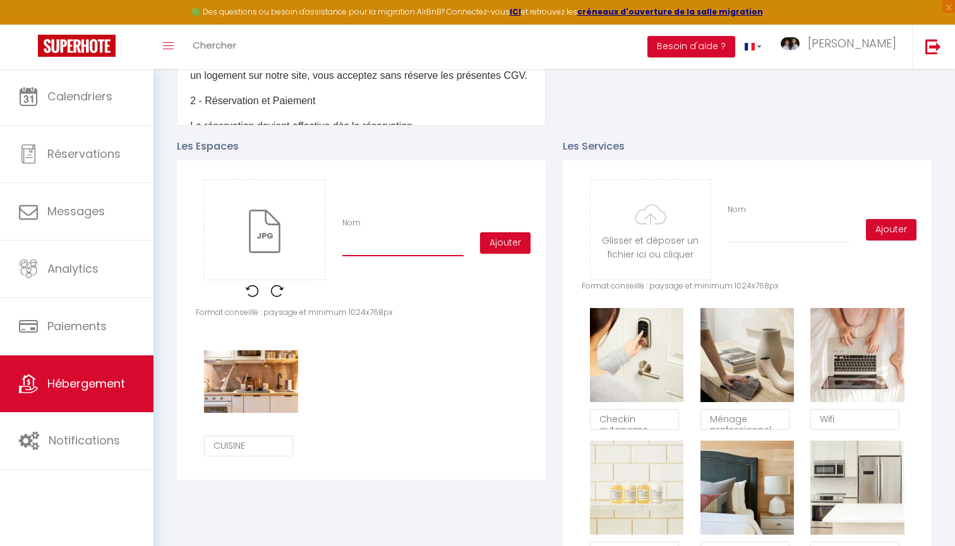
click at [409, 246] on input "Nom" at bounding box center [402, 245] width 121 height 23
click at [514, 234] on button "Ajouter" at bounding box center [505, 242] width 51 height 21
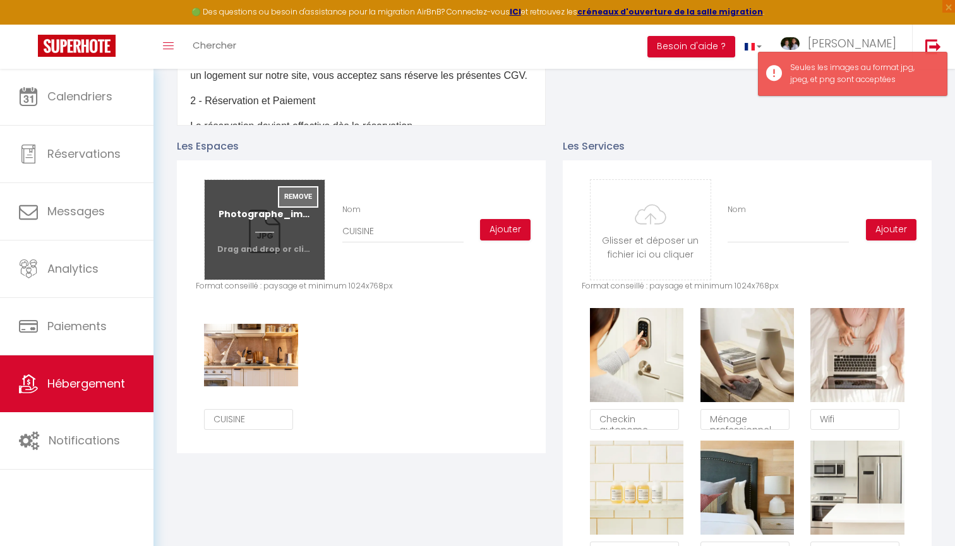
click at [299, 196] on button "Remove" at bounding box center [298, 196] width 40 height 21
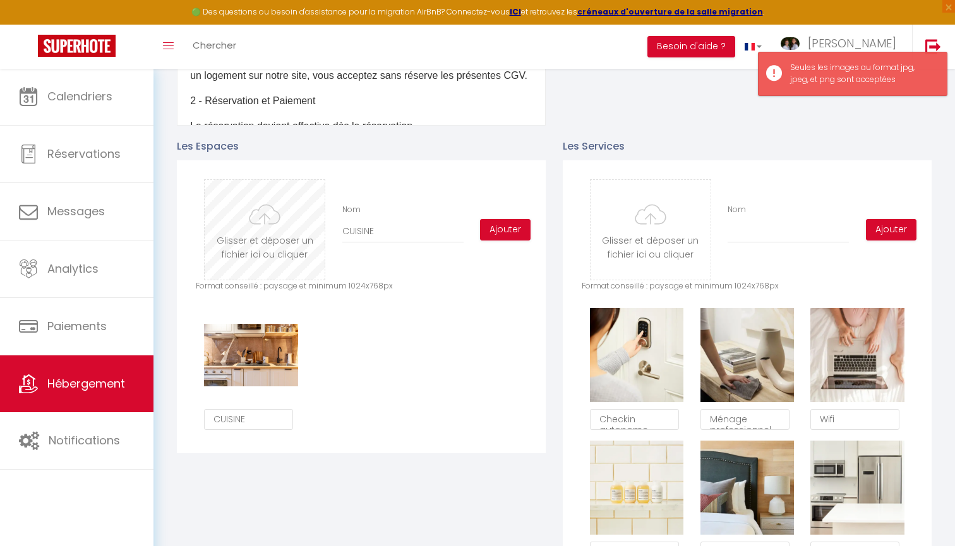
click at [290, 231] on input "file" at bounding box center [265, 230] width 120 height 100
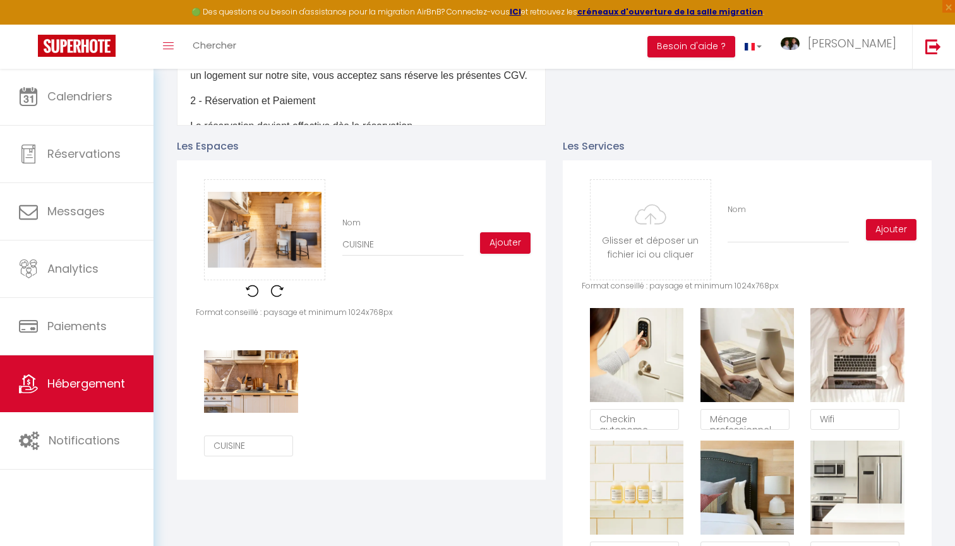
scroll to position [1146, 0]
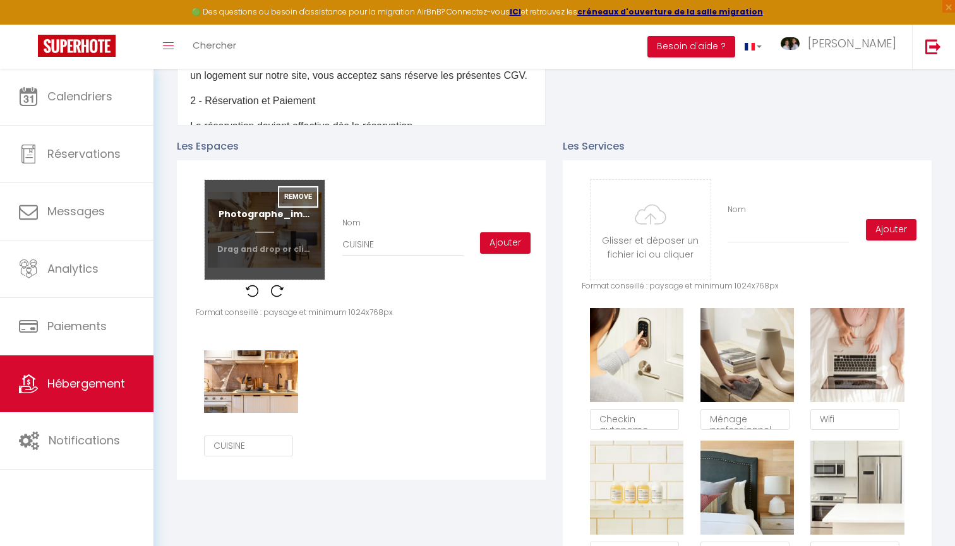
click at [290, 198] on button "Remove" at bounding box center [298, 196] width 40 height 21
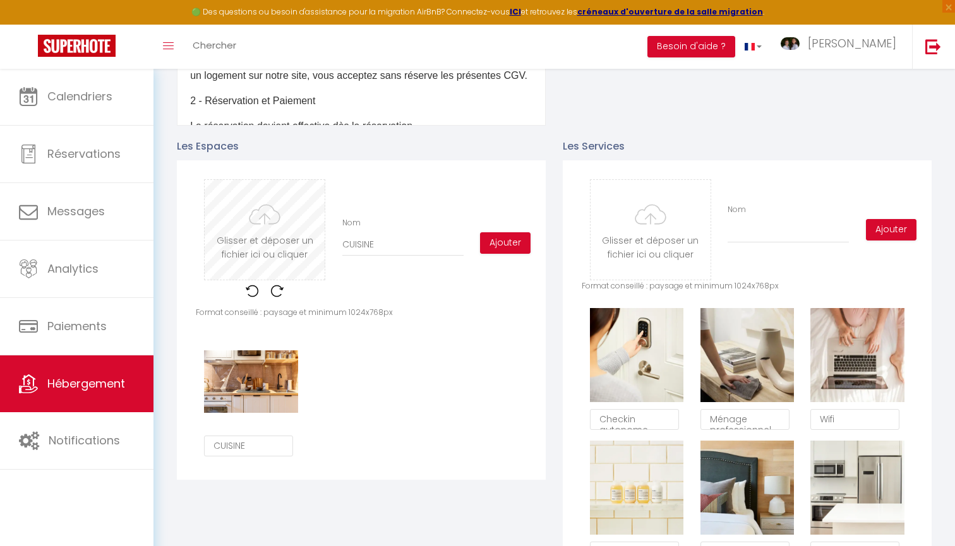
click at [278, 224] on input "file" at bounding box center [265, 230] width 120 height 100
type input "C:\fakepath\Photographe_immobilier_Clermont-Ferrand_Clfd-Capture-15.jpg"
click at [508, 243] on button "Ajouter" at bounding box center [505, 242] width 51 height 21
checkbox input "false"
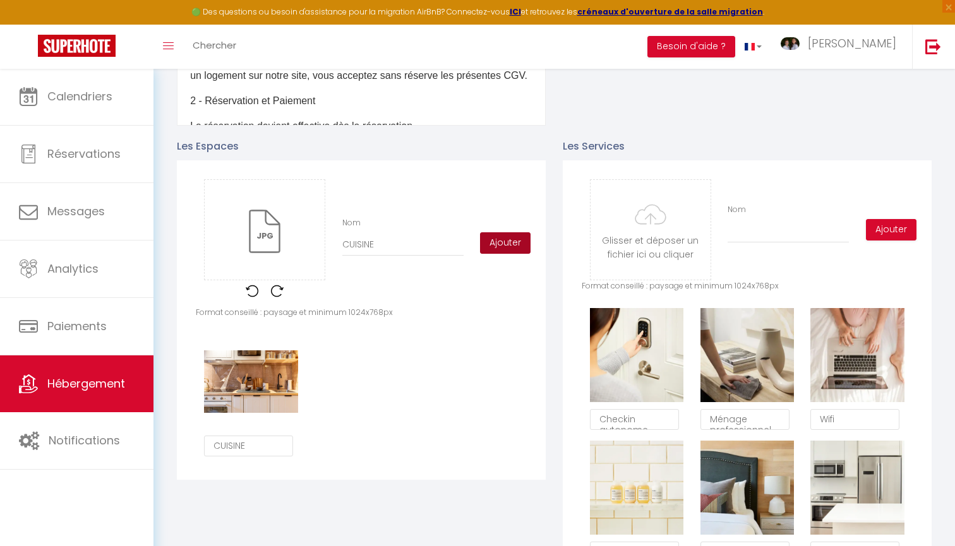
checkbox input "false"
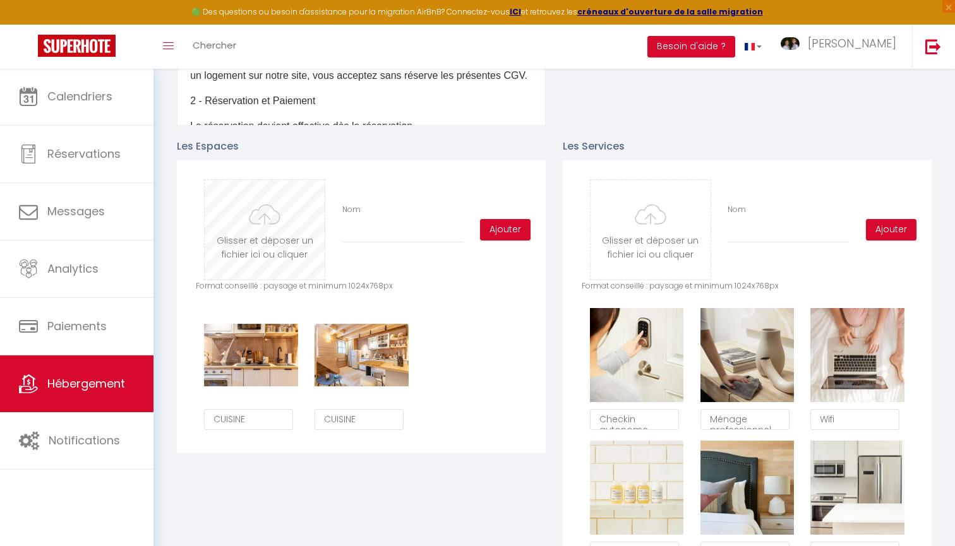
click at [262, 241] on input "file" at bounding box center [265, 230] width 120 height 100
type input "C:\fakepath\Photographe_immobilier_Clermont-Ferrand_Clfd-Capture-66.jpg"
checkbox input "false"
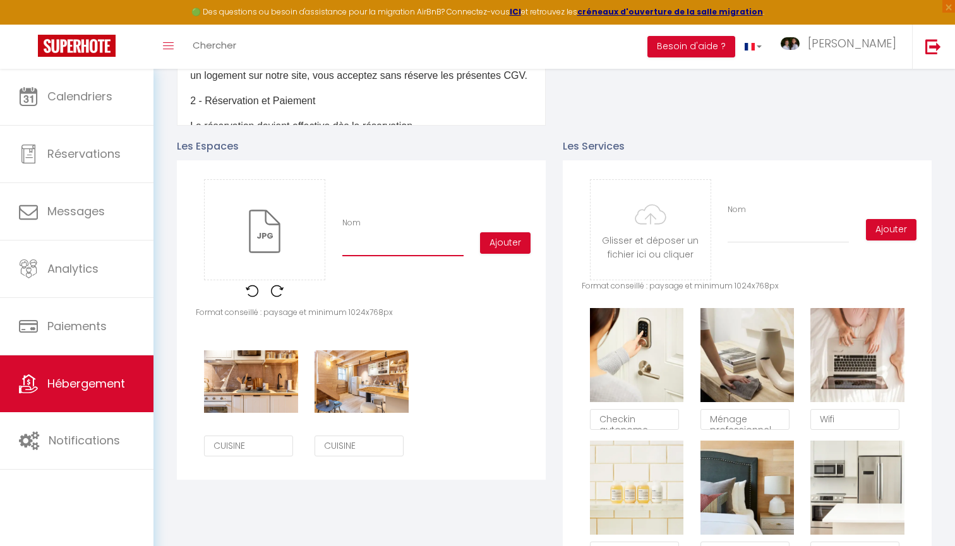
click at [392, 245] on input "Nom" at bounding box center [402, 245] width 121 height 23
type input "C"
checkbox input "false"
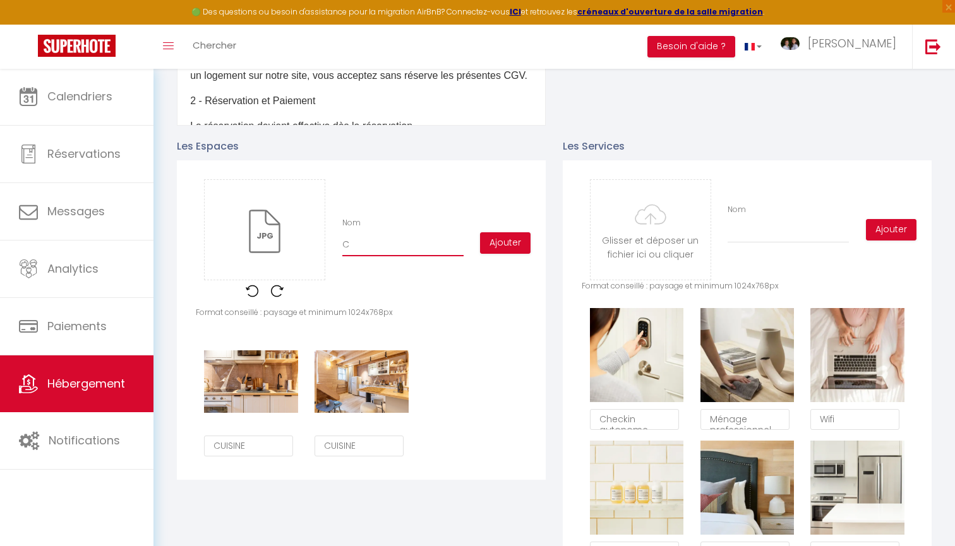
type input "CU"
checkbox input "false"
type input "CUI"
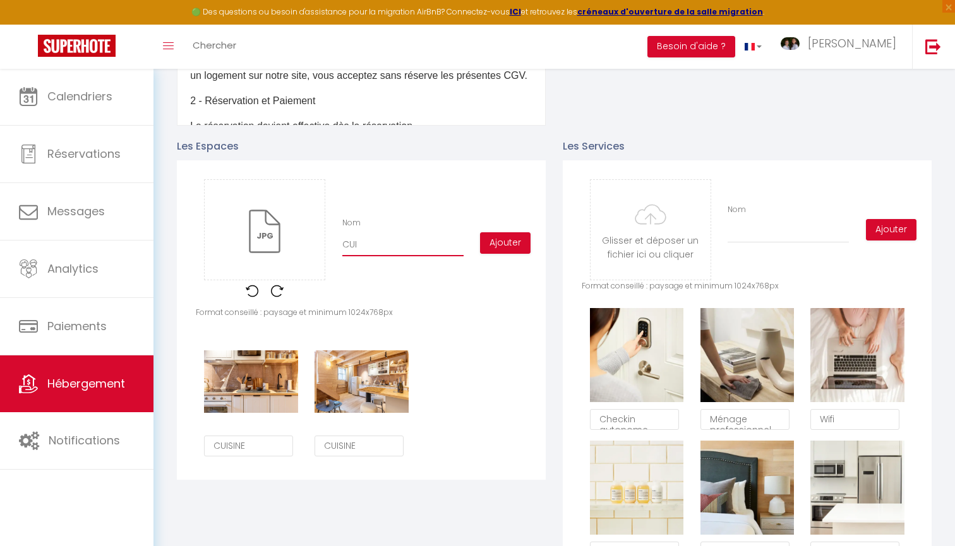
checkbox input "false"
type input "CUIS"
checkbox input "false"
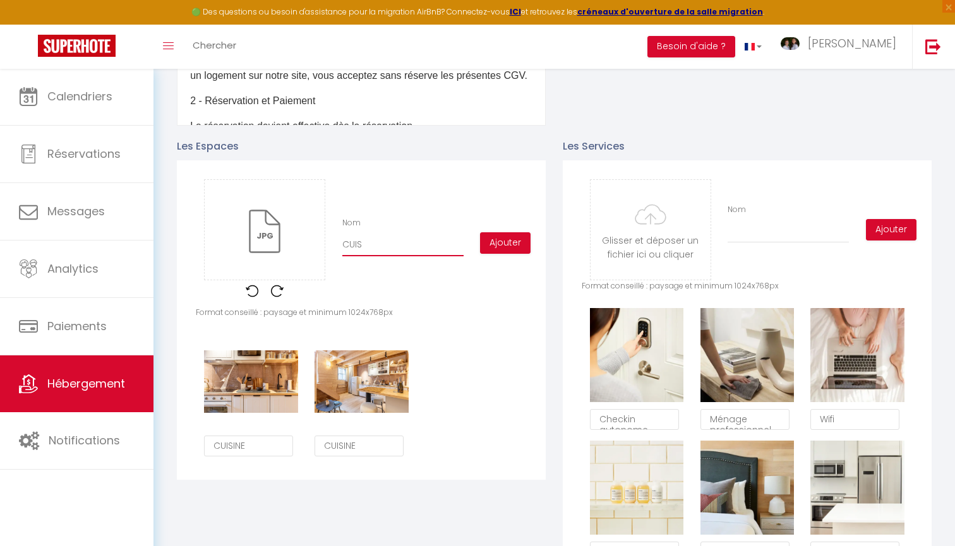
checkbox input "false"
type input "CUISI"
checkbox input "false"
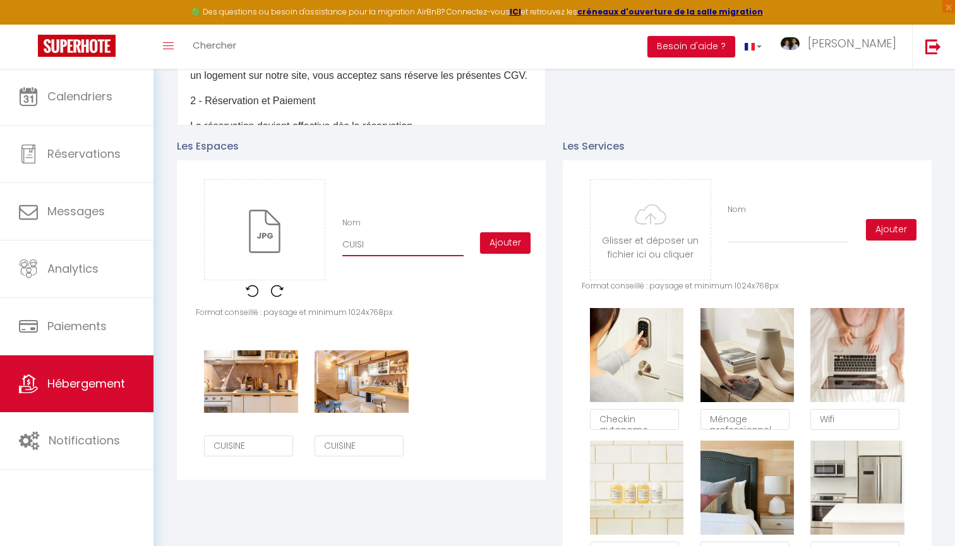
checkbox input "false"
type input "CUISIN"
checkbox input "false"
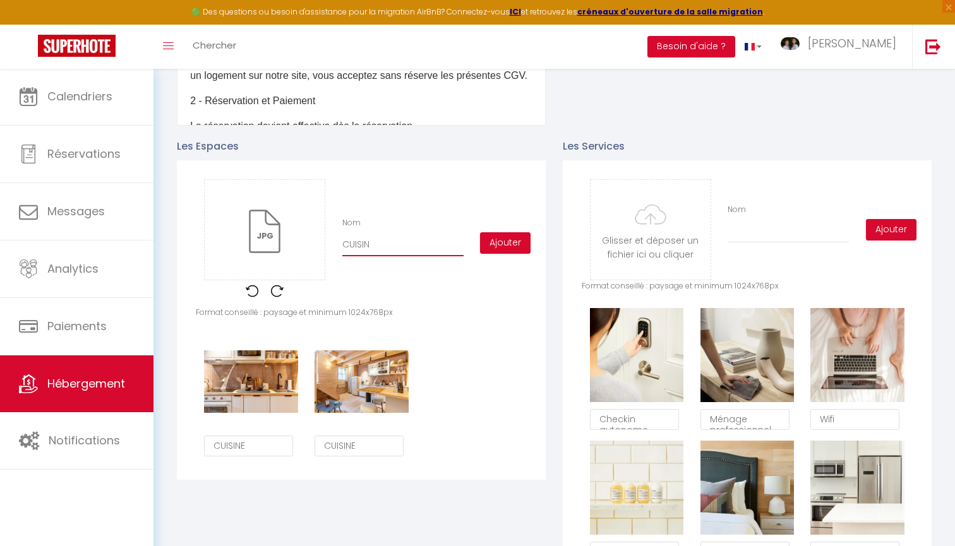
type input "CUISINE"
checkbox input "false"
type input "CUISINE"
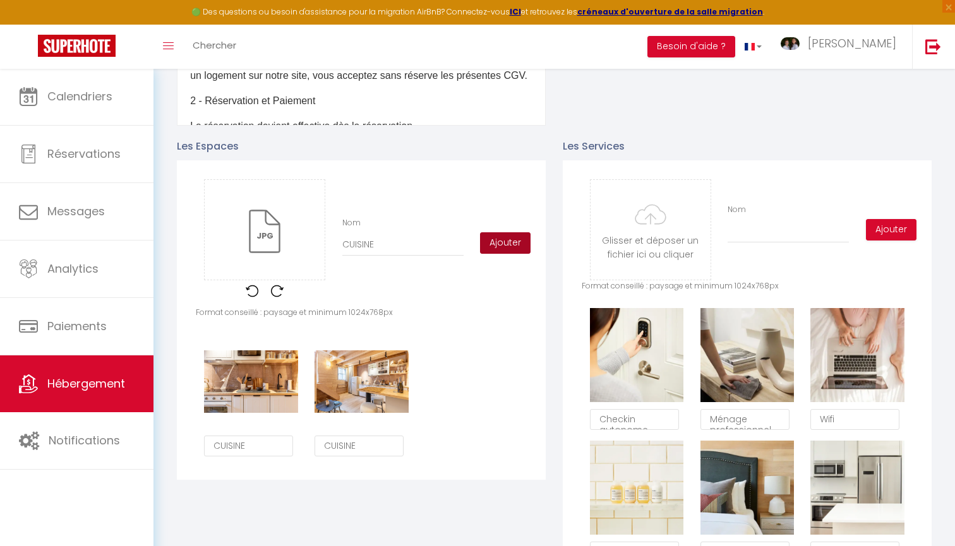
click at [508, 243] on button "Ajouter" at bounding box center [505, 242] width 51 height 21
checkbox input "false"
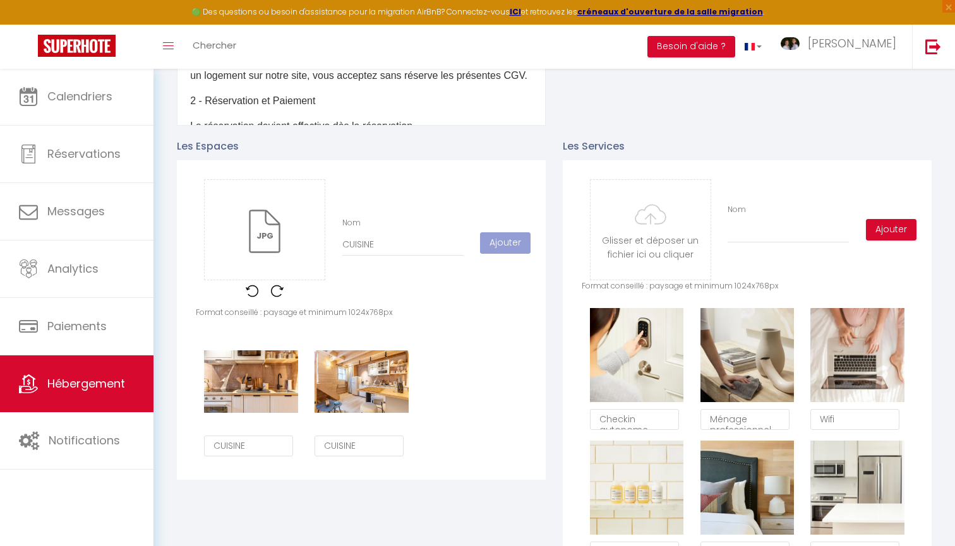
checkbox input "false"
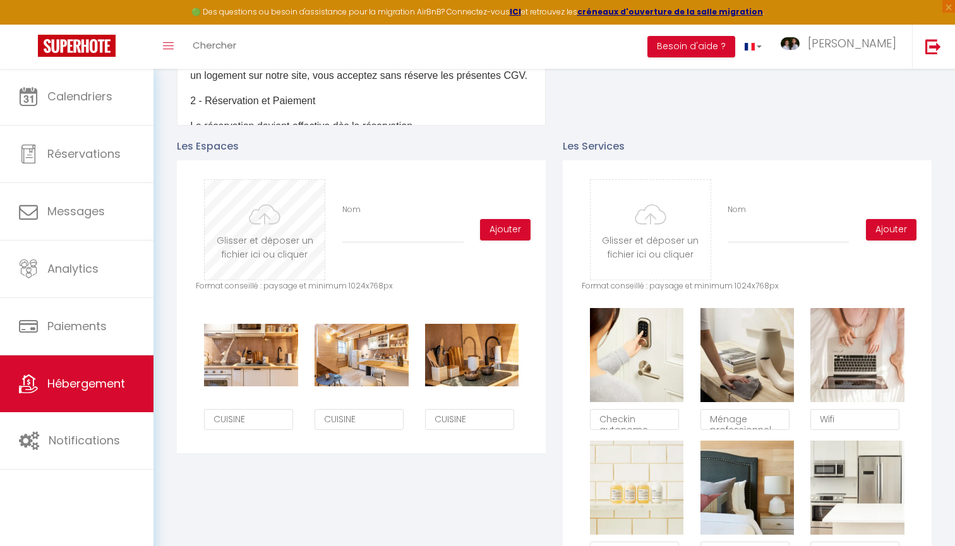
click at [239, 247] on input "file" at bounding box center [265, 230] width 120 height 100
type input "C:\fakepath\Photographe_immobilier_Clermont-Ferrand_Clfd-Capture-6.jpg"
checkbox input "false"
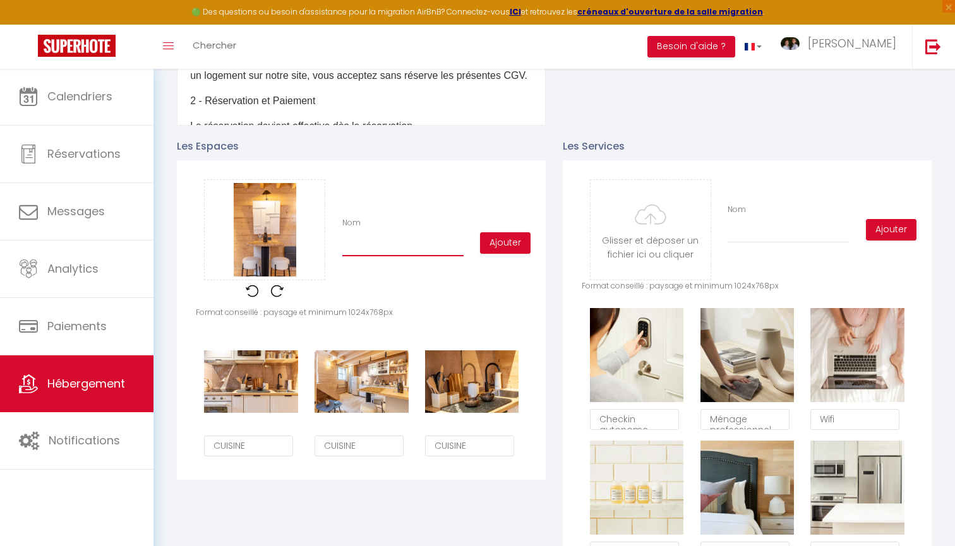
click at [428, 247] on input "Nom" at bounding box center [402, 245] width 121 height 23
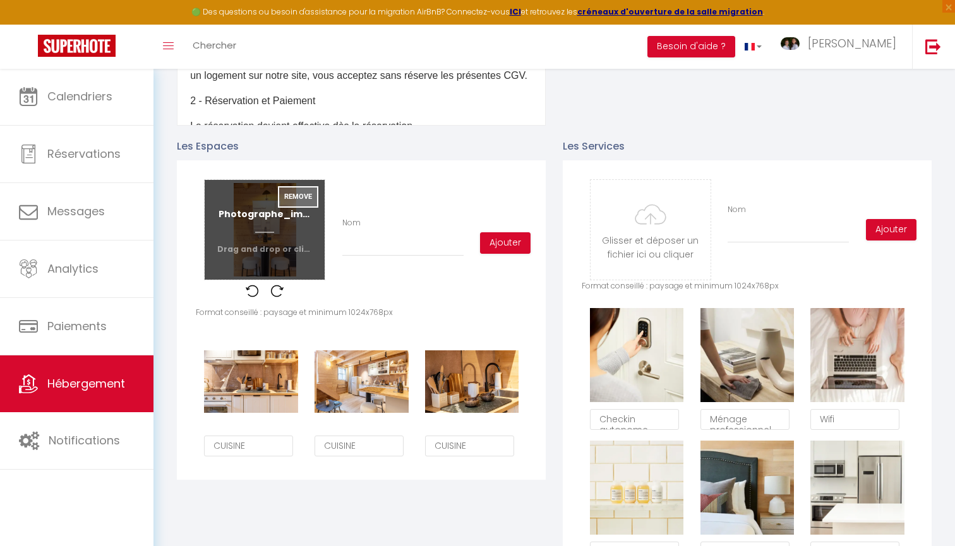
click at [302, 201] on button "Remove" at bounding box center [298, 196] width 40 height 21
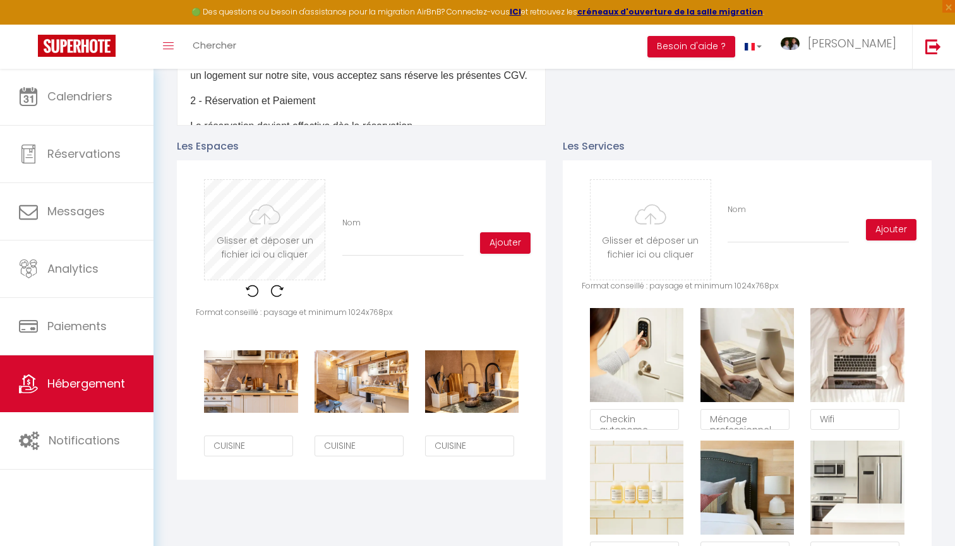
click at [293, 229] on input "file" at bounding box center [265, 230] width 120 height 100
type input "C:\fakepath\Photographe_immobilier_Clermont-Ferrand_Clfd-Capture-10.jpg"
click at [415, 253] on input "Nom" at bounding box center [402, 245] width 121 height 23
type input "S"
checkbox input "false"
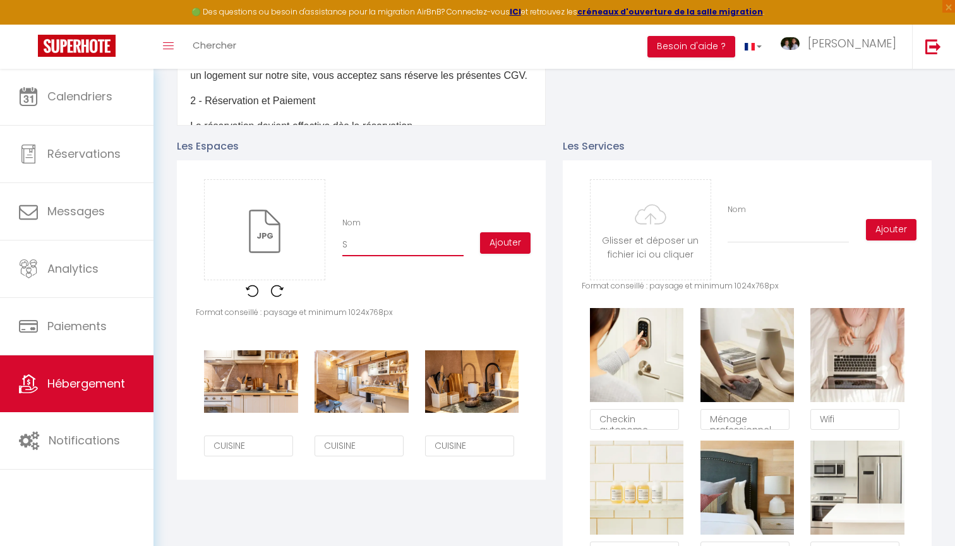
checkbox input "false"
type input "SA"
checkbox input "false"
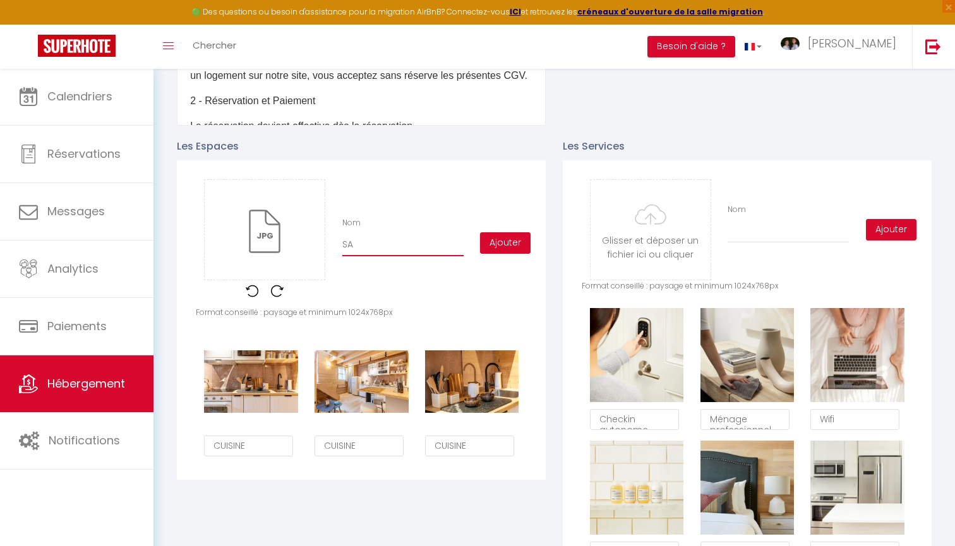
checkbox input "false"
type input "SAL"
checkbox input "false"
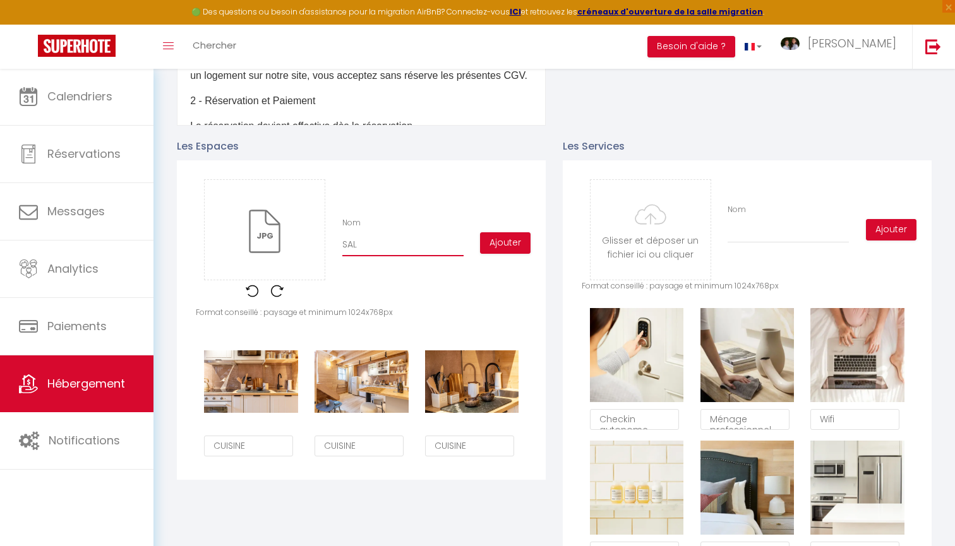
type input "SALO"
checkbox input "false"
type input "SALON"
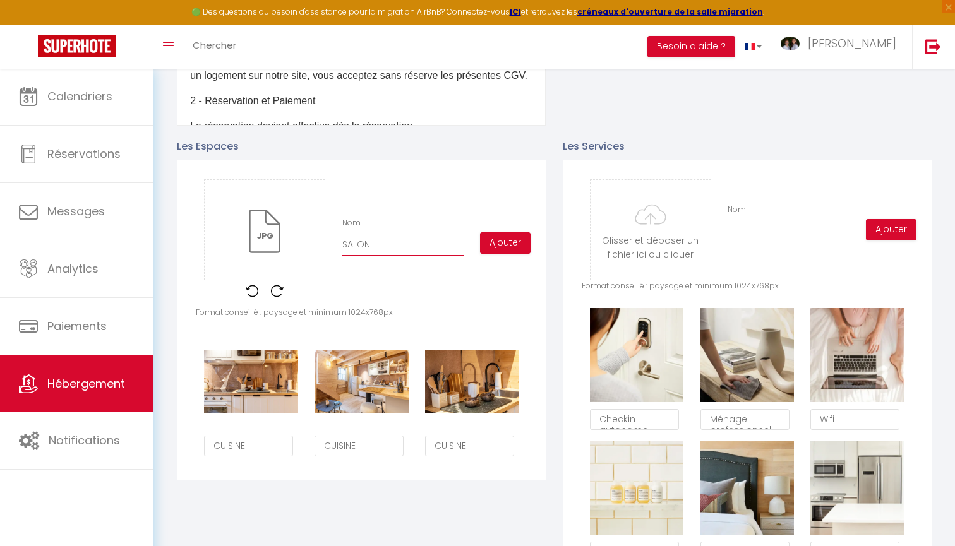
checkbox input "false"
type input "SALON"
click at [498, 251] on button "Ajouter" at bounding box center [505, 242] width 51 height 21
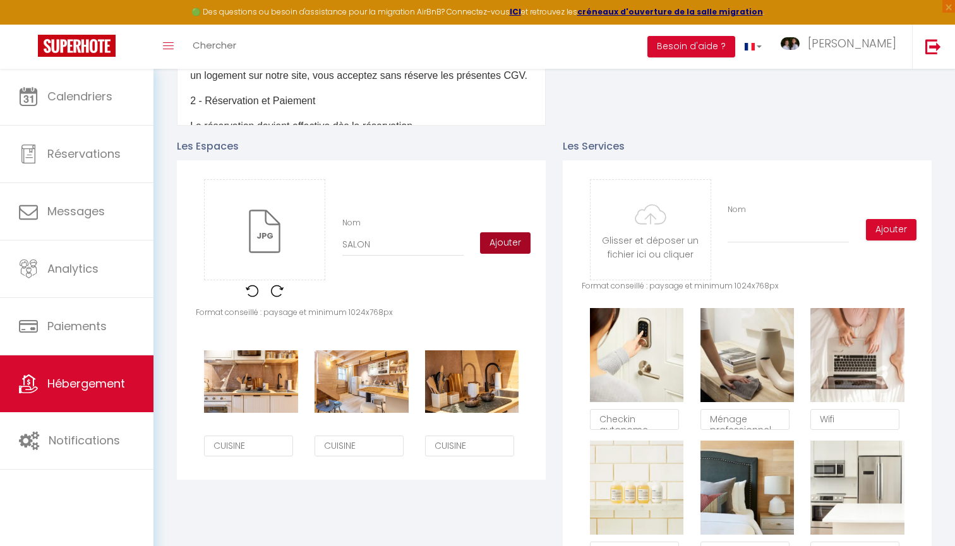
checkbox input "false"
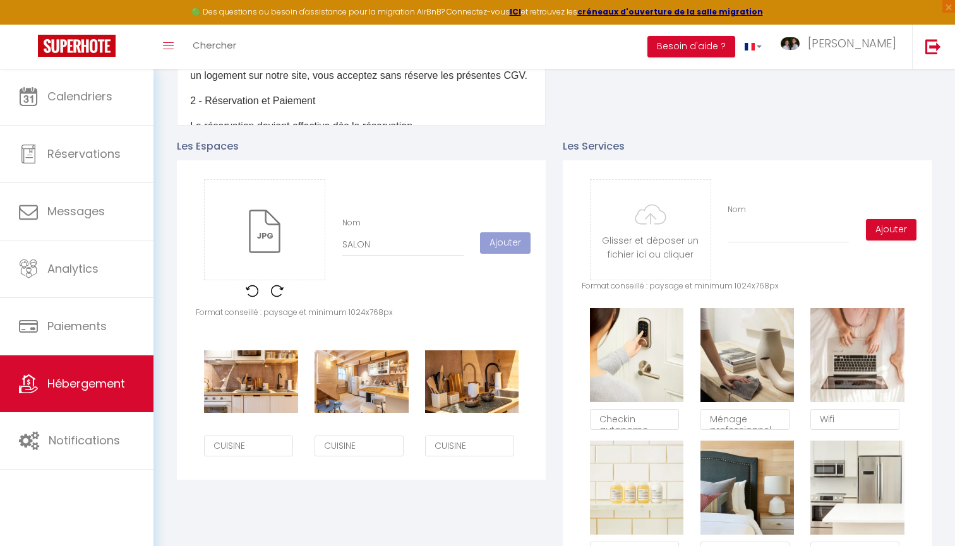
checkbox input "false"
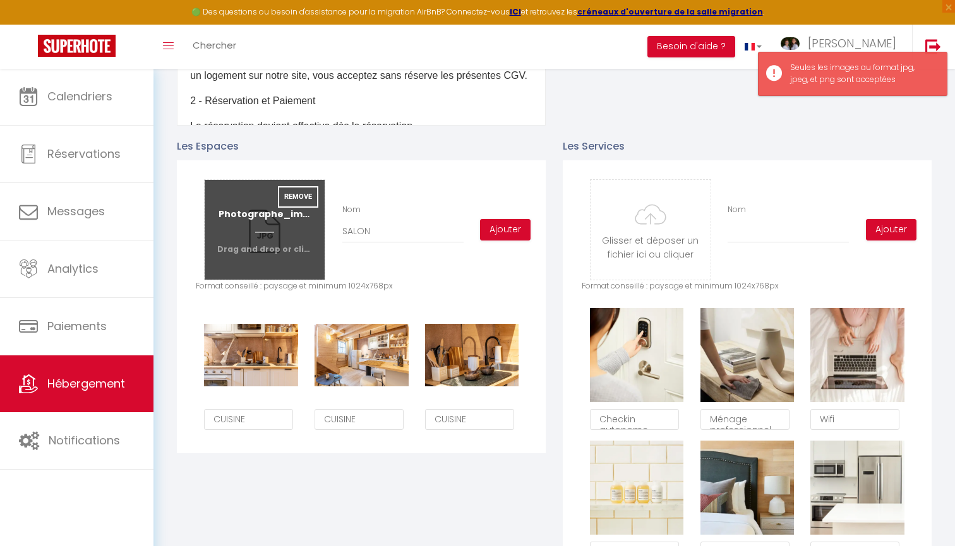
click at [293, 221] on input "file" at bounding box center [265, 230] width 120 height 100
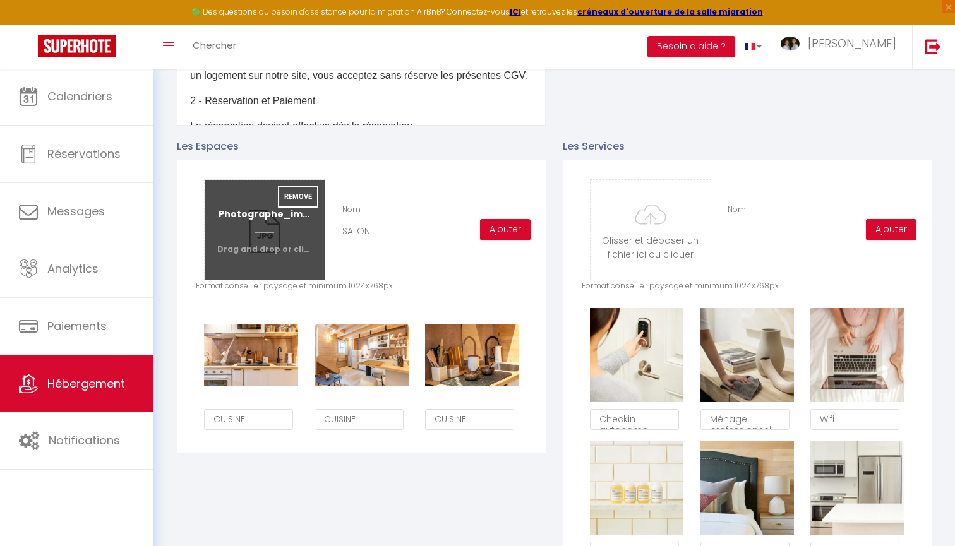
click at [320, 257] on input "file" at bounding box center [265, 230] width 120 height 100
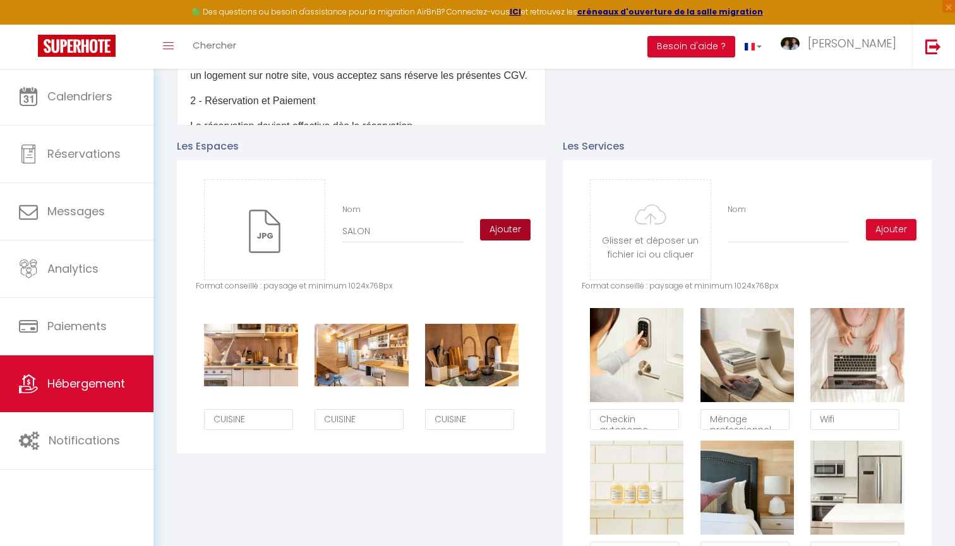
click at [519, 227] on button "Ajouter" at bounding box center [505, 229] width 51 height 21
checkbox input "false"
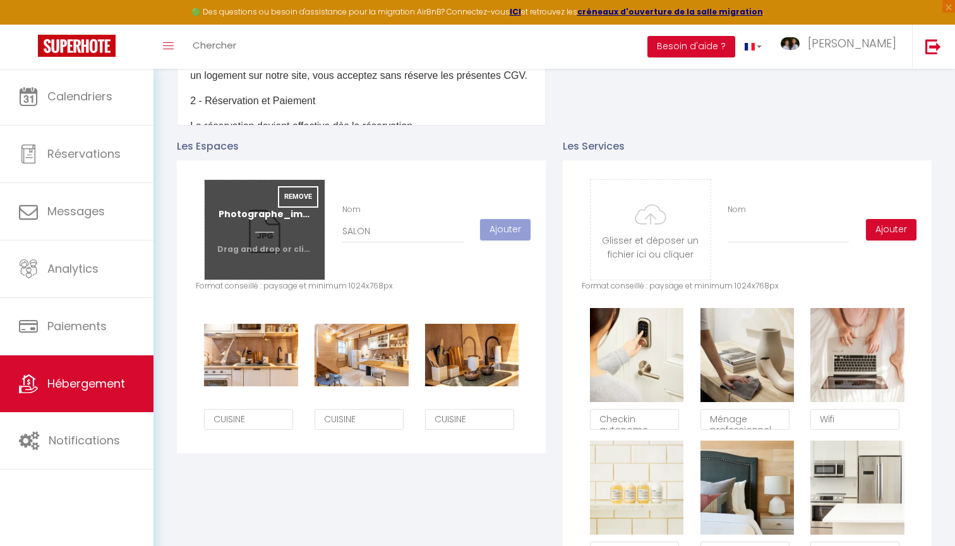
click at [283, 226] on input "file" at bounding box center [265, 230] width 120 height 100
checkbox input "false"
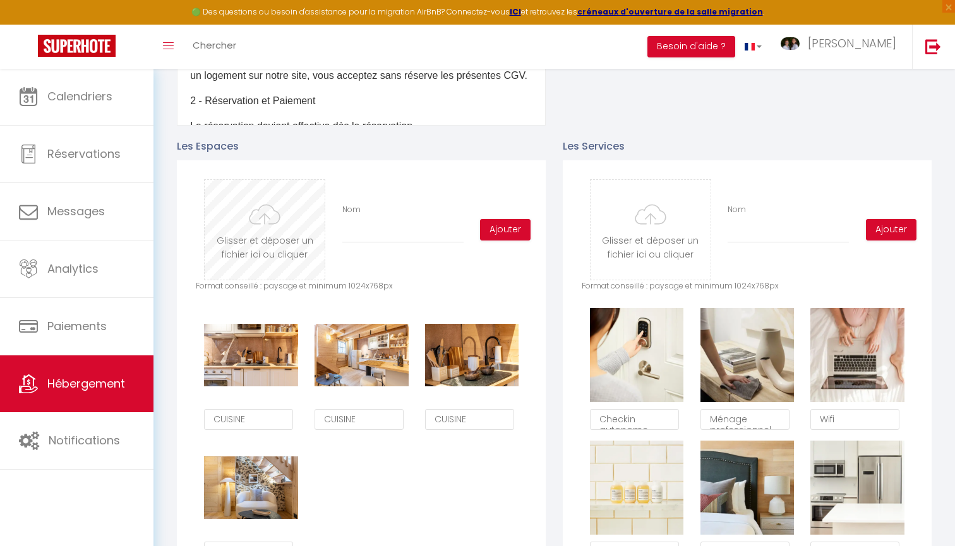
type input "C:\fakepath\Photographe_immobilier_Clermont-Ferrand_Clfd-Capture-10.jpg"
checkbox input "false"
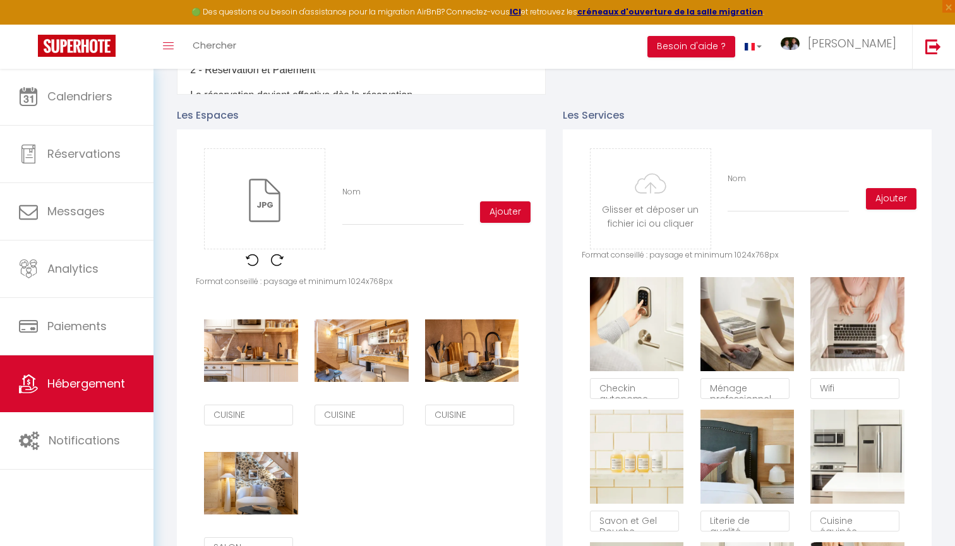
scroll to position [574, 0]
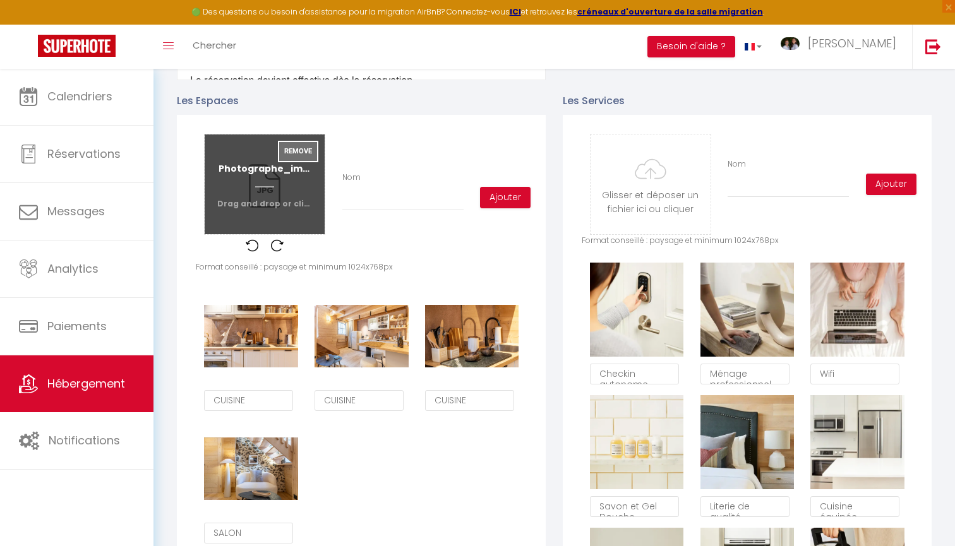
click at [292, 150] on button "Remove" at bounding box center [298, 151] width 40 height 21
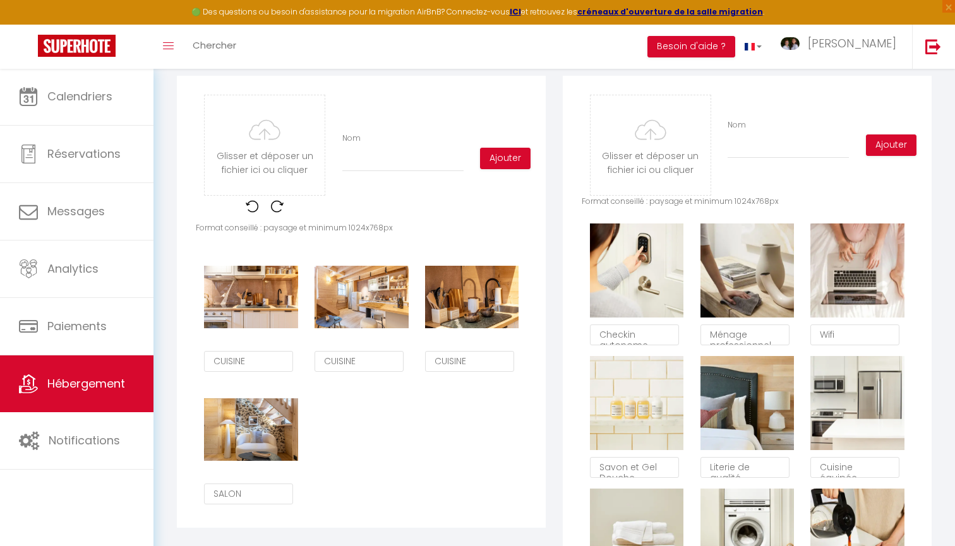
scroll to position [607, 0]
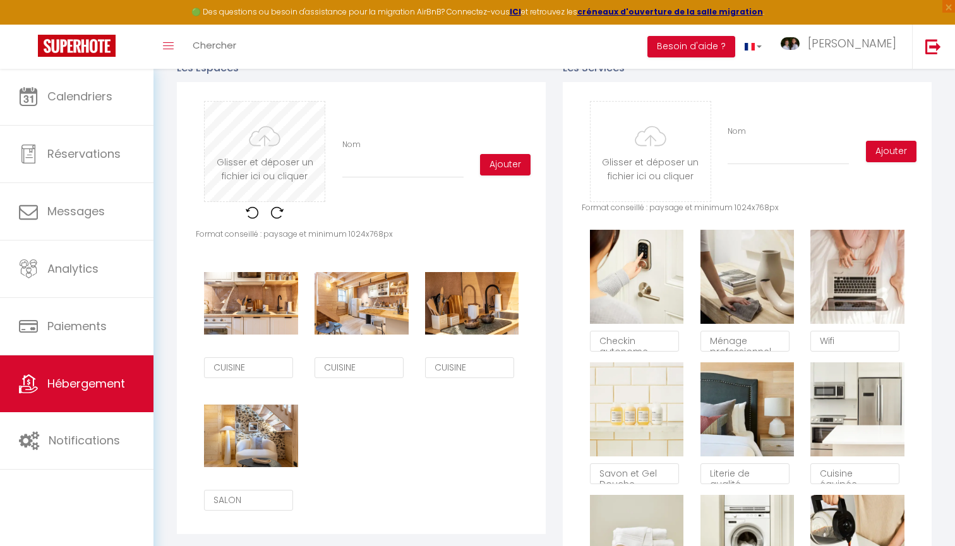
click at [258, 165] on input "file" at bounding box center [265, 152] width 120 height 100
type input "C:\fakepath\Photographe_immobilier_Clermont-Ferrand_Clfd-Capture-14.jpg"
click at [427, 168] on input "Nom" at bounding box center [402, 166] width 121 height 23
click at [354, 162] on input "Nom" at bounding box center [402, 166] width 121 height 23
type input "S"
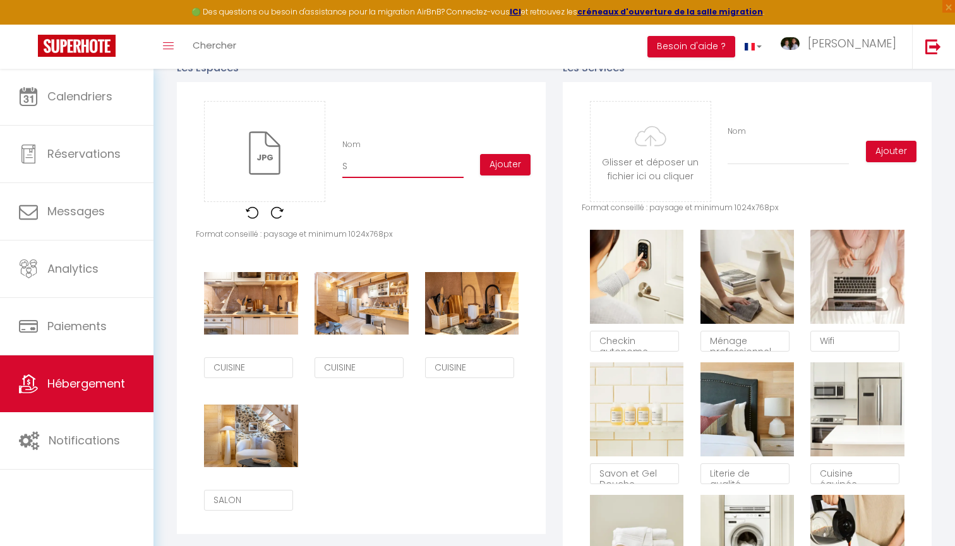
checkbox input "false"
type input "SA"
checkbox input "false"
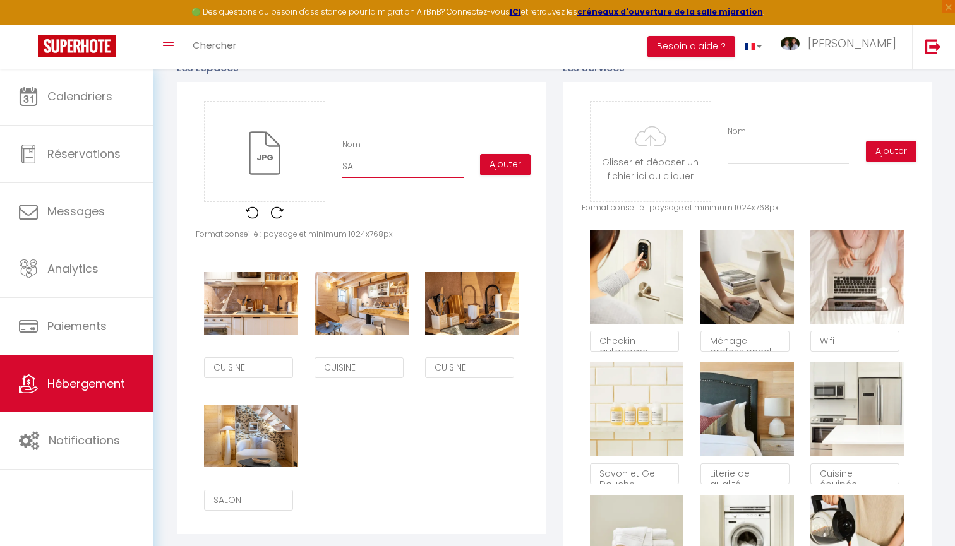
checkbox input "false"
type input "SAL"
checkbox input "false"
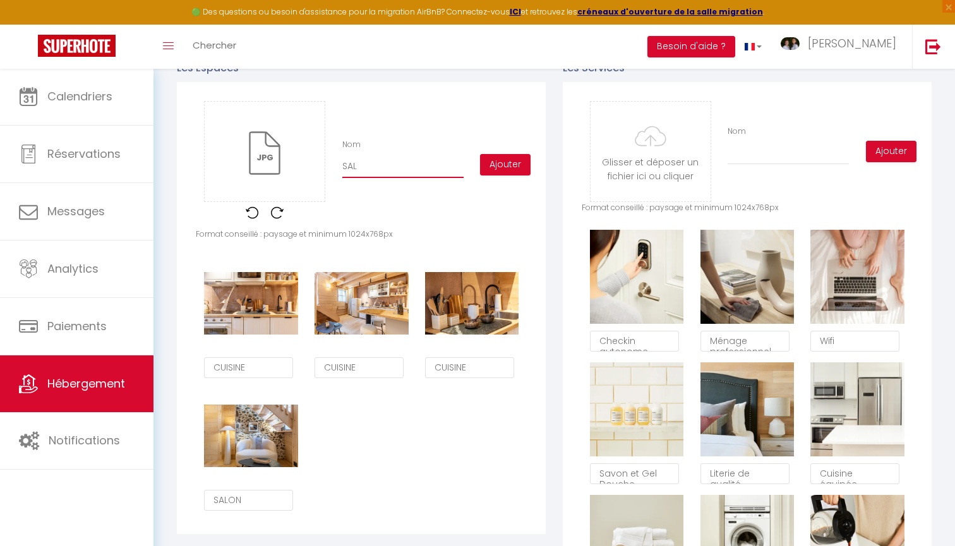
checkbox input "false"
type input "SALO"
checkbox input "false"
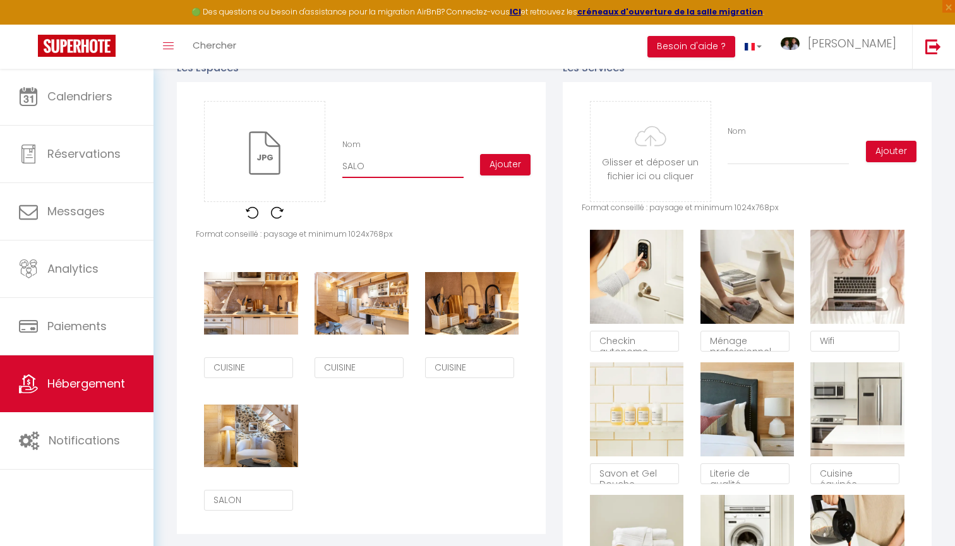
type input "SALON"
checkbox input "false"
type input "SALON"
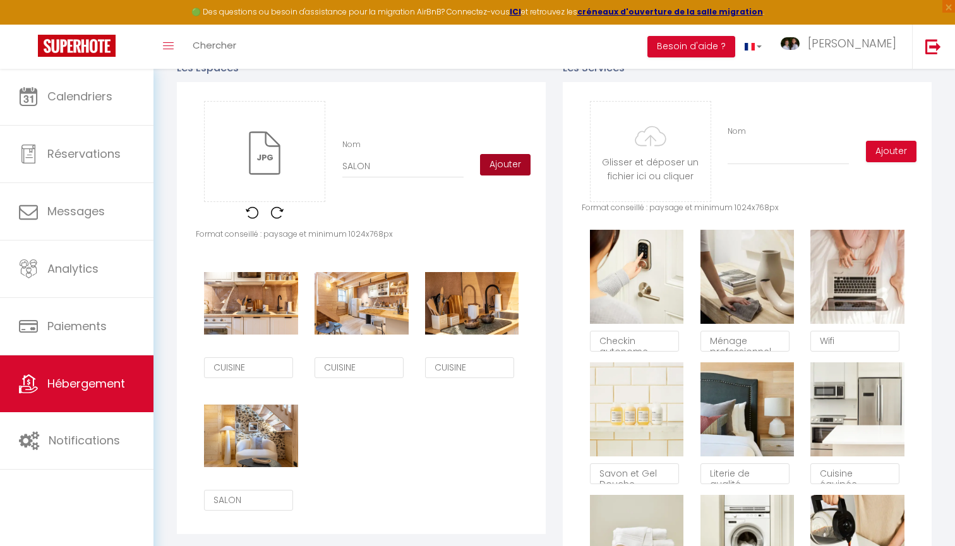
click at [502, 166] on button "Ajouter" at bounding box center [505, 164] width 51 height 21
checkbox input "false"
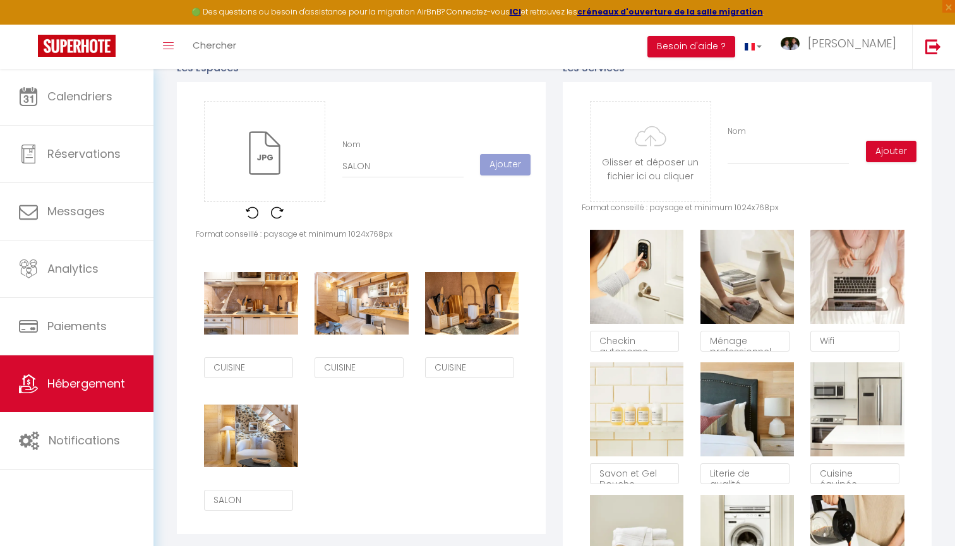
checkbox input "false"
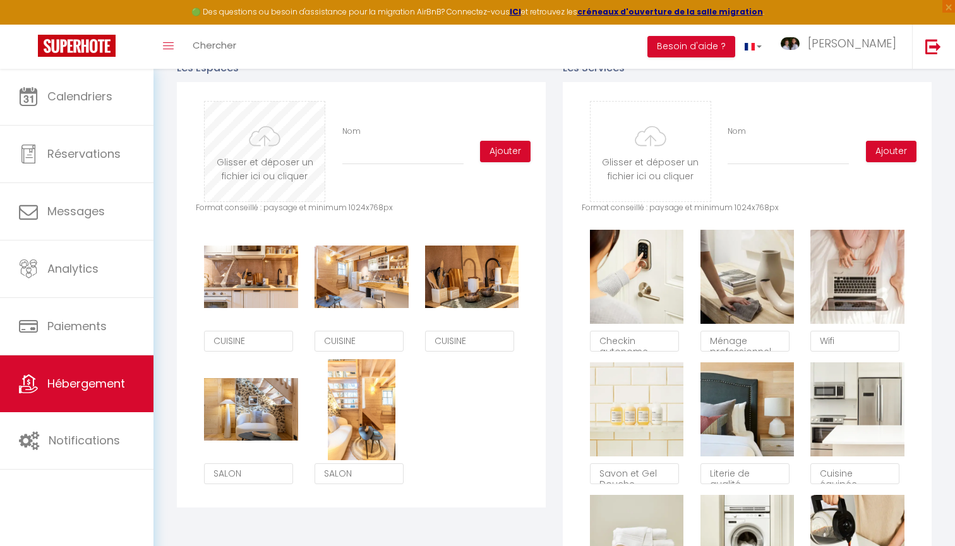
click at [274, 154] on input "file" at bounding box center [265, 152] width 120 height 100
type input "C:\fakepath\Photographe_immobilier_Clermont-Ferrand_Clfd-Capture-67.jpg"
checkbox input "false"
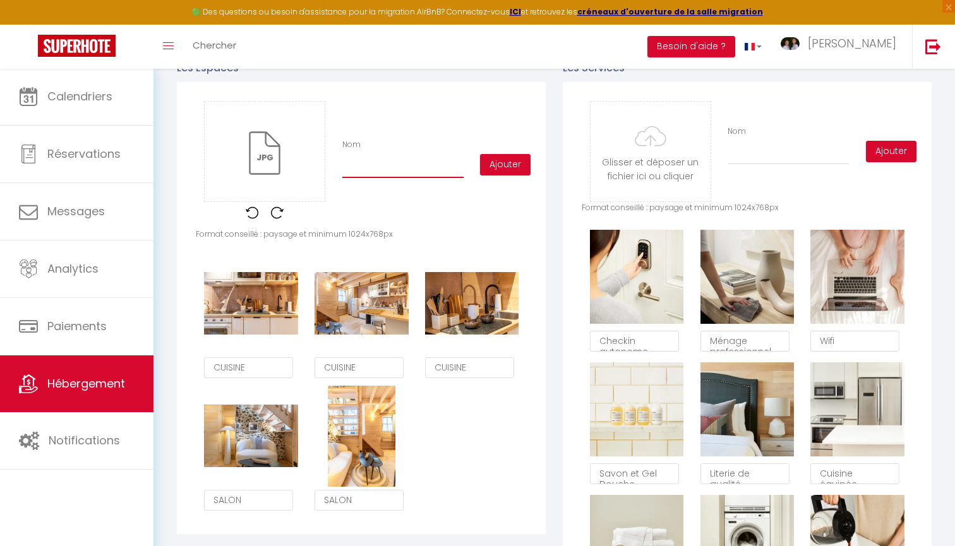
click at [363, 167] on input "Nom" at bounding box center [402, 166] width 121 height 23
type input "S"
checkbox input "false"
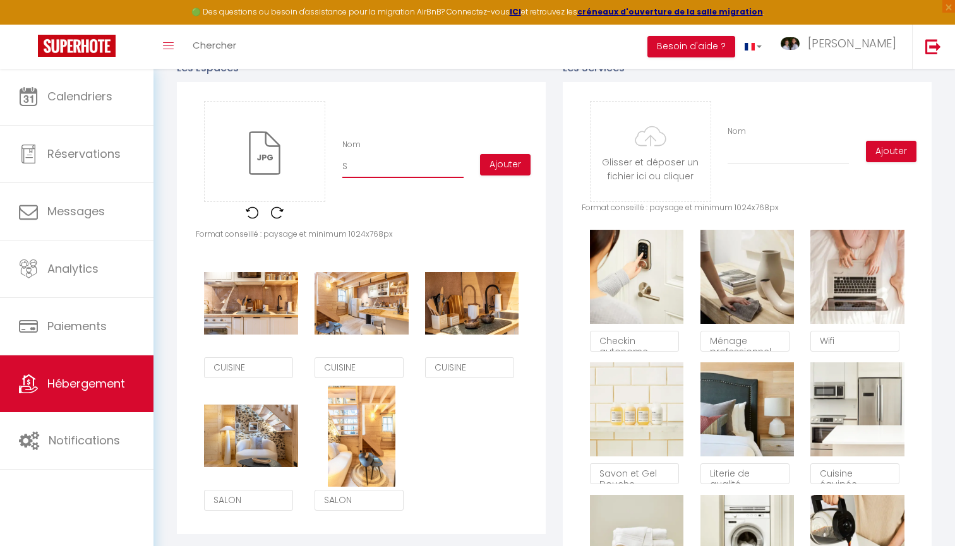
type input "SA"
checkbox input "false"
type input "SAL"
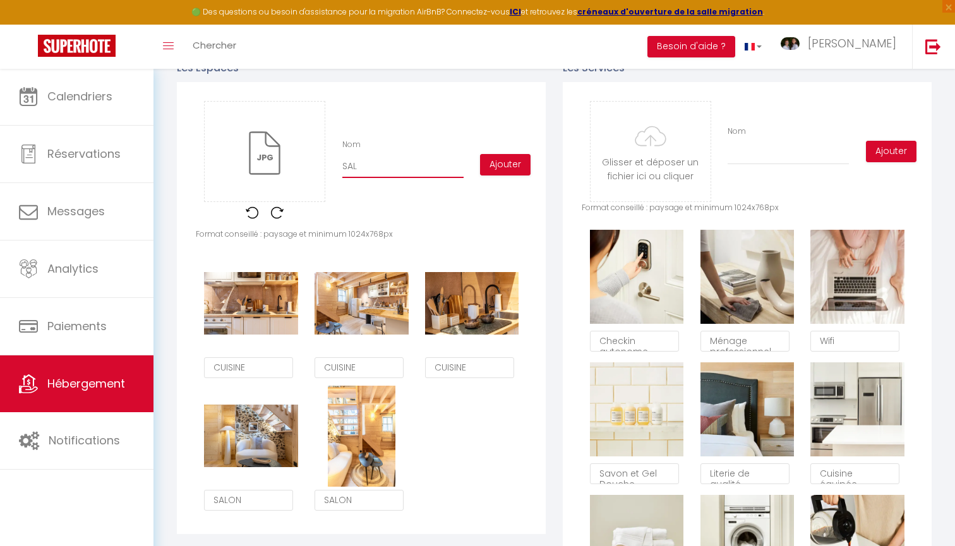
checkbox input "false"
type input "SALO"
checkbox input "false"
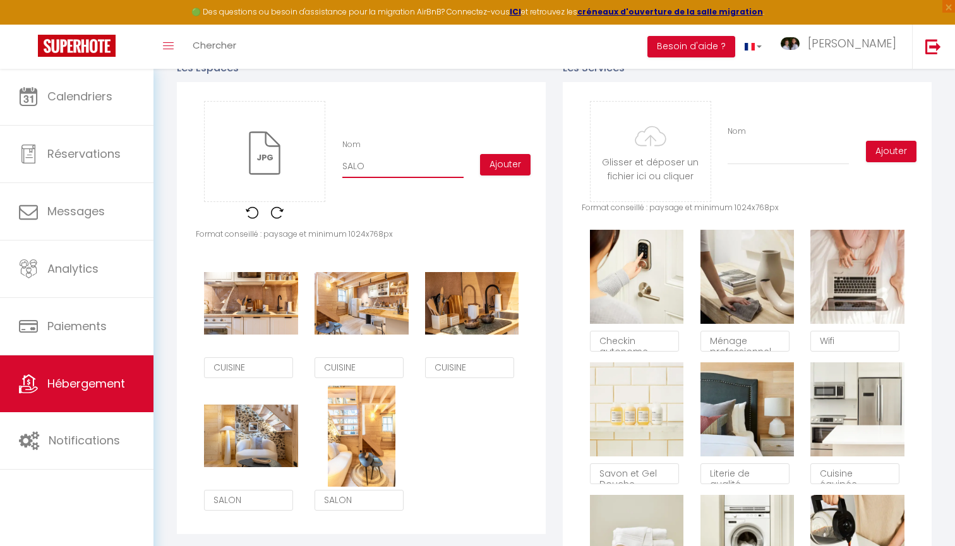
checkbox input "false"
type input "SALON"
checkbox input "false"
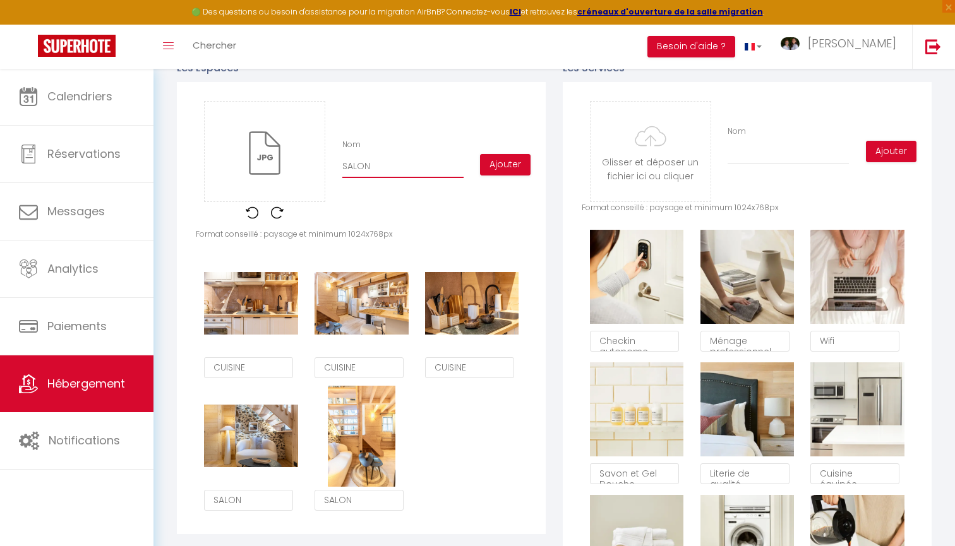
checkbox input "false"
type input "SALON"
click at [504, 169] on button "Ajouter" at bounding box center [505, 164] width 51 height 21
checkbox input "false"
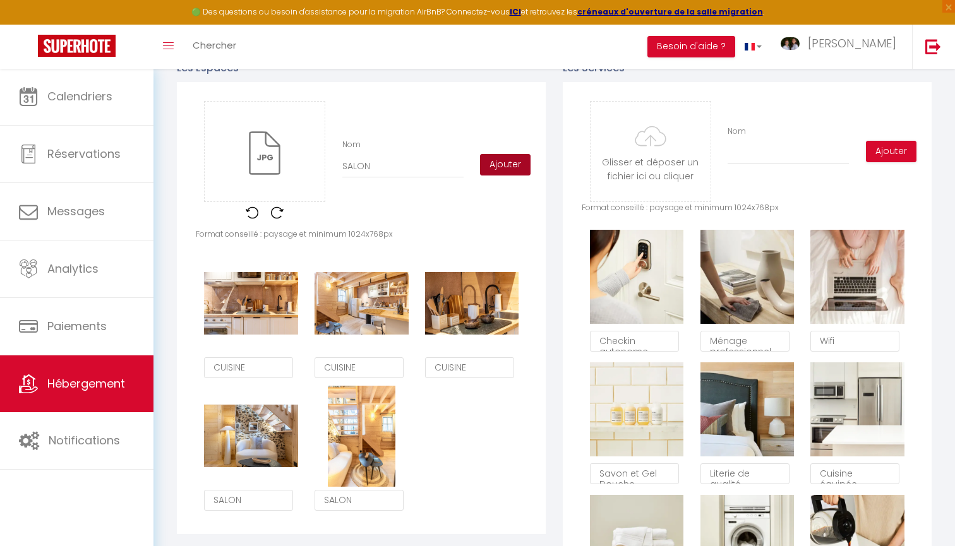
checkbox input "false"
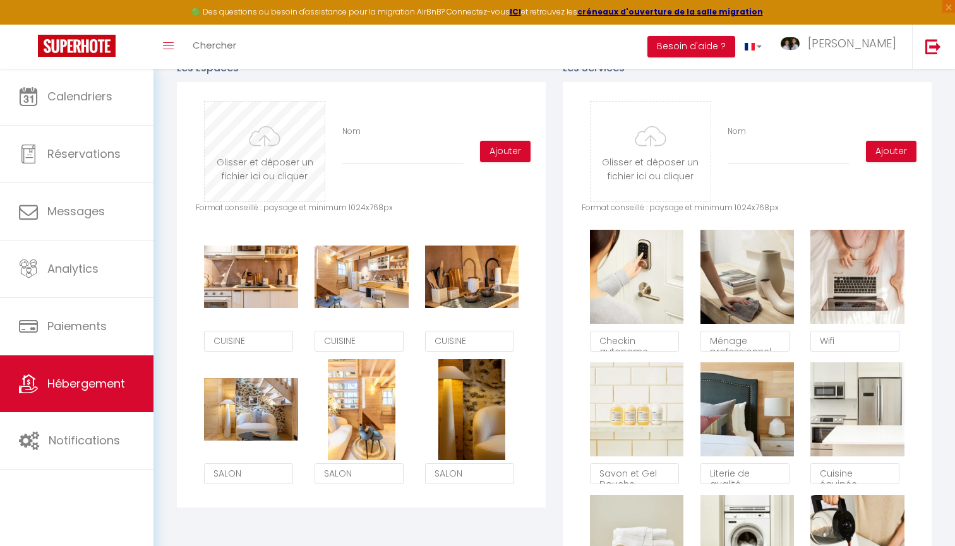
click at [292, 177] on input "file" at bounding box center [265, 152] width 120 height 100
type input "C:\fakepath\Photographe_immobilier_Clermont-Ferrand_Clfd-Capture-30.jpg"
checkbox input "false"
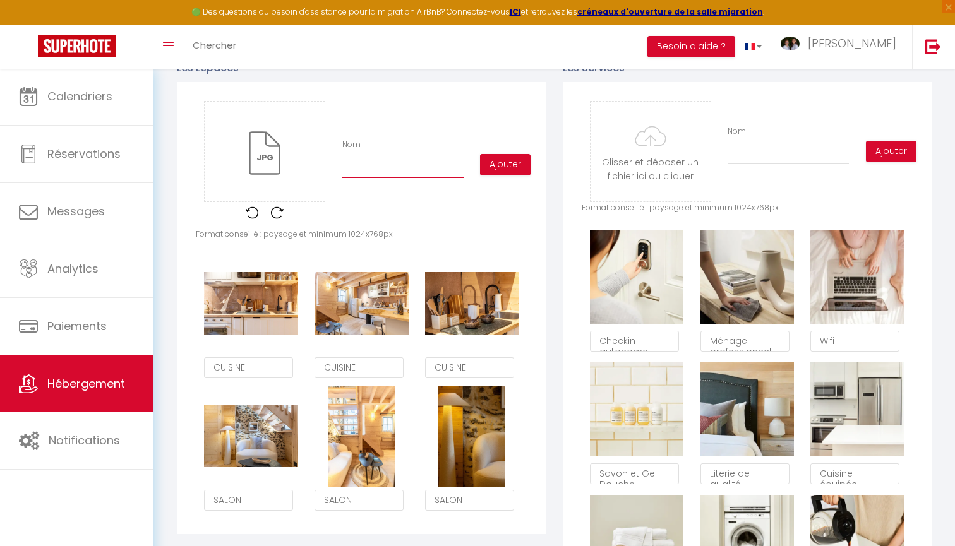
click at [404, 166] on input "Nom" at bounding box center [402, 166] width 121 height 23
type input "C"
checkbox input "false"
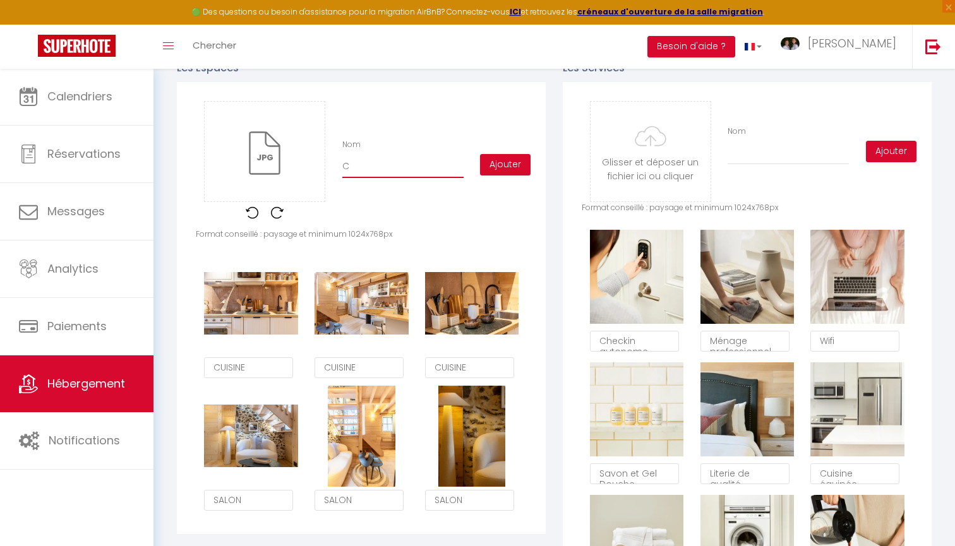
type input "CH"
checkbox input "false"
type input "CHA"
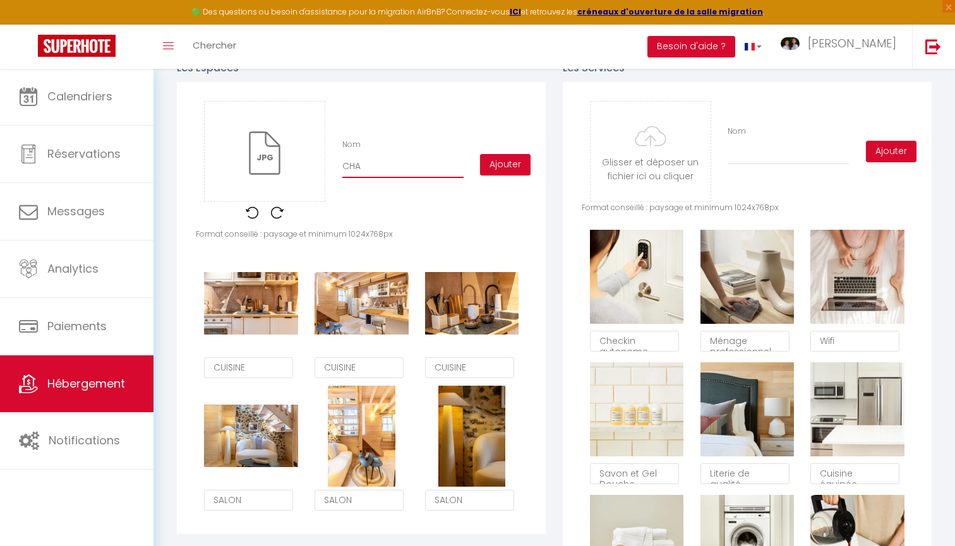
checkbox input "false"
type input "CHAM"
checkbox input "false"
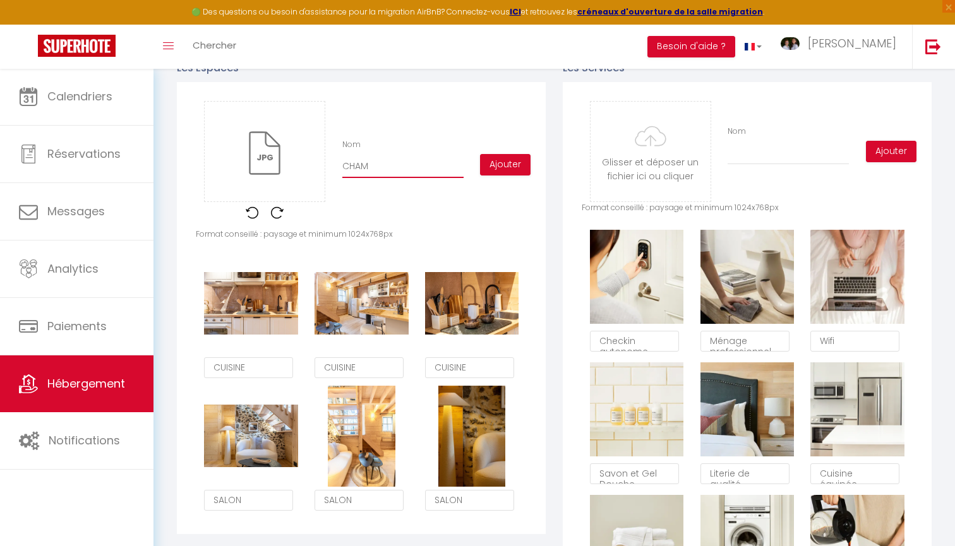
checkbox input "false"
type input "CHAMB"
checkbox input "false"
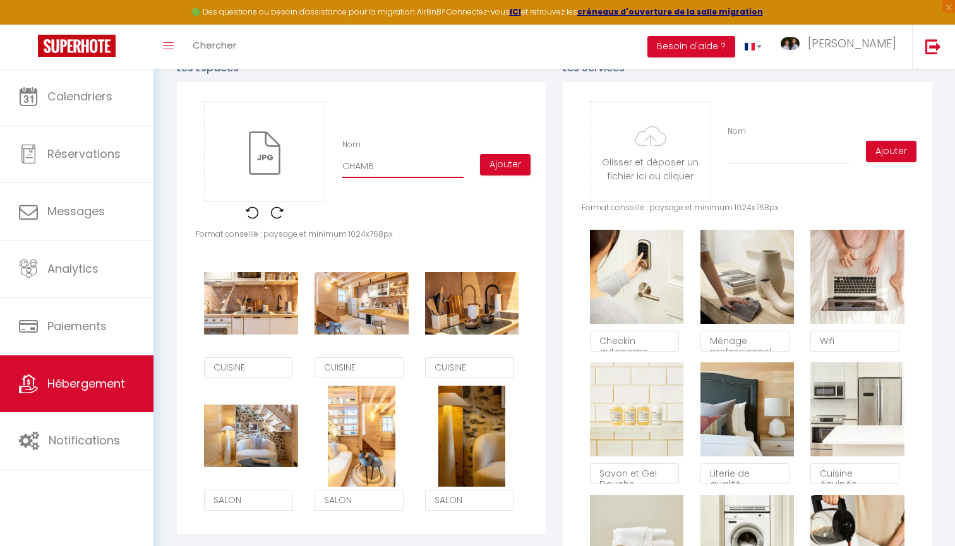
checkbox input "false"
type input "CHAMBR"
checkbox input "false"
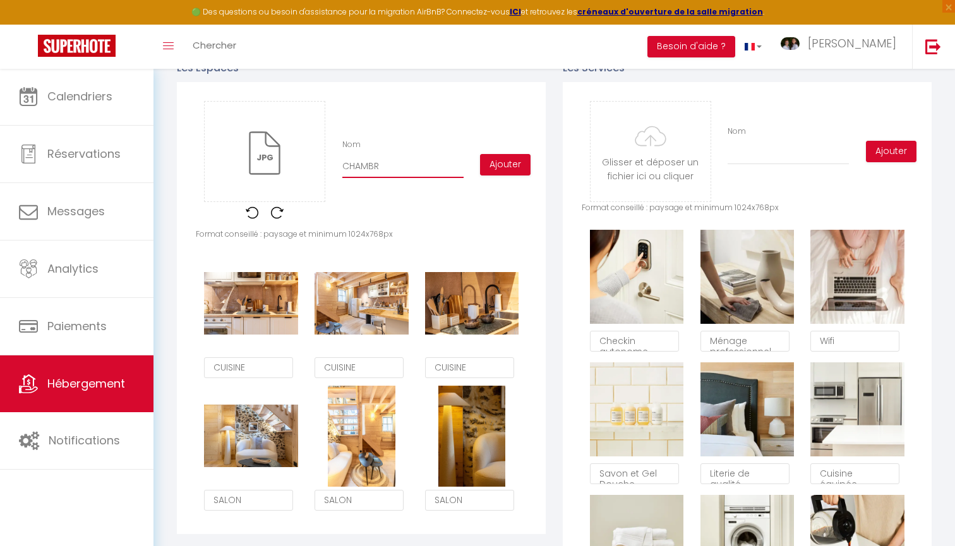
type input "CHAMBRE"
checkbox input "false"
type input "CHAMBRE"
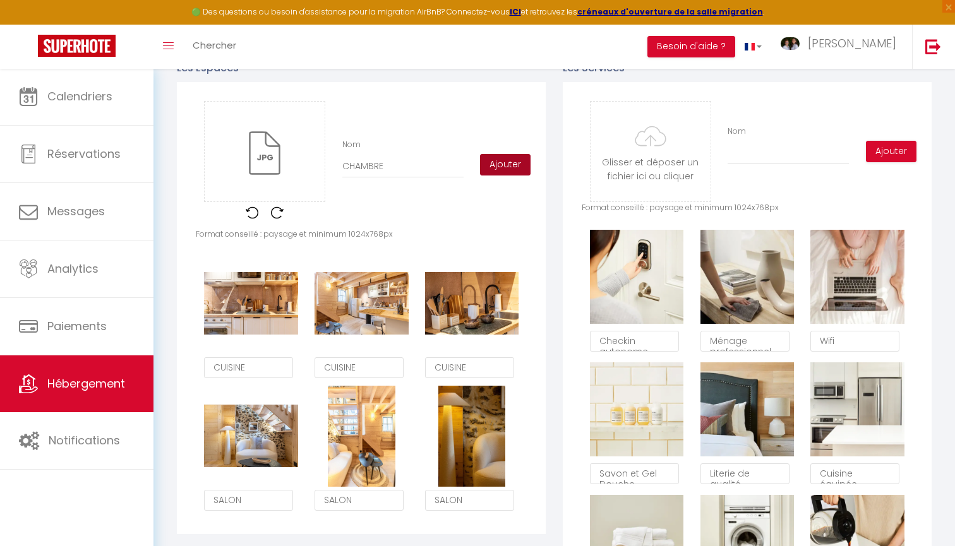
click at [505, 169] on button "Ajouter" at bounding box center [505, 164] width 51 height 21
checkbox input "false"
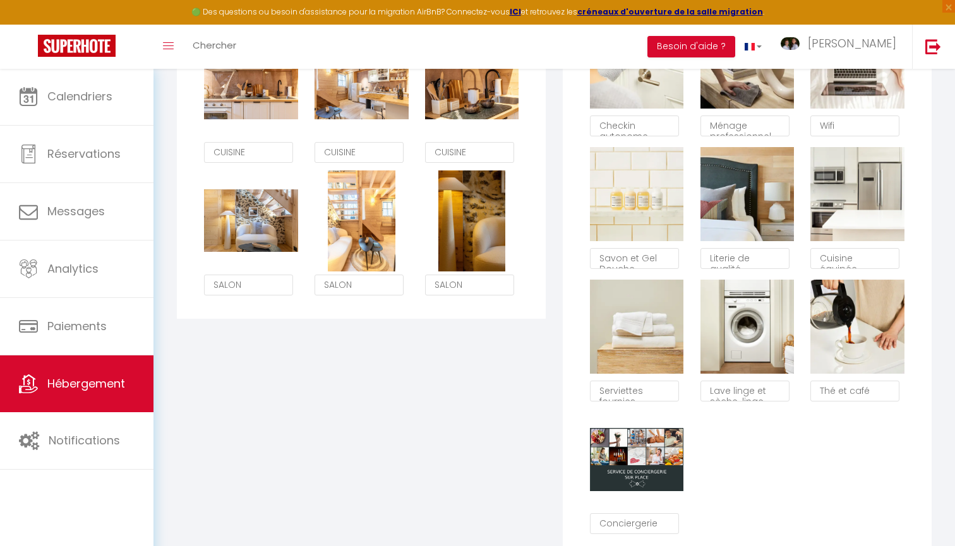
scroll to position [826, 0]
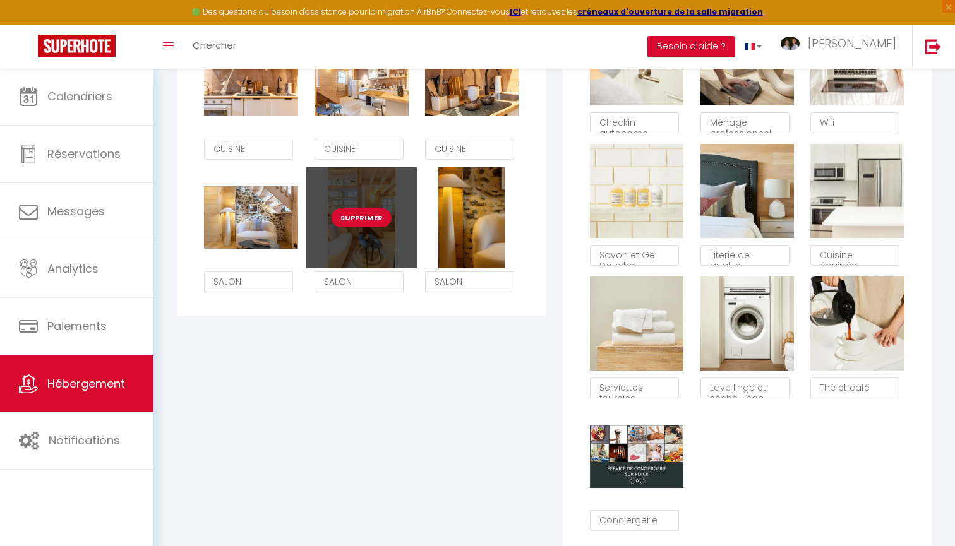
checkbox input "false"
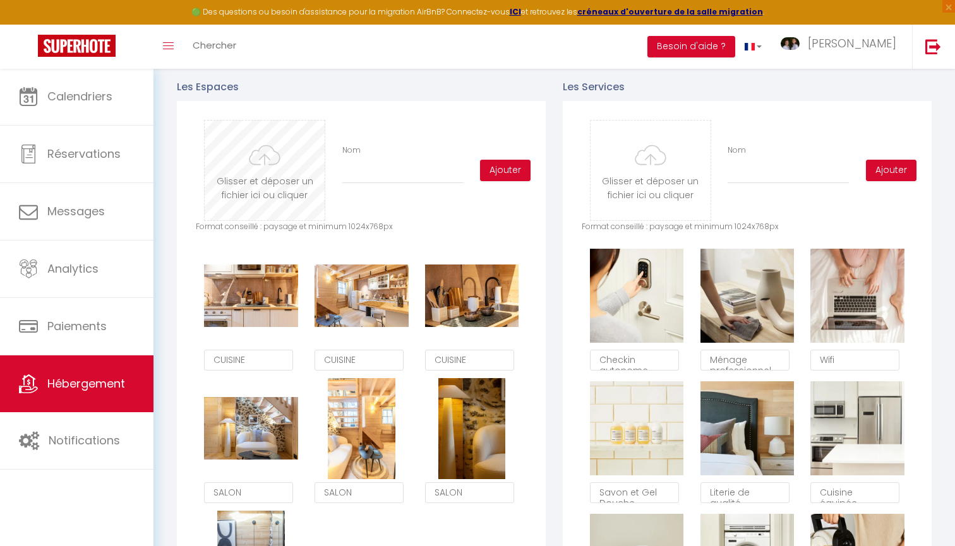
scroll to position [585, 0]
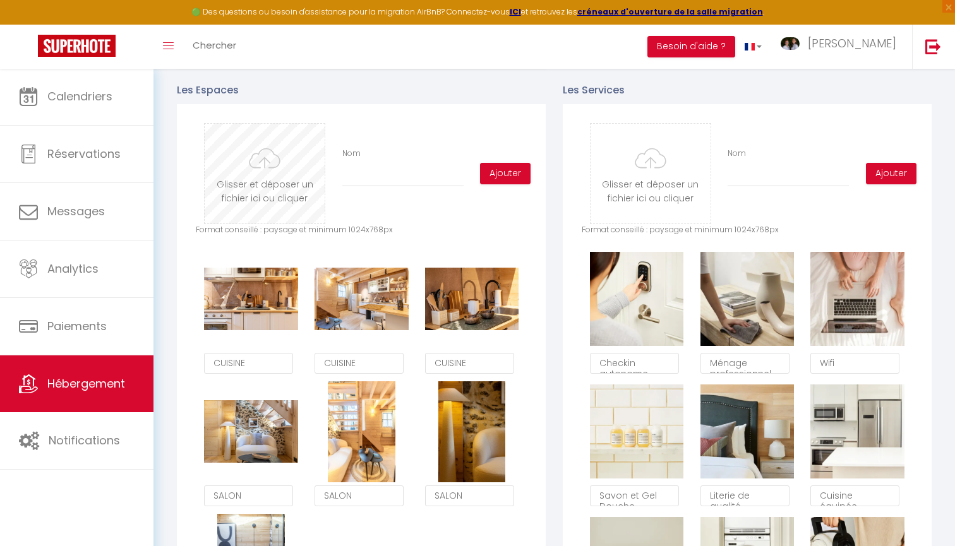
click at [289, 162] on input "file" at bounding box center [265, 174] width 120 height 100
type input "C:\fakepath\Photographe_immobilier_Clermont-Ferrand_Clfd-Capture-36.jpg"
checkbox input "false"
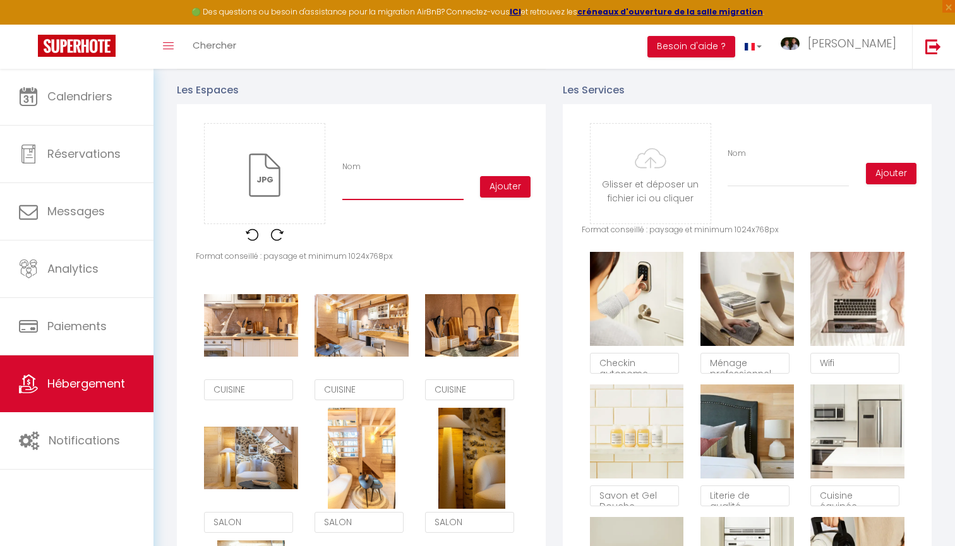
click at [387, 190] on input "Nom" at bounding box center [402, 189] width 121 height 23
click at [497, 188] on button "Ajouter" at bounding box center [505, 186] width 51 height 21
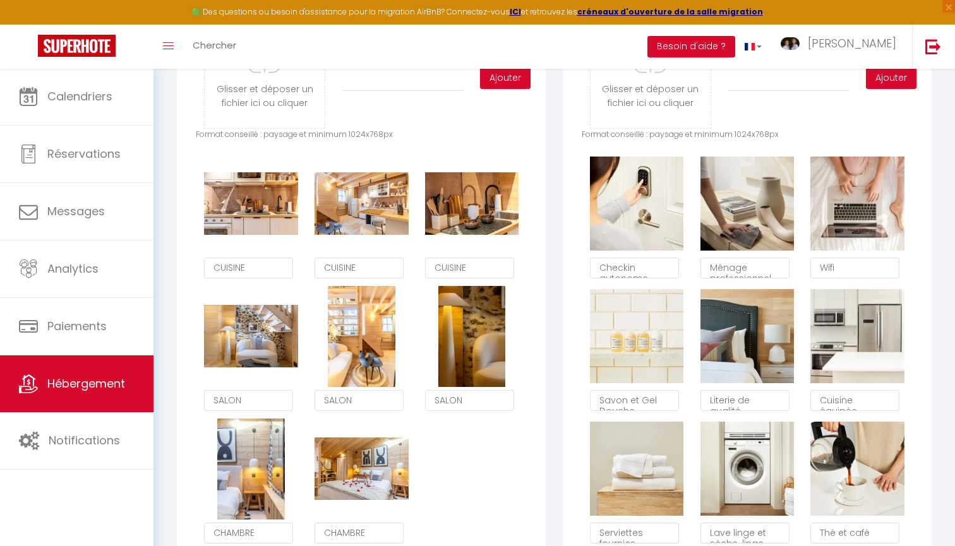
scroll to position [646, 0]
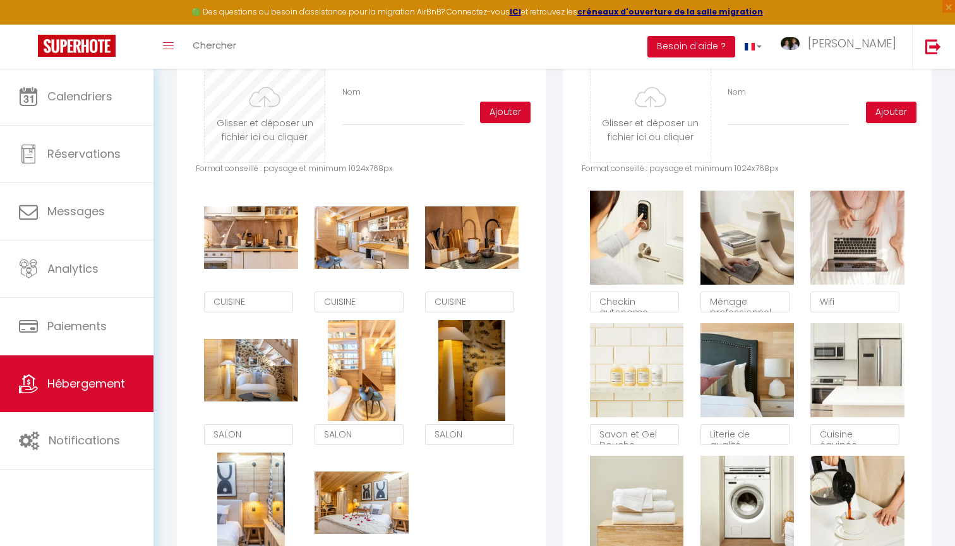
click at [287, 126] on input "file" at bounding box center [265, 113] width 120 height 100
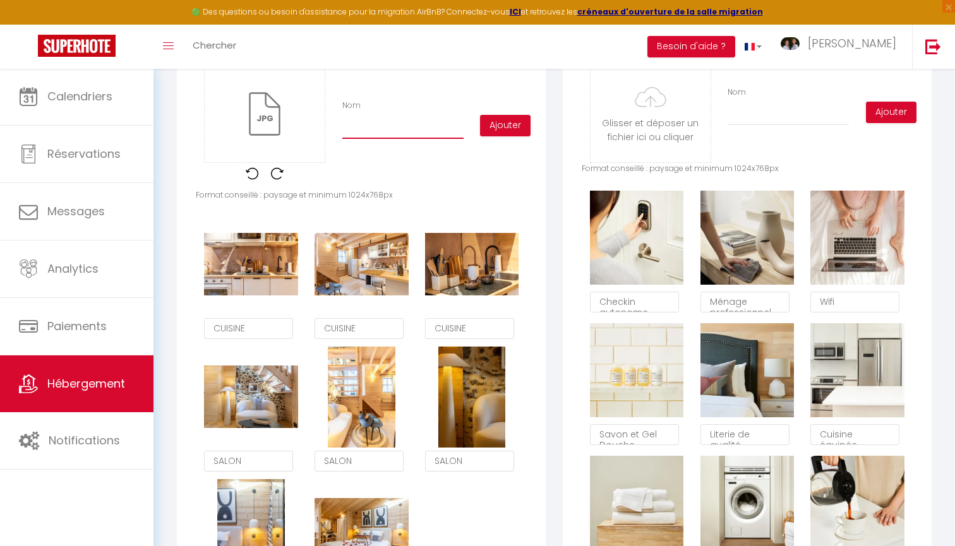
click at [445, 131] on input "Nom" at bounding box center [402, 127] width 121 height 23
click at [491, 120] on button "Ajouter" at bounding box center [505, 125] width 51 height 21
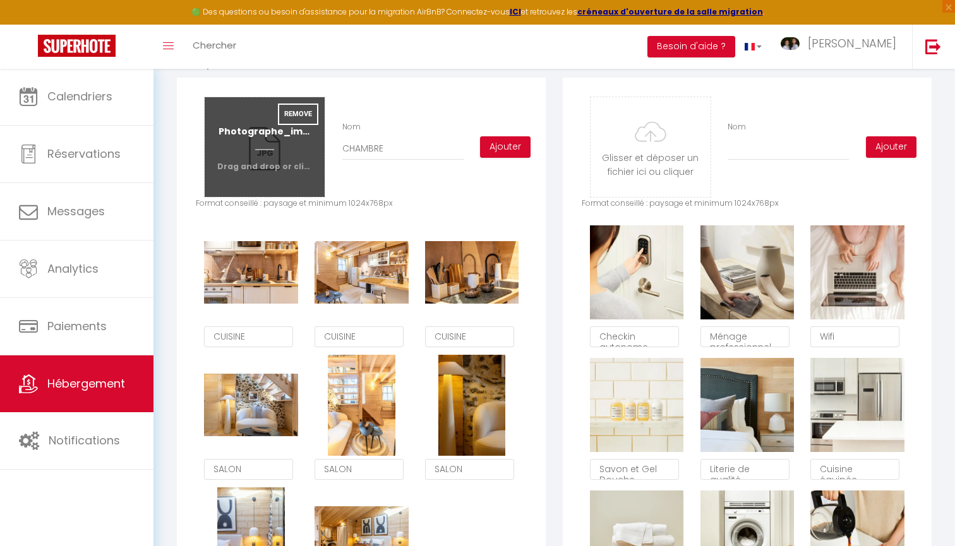
scroll to position [605, 0]
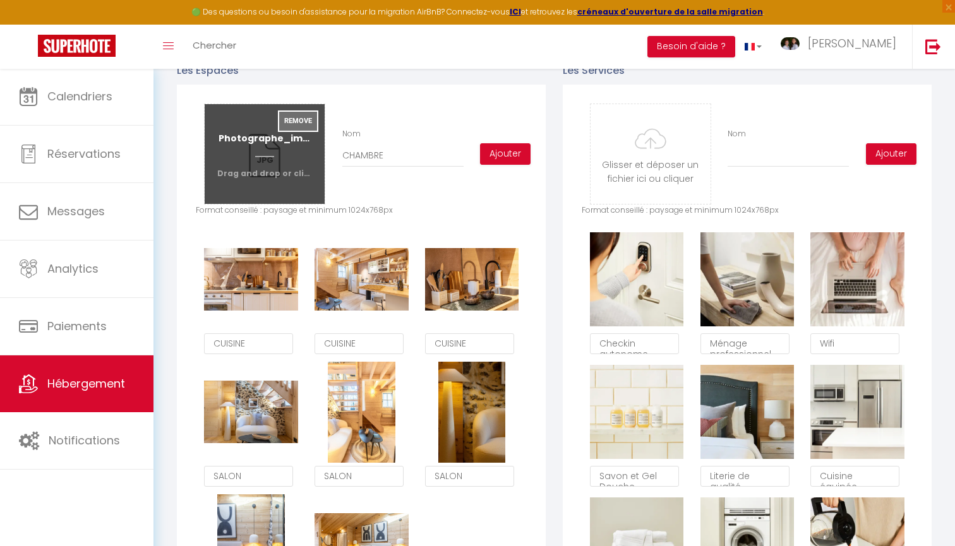
click at [301, 120] on button "Remove" at bounding box center [298, 121] width 40 height 21
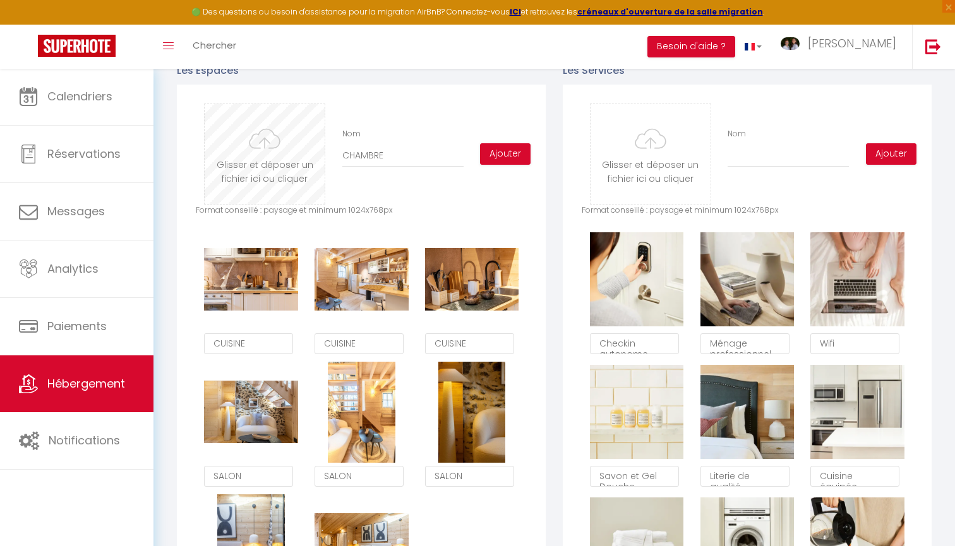
click at [293, 149] on input "file" at bounding box center [265, 154] width 120 height 100
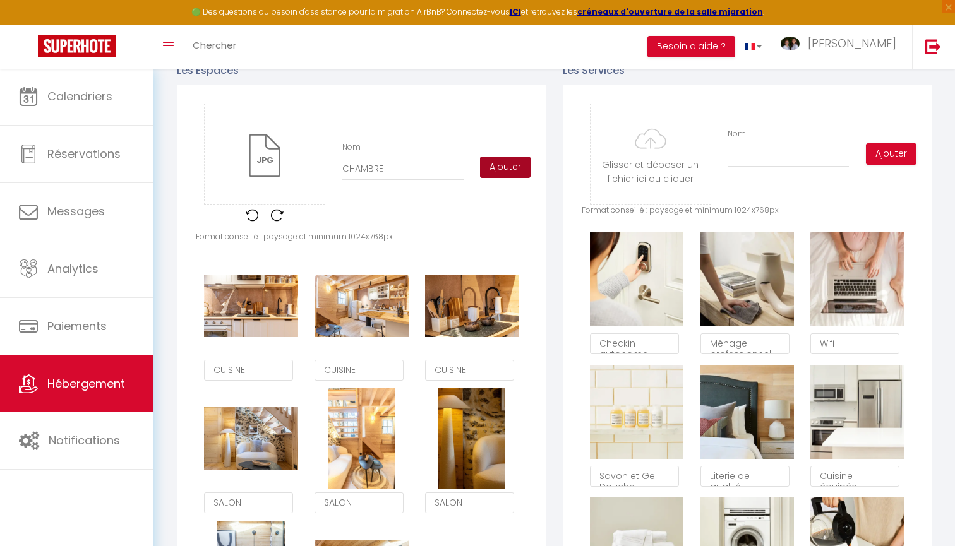
click at [498, 166] on button "Ajouter" at bounding box center [505, 167] width 51 height 21
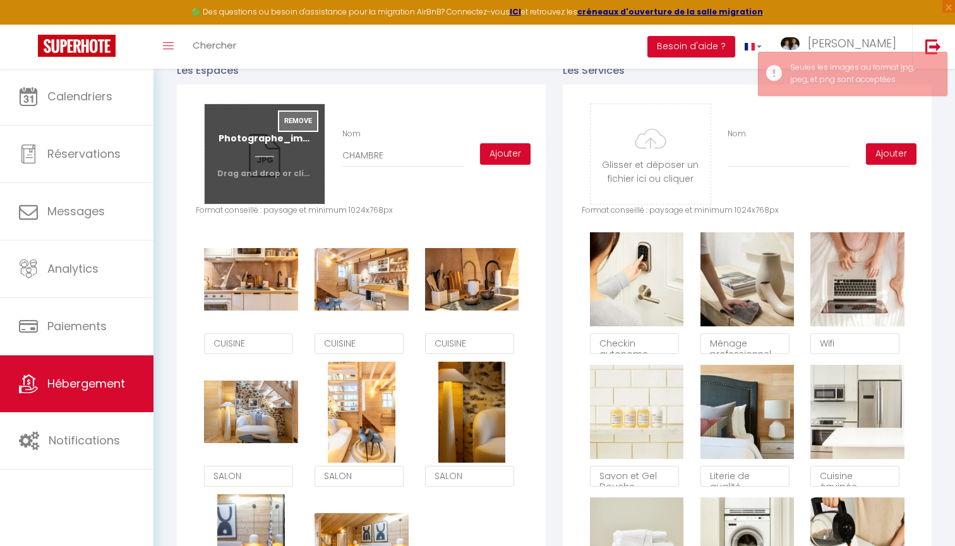
click at [296, 123] on button "Remove" at bounding box center [298, 121] width 40 height 21
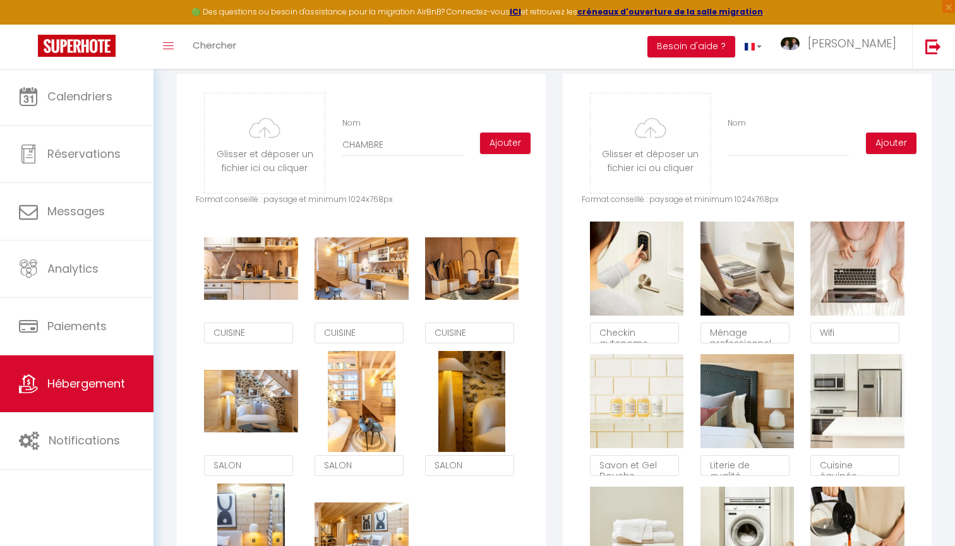
scroll to position [612, 0]
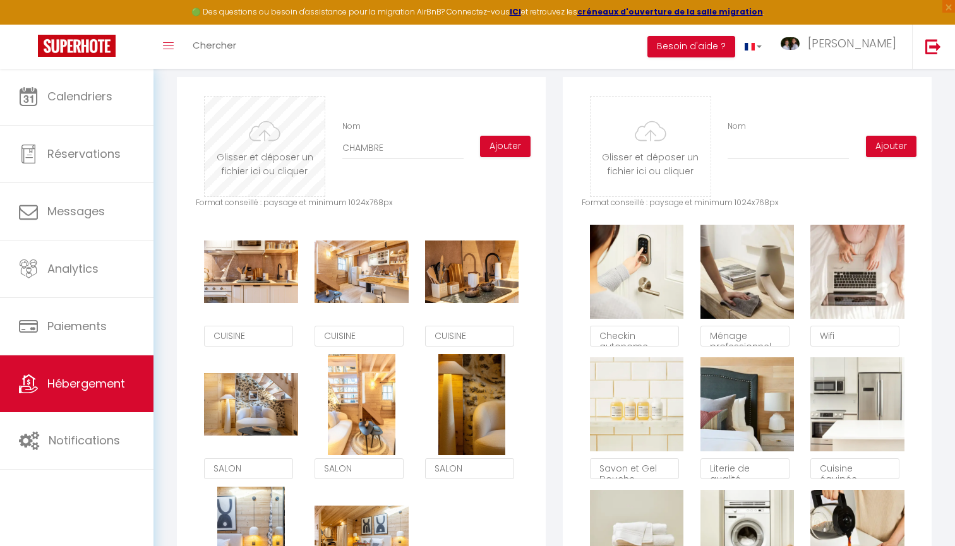
click at [304, 178] on input "file" at bounding box center [265, 147] width 120 height 100
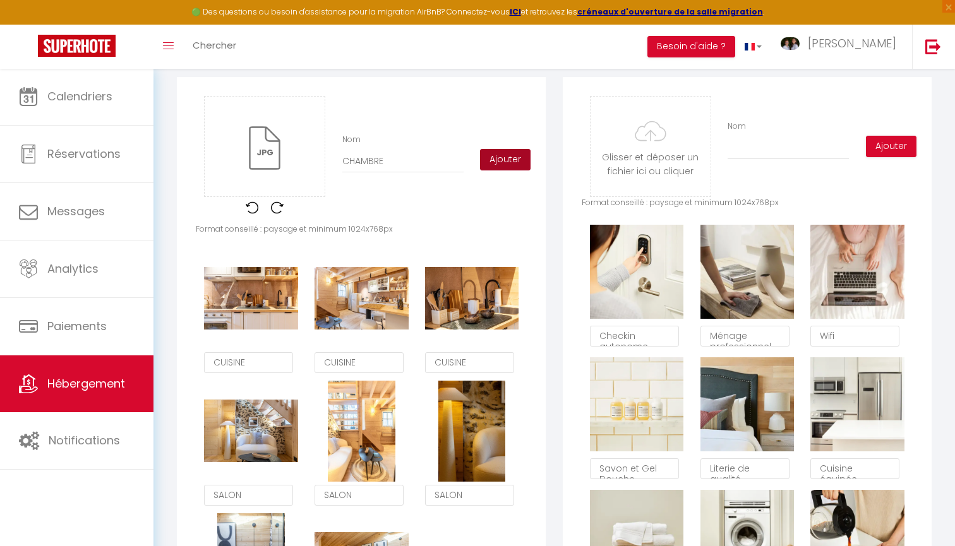
click at [502, 160] on button "Ajouter" at bounding box center [505, 159] width 51 height 21
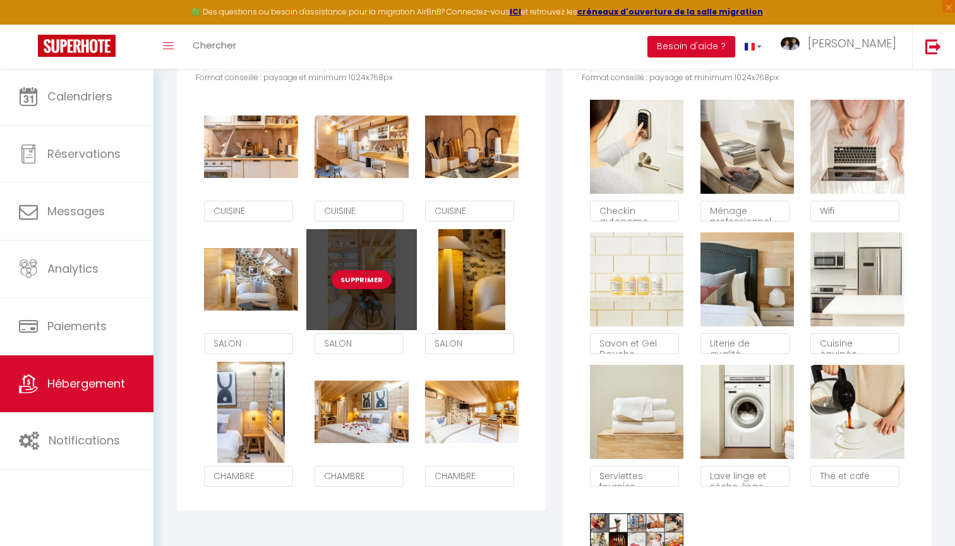
scroll to position [730, 0]
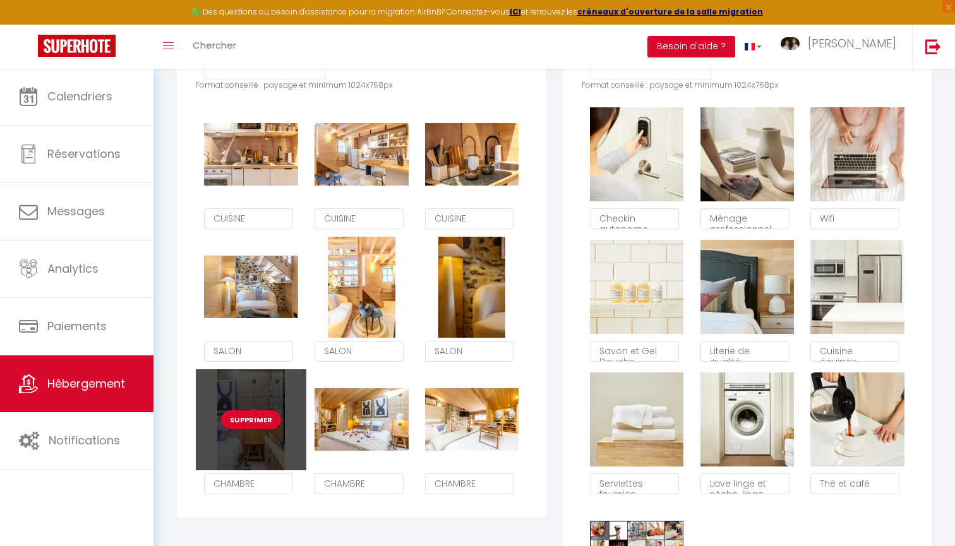
drag, startPoint x: 370, startPoint y: 456, endPoint x: 237, endPoint y: 442, distance: 133.3
click at [237, 442] on div "Supprimer CUISINE Supprimer CUISINE Supprimer CUISINE Supprimer SALON Supprimer…" at bounding box center [361, 303] width 331 height 398
drag, startPoint x: 385, startPoint y: 442, endPoint x: 235, endPoint y: 444, distance: 149.7
click at [235, 442] on div "Supprimer CUISINE Supprimer CUISINE Supprimer CUISINE Supprimer SALON Supprimer…" at bounding box center [361, 303] width 331 height 398
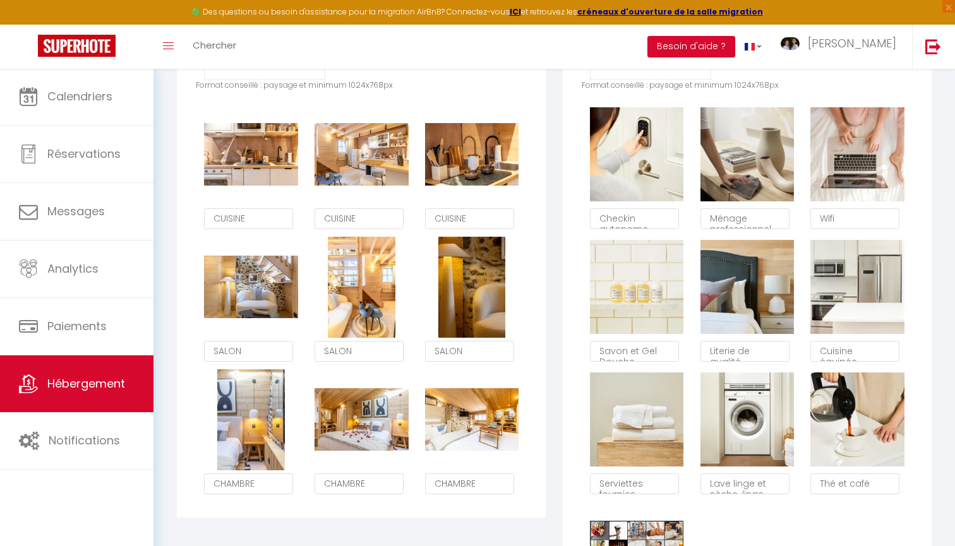
click at [366, 496] on div "Supprimer CUISINE Supprimer CUISINE Supprimer CUISINE Supprimer SALON Supprimer…" at bounding box center [361, 303] width 331 height 398
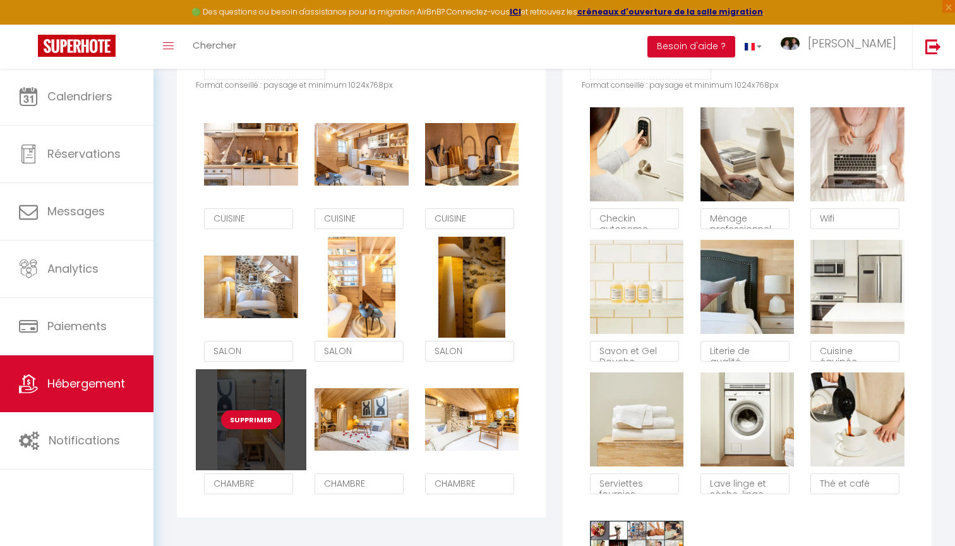
drag, startPoint x: 375, startPoint y: 445, endPoint x: 244, endPoint y: 444, distance: 131.4
click at [244, 444] on div "Supprimer CUISINE Supprimer CUISINE Supprimer CUISINE Supprimer SALON Supprimer…" at bounding box center [361, 303] width 331 height 398
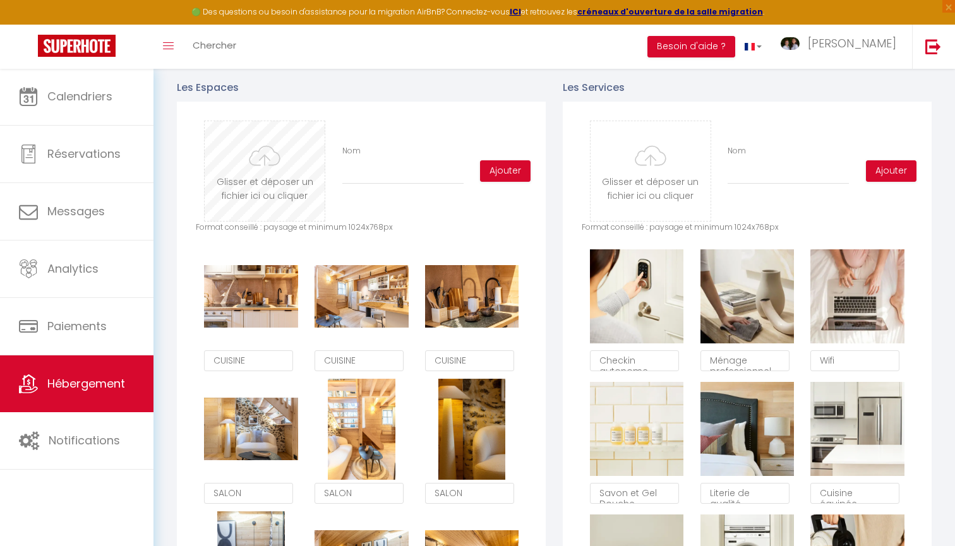
scroll to position [577, 0]
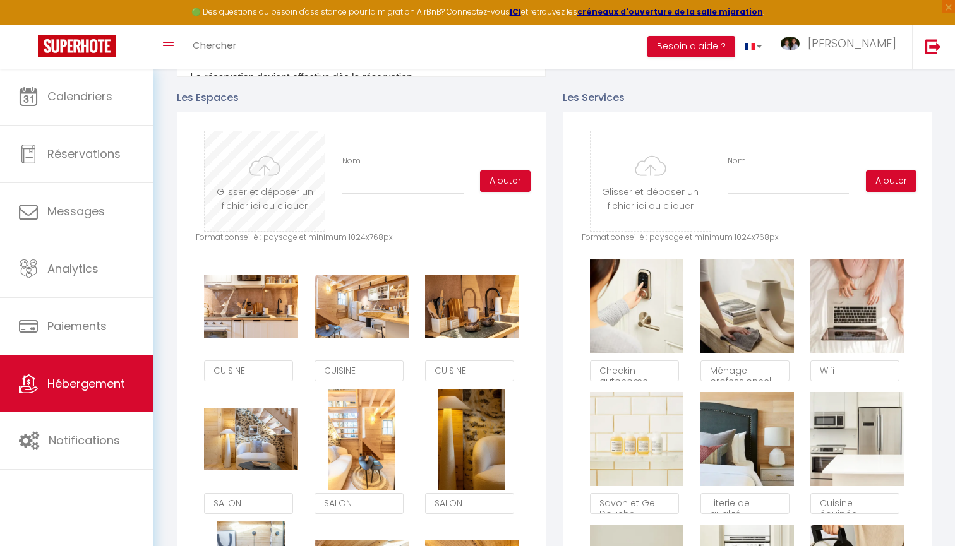
click at [291, 164] on input "file" at bounding box center [265, 181] width 120 height 100
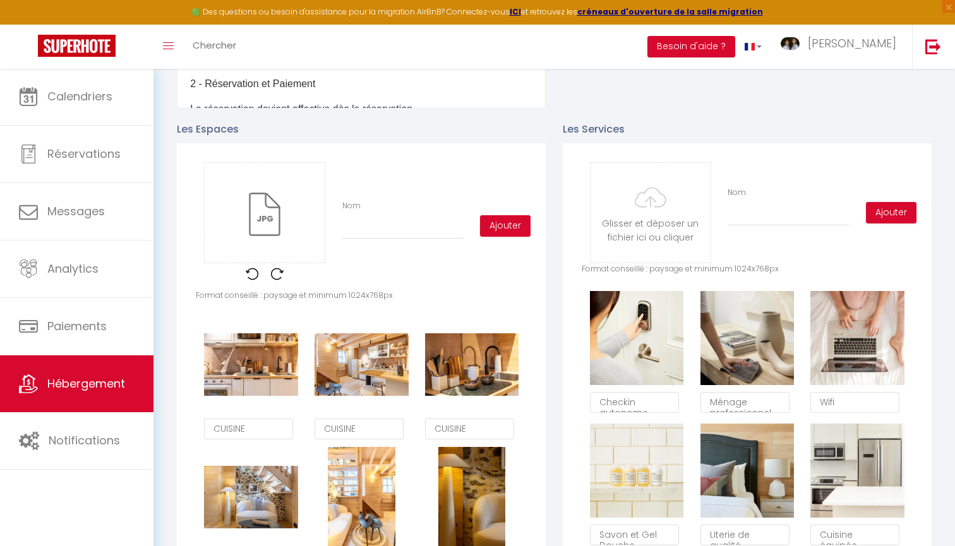
scroll to position [536, 0]
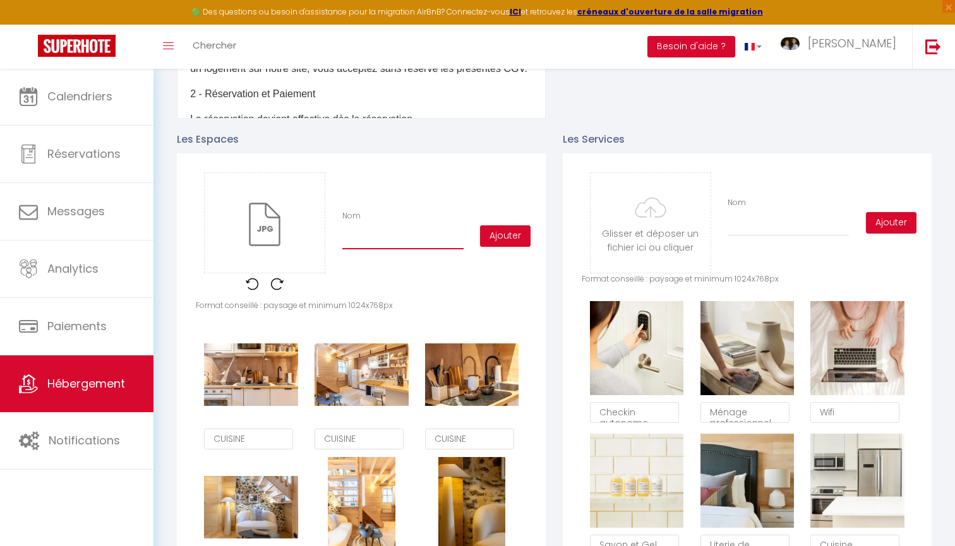
click at [354, 235] on input "Nom" at bounding box center [402, 238] width 121 height 23
click at [496, 237] on button "Ajouter" at bounding box center [505, 236] width 51 height 21
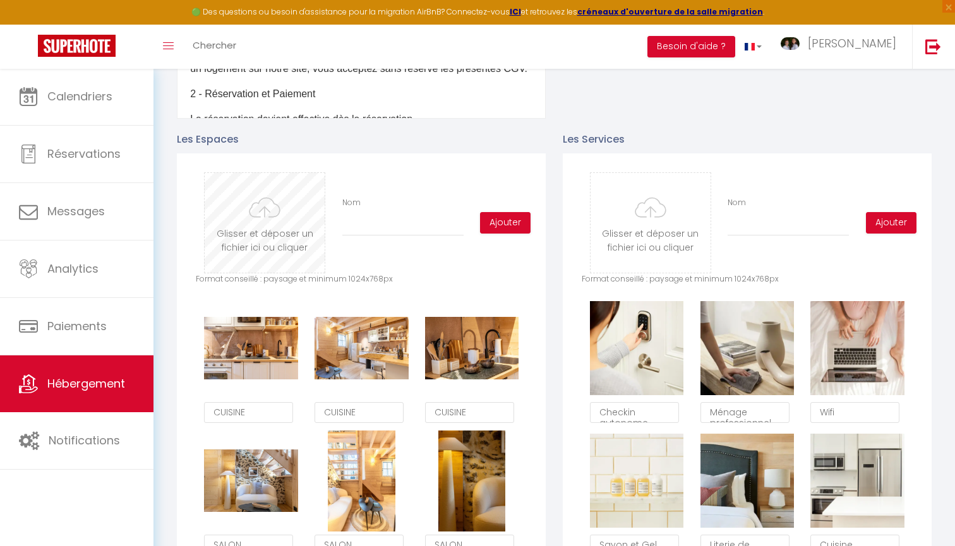
click at [267, 204] on input "file" at bounding box center [265, 223] width 120 height 100
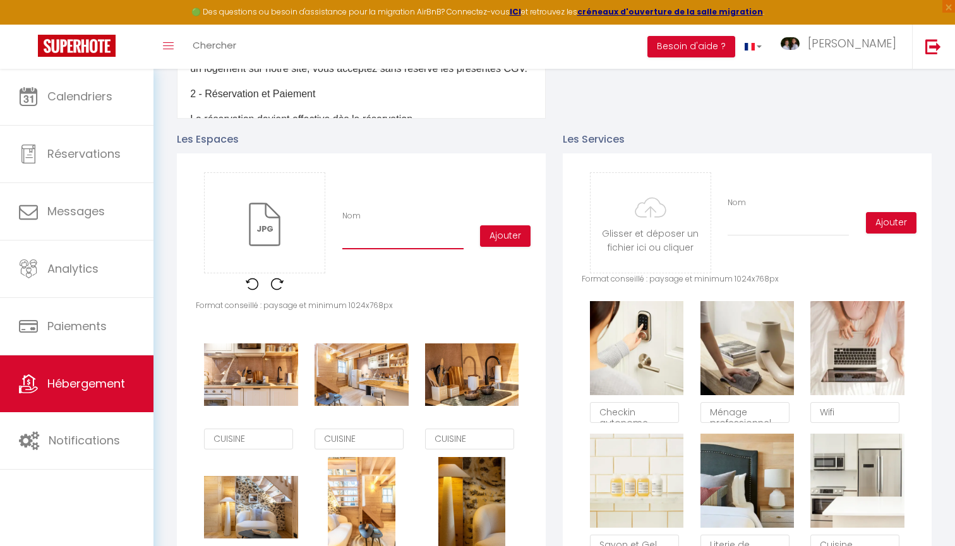
click at [354, 232] on input "Nom" at bounding box center [402, 238] width 121 height 23
click at [505, 234] on button "Ajouter" at bounding box center [505, 236] width 51 height 21
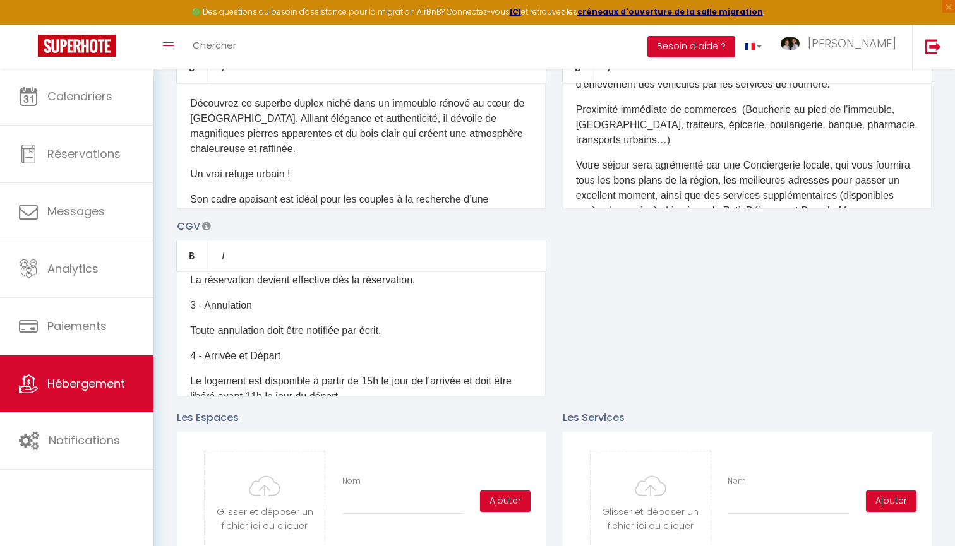
scroll to position [172, 0]
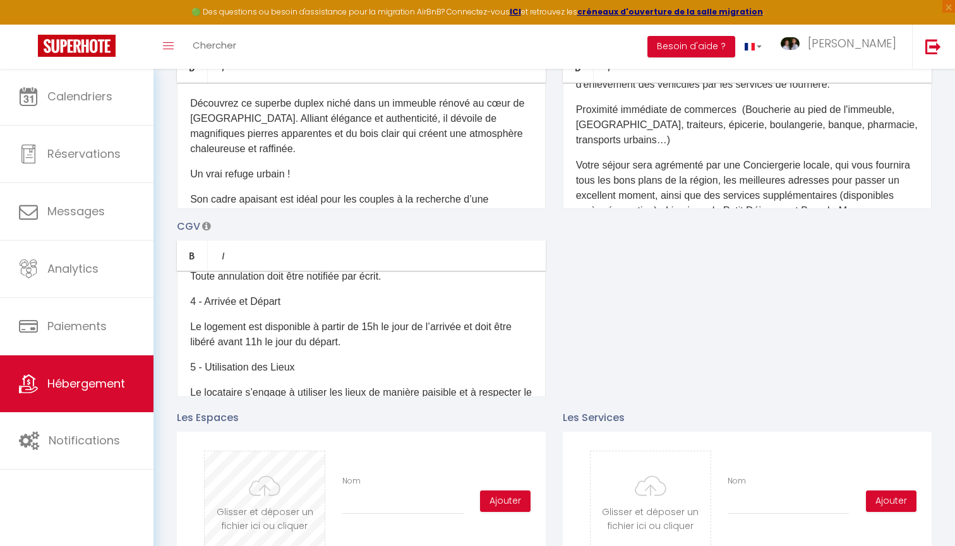
click at [277, 460] on input "file" at bounding box center [265, 502] width 120 height 100
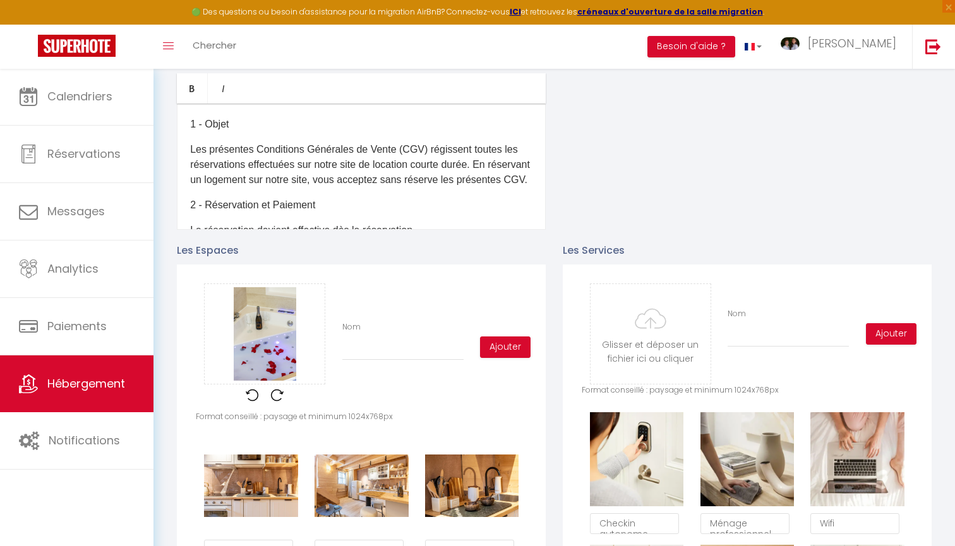
scroll to position [440, 0]
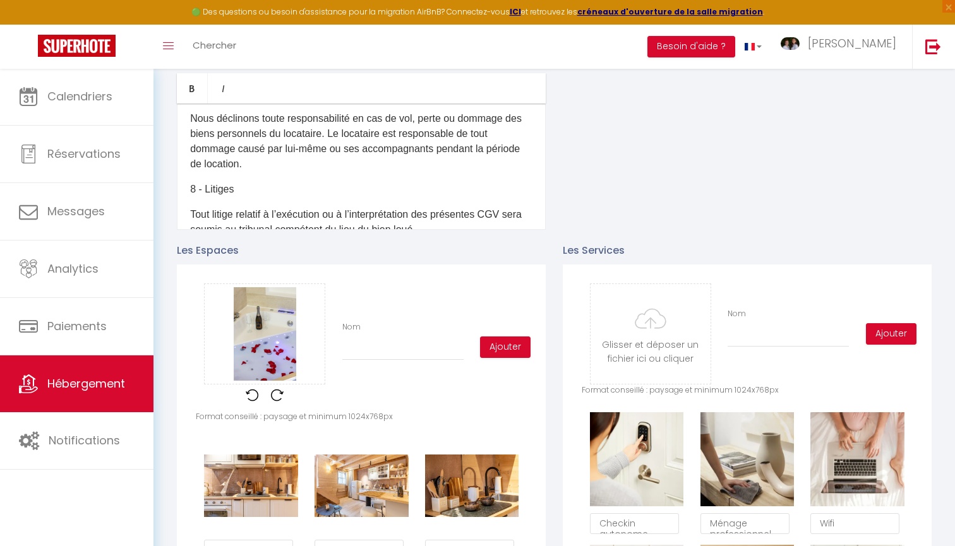
type input "B"
checkbox input "false"
type input "BA"
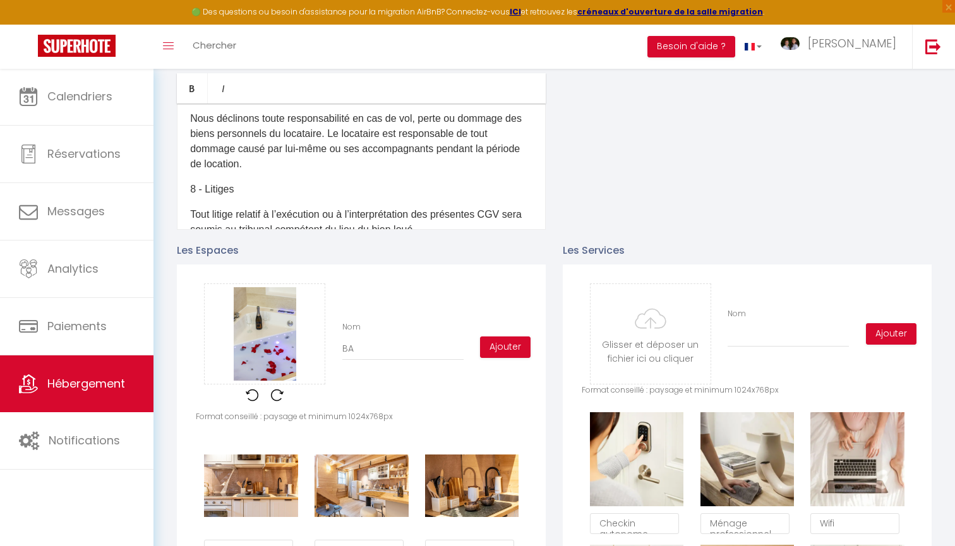
checkbox input "false"
type input "BAL"
checkbox input "false"
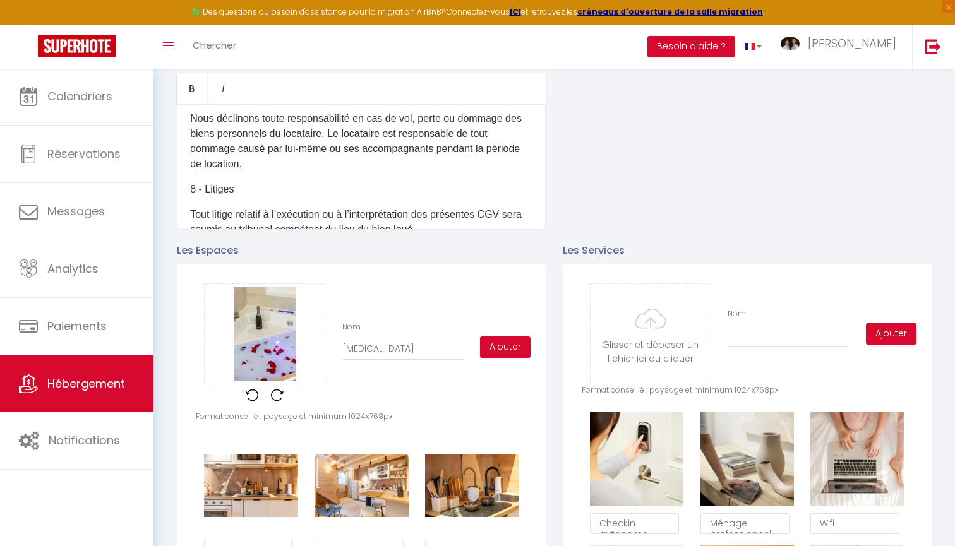
checkbox input "false"
type input "BALN"
checkbox input "false"
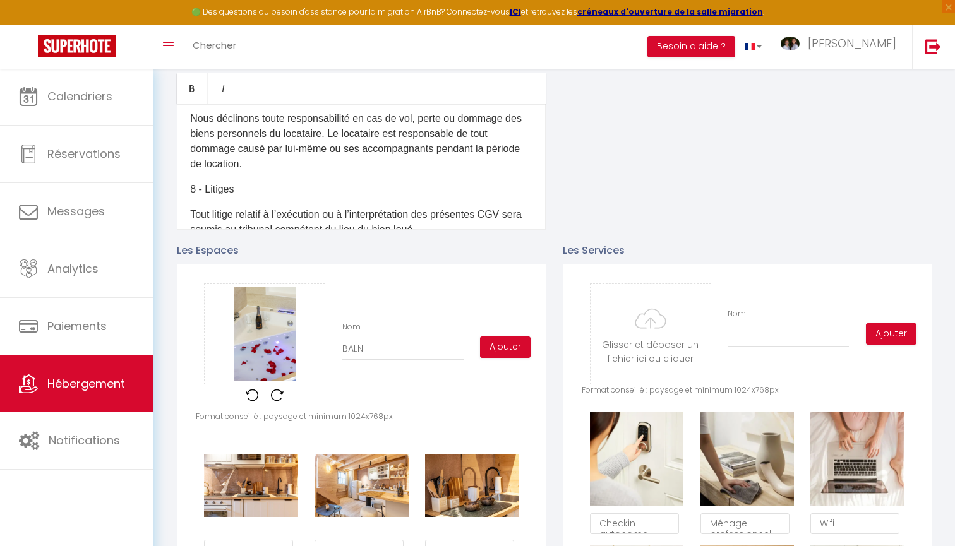
checkbox input "false"
type input "BALNE"
checkbox input "false"
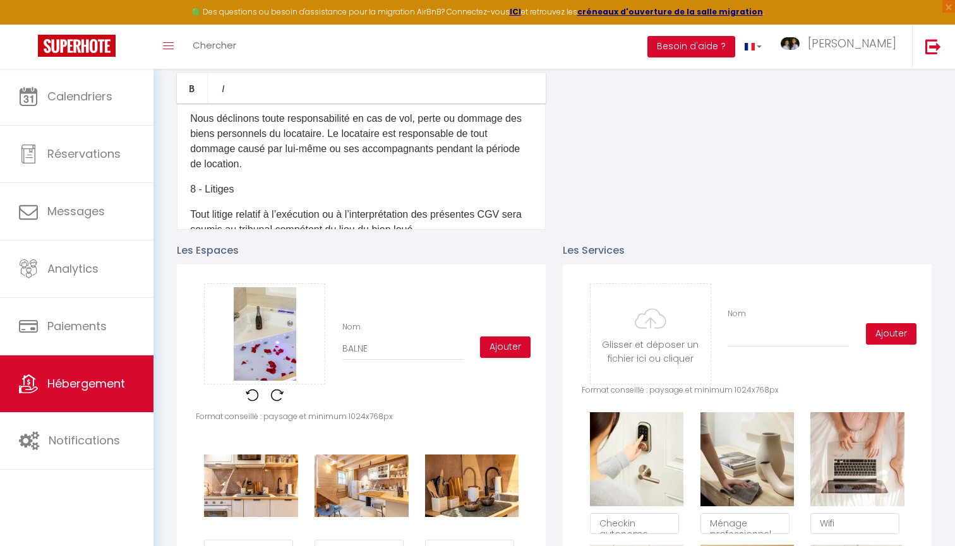
type input "BALNEO"
checkbox input "false"
type input "BALNEOT"
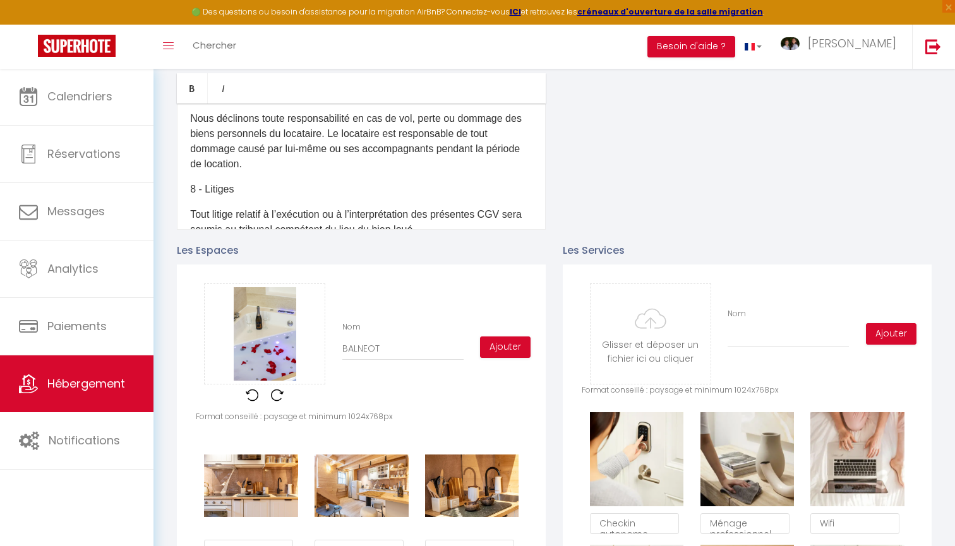
checkbox input "false"
type input "BALNEOTH"
checkbox input "false"
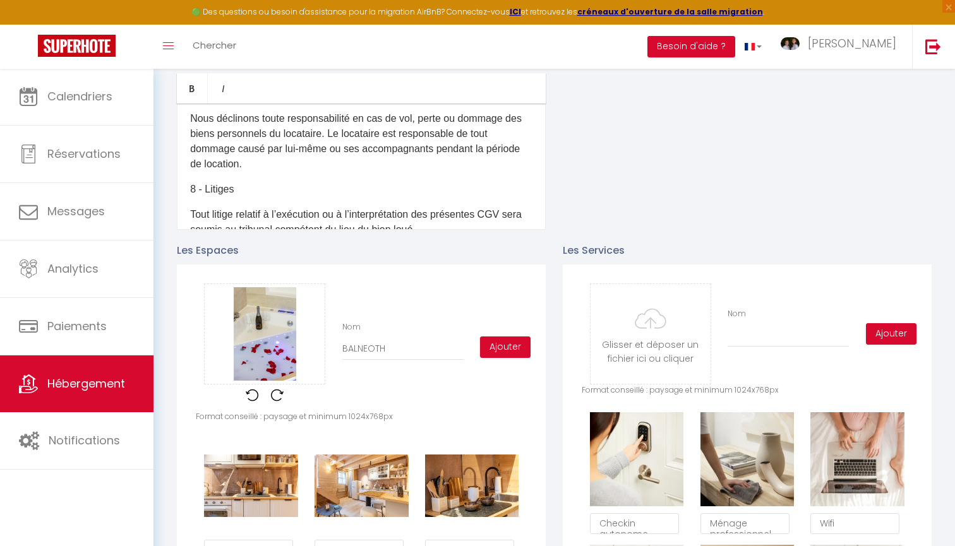
checkbox input "false"
type input "BALNEOTHE"
checkbox input "false"
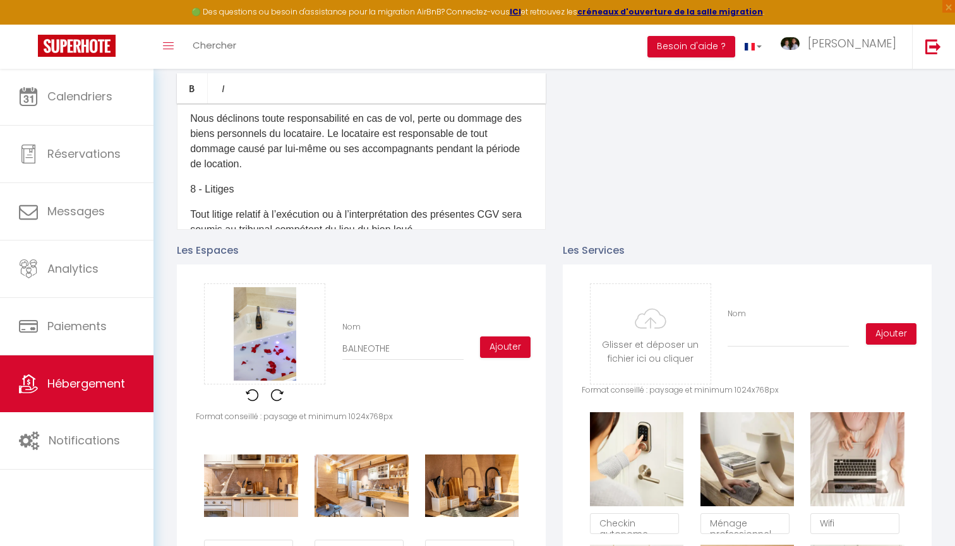
checkbox input "false"
type input "BALNEOTHER"
checkbox input "false"
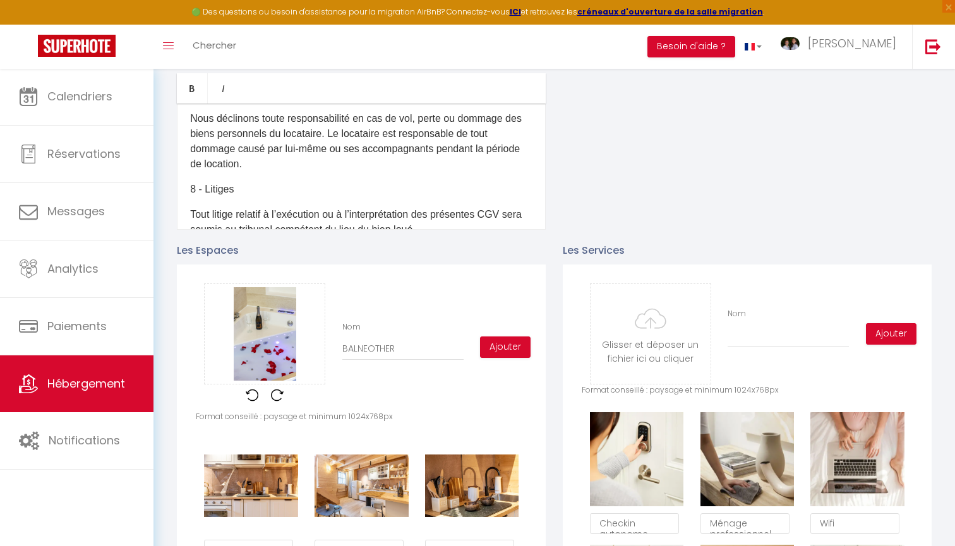
type input "BALNEOTHERA"
checkbox input "false"
type input "BALNEOTHERAP"
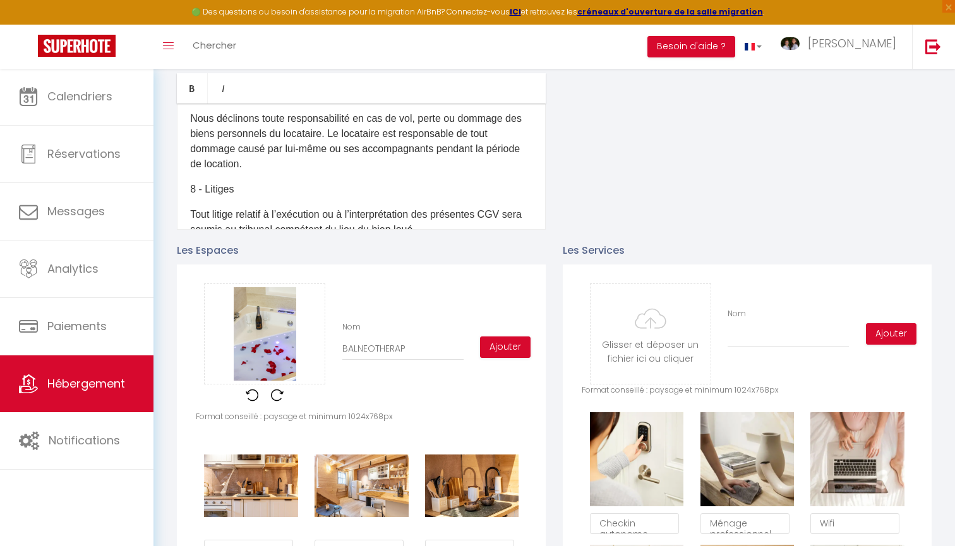
checkbox input "false"
type input "BALNEOTHERAPI"
checkbox input "false"
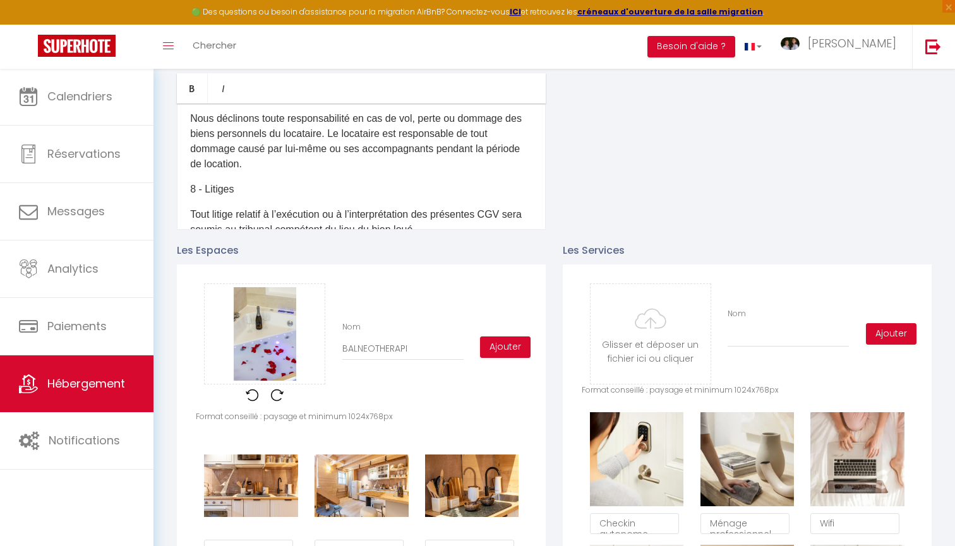
checkbox input "false"
type input "BALNEOTHERAPIE"
checkbox input "false"
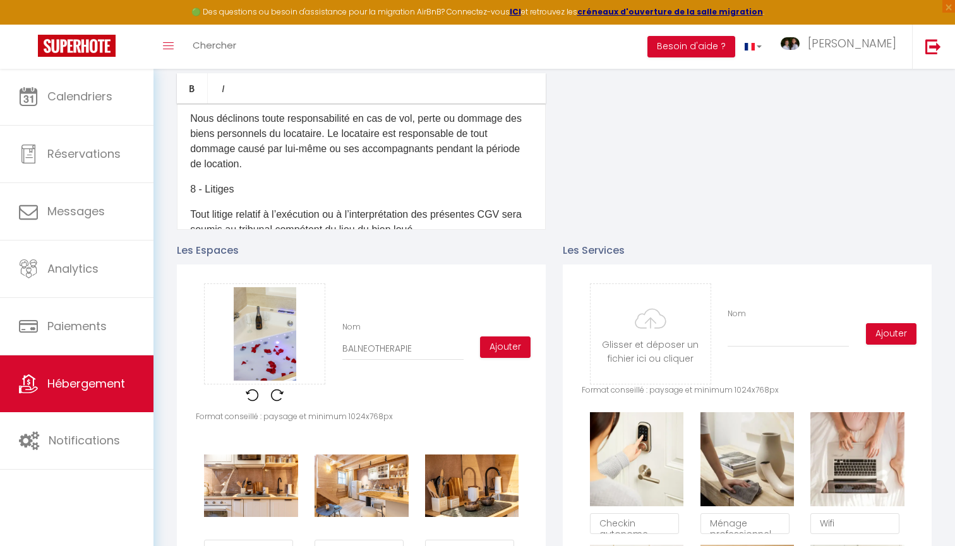
checkbox input "false"
type input "BALNEOTHERAPIE"
click at [516, 343] on button "Ajouter" at bounding box center [505, 347] width 51 height 21
checkbox input "false"
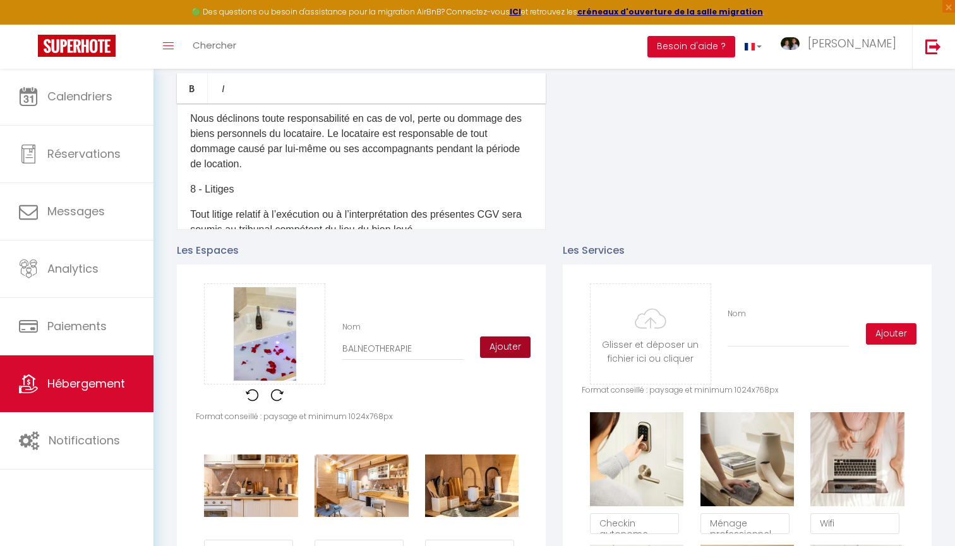
checkbox input "false"
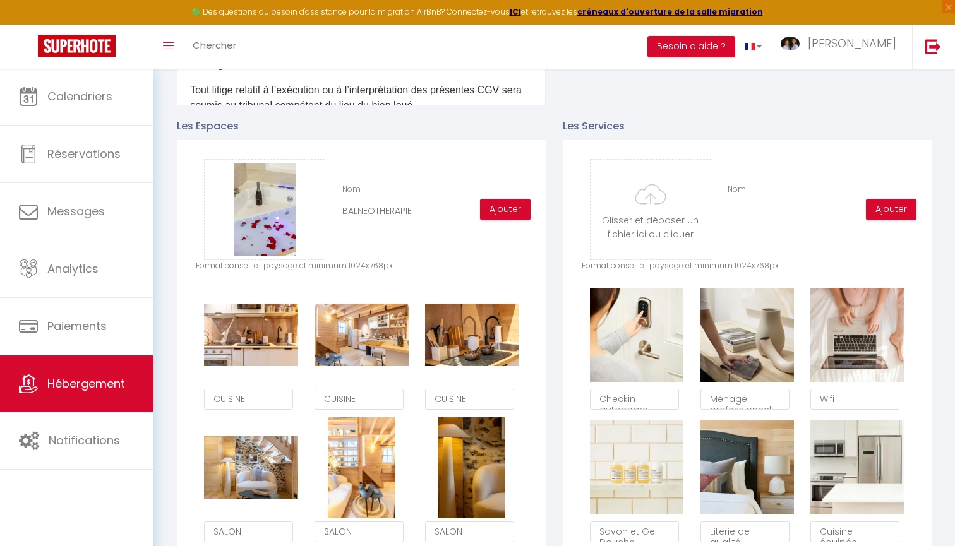
scroll to position [495, 0]
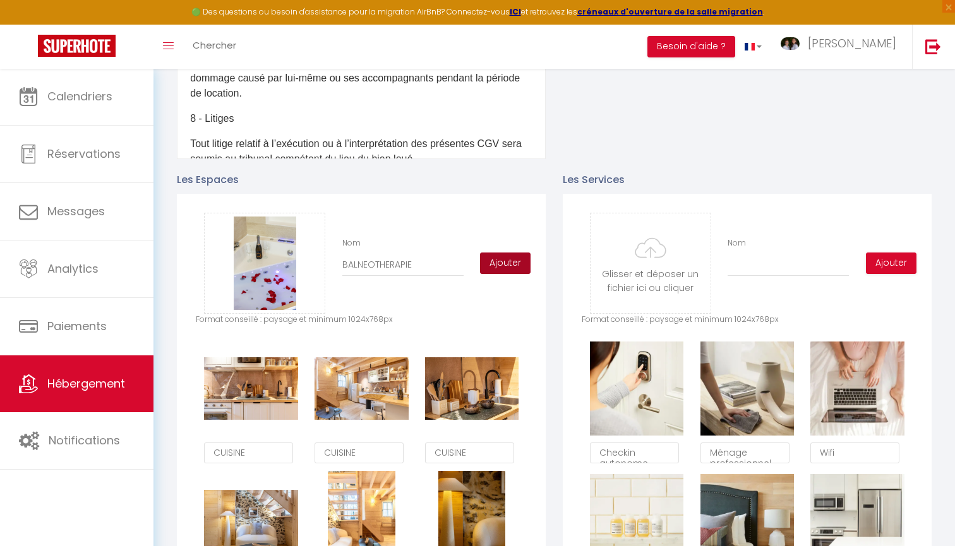
click at [509, 260] on button "Ajouter" at bounding box center [505, 263] width 51 height 21
checkbox input "false"
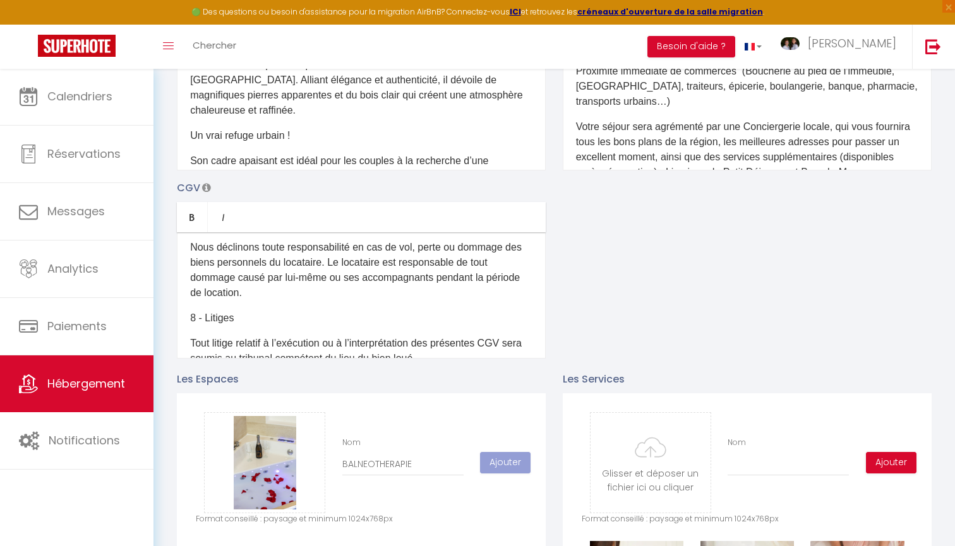
scroll to position [289, 0]
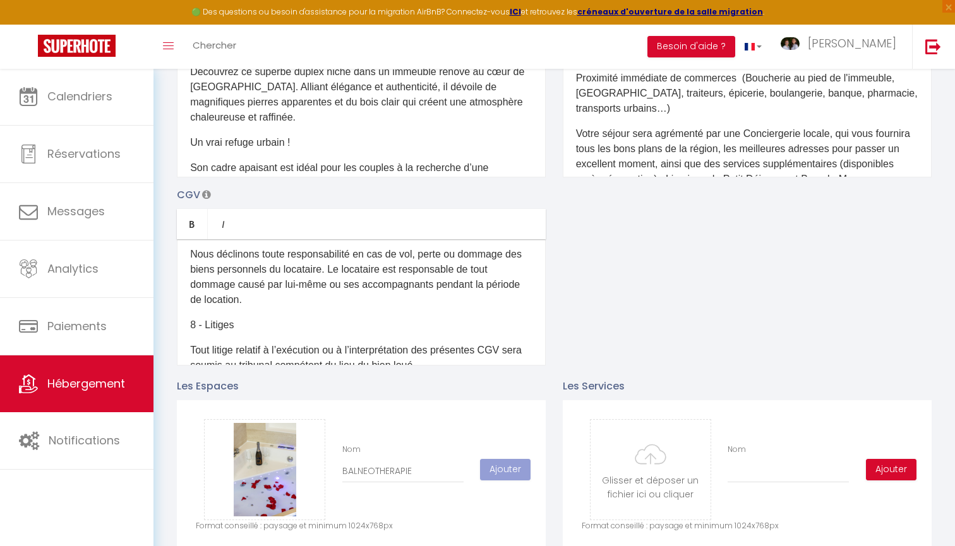
checkbox input "false"
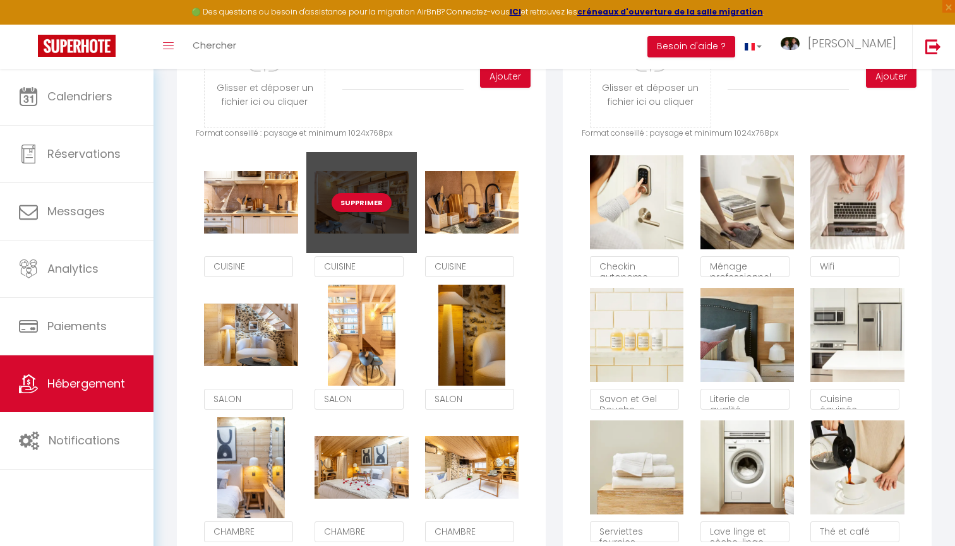
scroll to position [620, 0]
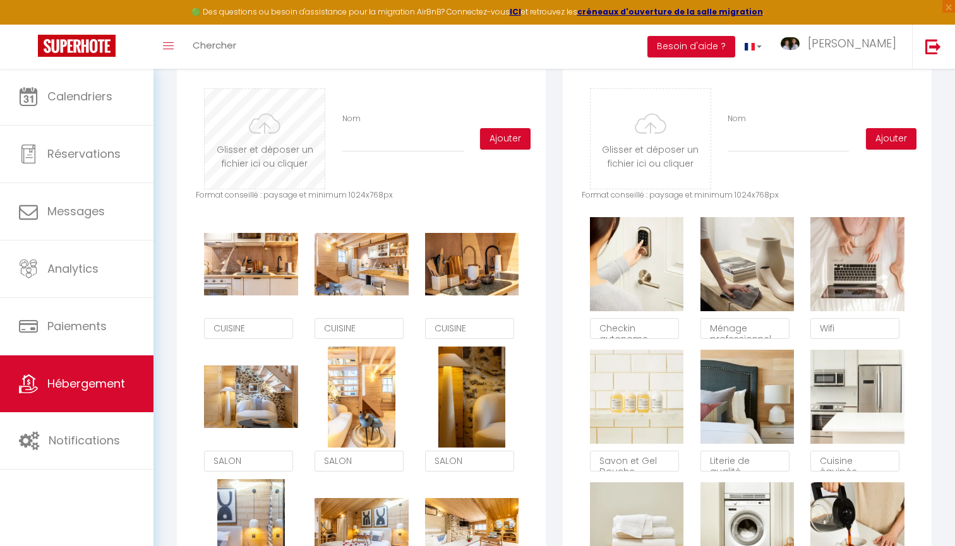
click at [305, 170] on input "file" at bounding box center [265, 139] width 120 height 100
type input "C:\fakepath\Photographe_immobilier_Clermont-Ferrand_Clfd-Capture-24.jpg"
checkbox input "false"
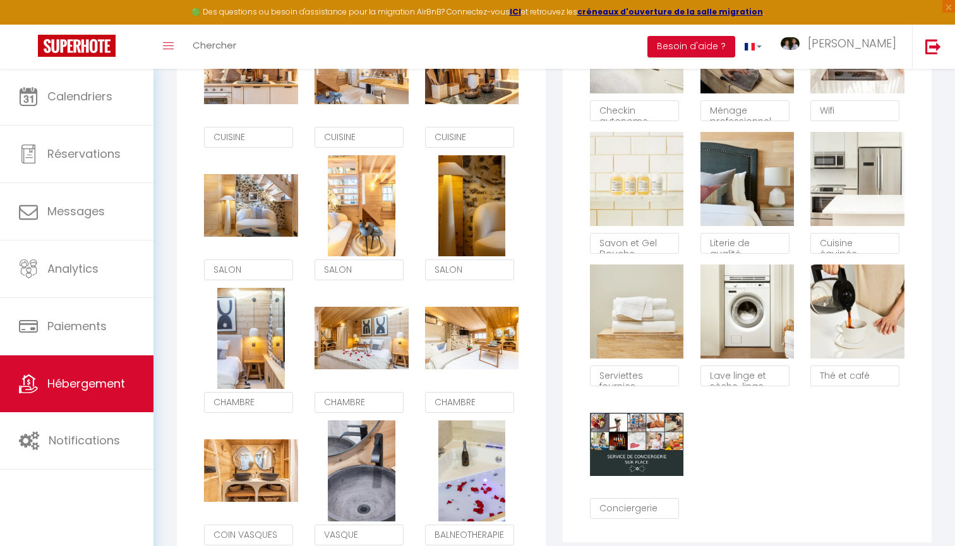
scroll to position [585, 0]
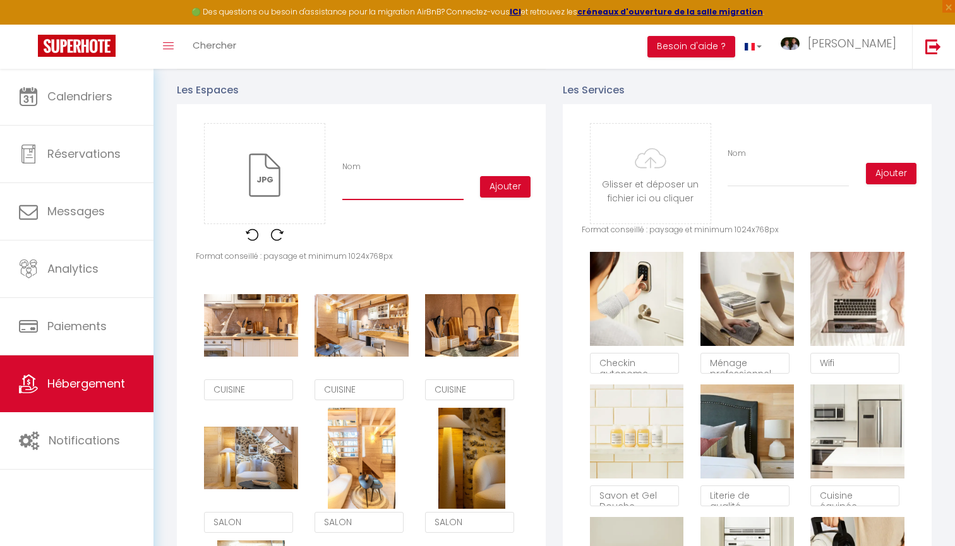
click at [395, 188] on input "Nom" at bounding box center [402, 189] width 121 height 23
type input "C"
checkbox input "false"
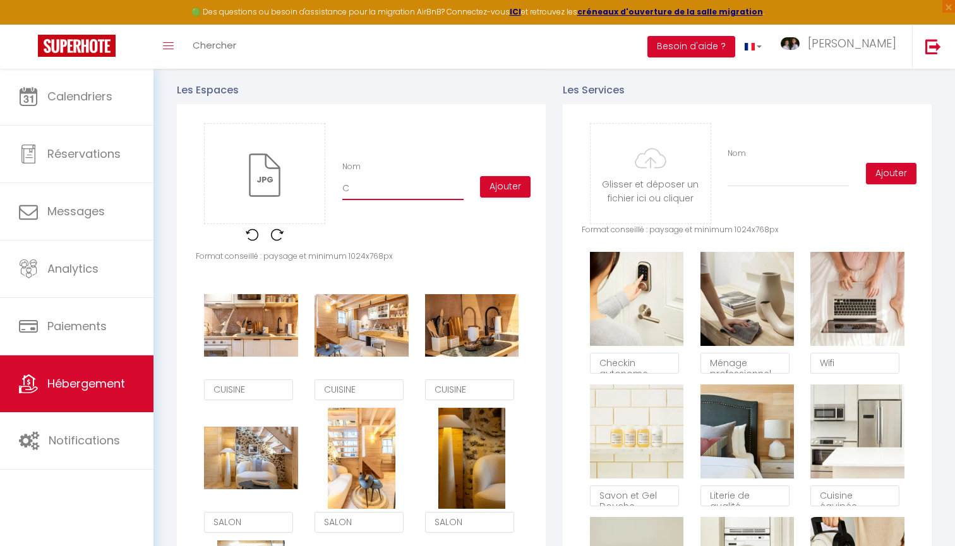
type input "CH"
checkbox input "false"
type input "CHE"
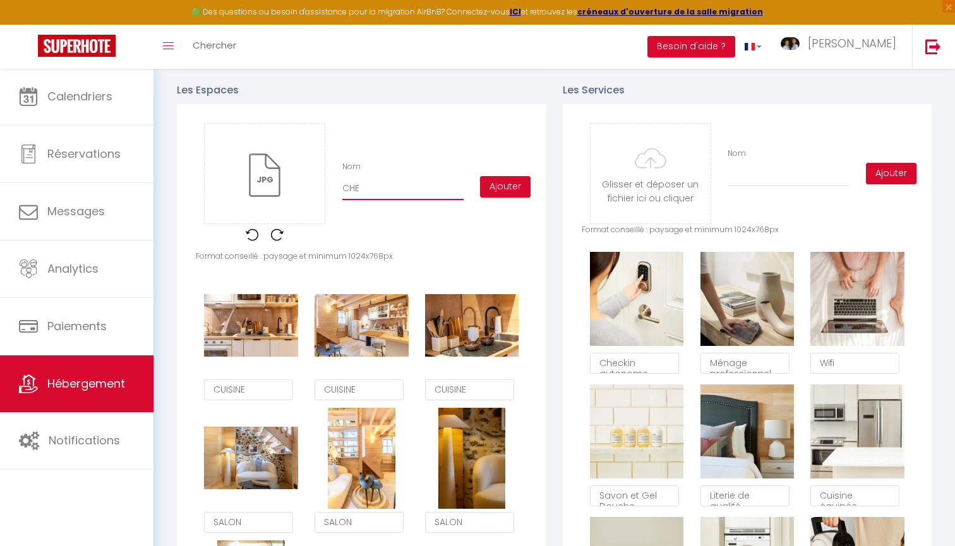
checkbox input "false"
type input "CHEM"
checkbox input "false"
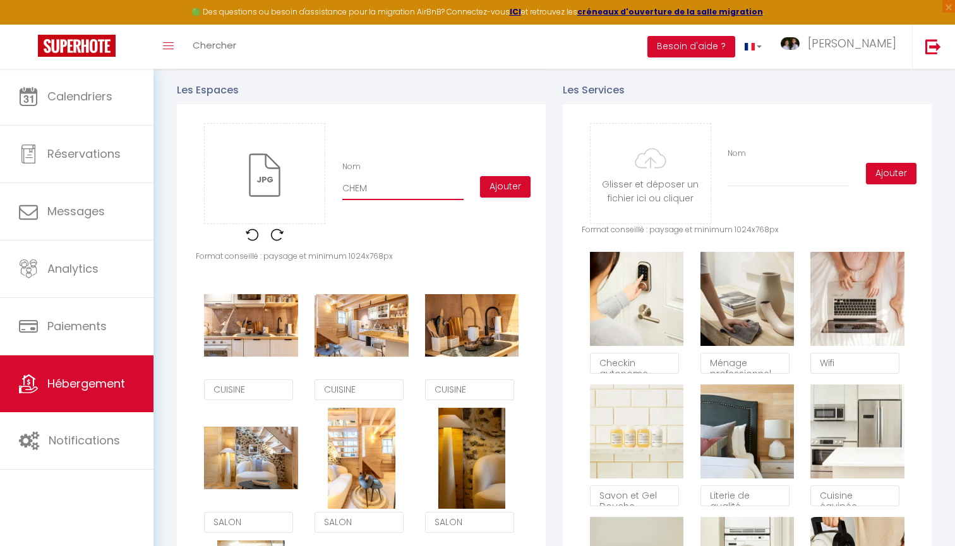
checkbox input "false"
type input "CHEMI"
checkbox input "false"
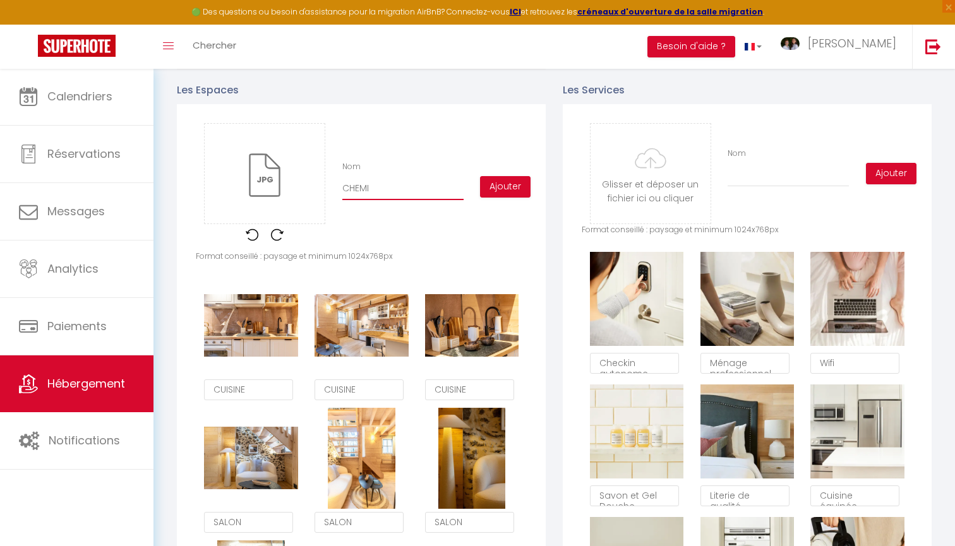
checkbox input "false"
type input "CHEMIN"
checkbox input "false"
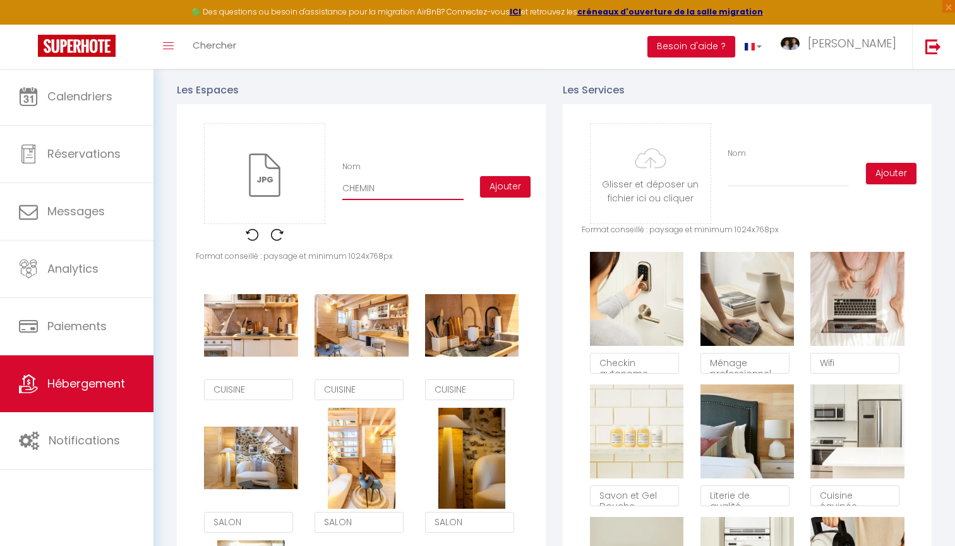
type input "CHEMINE"
checkbox input "false"
type input "CHEMINEE"
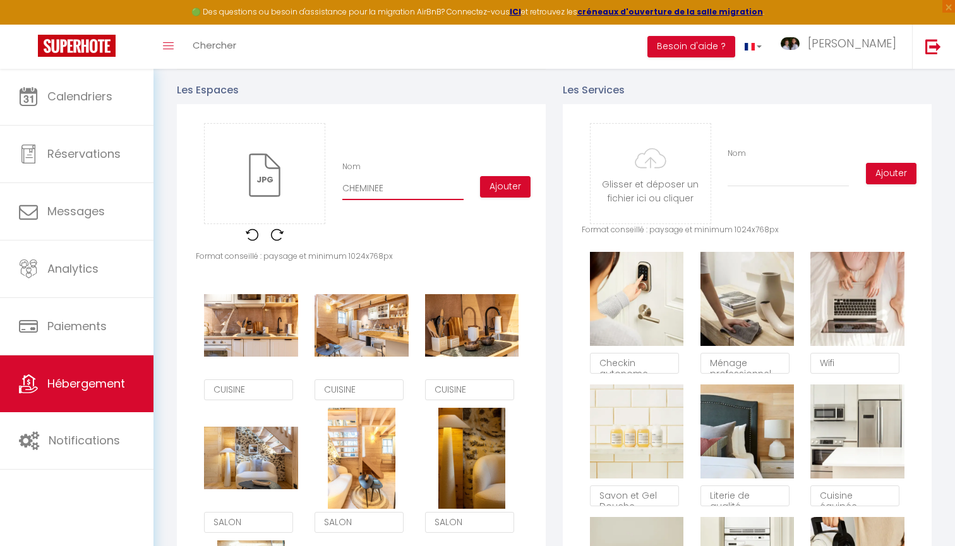
checkbox input "false"
type input "CHEMINEE"
click at [510, 189] on button "Ajouter" at bounding box center [505, 186] width 51 height 21
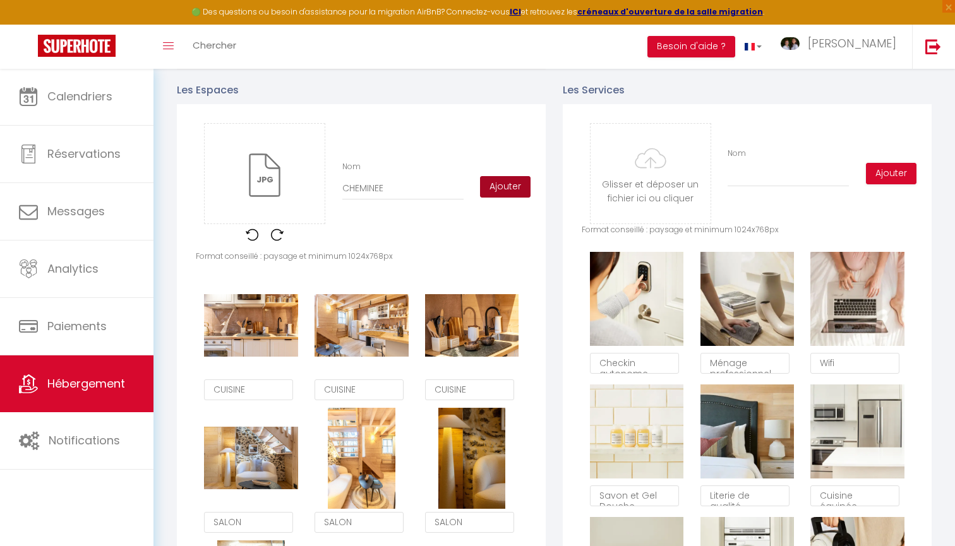
checkbox input "false"
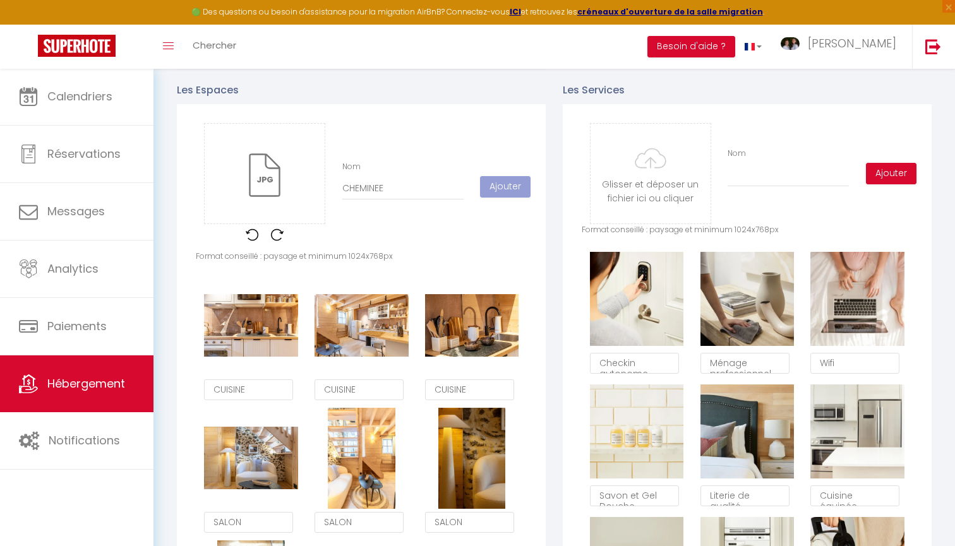
checkbox input "false"
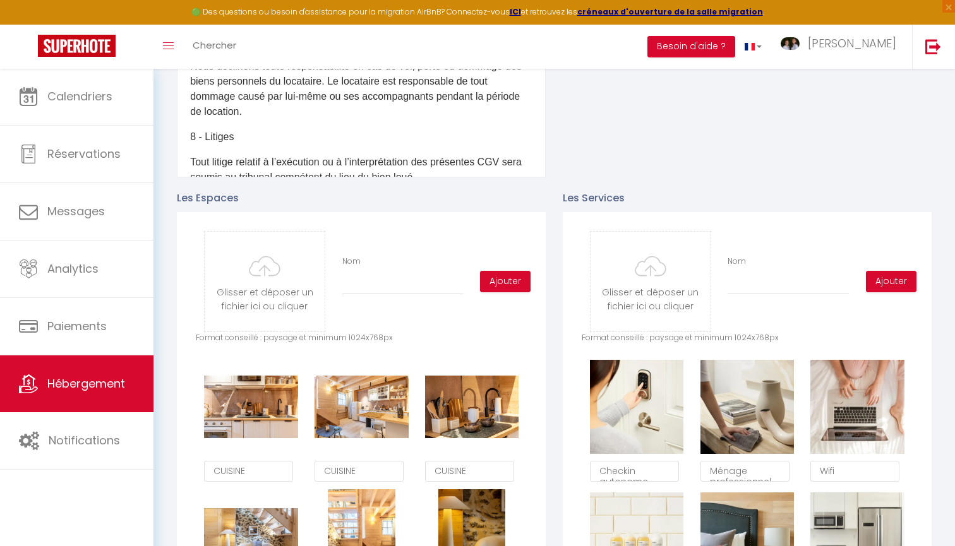
scroll to position [364, 0]
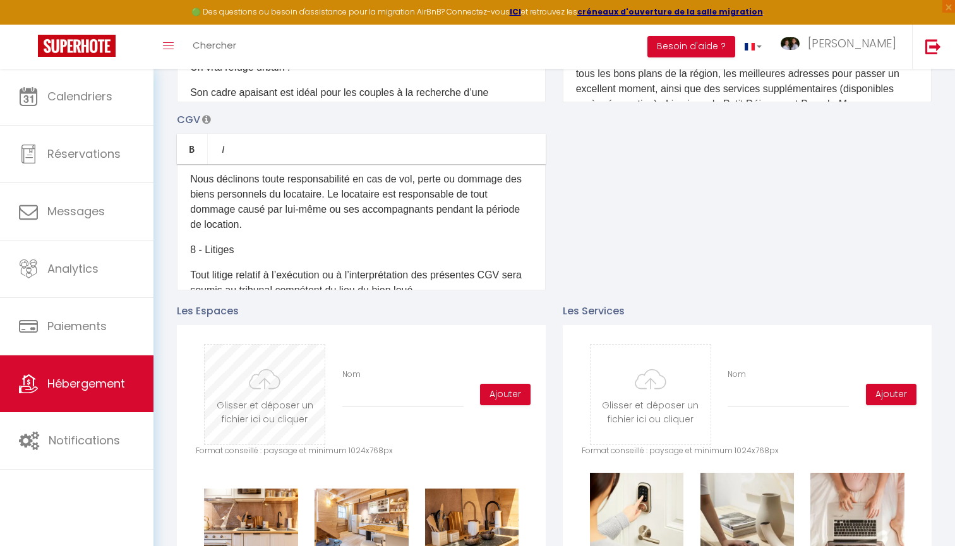
click at [261, 408] on input "file" at bounding box center [265, 395] width 120 height 100
type input "C:\fakepath\Photographe_immobilier_Clermont-Ferrand_Clfd-Capture-43.jpg"
checkbox input "false"
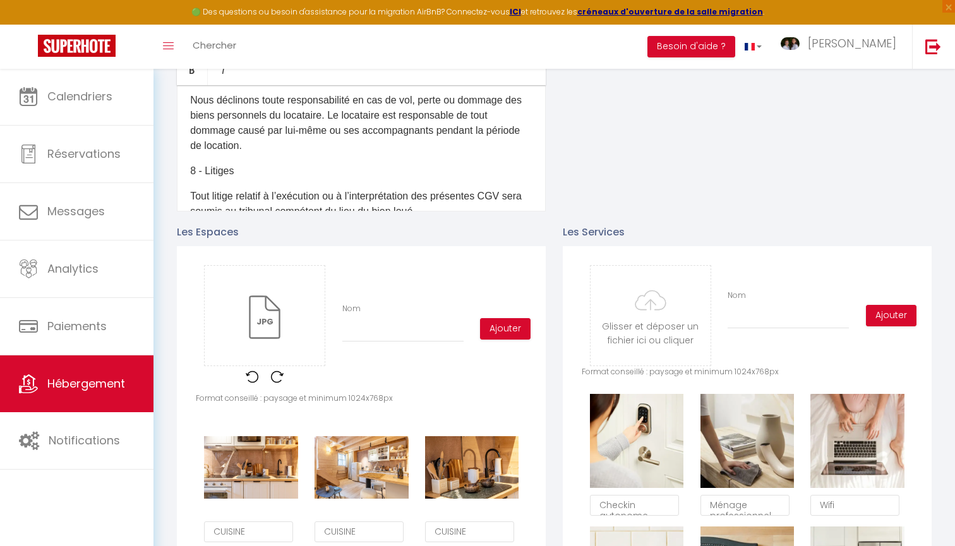
scroll to position [444, 0]
click at [348, 330] on input "Nom" at bounding box center [402, 330] width 121 height 23
type input "V"
checkbox input "false"
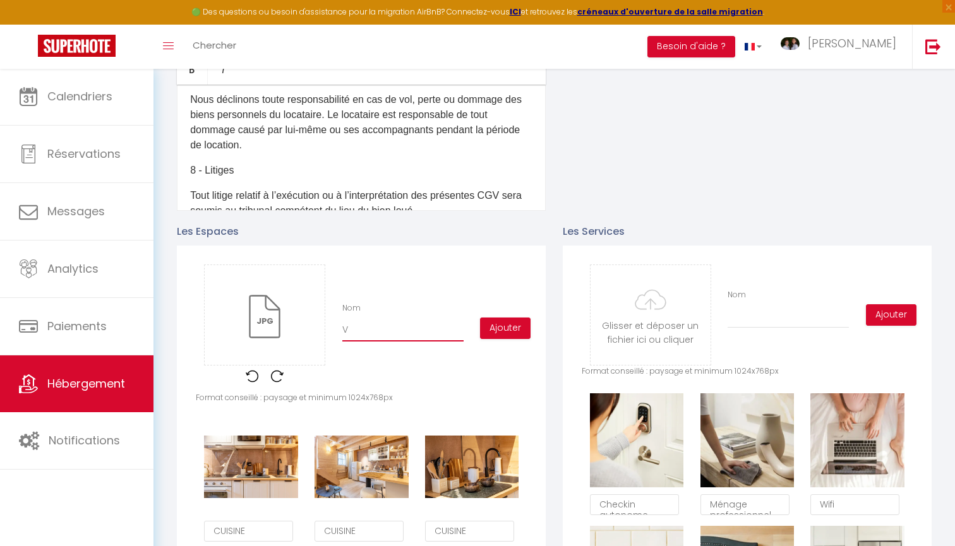
checkbox input "false"
type input "VA"
checkbox input "false"
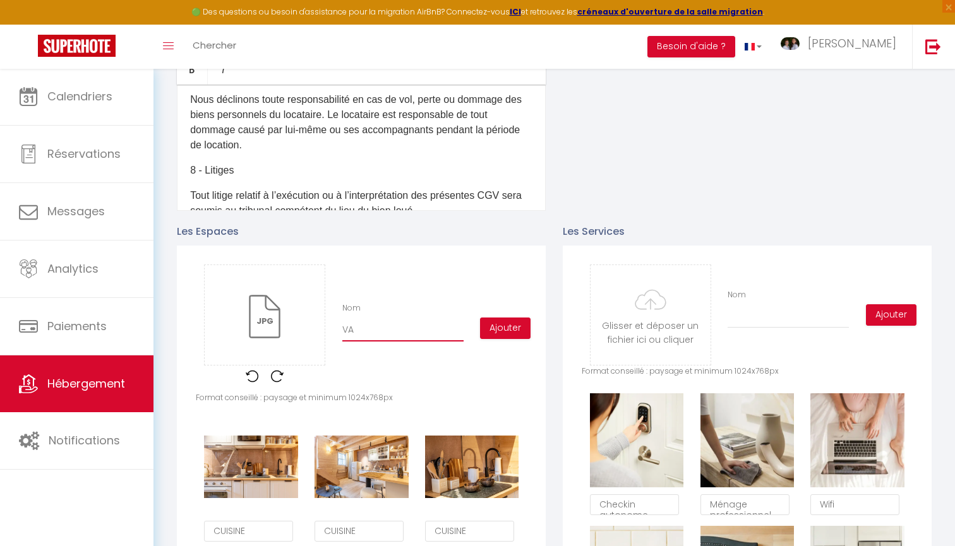
type input "VAS"
checkbox input "false"
type input "VASQ"
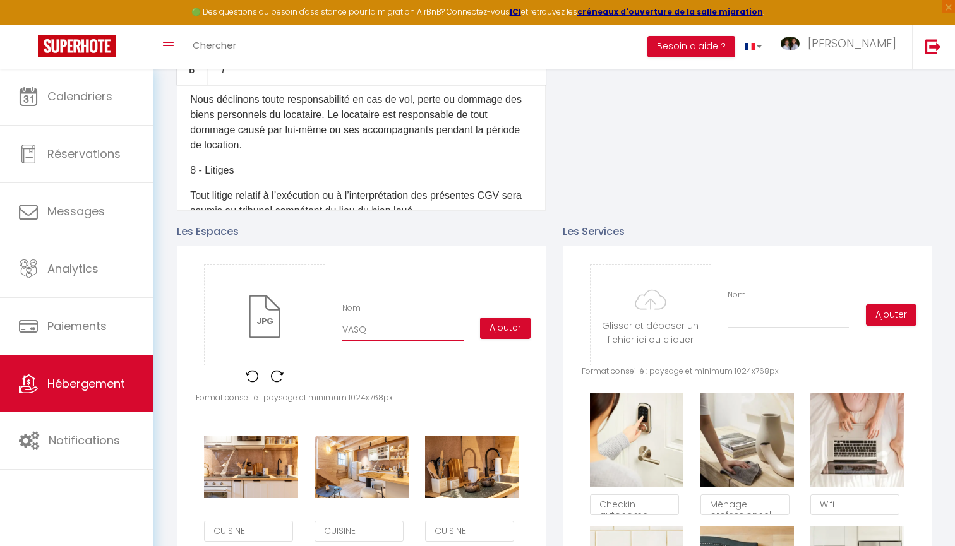
checkbox input "false"
type input "VASQU"
checkbox input "false"
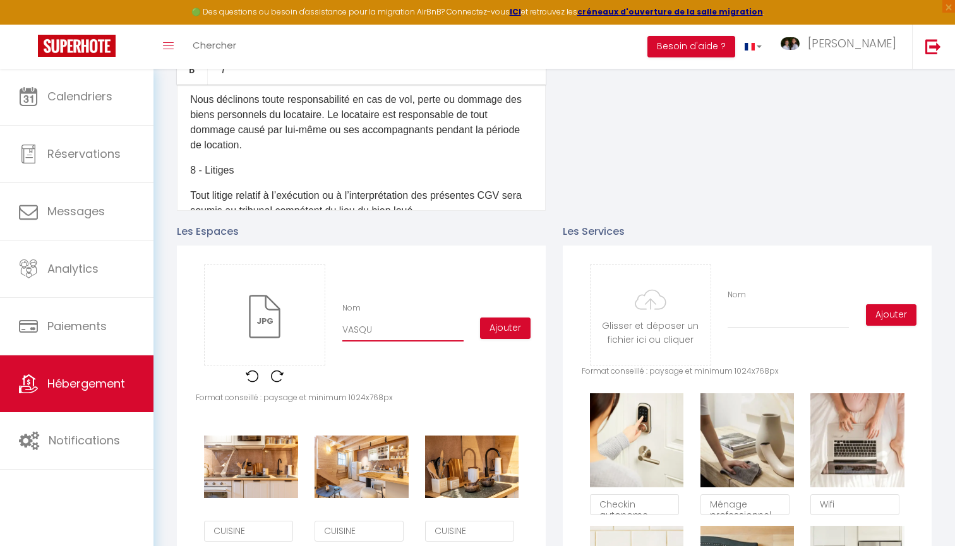
checkbox input "false"
type input "VASQUE"
checkbox input "false"
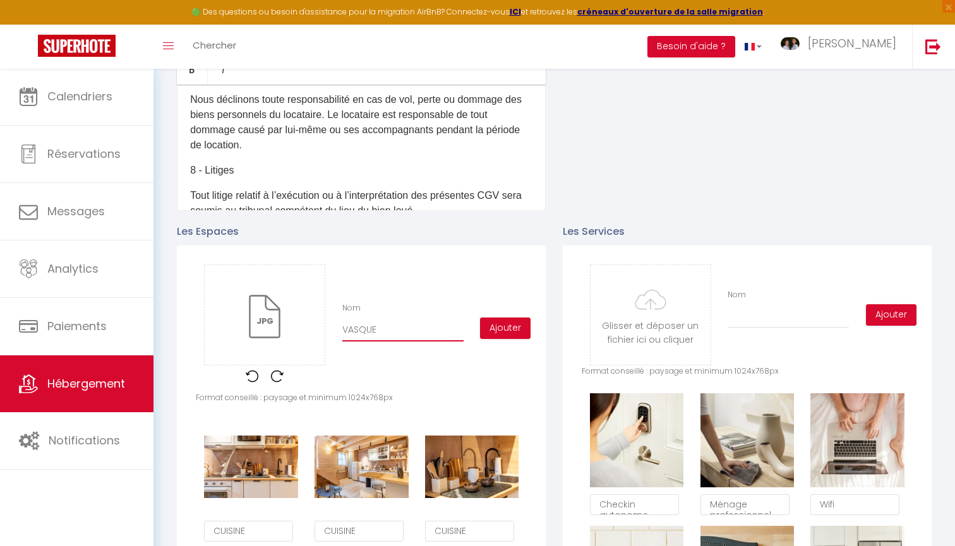
checkbox input "false"
type input "VASQUE"
click at [502, 325] on button "Ajouter" at bounding box center [505, 328] width 51 height 21
checkbox input "false"
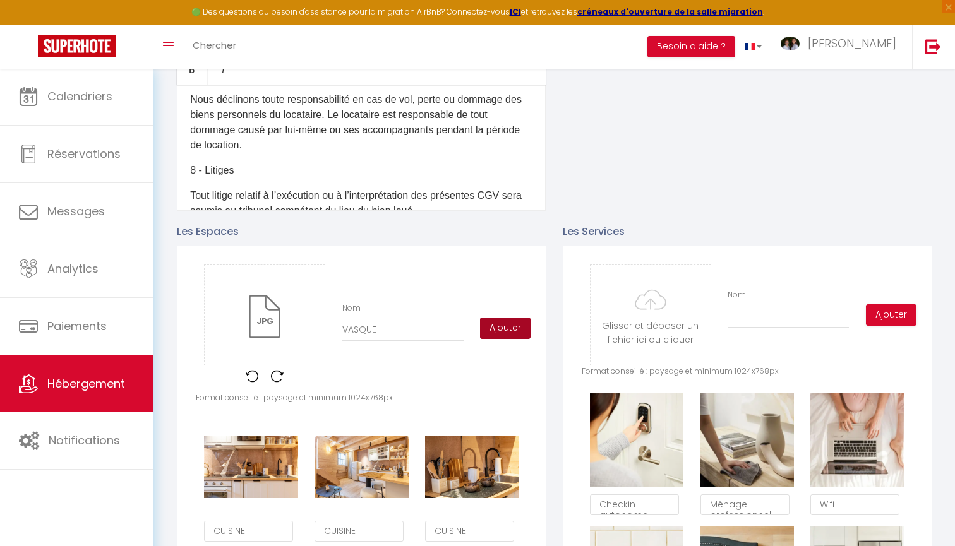
checkbox input "false"
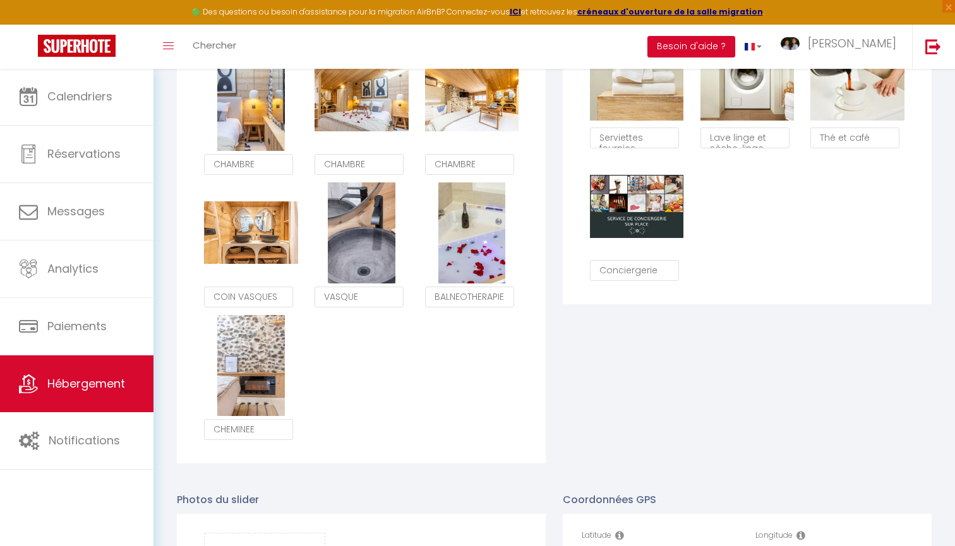
scroll to position [1075, 0]
checkbox input "false"
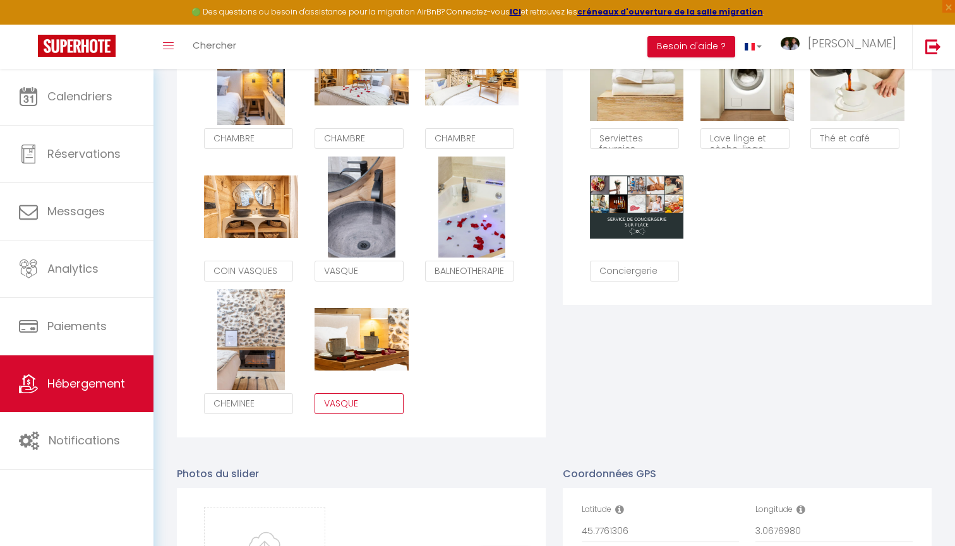
click at [343, 407] on textarea "VASQUE" at bounding box center [359, 404] width 89 height 21
type textarea "PETIT-DEJEUNER"
click at [441, 397] on div "Supprimer CUISINE Supprimer CUISINE Supprimer CUISINE Supprimer SALON Supprimer…" at bounding box center [361, 90] width 331 height 663
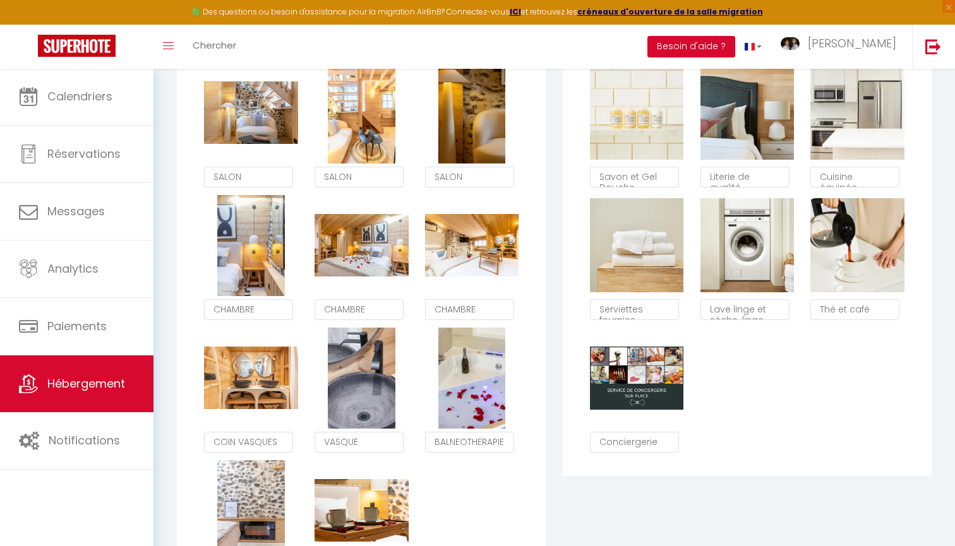
scroll to position [656, 0]
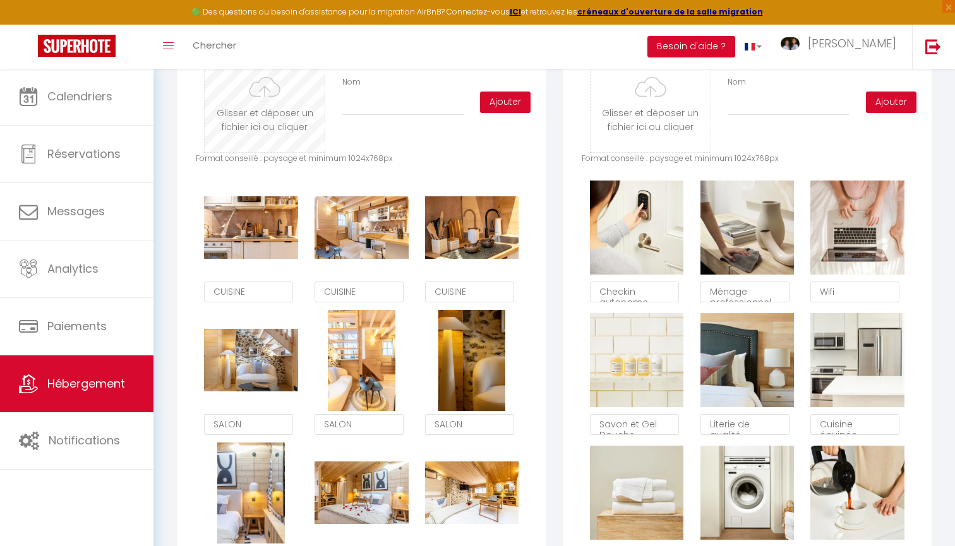
click at [301, 118] on input "file" at bounding box center [265, 102] width 120 height 100
type input "C:\fakepath\Photographe_immobilier_Clermont-Ferrand_Clfd-Capture-73.jpg"
checkbox input "false"
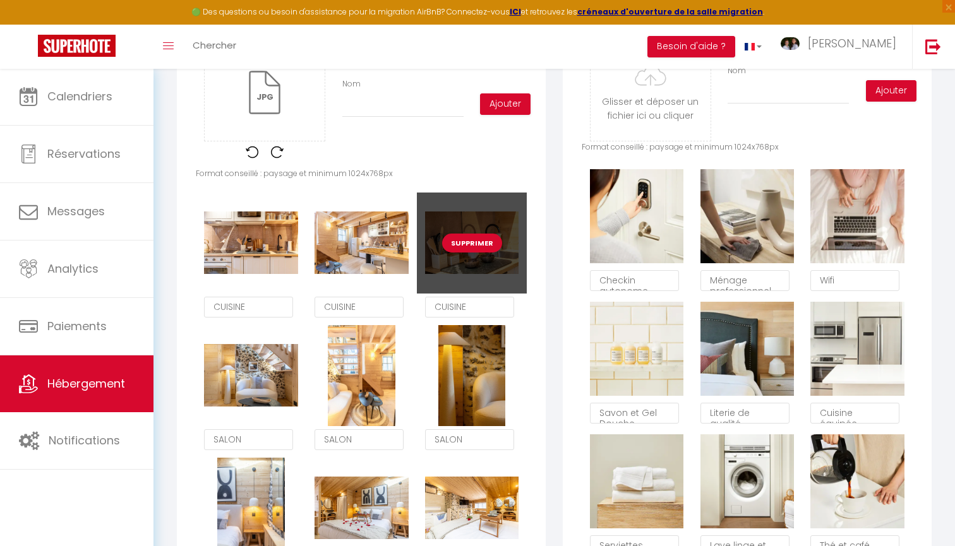
scroll to position [613, 0]
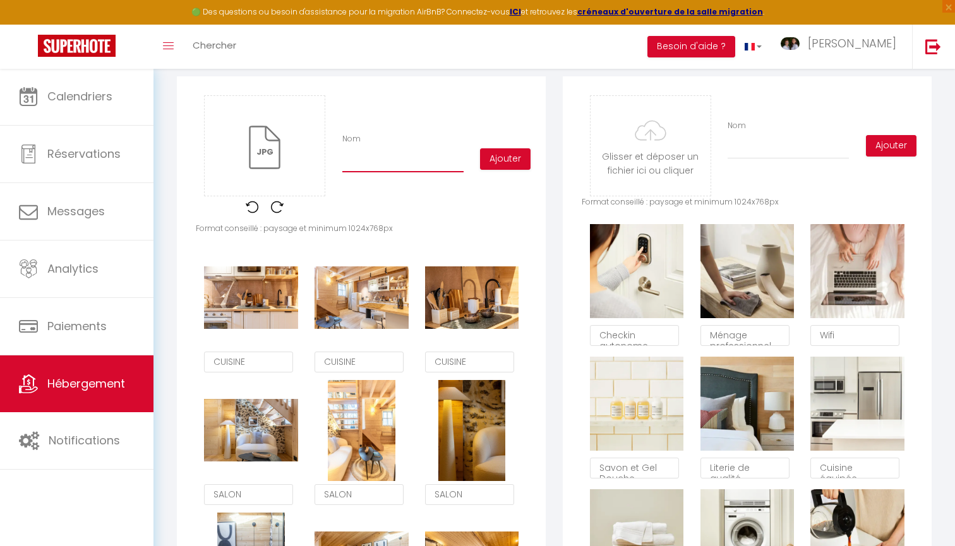
click at [397, 166] on input "Nom" at bounding box center [402, 161] width 121 height 23
type input "T"
checkbox input "false"
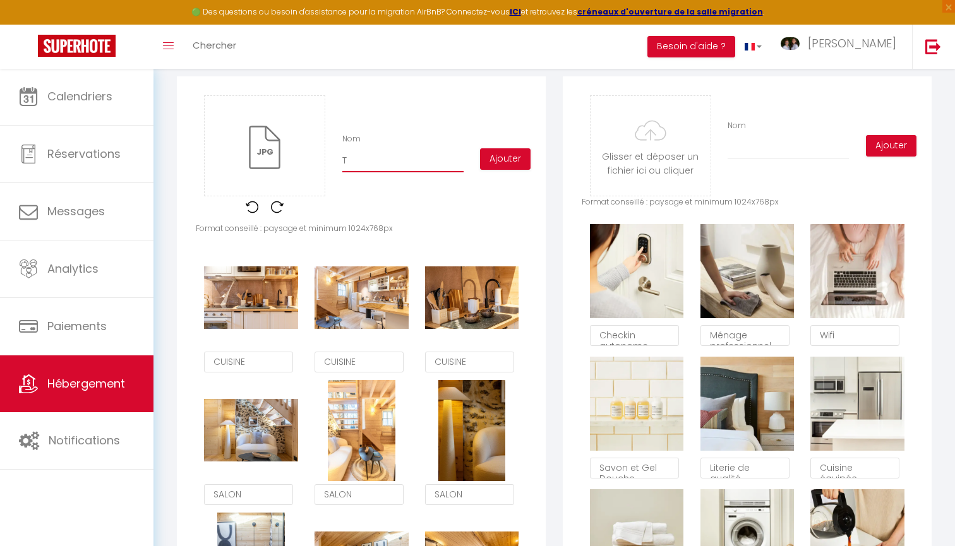
type input "TE"
checkbox input "false"
type input "TER"
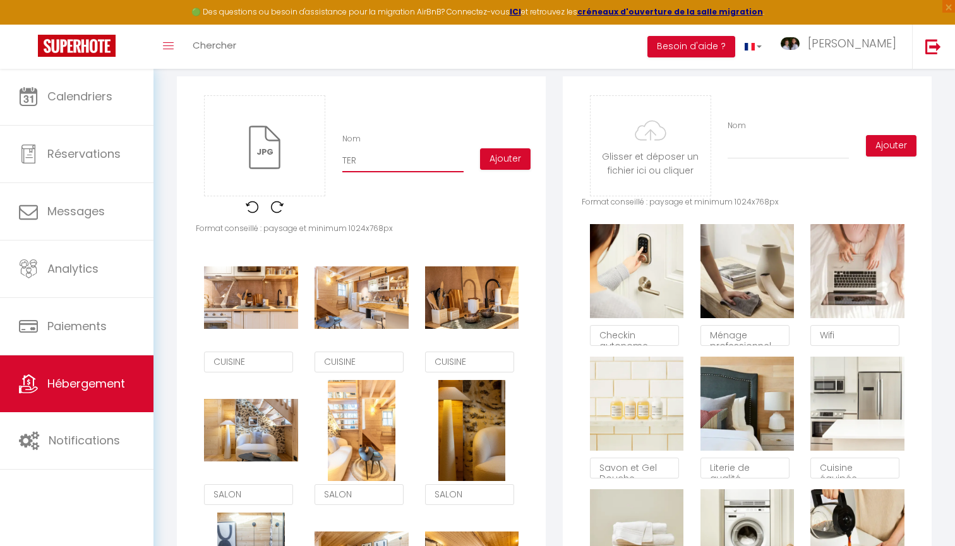
checkbox input "false"
type input "TERR"
checkbox input "false"
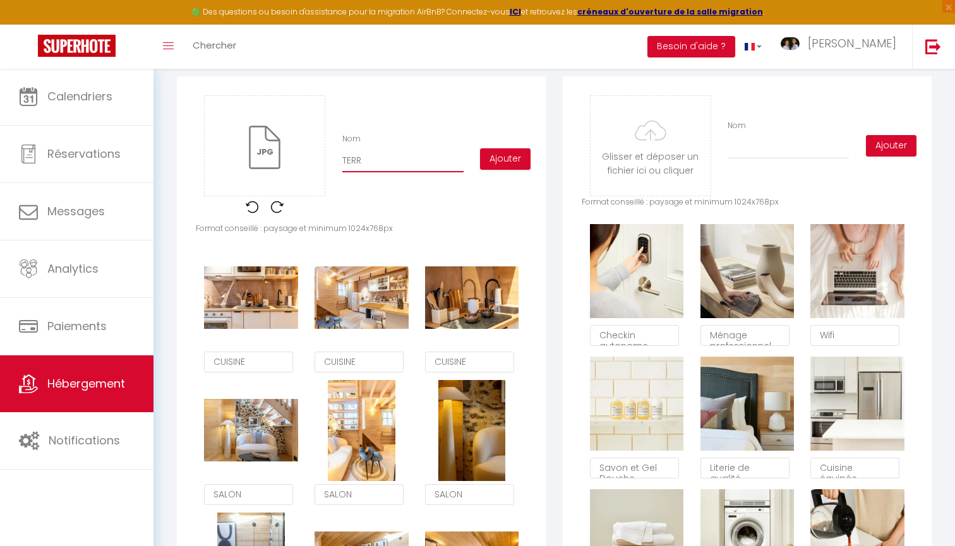
checkbox input "false"
type input "TERRA"
checkbox input "false"
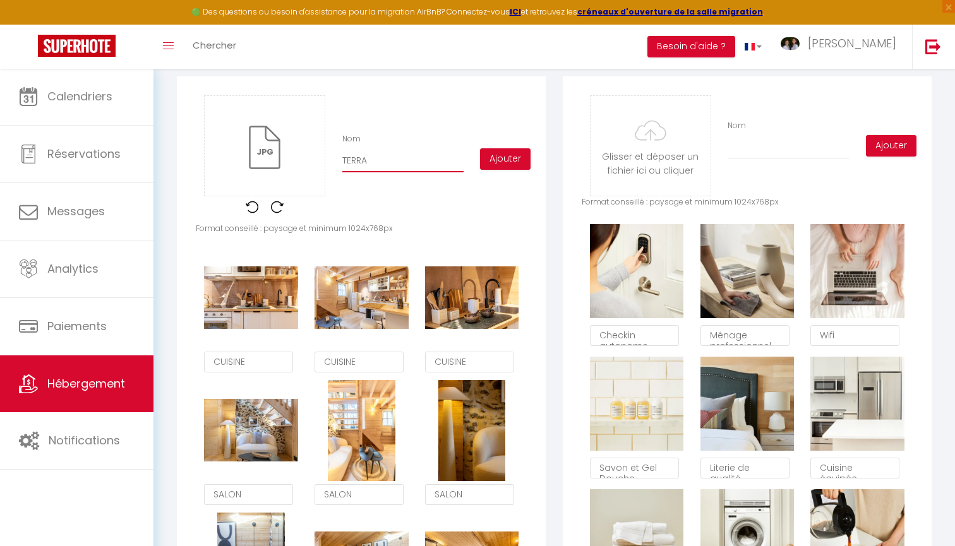
checkbox input "false"
type input "TERRAS"
checkbox input "false"
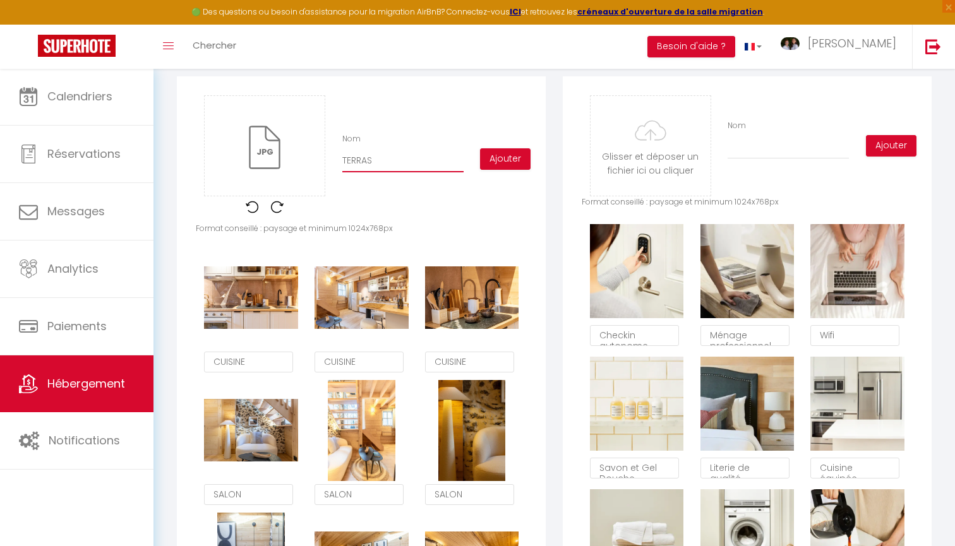
type input "TERRASS"
checkbox input "false"
type input "TERRASSE"
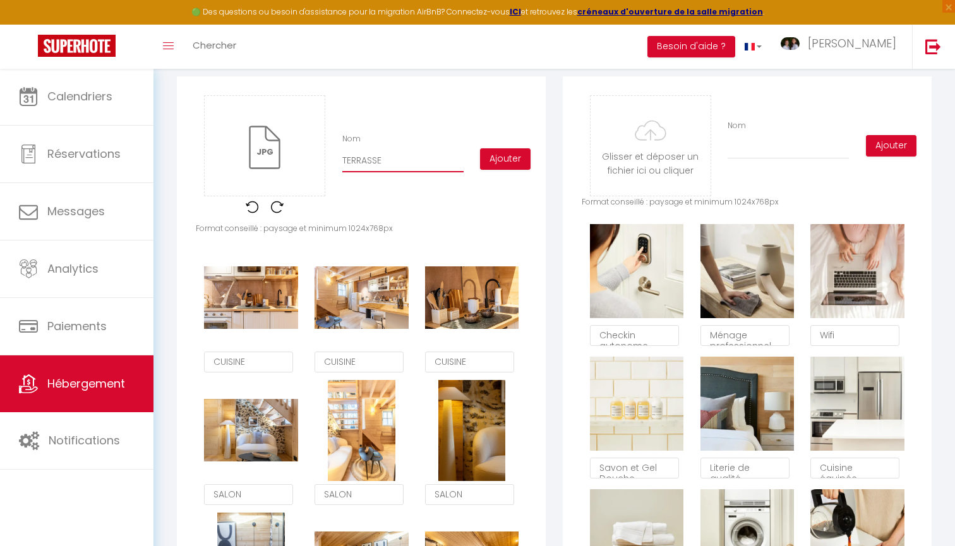
checkbox input "false"
type input "TERRASSE"
click at [492, 158] on button "Ajouter" at bounding box center [505, 158] width 51 height 21
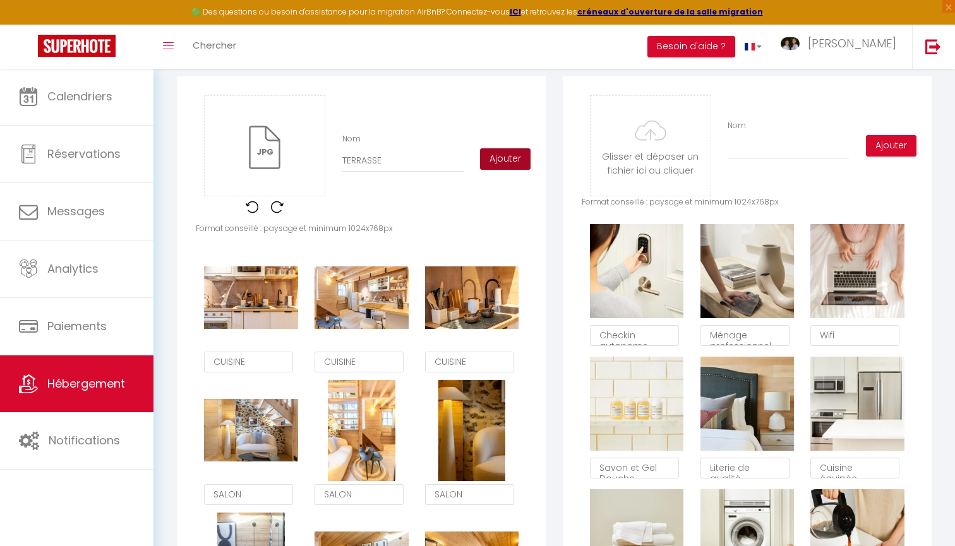
checkbox input "false"
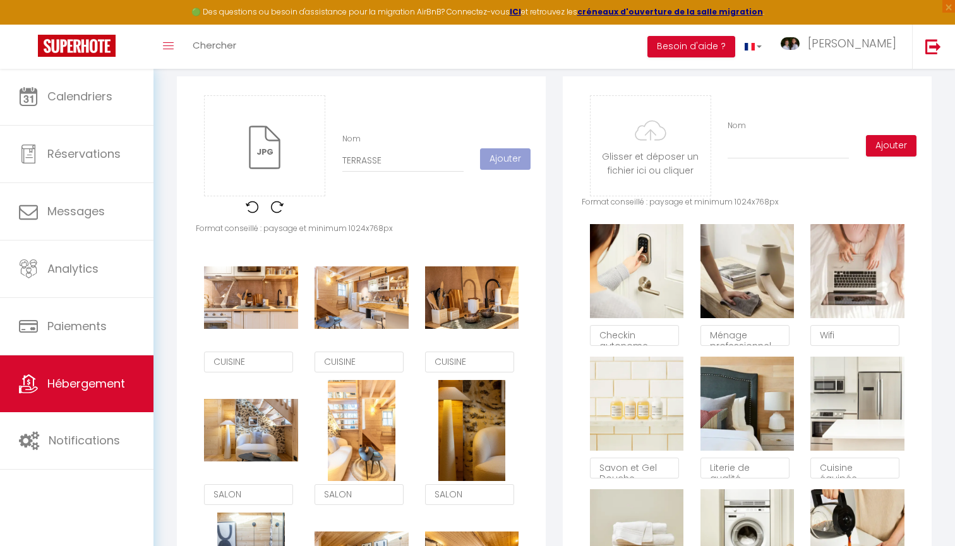
checkbox input "false"
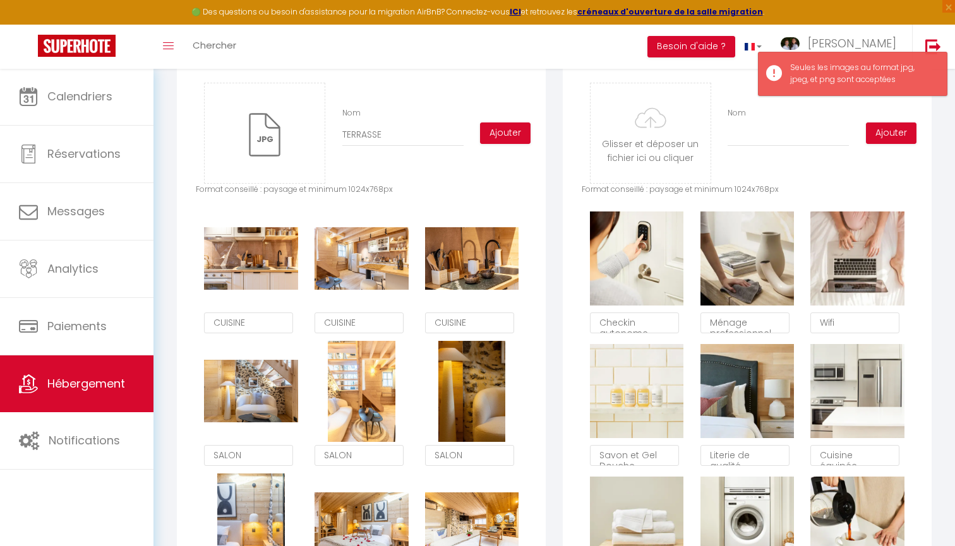
scroll to position [565, 0]
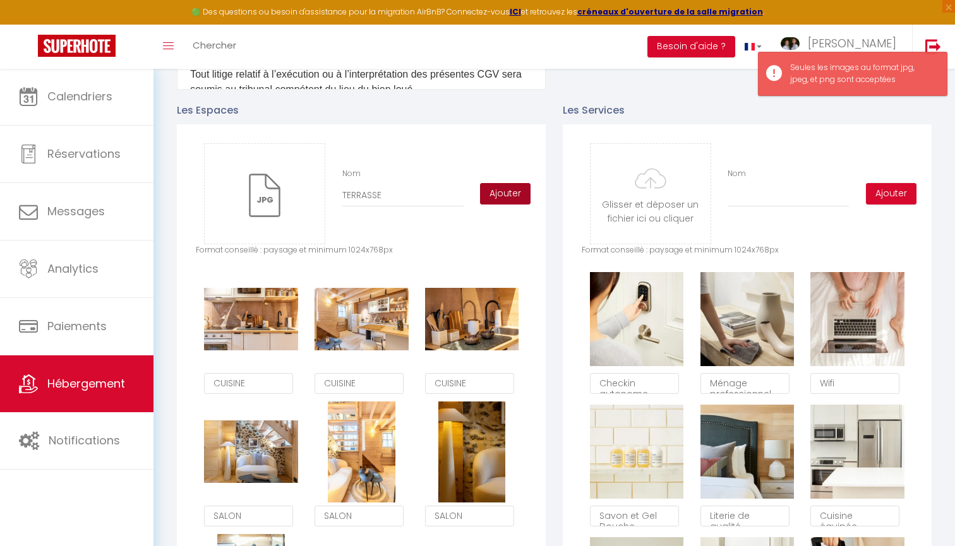
click at [518, 193] on button "Ajouter" at bounding box center [505, 193] width 51 height 21
checkbox input "false"
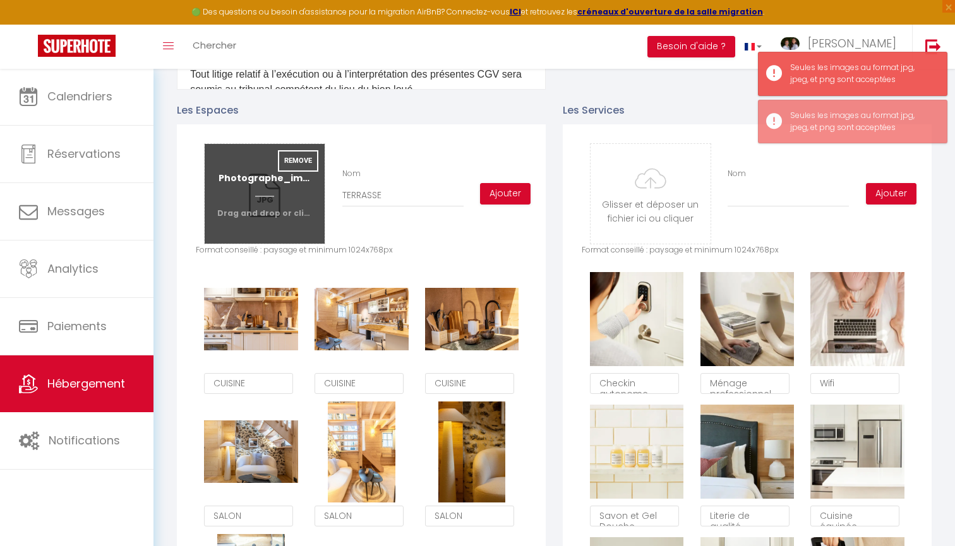
click at [296, 184] on input "file" at bounding box center [265, 194] width 120 height 100
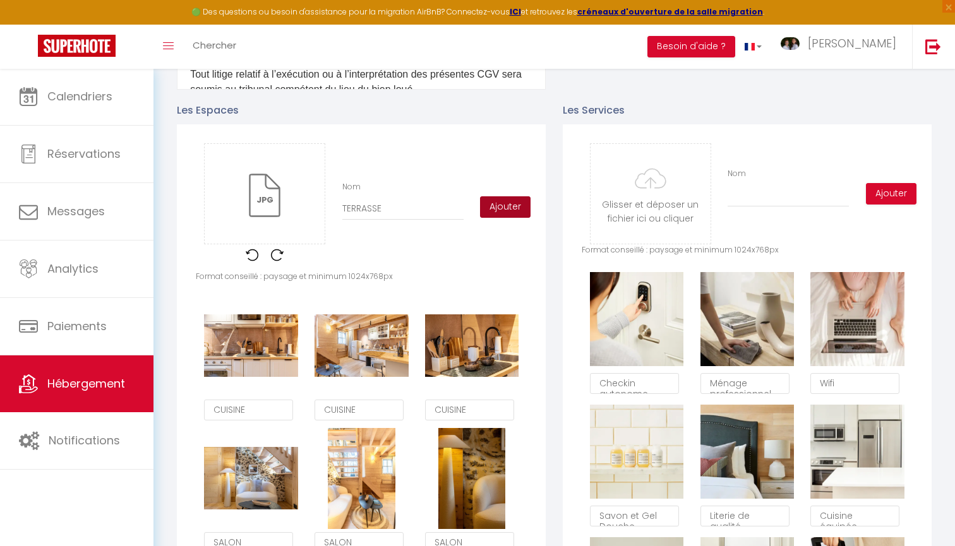
click at [502, 207] on button "Ajouter" at bounding box center [505, 206] width 51 height 21
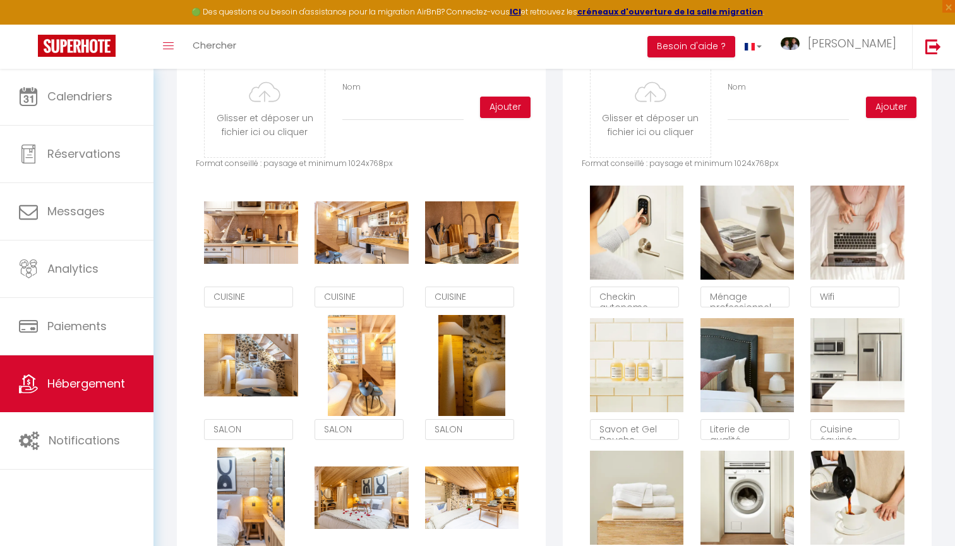
scroll to position [662, 0]
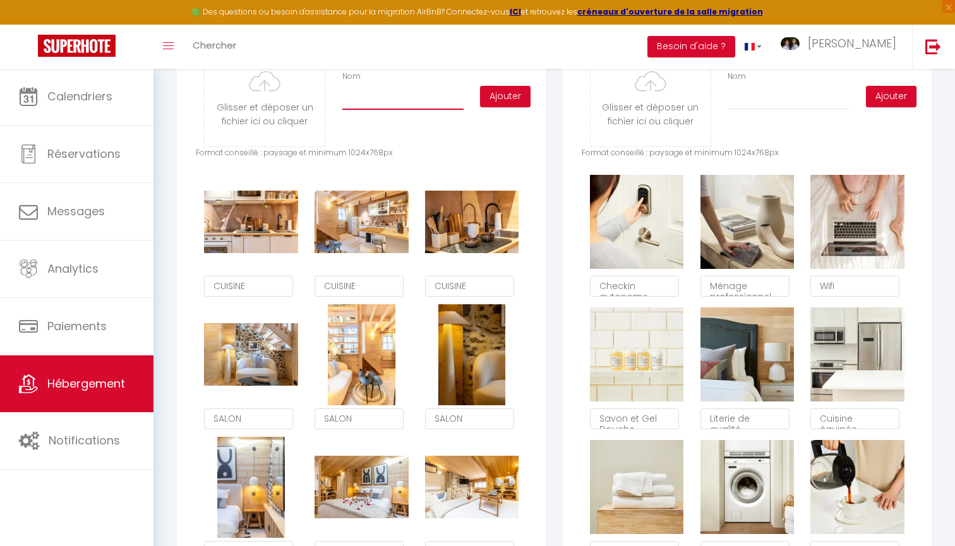
click at [426, 103] on input "Nom" at bounding box center [402, 98] width 121 height 23
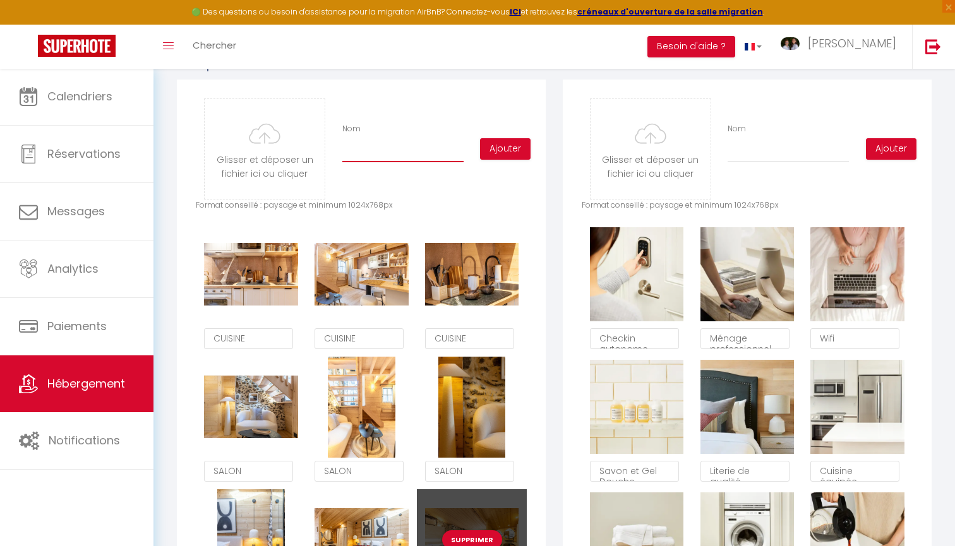
scroll to position [584, 0]
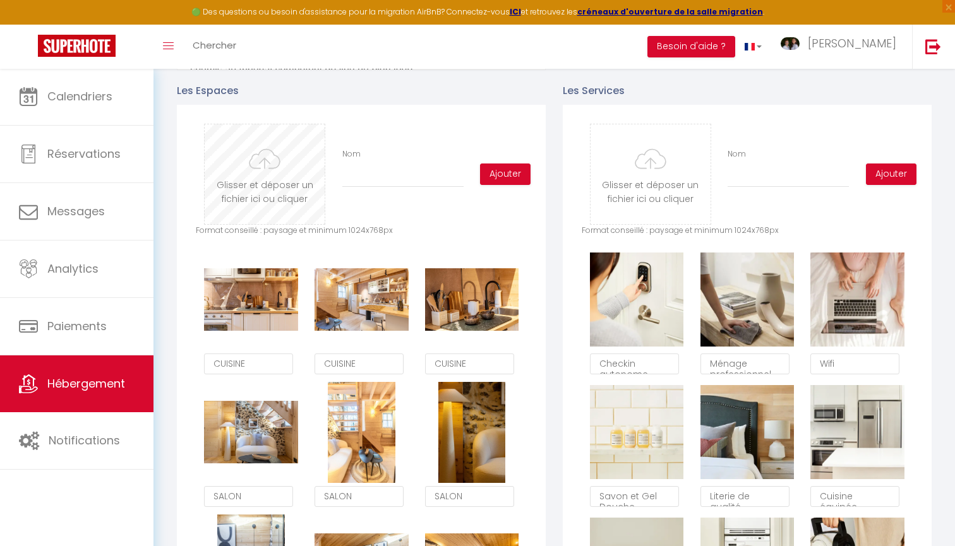
click at [260, 175] on input "file" at bounding box center [265, 174] width 120 height 100
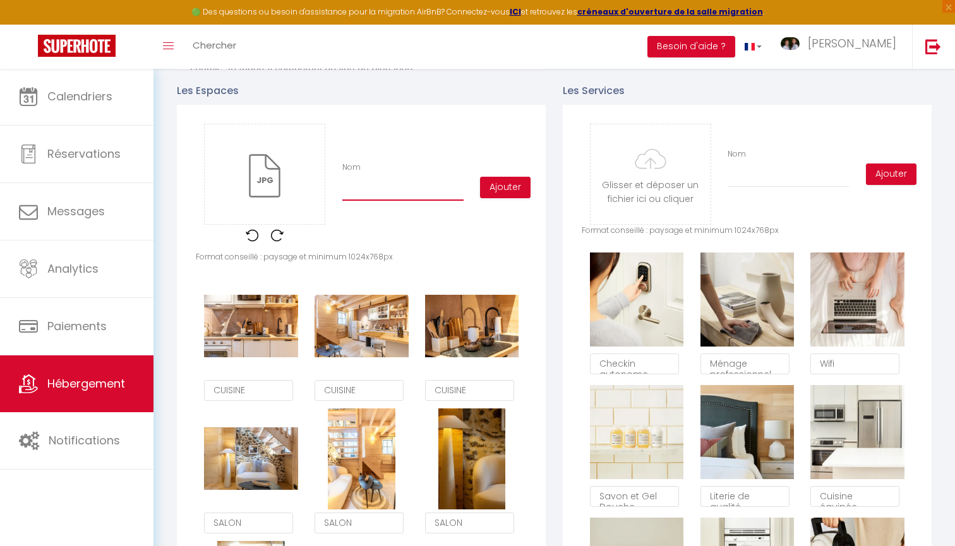
click at [394, 192] on input "Nom" at bounding box center [402, 189] width 121 height 23
click at [521, 184] on button "Ajouter" at bounding box center [505, 187] width 51 height 21
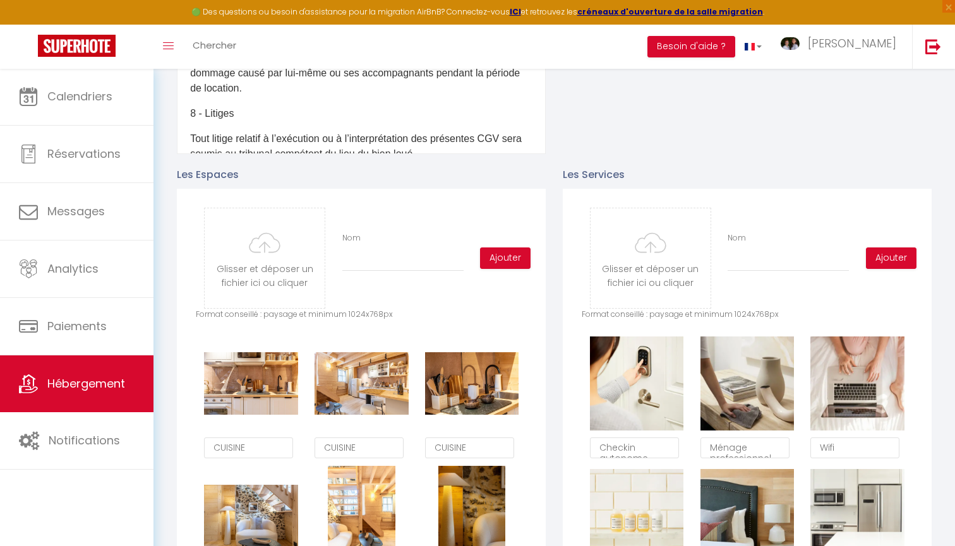
scroll to position [452, 0]
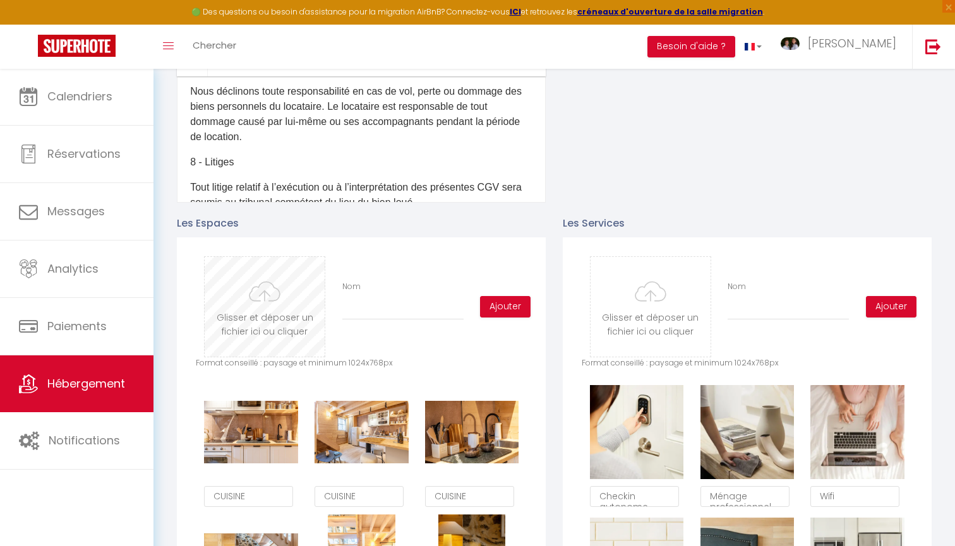
click at [255, 322] on input "file" at bounding box center [265, 307] width 120 height 100
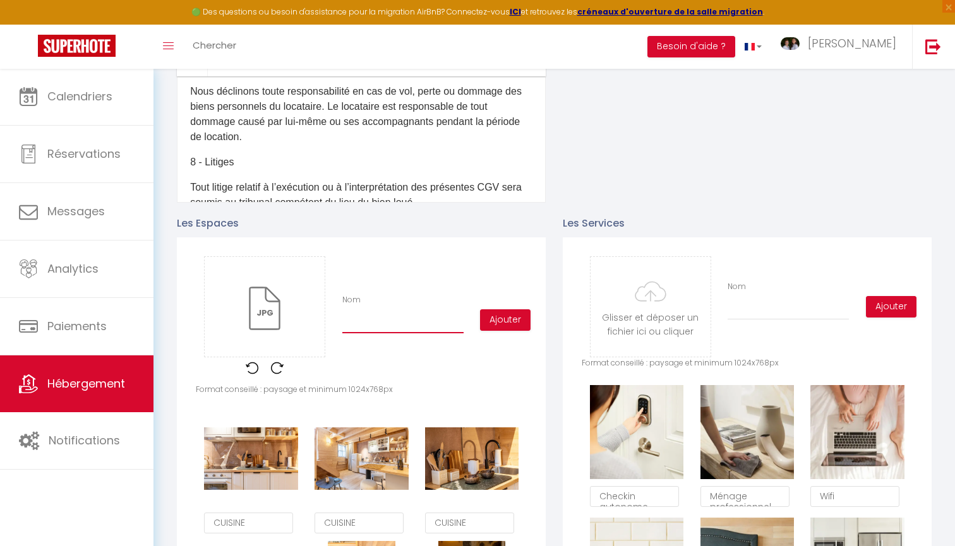
click at [433, 322] on input "Nom" at bounding box center [402, 322] width 121 height 23
click at [510, 320] on button "Ajouter" at bounding box center [505, 320] width 51 height 21
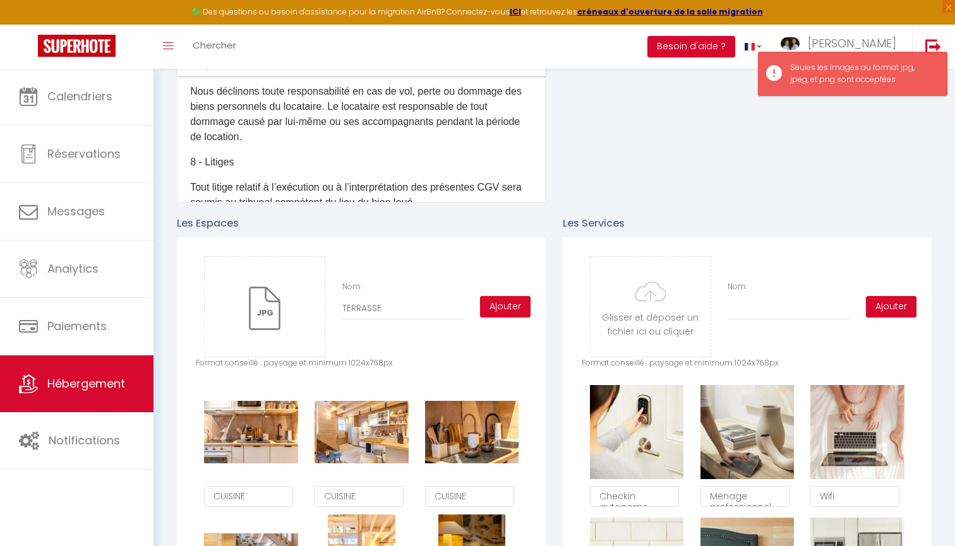
scroll to position [462, 0]
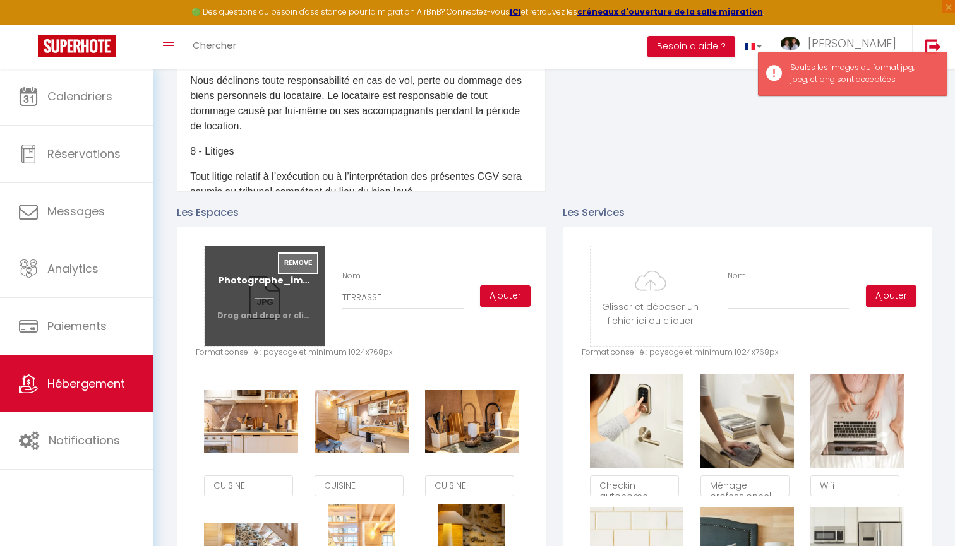
click at [290, 270] on button "Remove" at bounding box center [298, 263] width 40 height 21
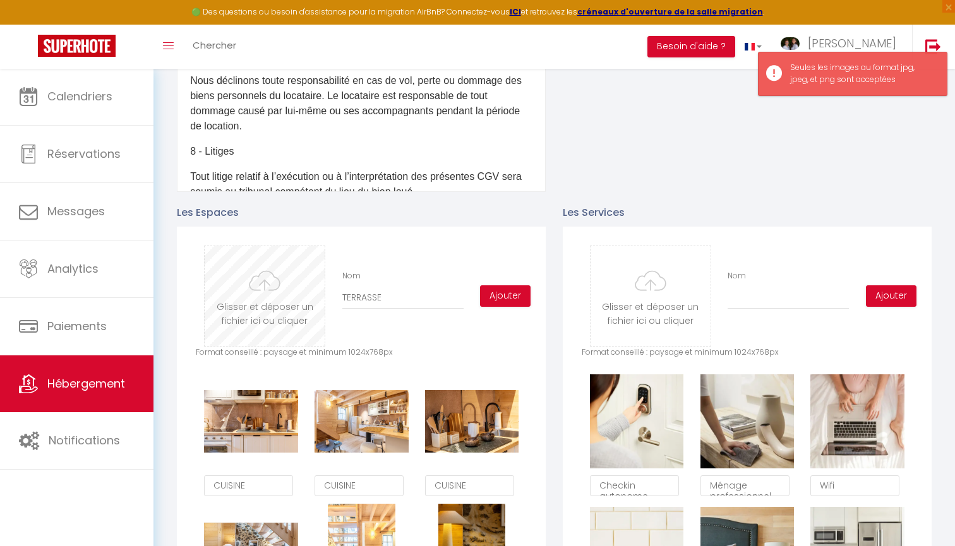
click at [282, 293] on input "file" at bounding box center [265, 296] width 120 height 100
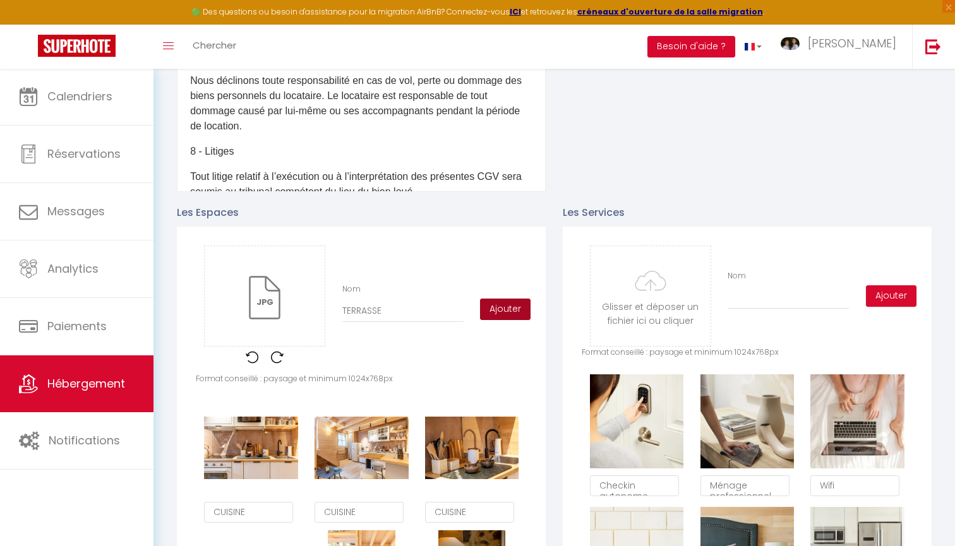
click at [510, 300] on button "Ajouter" at bounding box center [505, 309] width 51 height 21
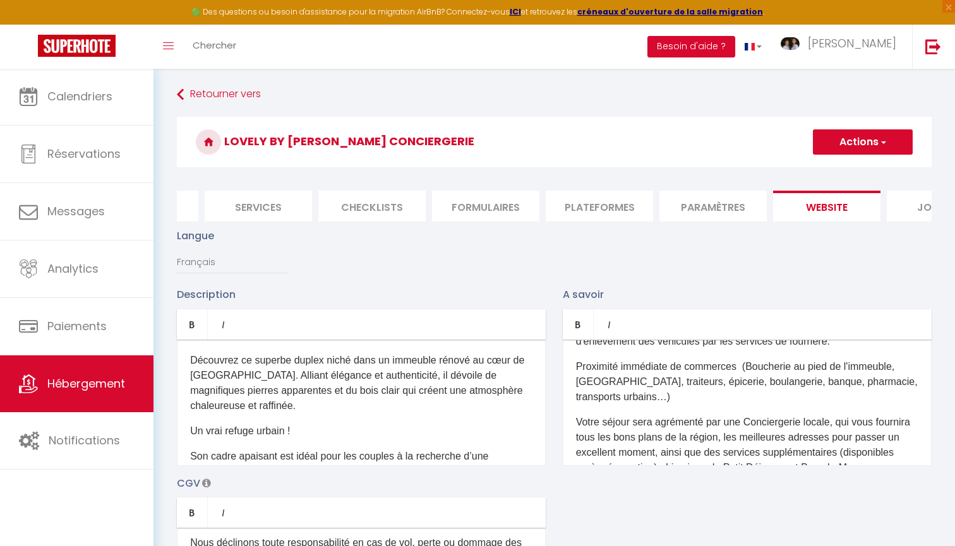
scroll to position [0, 0]
click at [836, 133] on button "Actions" at bounding box center [863, 142] width 100 height 25
click at [845, 168] on input "Enregistrer" at bounding box center [848, 170] width 47 height 13
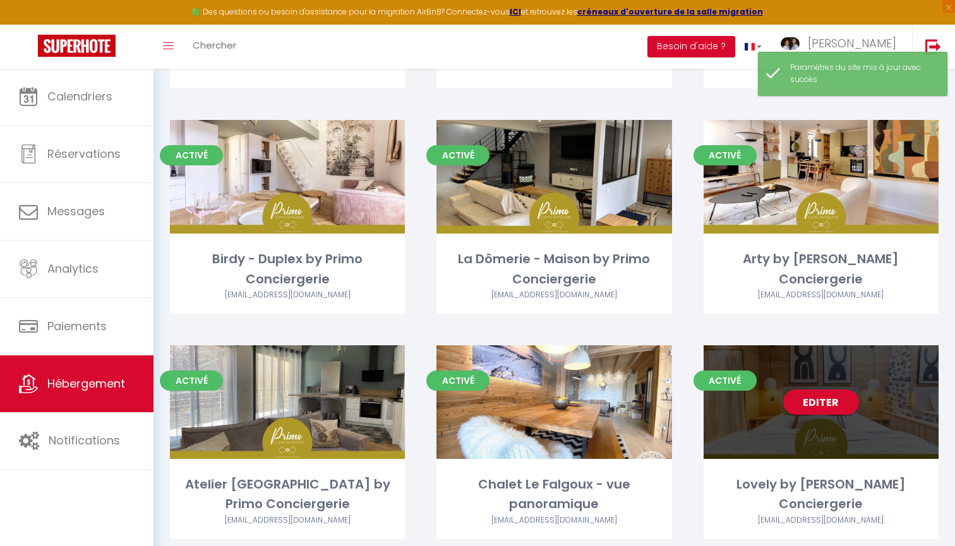
scroll to position [520, 0]
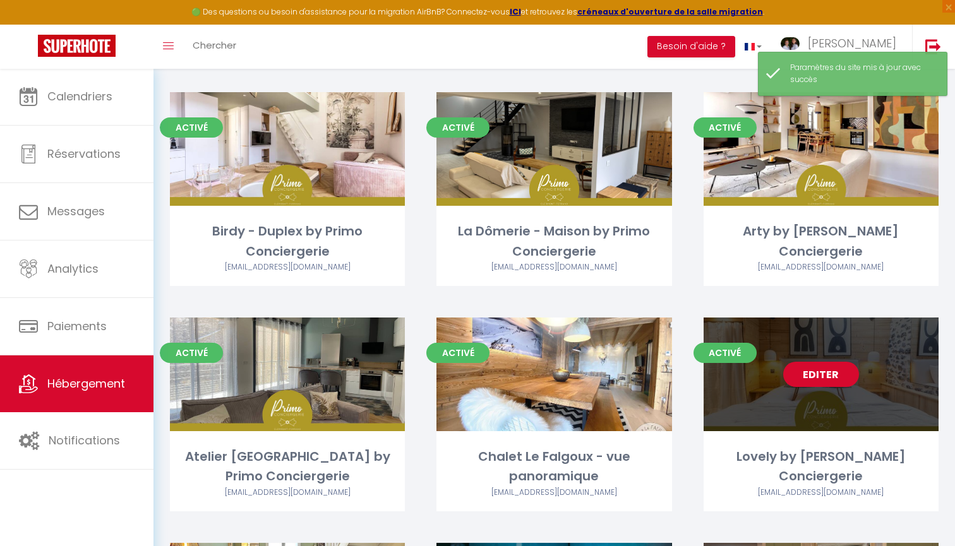
click at [826, 375] on link "Editer" at bounding box center [821, 374] width 76 height 25
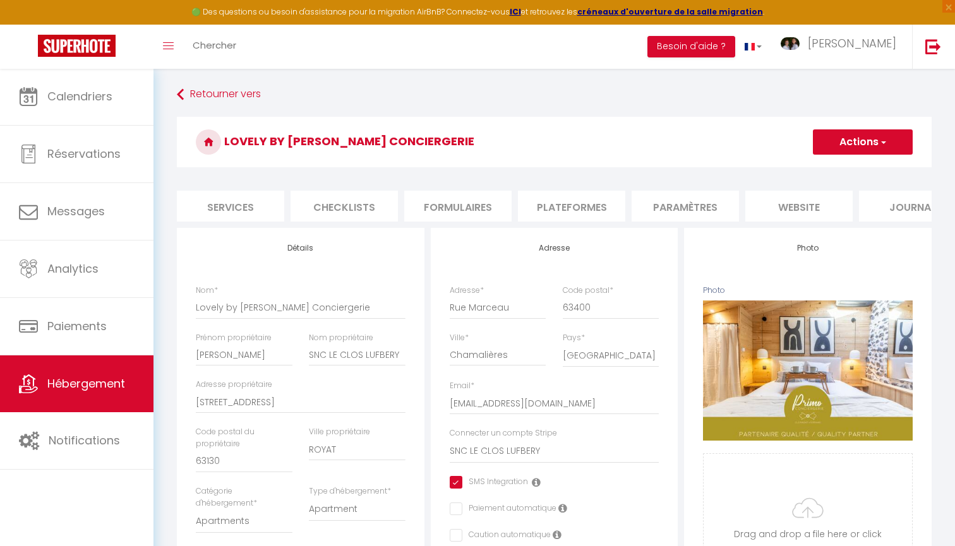
scroll to position [0, 368]
click at [763, 195] on li "website" at bounding box center [772, 206] width 107 height 31
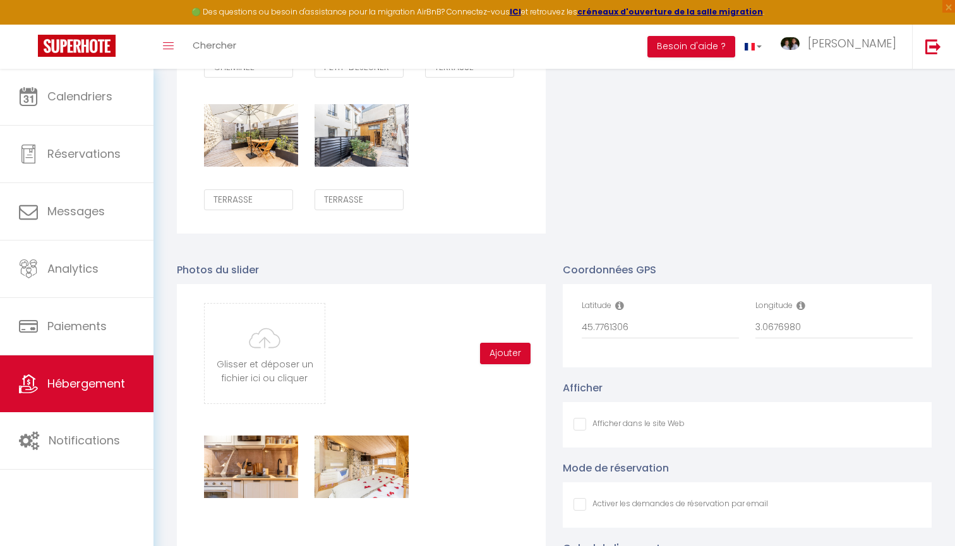
scroll to position [1440, 0]
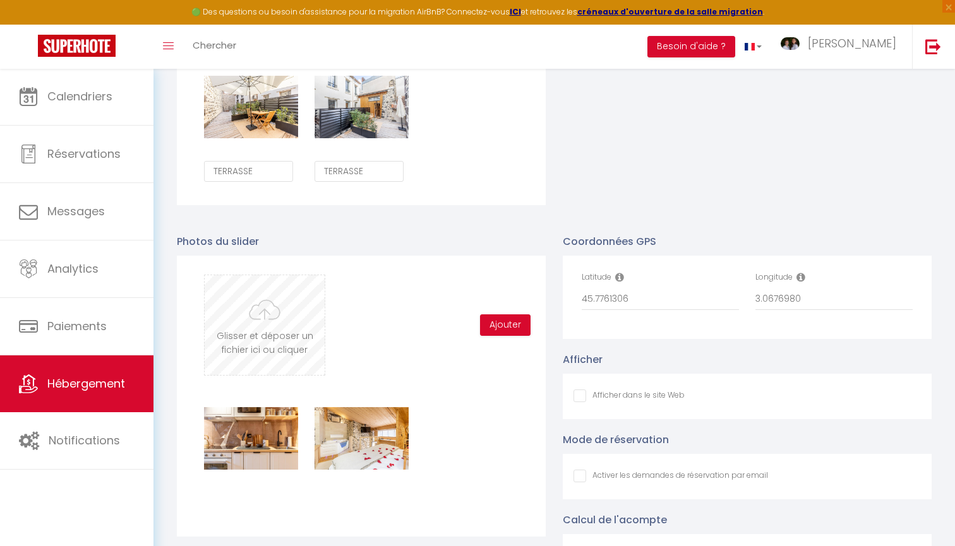
click at [284, 330] on input "file" at bounding box center [265, 325] width 120 height 100
click at [276, 334] on input "file" at bounding box center [265, 325] width 120 height 100
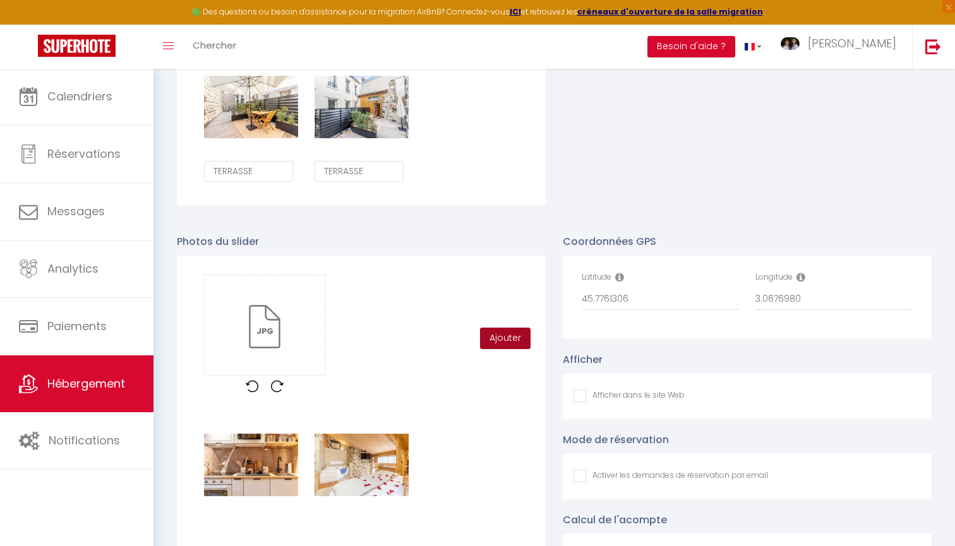
click at [510, 337] on button "Ajouter" at bounding box center [505, 338] width 51 height 21
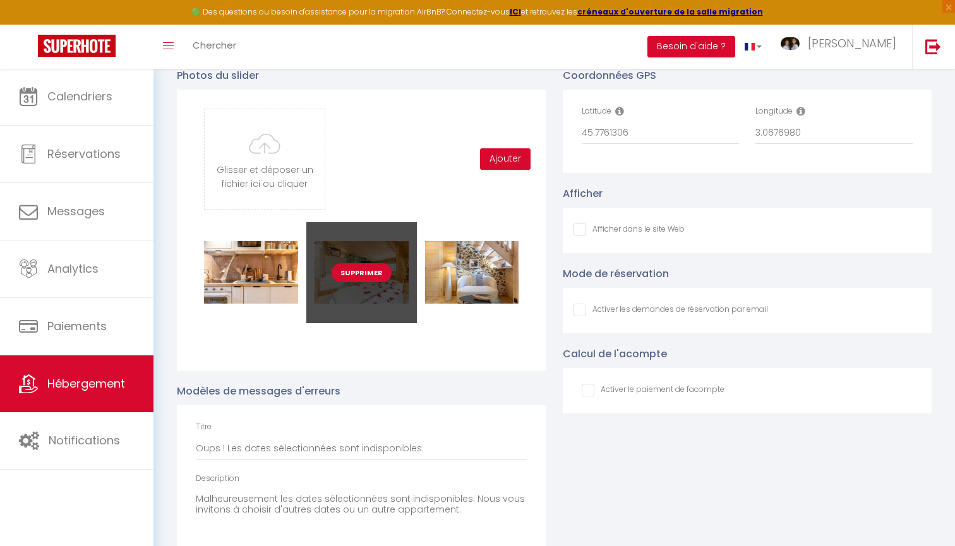
scroll to position [1591, 0]
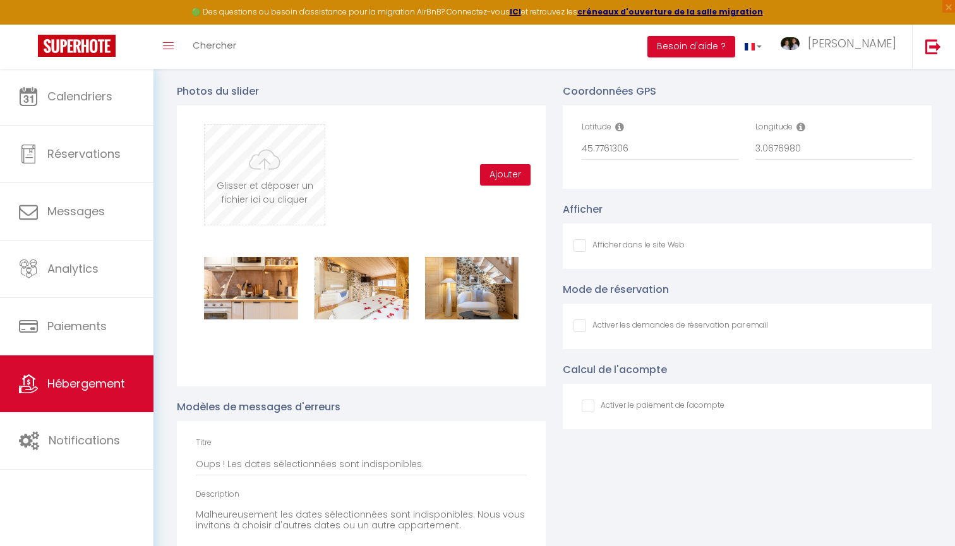
click at [268, 159] on input "file" at bounding box center [265, 175] width 120 height 100
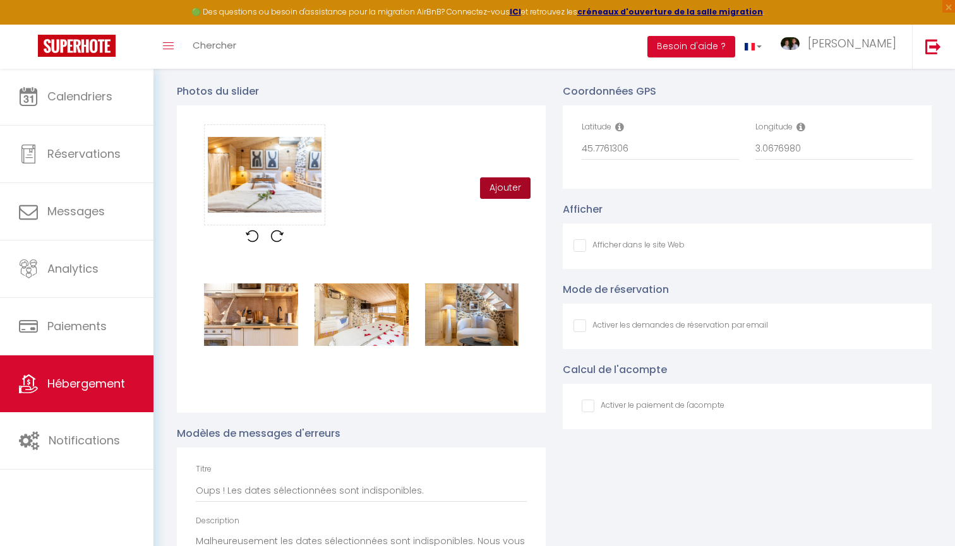
click at [504, 184] on button "Ajouter" at bounding box center [505, 188] width 51 height 21
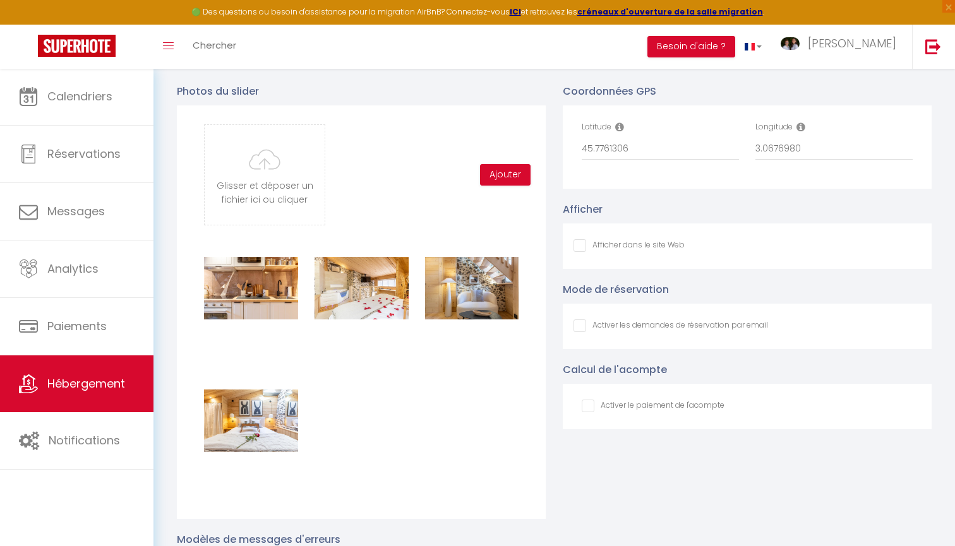
click at [407, 385] on div "Supprimer Supprimer Supprimer Supprimer" at bounding box center [361, 370] width 331 height 265
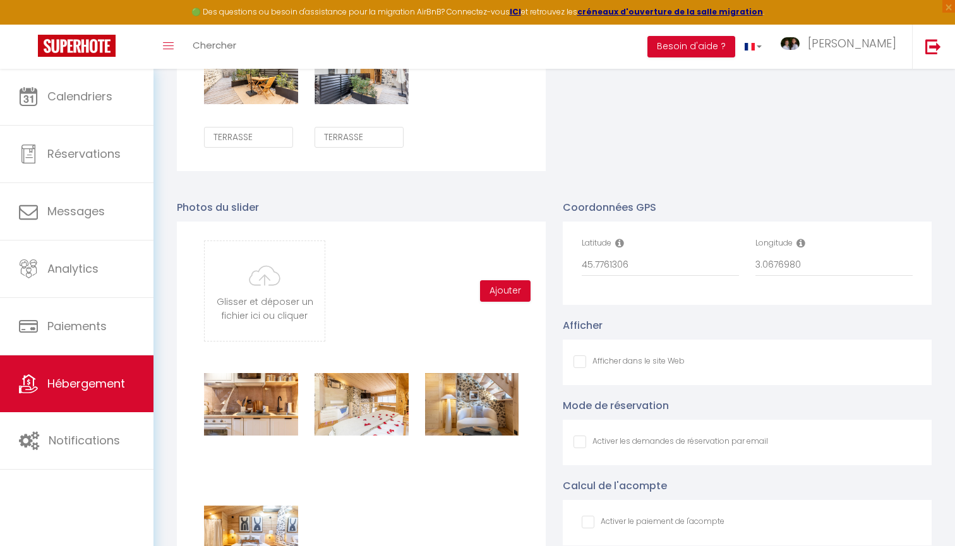
scroll to position [1535, 0]
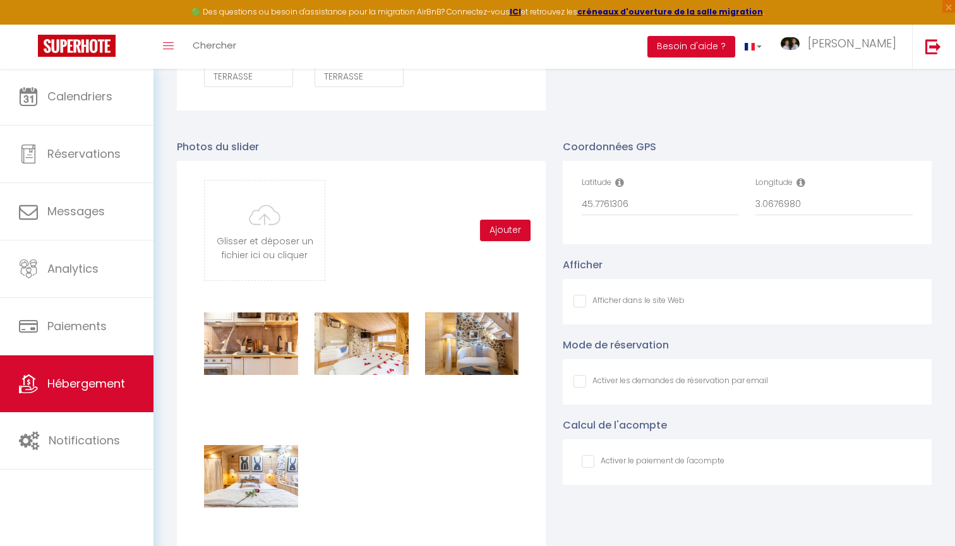
click at [582, 302] on input "Afficher dans le site Web" at bounding box center [629, 301] width 111 height 13
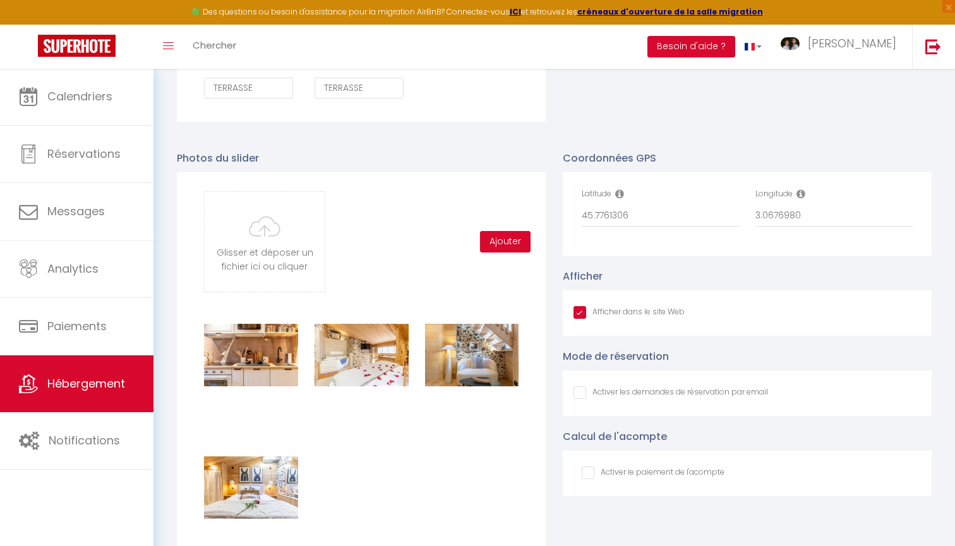
click at [627, 389] on input "Afficher dans le site Web" at bounding box center [671, 393] width 195 height 13
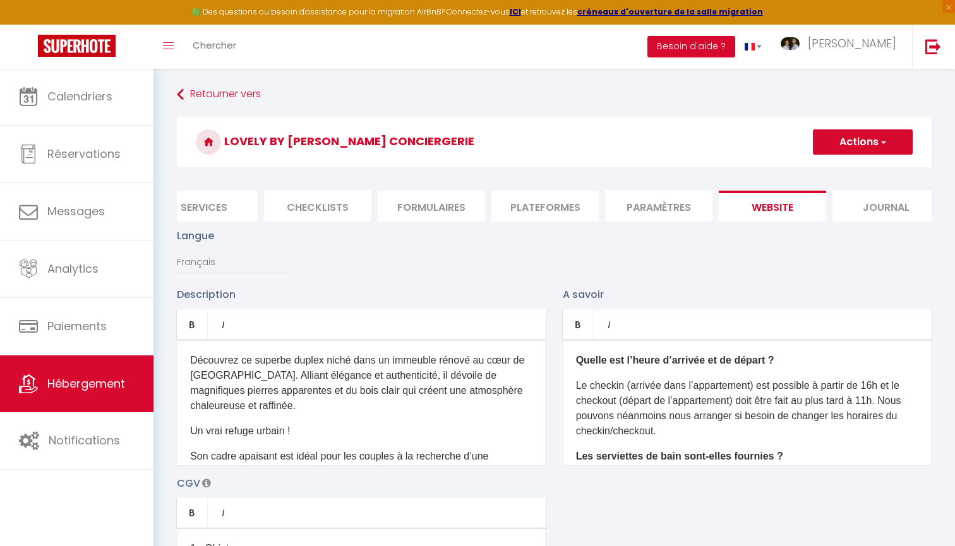
scroll to position [0, 0]
click at [838, 142] on button "Actions" at bounding box center [863, 142] width 100 height 25
click at [843, 172] on input "Enregistrer" at bounding box center [848, 170] width 47 height 13
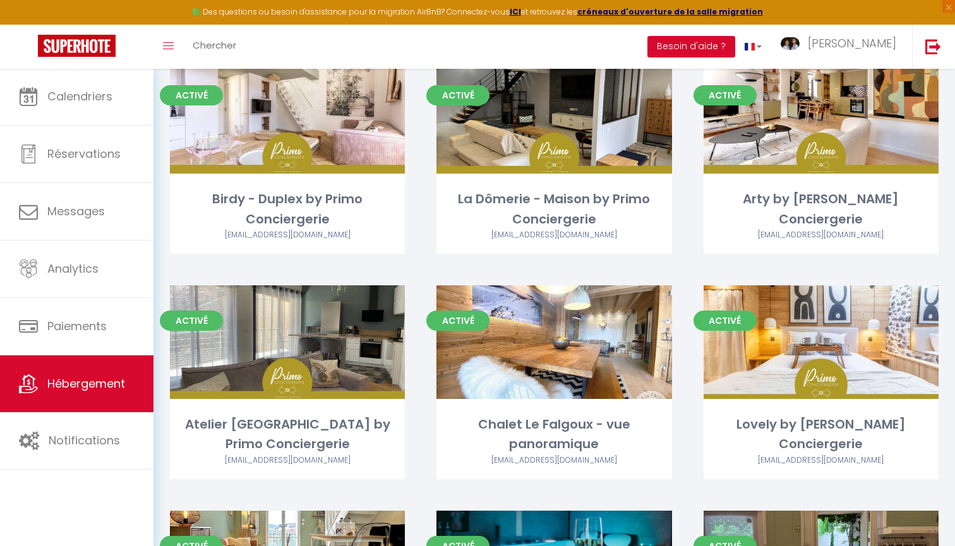
scroll to position [583, 0]
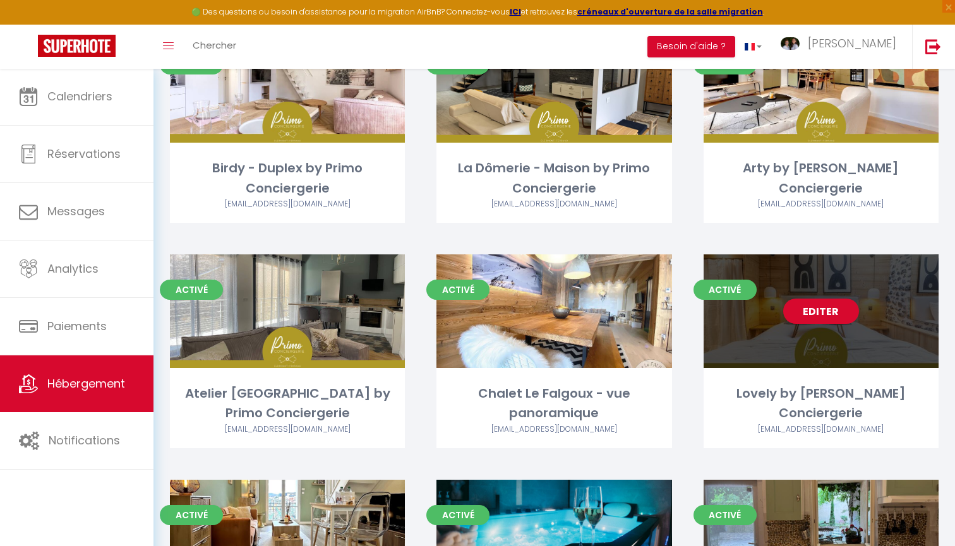
click at [818, 307] on link "Editer" at bounding box center [821, 311] width 76 height 25
click at [806, 305] on link "Editer" at bounding box center [821, 311] width 76 height 25
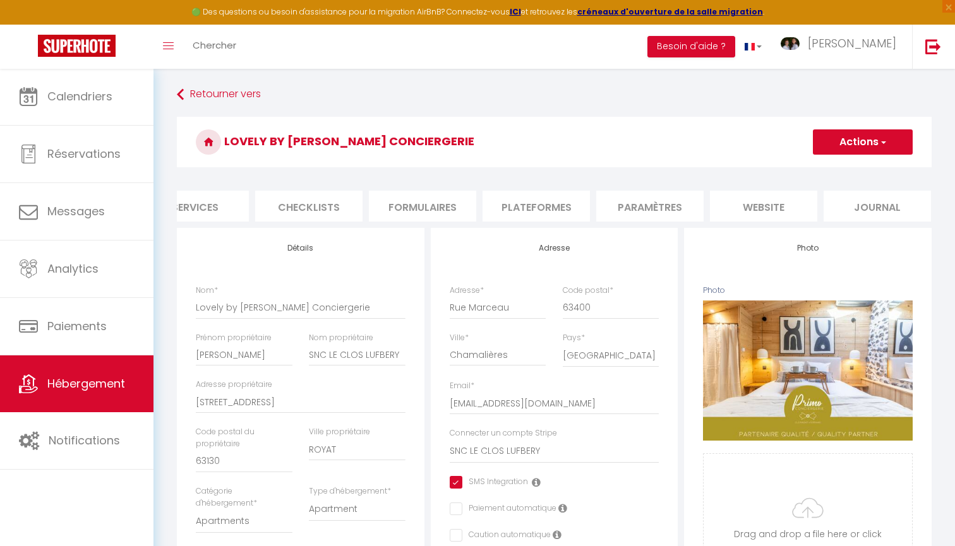
scroll to position [0, 376]
click at [763, 203] on li "website" at bounding box center [764, 206] width 107 height 31
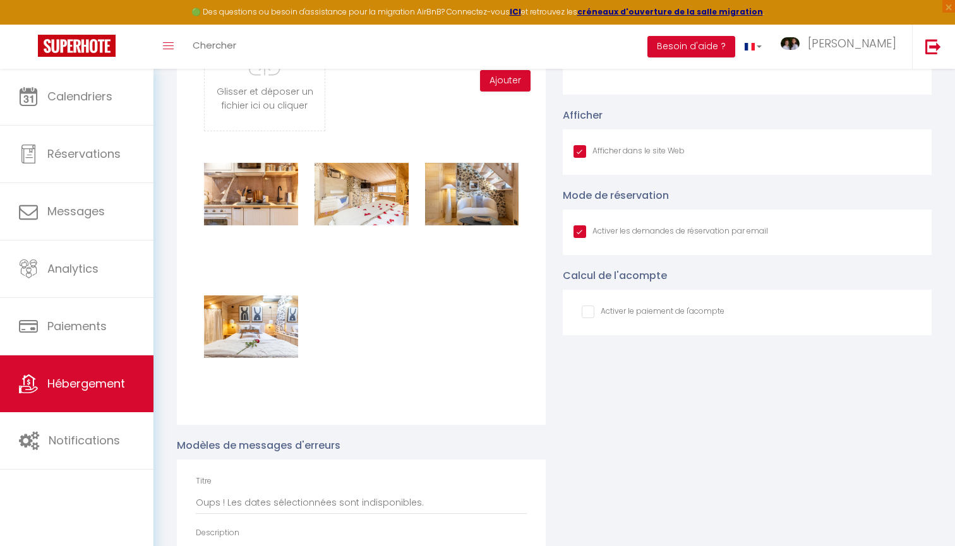
scroll to position [1733, 0]
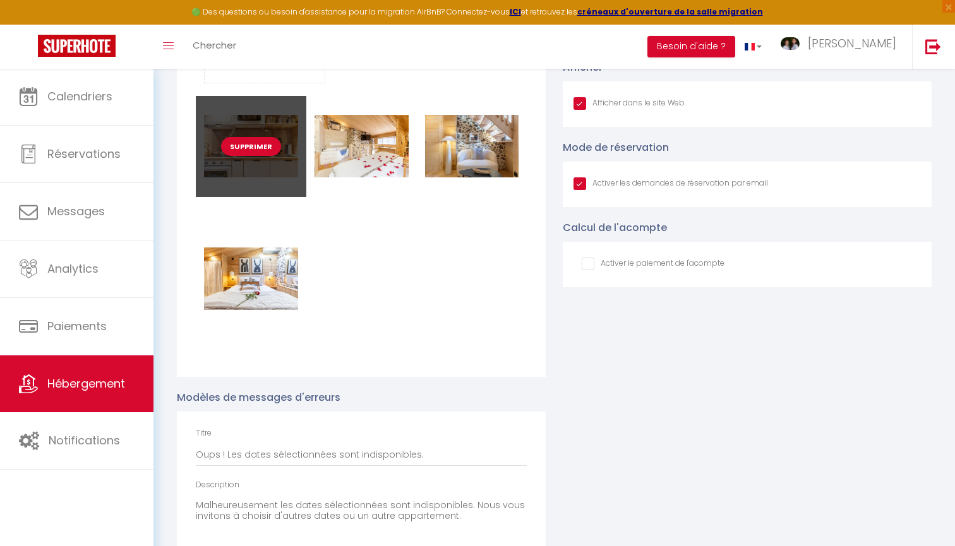
drag, startPoint x: 238, startPoint y: 256, endPoint x: 245, endPoint y: 158, distance: 98.8
click at [245, 158] on div "Supprimer Supprimer Supprimer Supprimer" at bounding box center [361, 228] width 331 height 265
drag, startPoint x: 282, startPoint y: 278, endPoint x: 275, endPoint y: 176, distance: 102.6
click at [275, 175] on div "Supprimer Supprimer Supprimer Supprimer" at bounding box center [361, 228] width 331 height 265
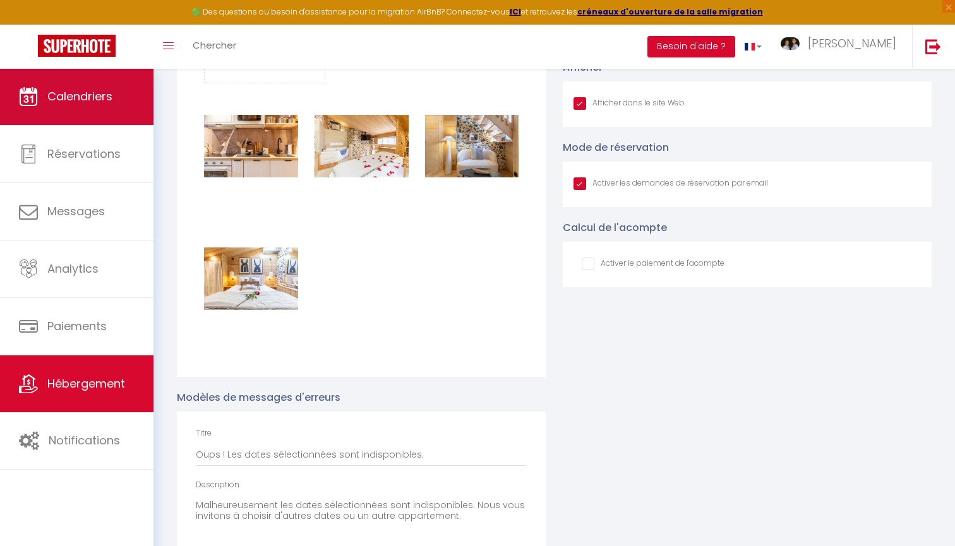
click at [116, 101] on link "Calendriers" at bounding box center [77, 96] width 154 height 57
